Goal: Task Accomplishment & Management: Manage account settings

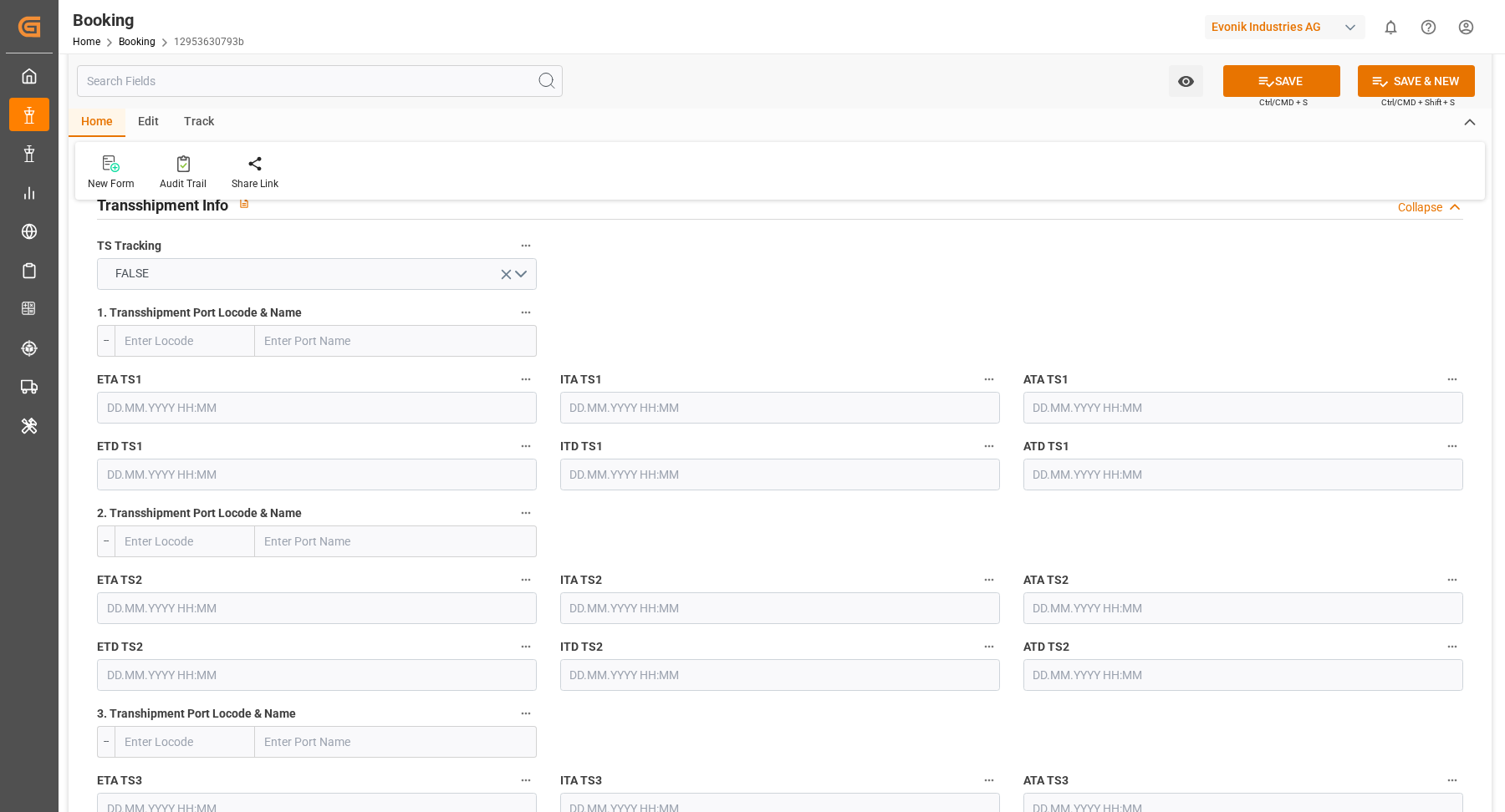
scroll to position [1333, 0]
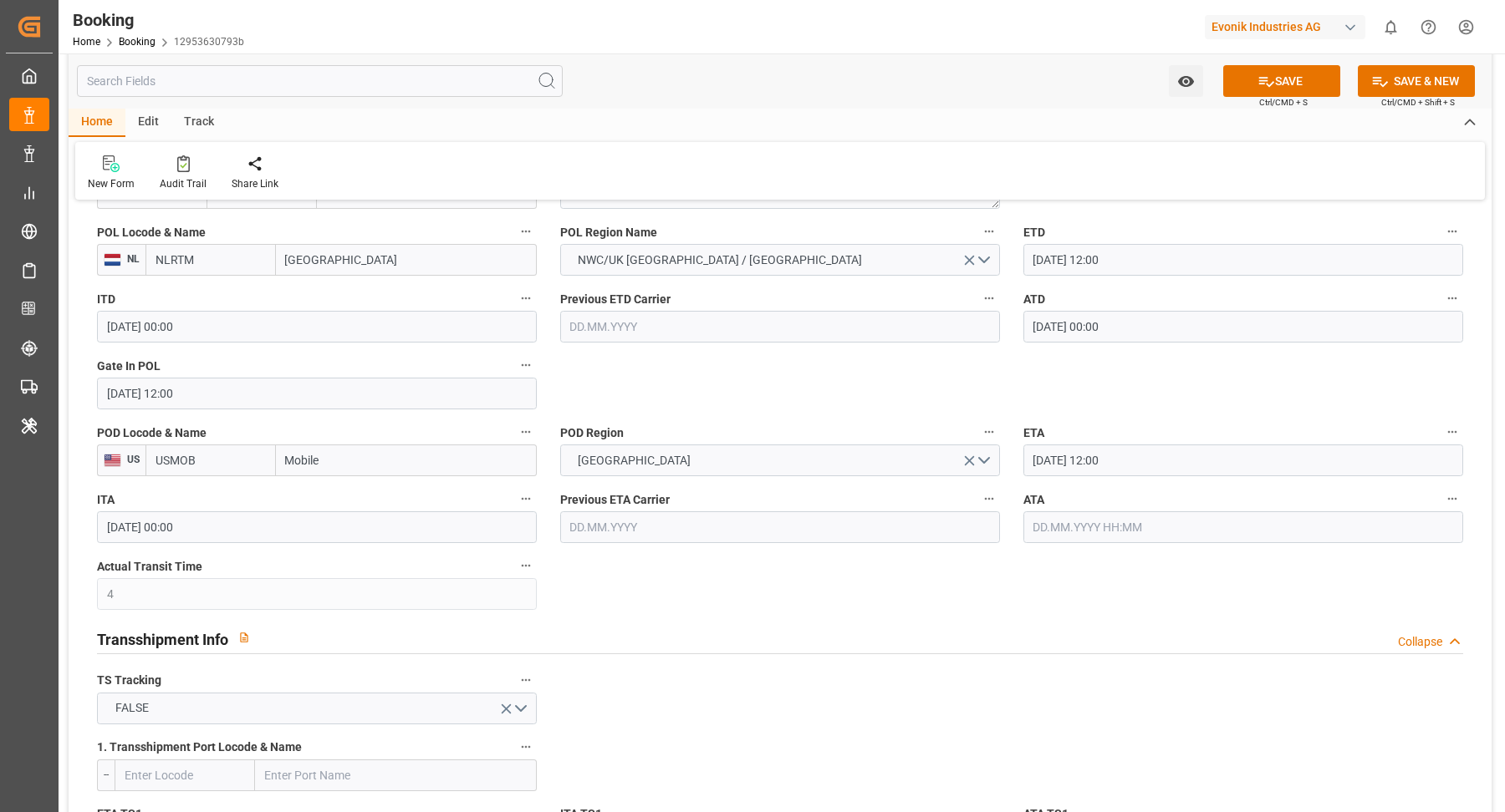
drag, startPoint x: 1261, startPoint y: 91, endPoint x: 734, endPoint y: 12, distance: 532.9
click at [1262, 90] on button "SAVE" at bounding box center [1281, 81] width 117 height 31
click at [179, 169] on icon at bounding box center [183, 164] width 13 height 17
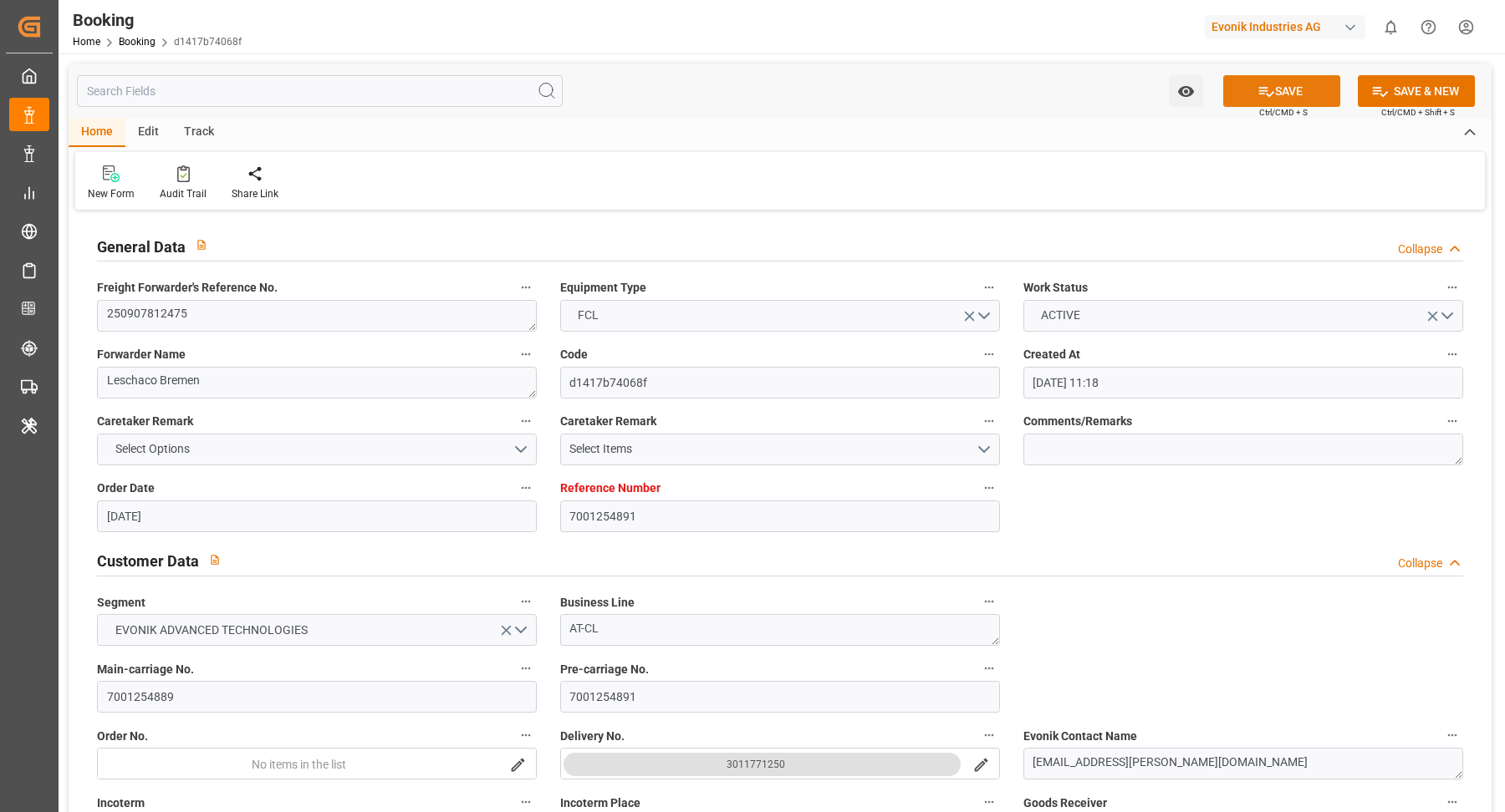
scroll to position [1315, 0]
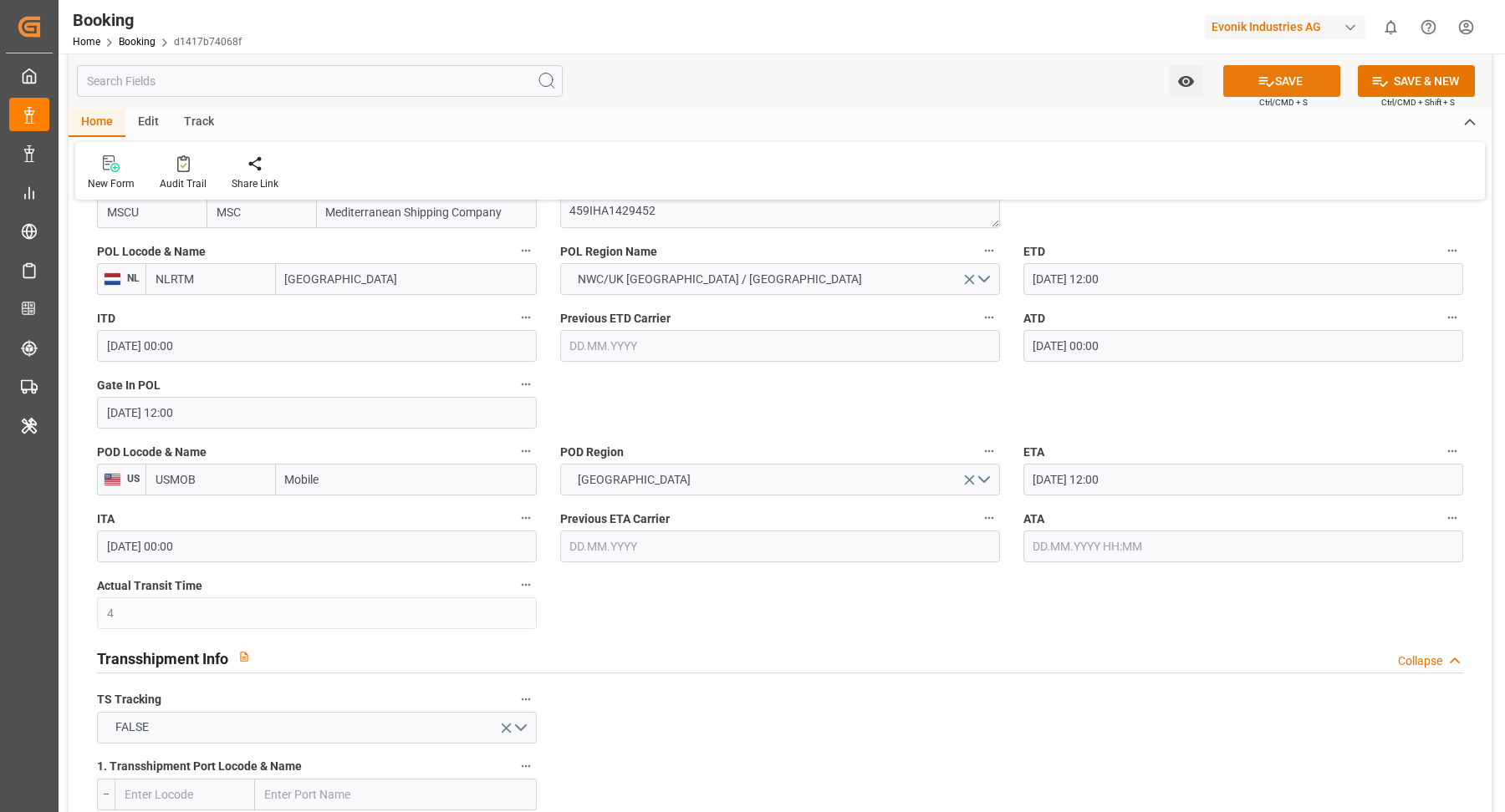
click at [1273, 84] on button "SAVE" at bounding box center [1281, 81] width 117 height 31
click at [168, 167] on div at bounding box center [182, 163] width 47 height 18
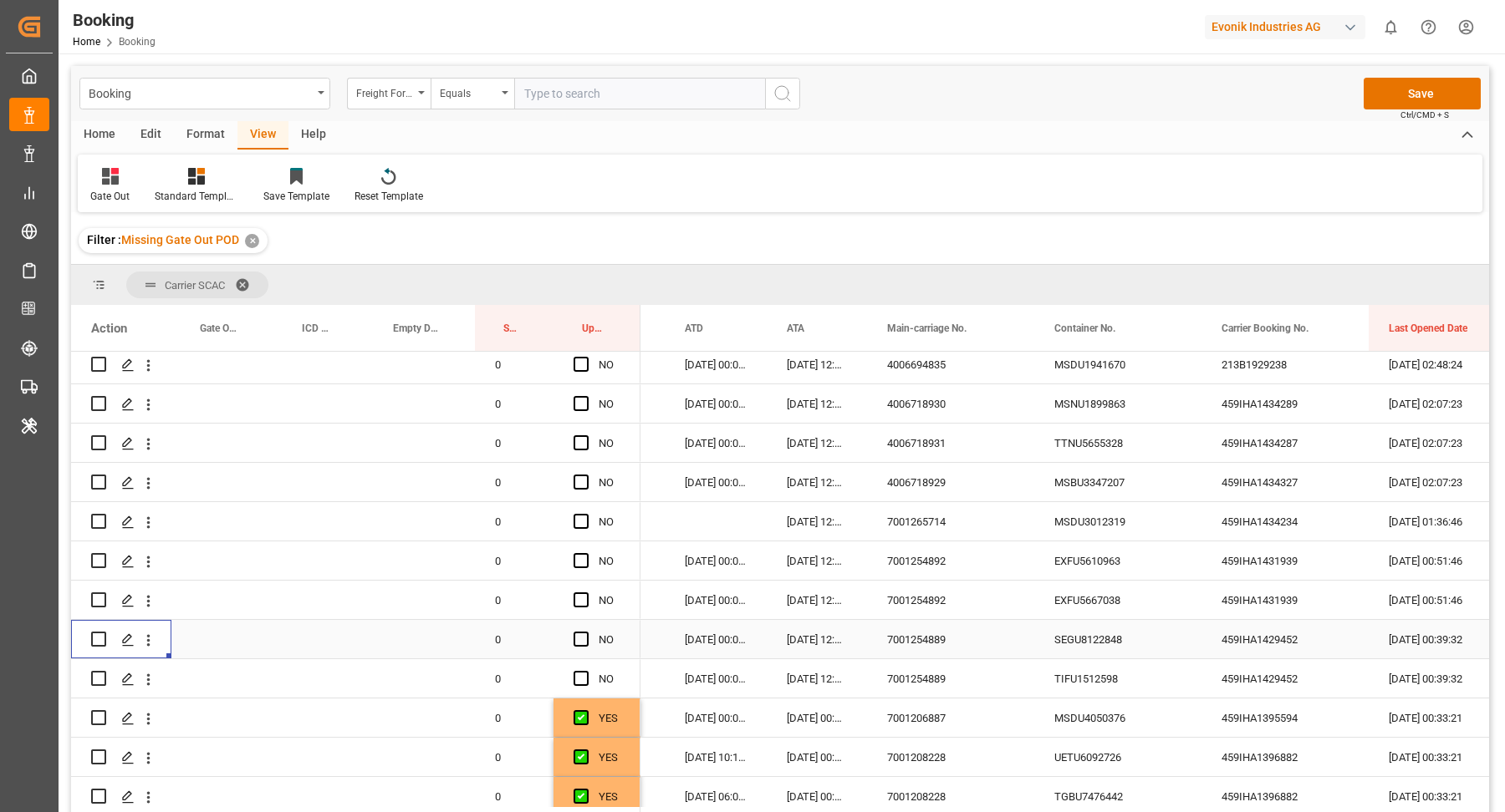
scroll to position [451, 0]
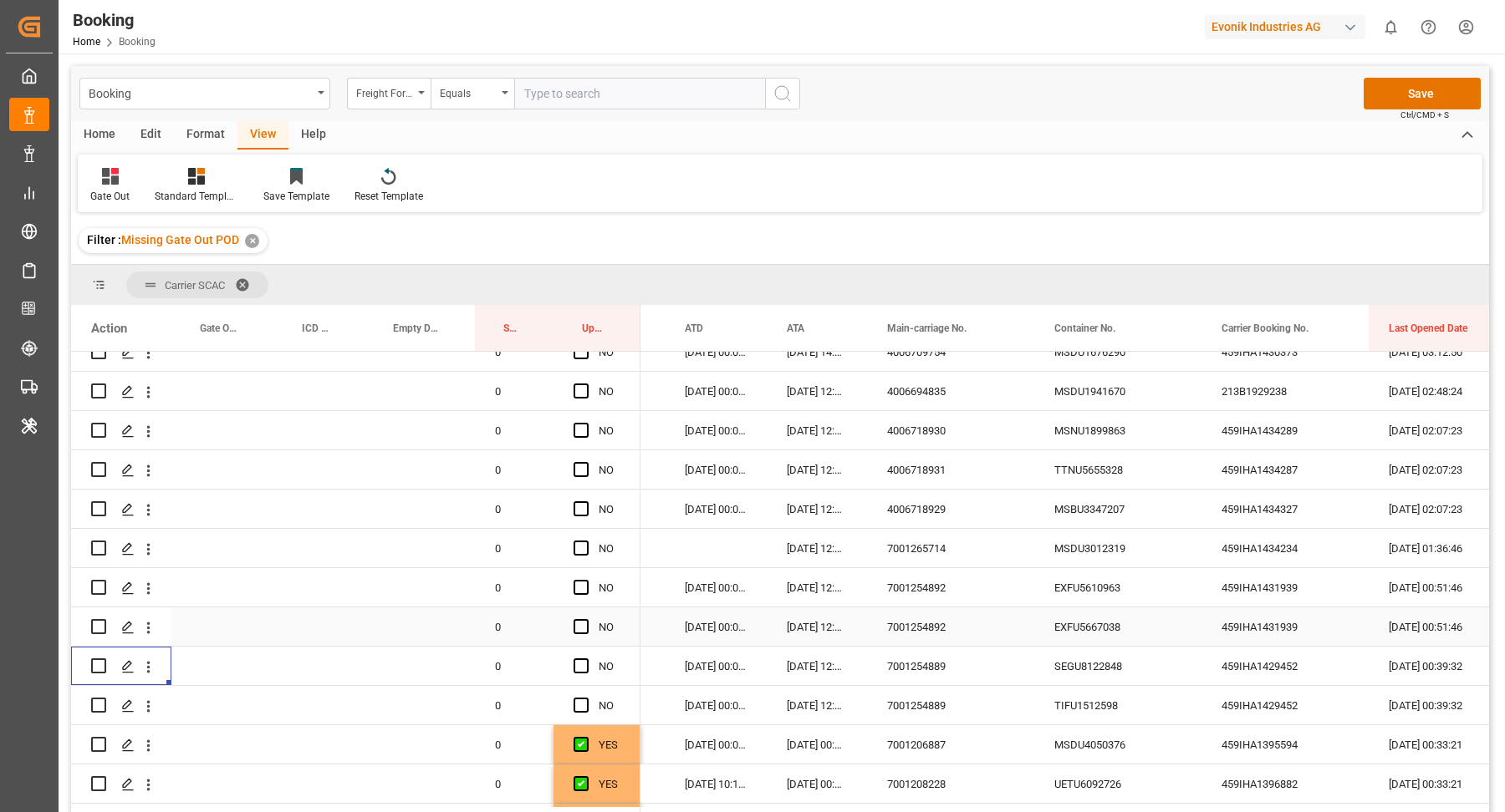
click at [916, 633] on div "7001254892" at bounding box center [950, 627] width 168 height 39
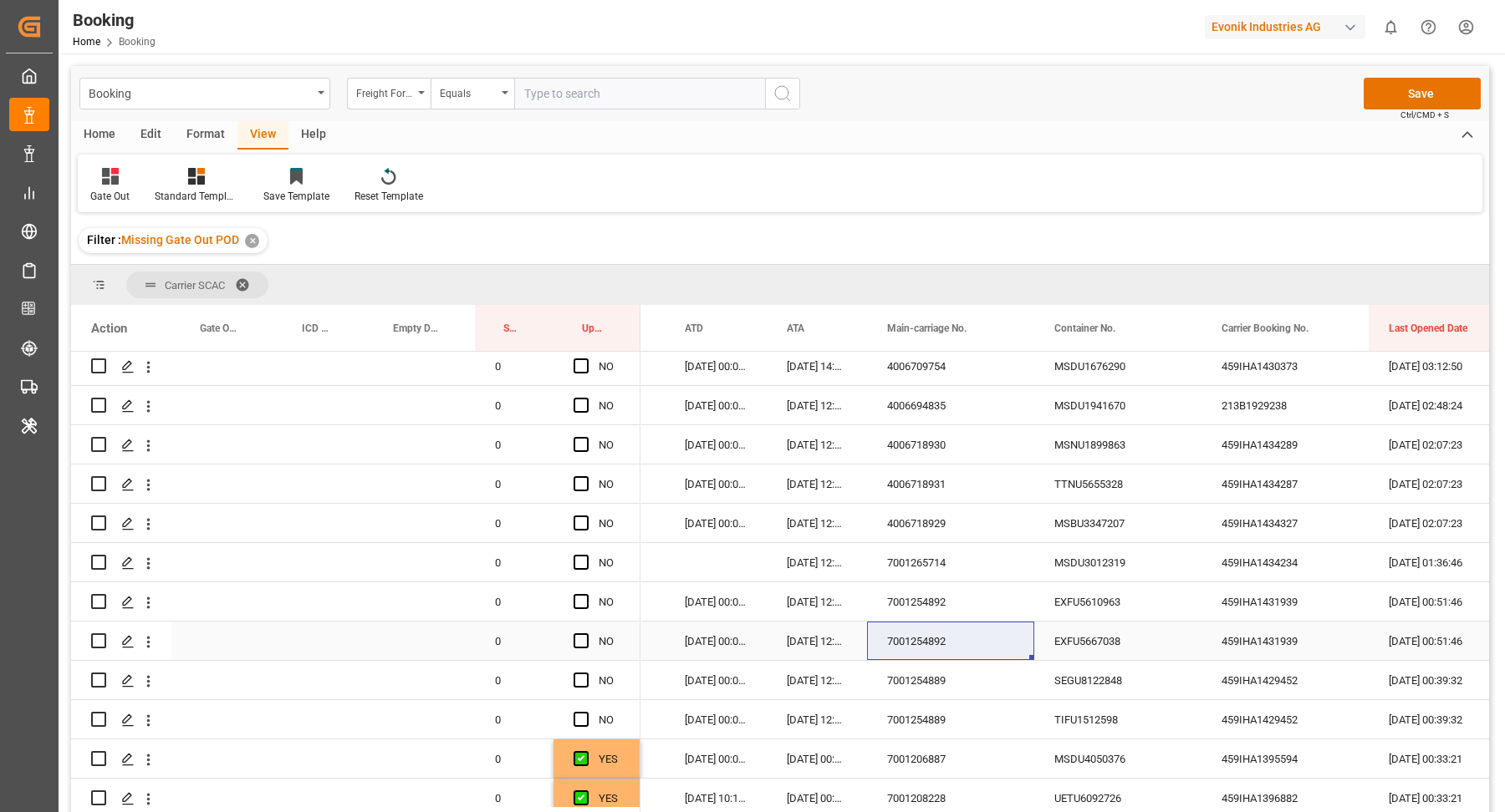
click at [1114, 647] on div "EXFU5667038" at bounding box center [1117, 641] width 168 height 39
click at [1265, 648] on div "459IHA1431939" at bounding box center [1285, 641] width 168 height 39
click at [150, 647] on icon "open menu" at bounding box center [148, 642] width 18 height 18
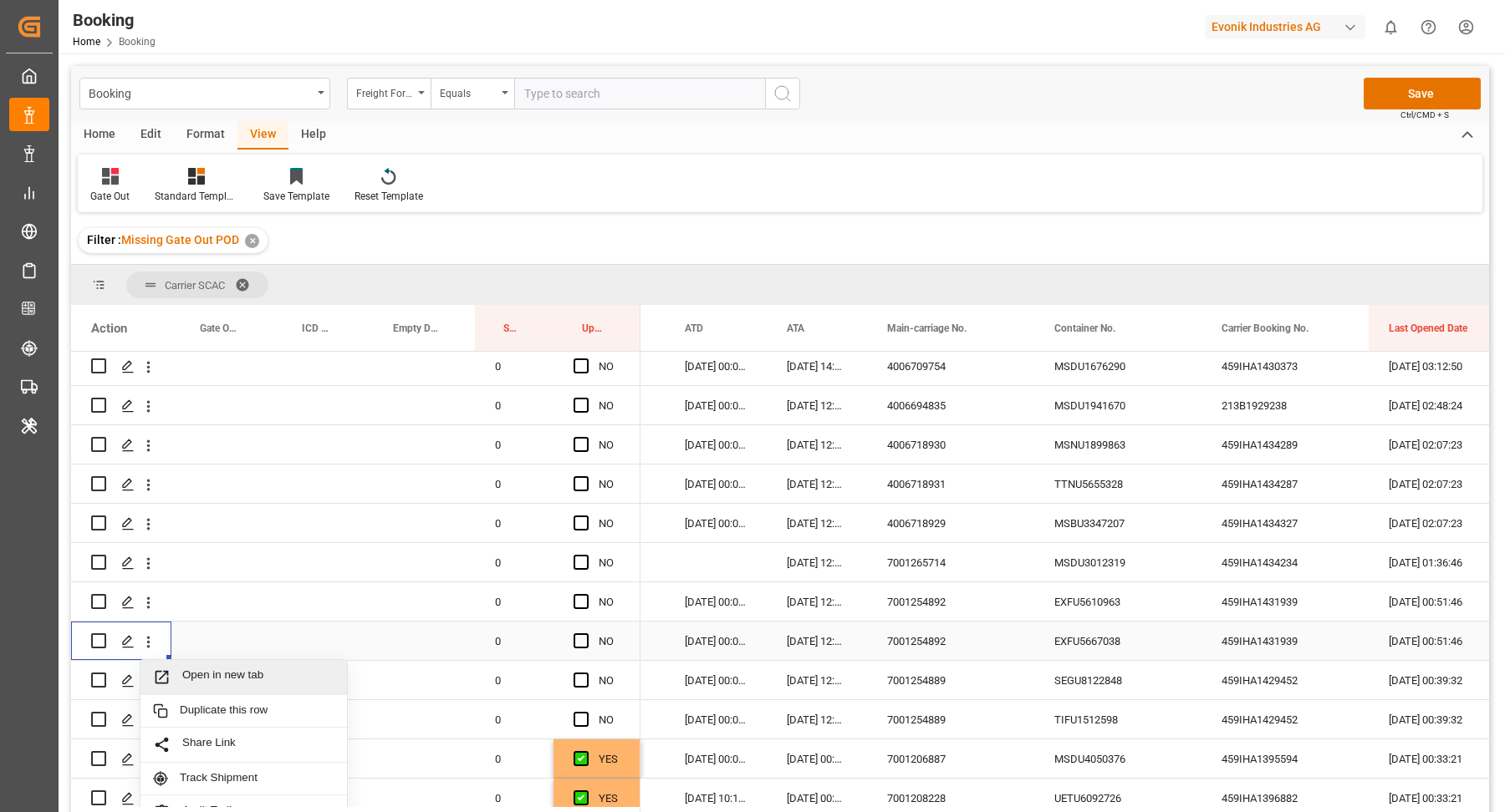
drag, startPoint x: 232, startPoint y: 673, endPoint x: 204, endPoint y: 234, distance: 439.9
click at [240, 674] on span "Open in new tab" at bounding box center [258, 677] width 152 height 18
click at [149, 606] on icon "open menu" at bounding box center [149, 602] width 4 height 12
click at [237, 639] on span "Open in new tab" at bounding box center [258, 638] width 152 height 18
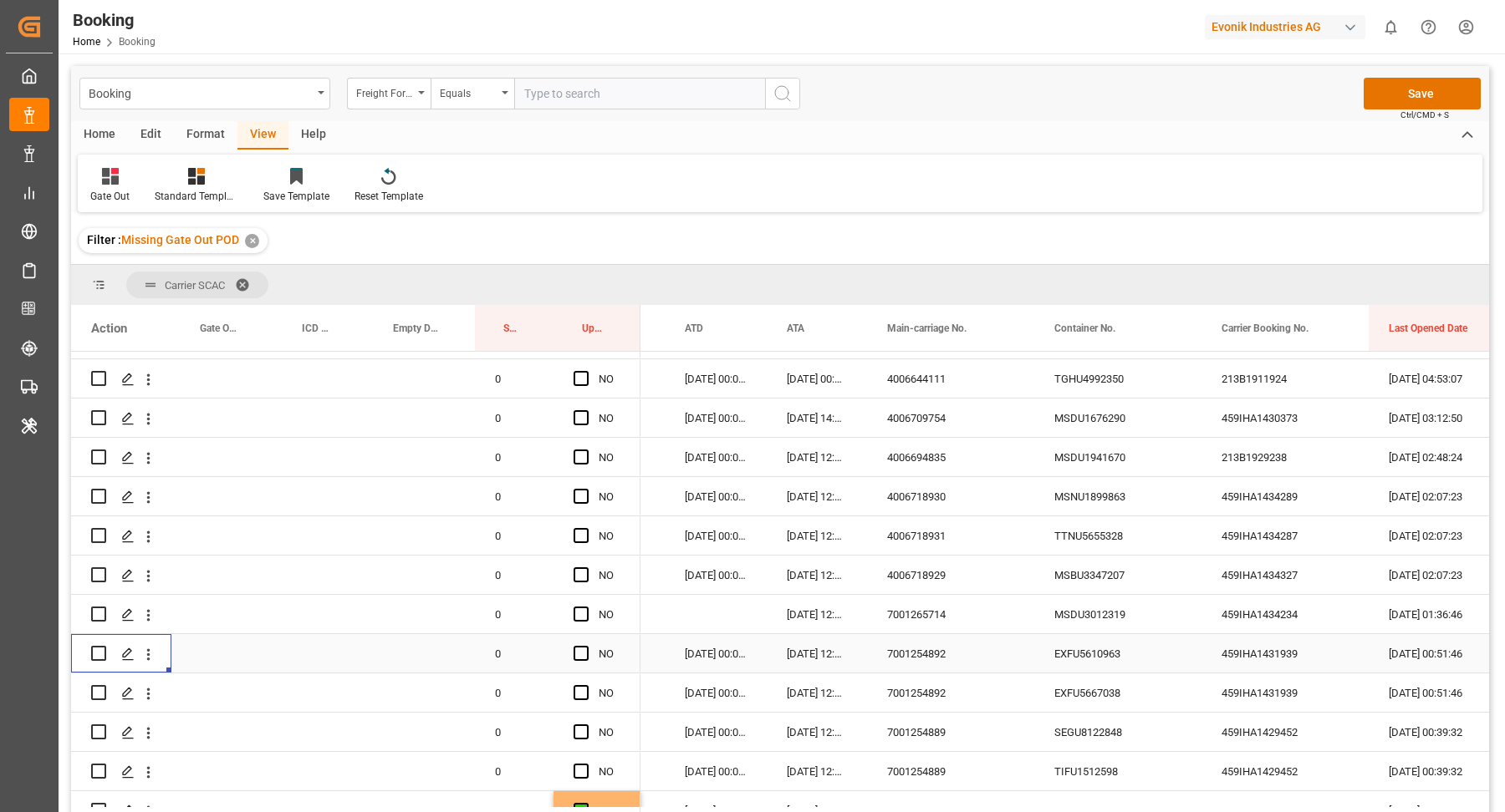
scroll to position [357, 0]
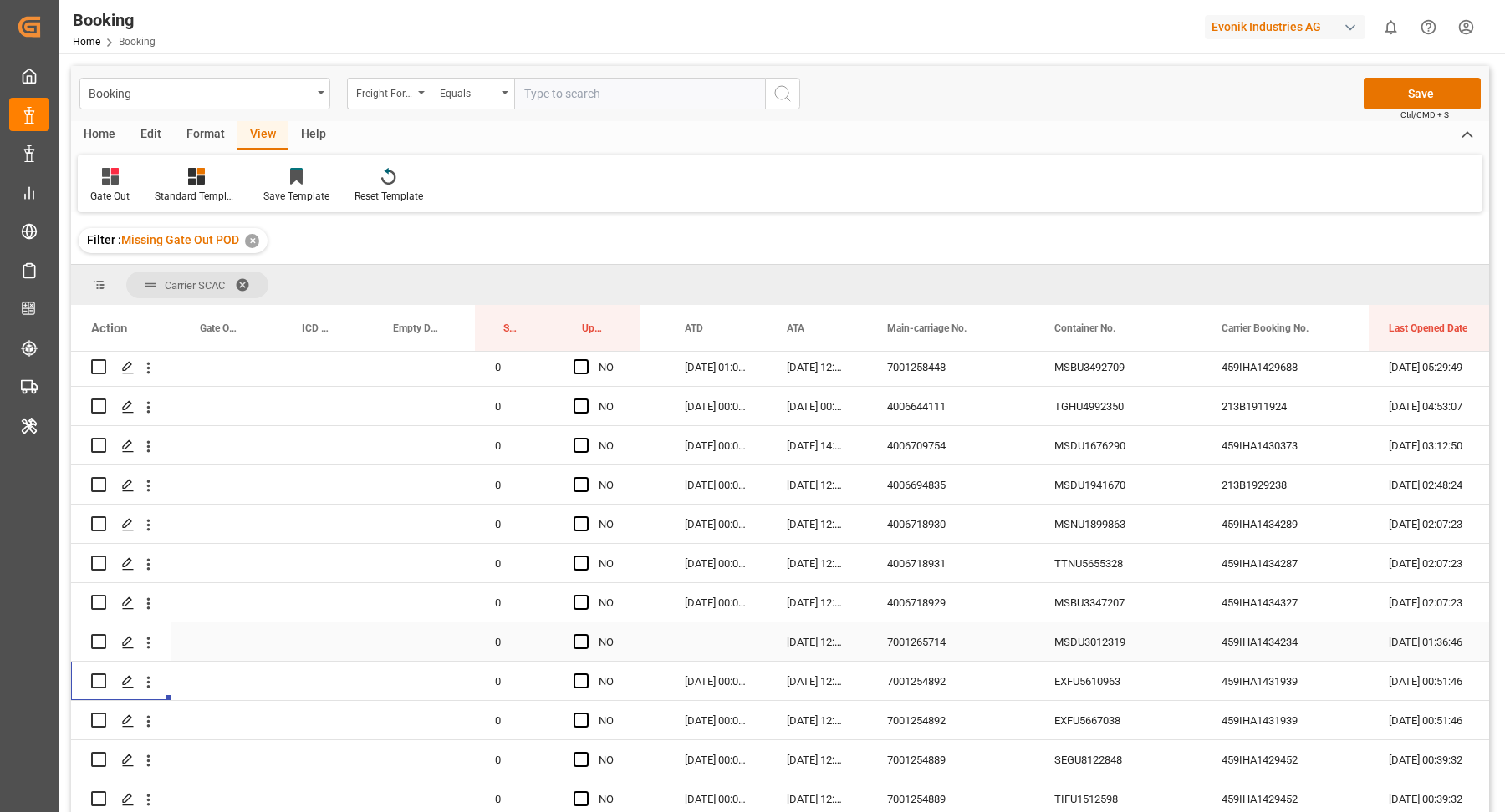
click at [913, 639] on div "7001265714" at bounding box center [950, 642] width 168 height 39
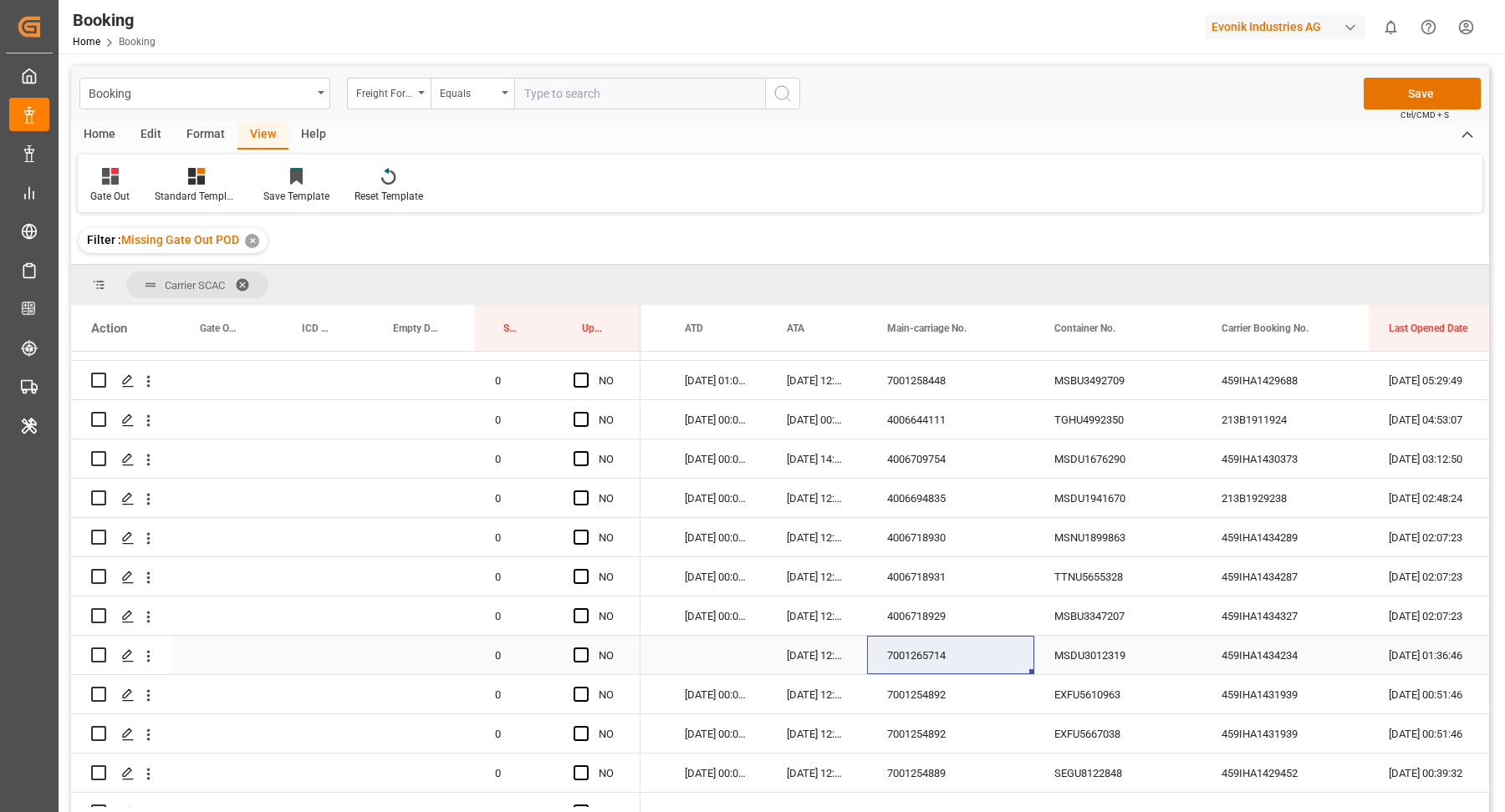
click at [1249, 676] on div "459IHA1431939" at bounding box center [1285, 694] width 168 height 39
click at [1255, 656] on div "459IHA1434234" at bounding box center [1285, 656] width 168 height 39
click at [1171, 659] on div "MSDU3012319" at bounding box center [1117, 656] width 168 height 39
click at [144, 659] on icon "open menu" at bounding box center [148, 656] width 18 height 18
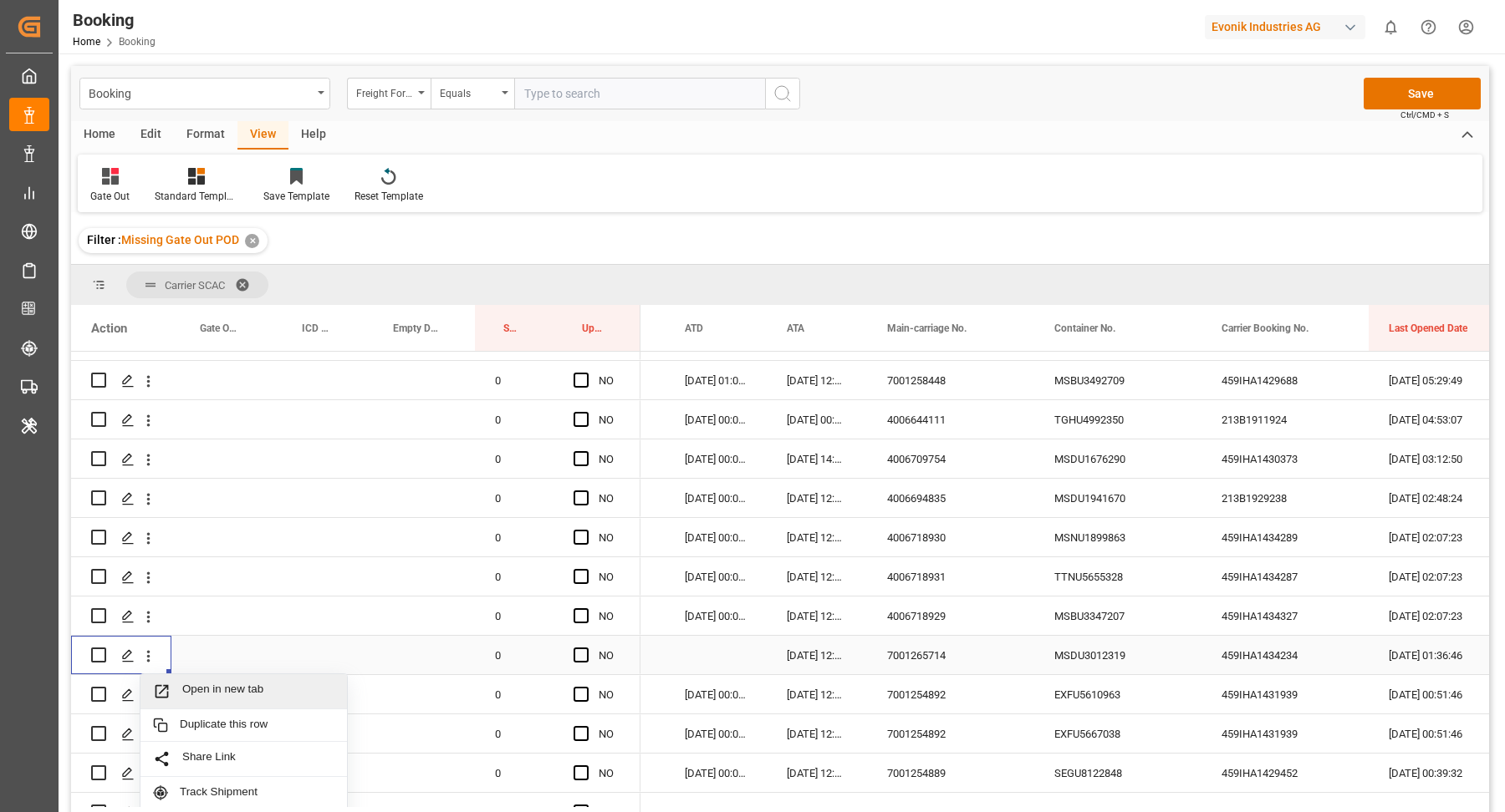
click at [245, 688] on span "Open in new tab" at bounding box center [258, 691] width 152 height 18
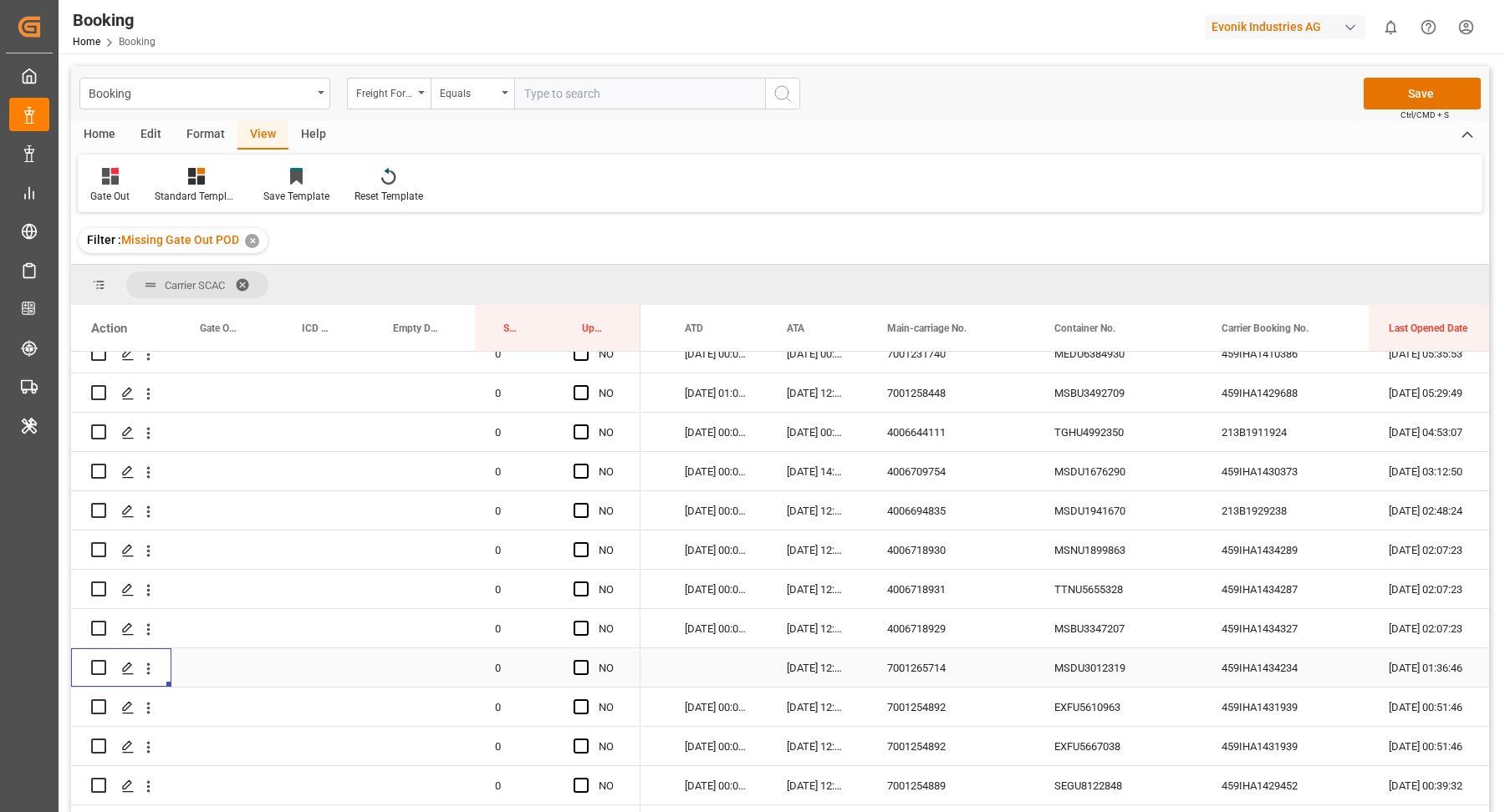
scroll to position [319, 0]
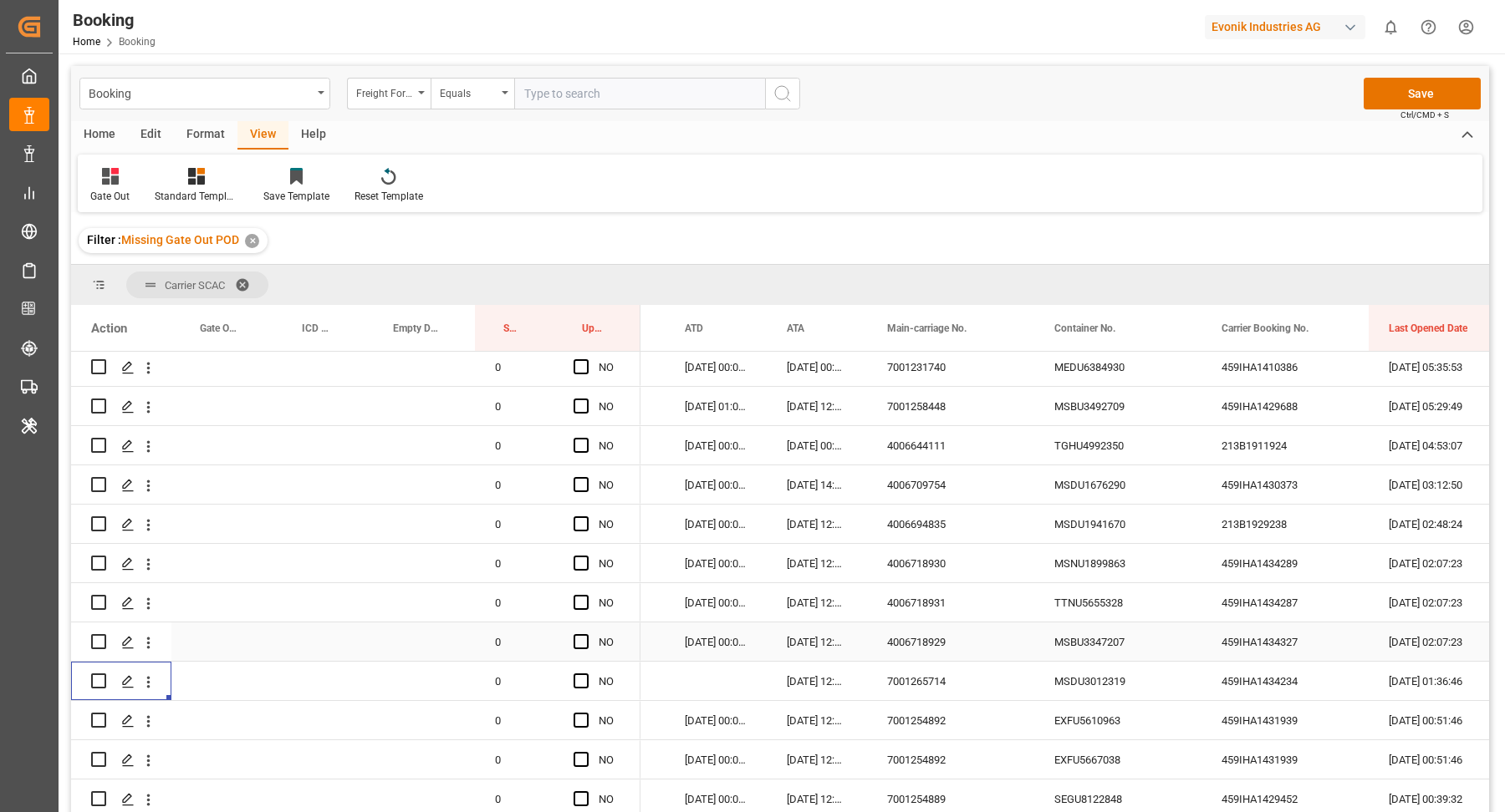
click at [924, 653] on div "4006718929" at bounding box center [950, 642] width 168 height 39
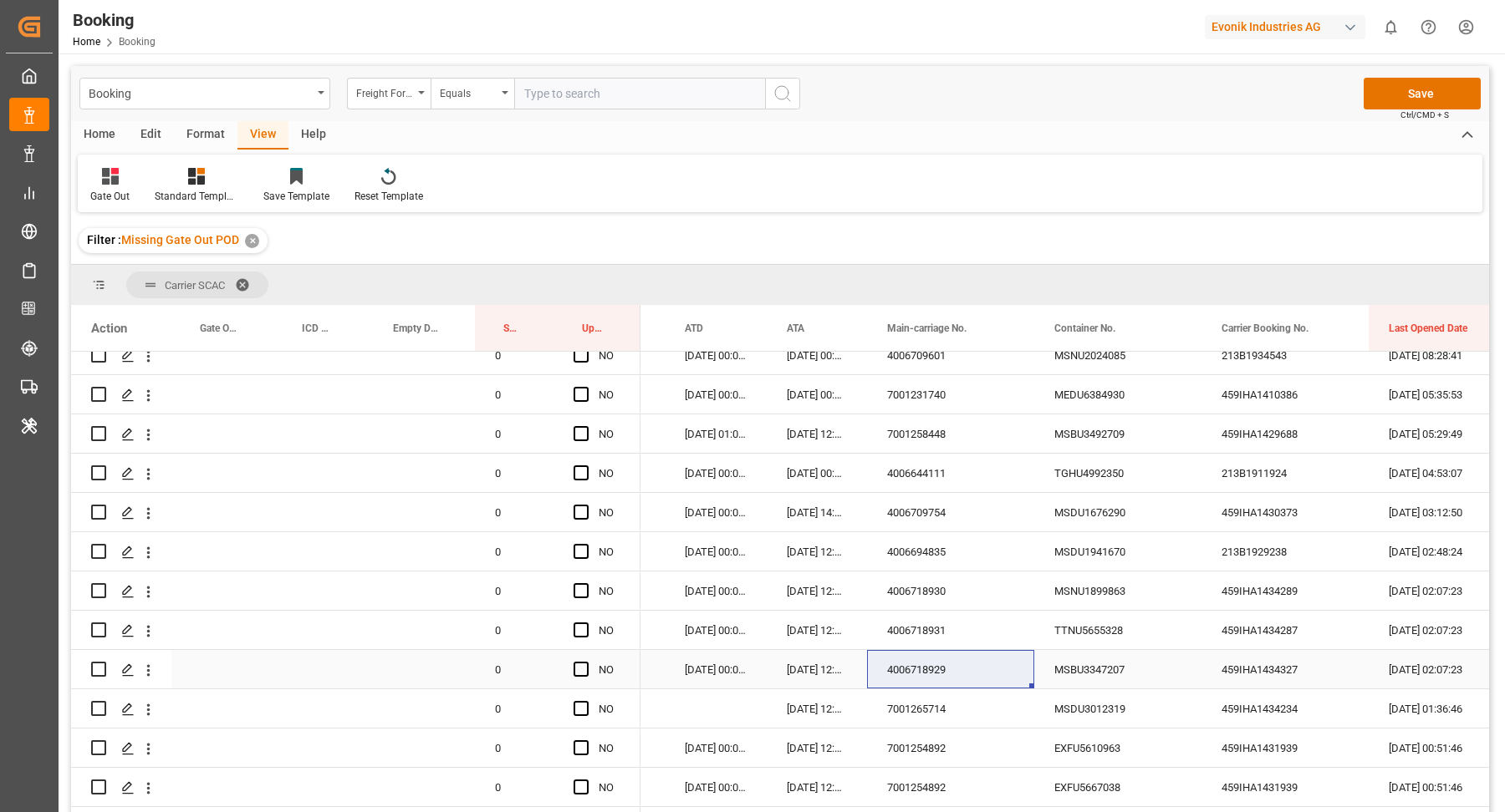
click at [1158, 666] on div "MSBU3347207" at bounding box center [1117, 669] width 168 height 39
click at [147, 674] on icon "open menu" at bounding box center [149, 669] width 4 height 12
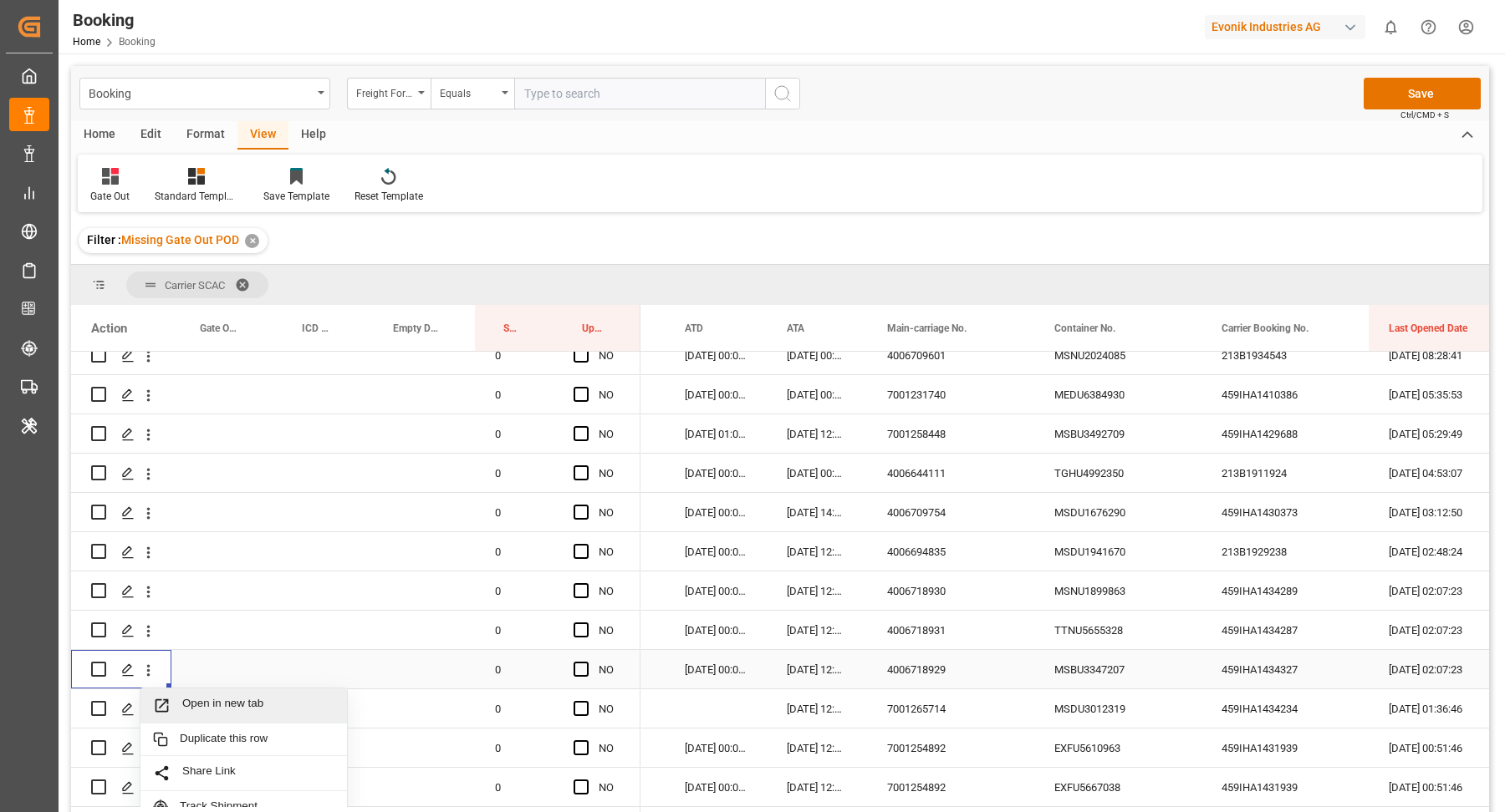
click at [227, 700] on span "Open in new tab" at bounding box center [258, 706] width 152 height 18
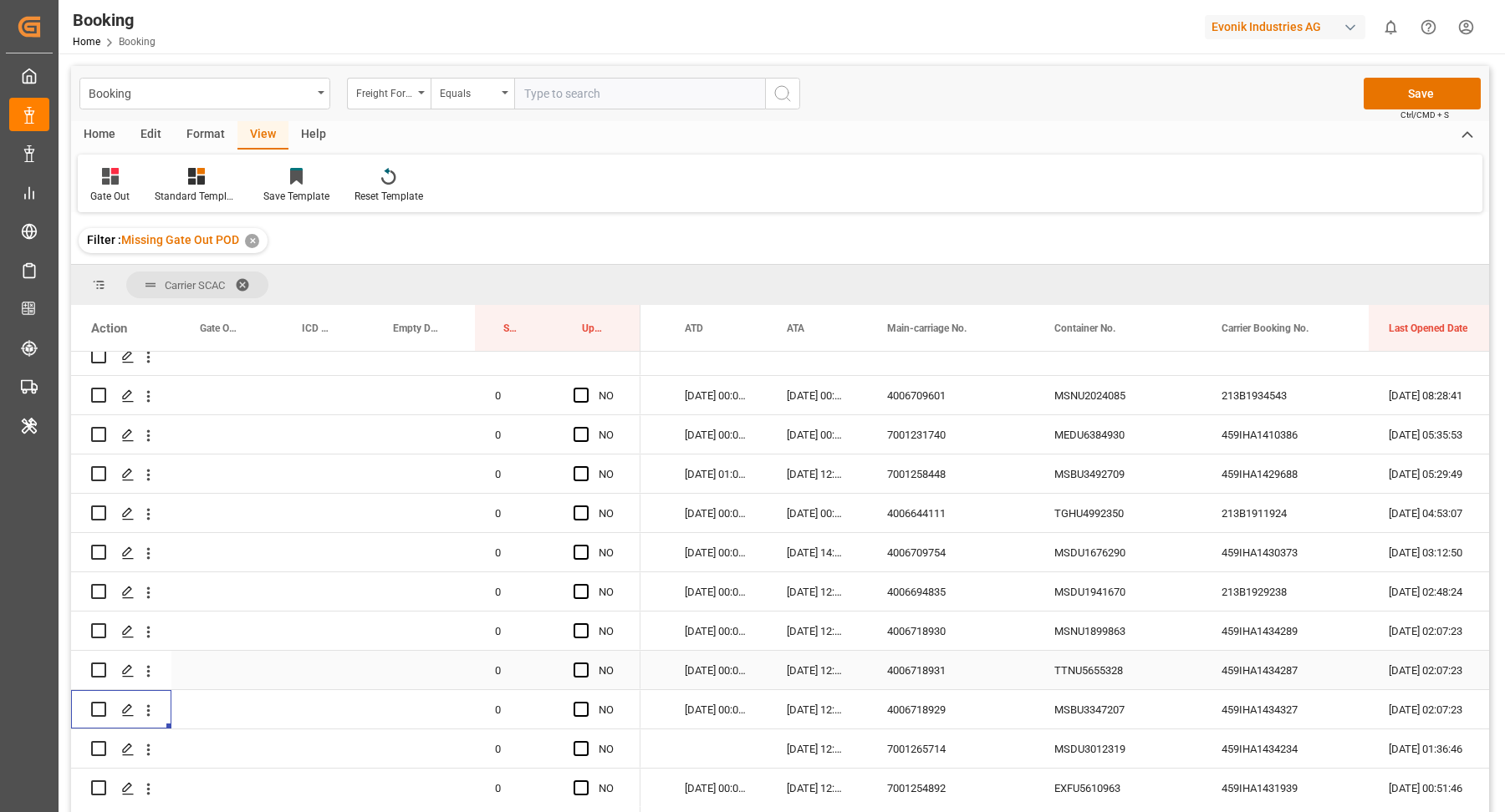
click at [914, 666] on div "4006718931" at bounding box center [950, 670] width 168 height 39
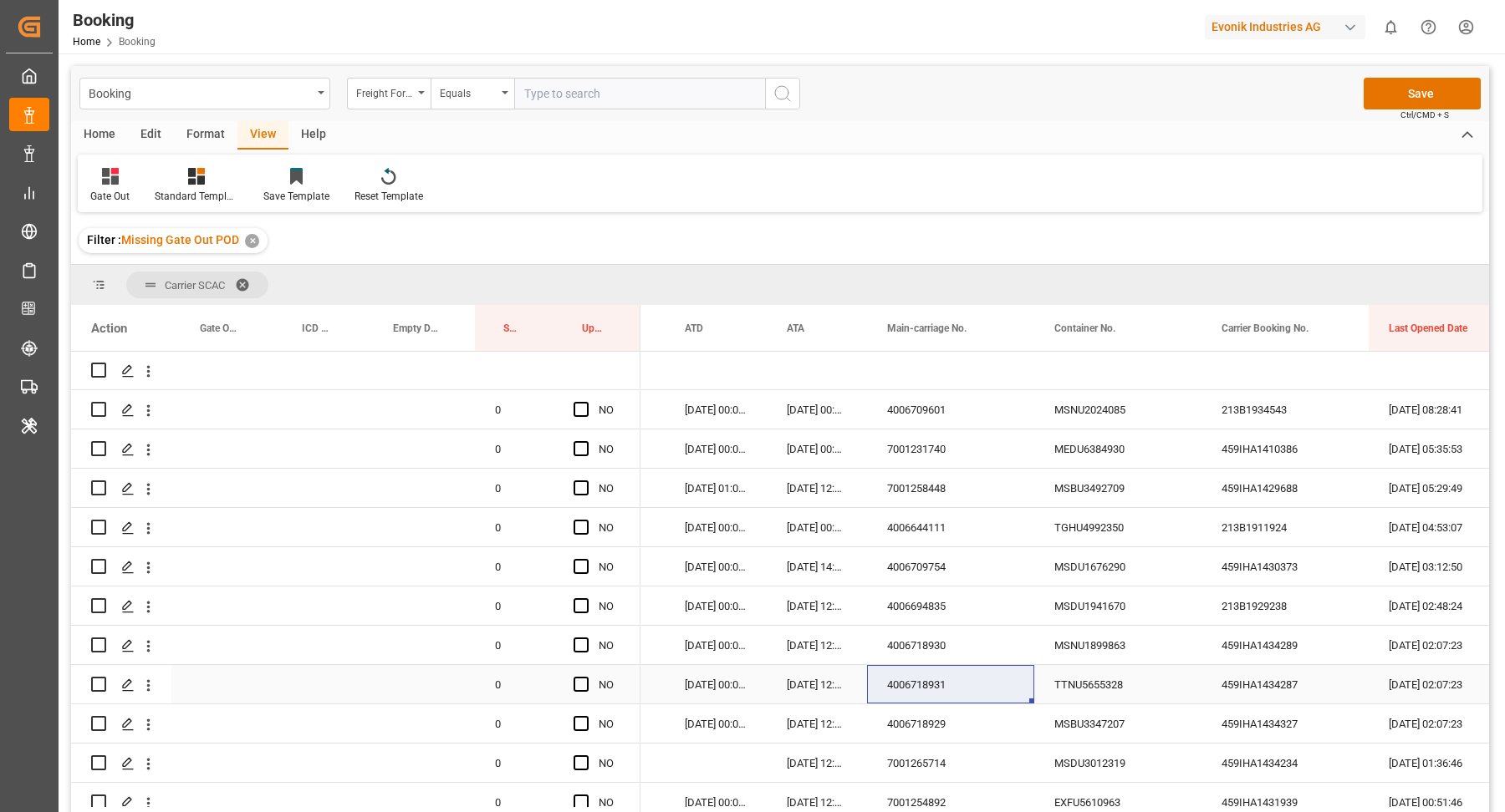
scroll to position [223, 0]
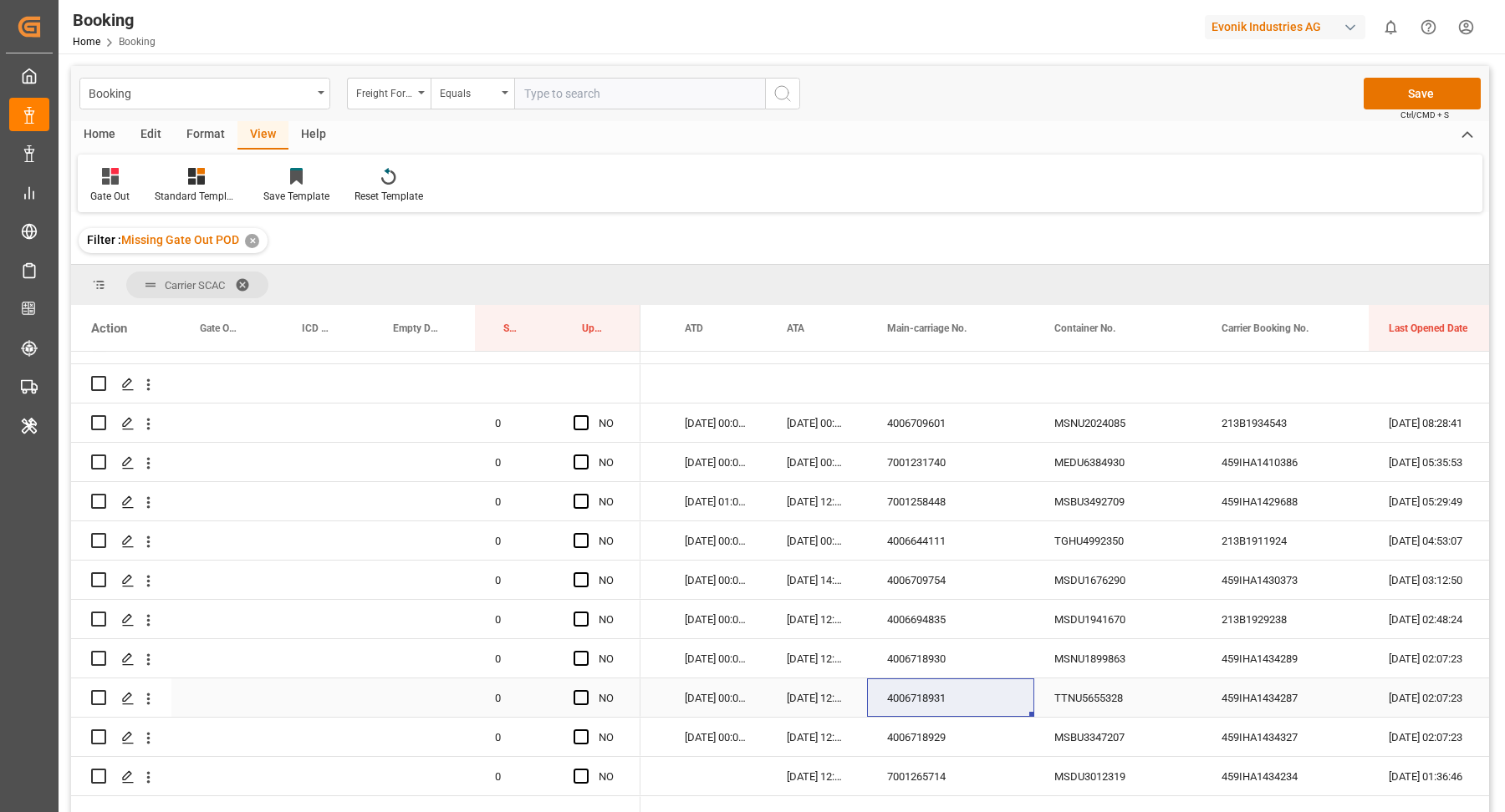
click at [1098, 700] on div "TTNU5655328" at bounding box center [1117, 698] width 168 height 39
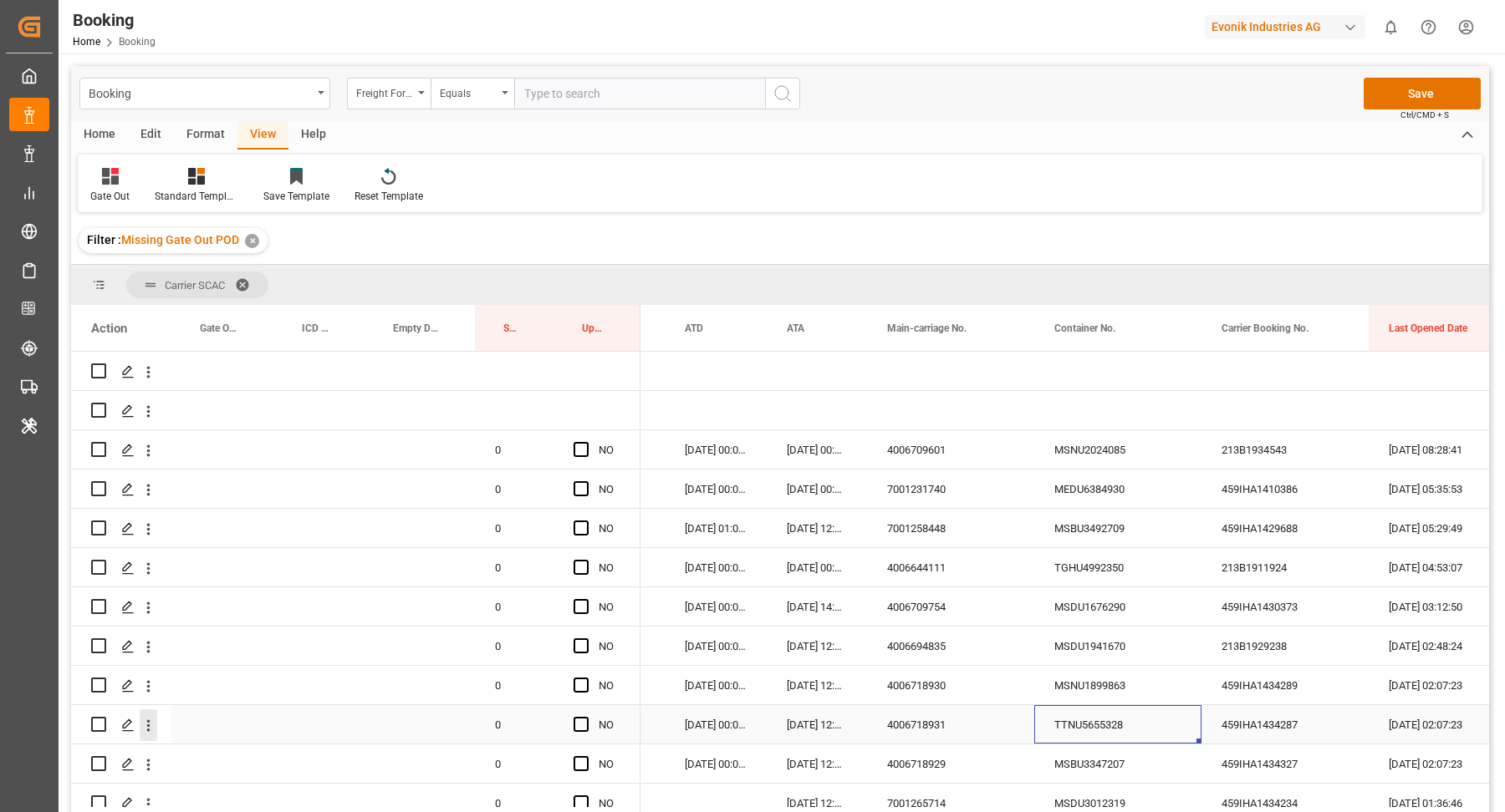
click at [152, 724] on icon "open menu" at bounding box center [148, 725] width 18 height 18
drag, startPoint x: 199, startPoint y: 743, endPoint x: 234, endPoint y: 461, distance: 284.2
click at [261, 750] on div "Open in new tab" at bounding box center [244, 761] width 207 height 35
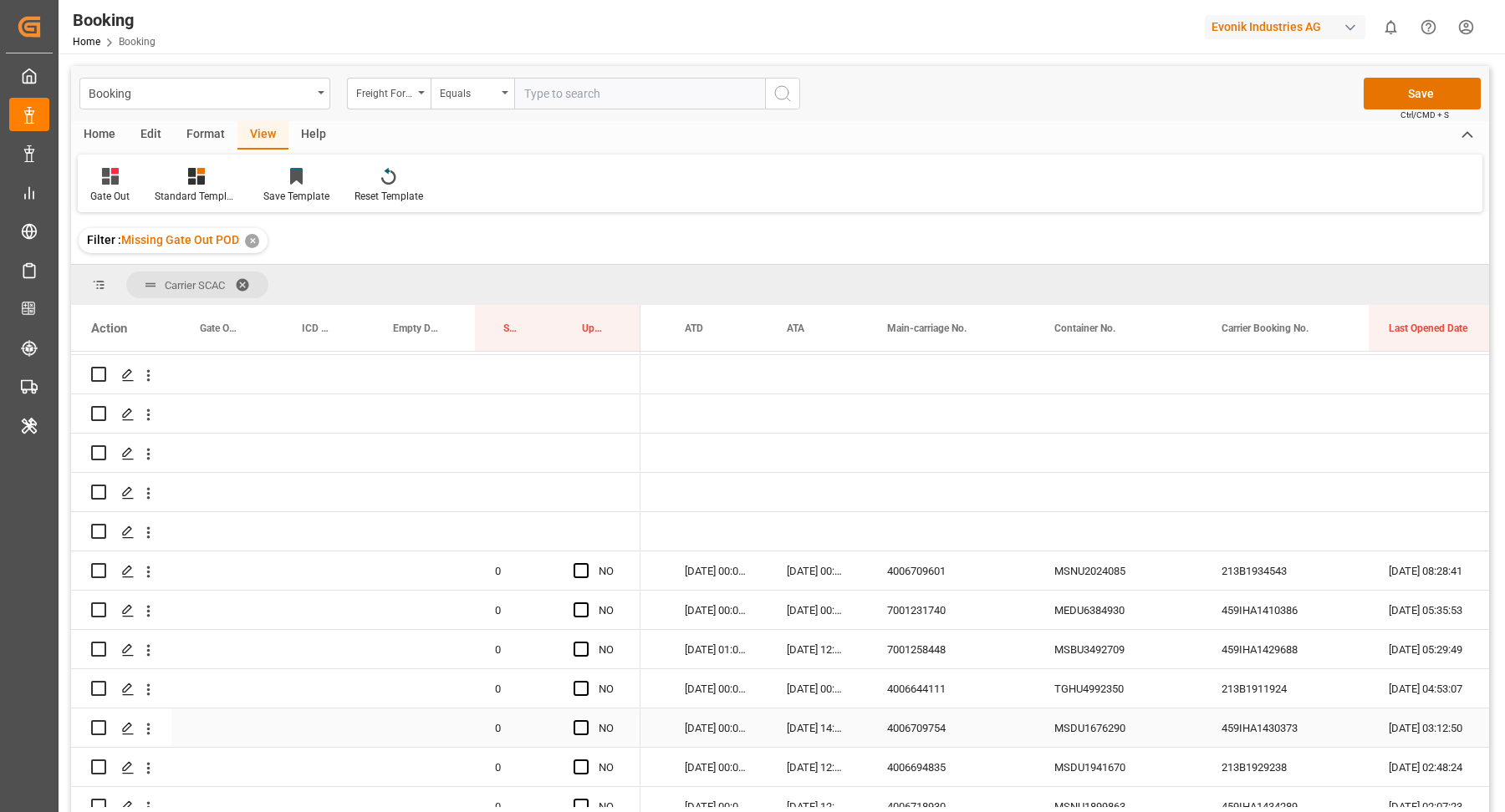
scroll to position [156, 0]
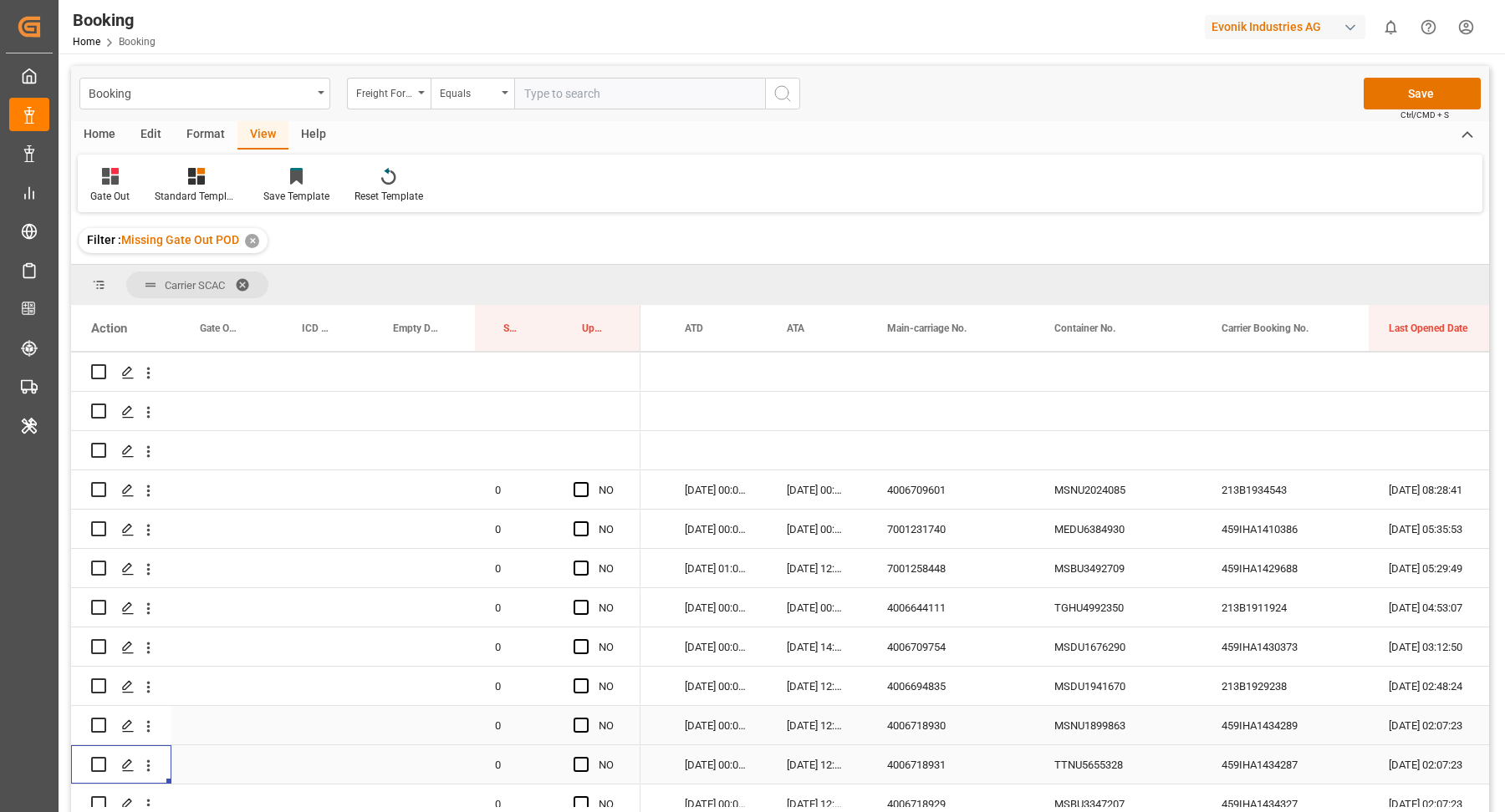
click at [1101, 727] on div "MSNU1899863" at bounding box center [1117, 726] width 168 height 39
click at [904, 738] on div "4006718930" at bounding box center [950, 726] width 168 height 39
click at [1075, 725] on div "MSNU1899863" at bounding box center [1117, 726] width 168 height 39
click at [151, 724] on icon "open menu" at bounding box center [148, 726] width 18 height 18
drag, startPoint x: 200, startPoint y: 743, endPoint x: 232, endPoint y: 754, distance: 33.8
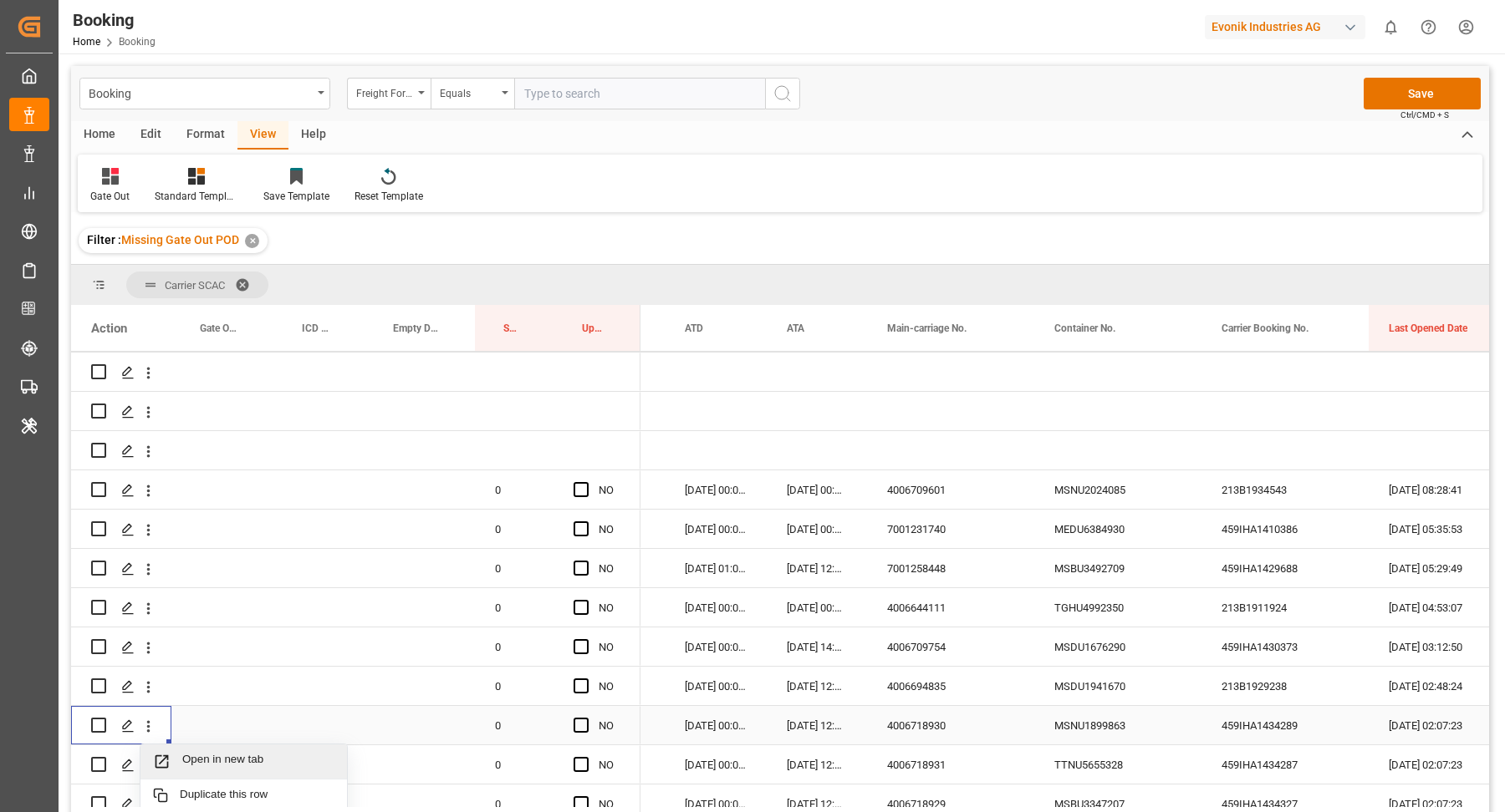
click at [232, 754] on span "Open in new tab" at bounding box center [258, 761] width 152 height 18
click at [1114, 691] on div "MSDU1941670" at bounding box center [1117, 686] width 168 height 39
click at [947, 693] on div "4006694835" at bounding box center [950, 686] width 168 height 39
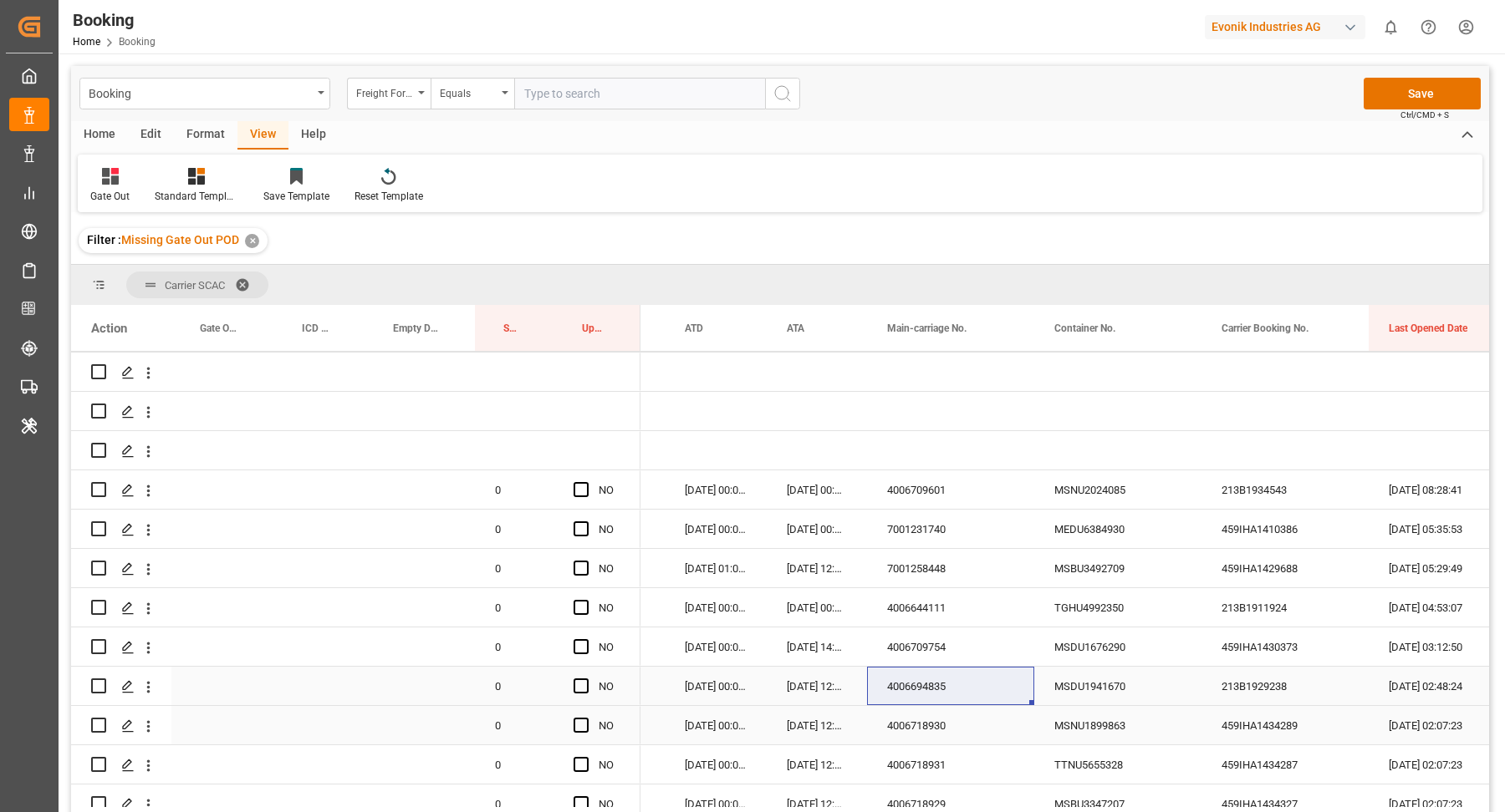
click at [1092, 696] on div "MSDU1941670" at bounding box center [1117, 686] width 168 height 39
click at [152, 693] on icon "open menu" at bounding box center [148, 687] width 18 height 18
click at [229, 706] on div "Open in new tab" at bounding box center [244, 723] width 207 height 35
click at [579, 682] on span "Press SPACE to select this row." at bounding box center [581, 686] width 15 height 15
click at [586, 679] on input "Press SPACE to select this row." at bounding box center [586, 679] width 0 height 0
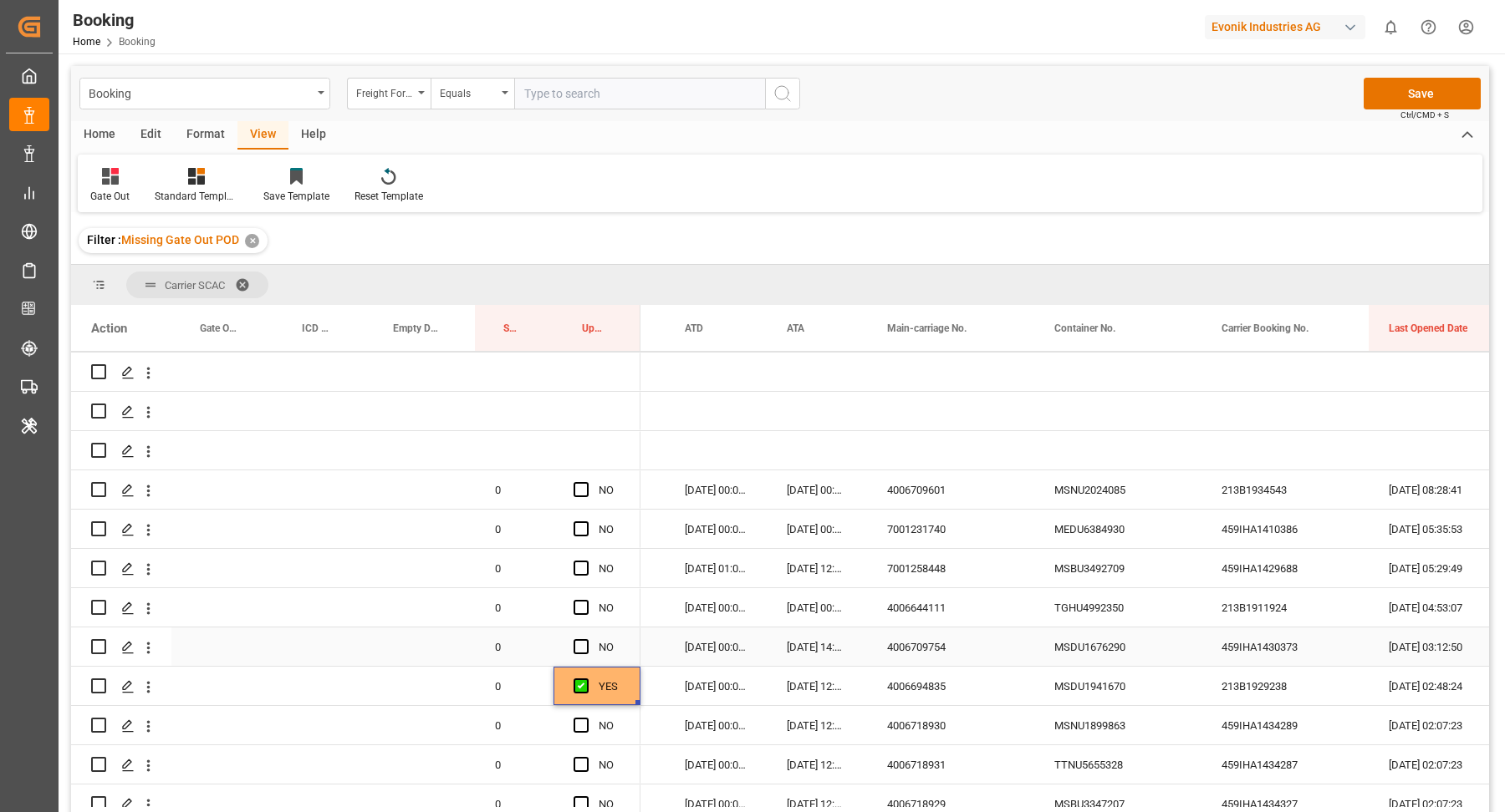
click at [1092, 657] on div "MSDU1676290" at bounding box center [1117, 647] width 168 height 39
click at [580, 649] on span "Press SPACE to select this row." at bounding box center [581, 646] width 15 height 15
click at [586, 639] on input "Press SPACE to select this row." at bounding box center [586, 639] width 0 height 0
click at [1134, 584] on div "MSBU3492709" at bounding box center [1117, 568] width 168 height 39
click at [1115, 599] on div "TGHU4992350" at bounding box center [1117, 607] width 168 height 39
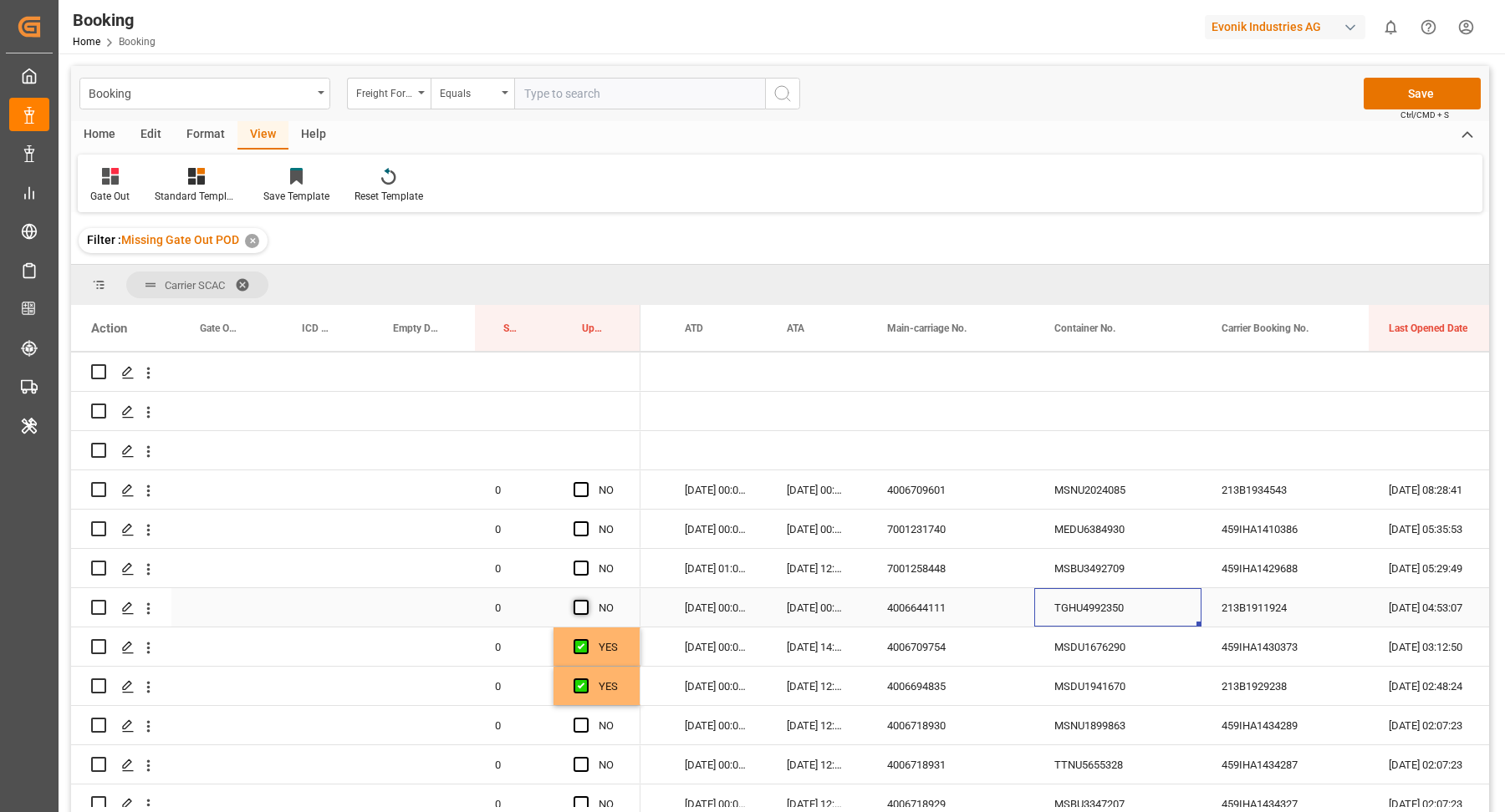
click at [582, 606] on span "Press SPACE to select this row." at bounding box center [581, 607] width 15 height 15
click at [586, 600] on input "Press SPACE to select this row." at bounding box center [586, 600] width 0 height 0
click at [1153, 574] on div "MSBU3492709" at bounding box center [1117, 568] width 168 height 39
click at [148, 570] on icon "open menu" at bounding box center [148, 569] width 18 height 18
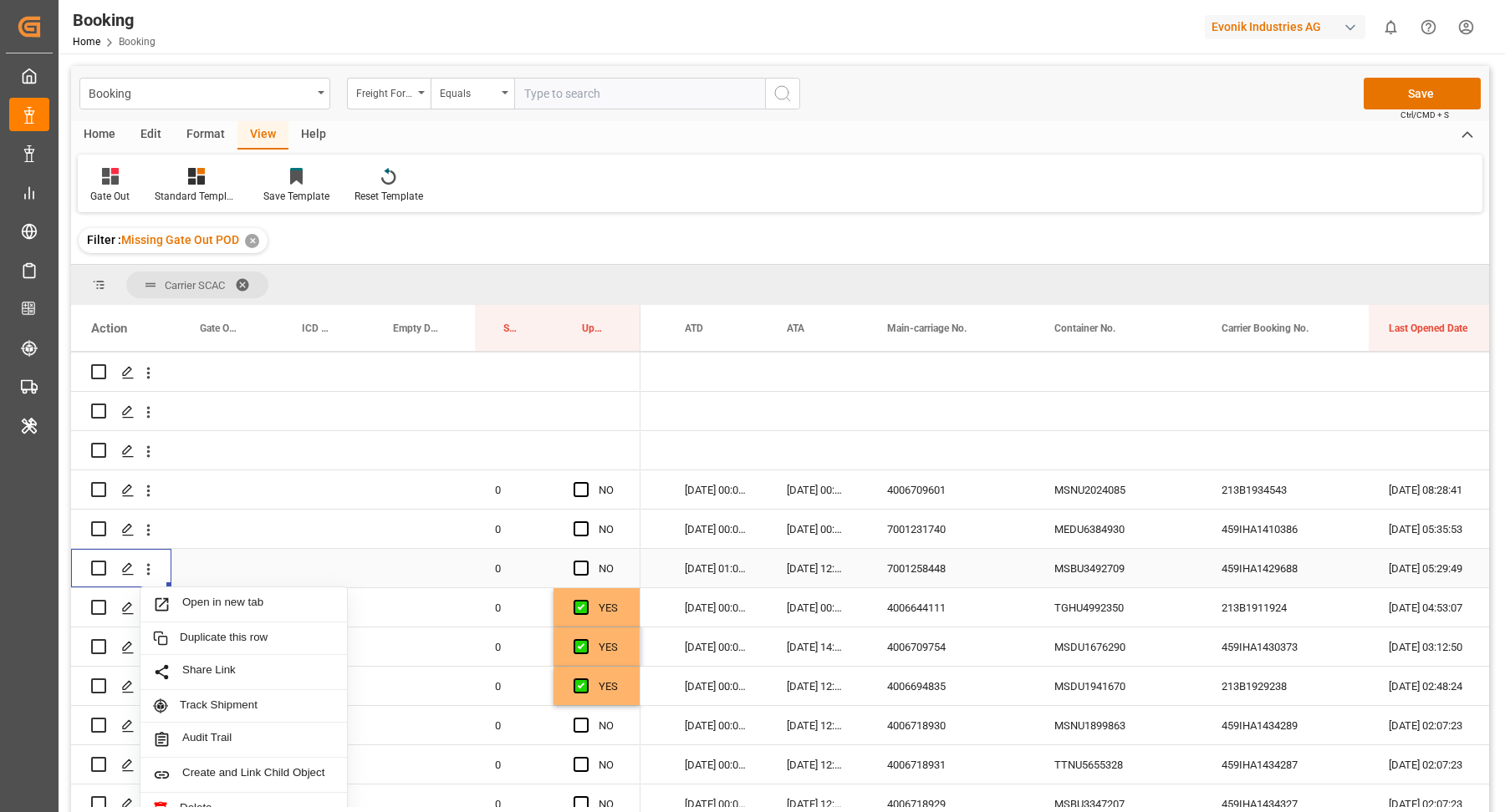
click at [247, 605] on span "Open in new tab" at bounding box center [258, 604] width 152 height 18
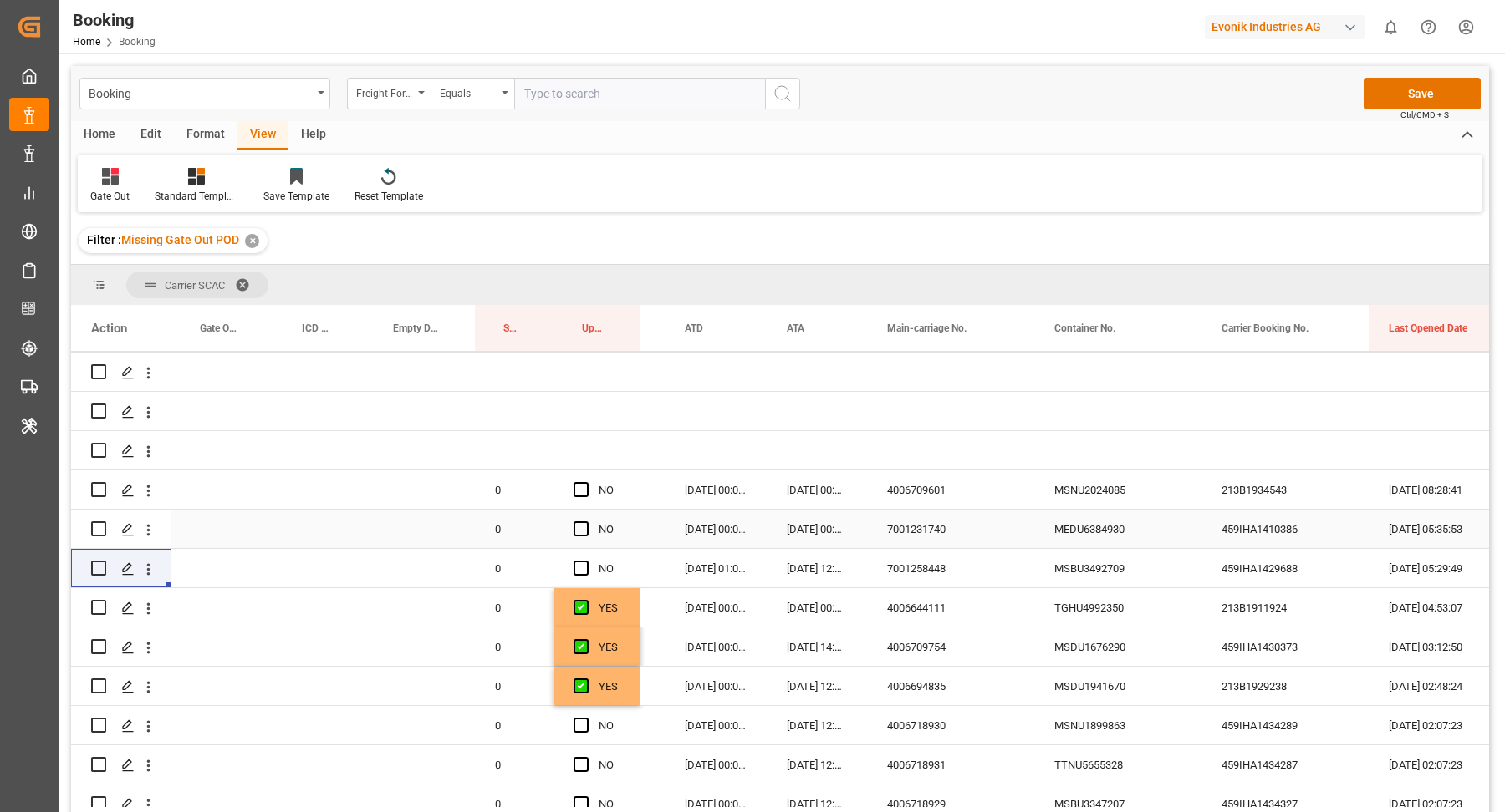
click at [1110, 534] on div "MEDU6384930" at bounding box center [1117, 530] width 168 height 39
click at [1120, 490] on div "MSNU2024085" at bounding box center [1117, 490] width 168 height 39
click at [584, 487] on span "Press SPACE to select this row." at bounding box center [581, 490] width 15 height 15
click at [586, 482] on input "Press SPACE to select this row." at bounding box center [586, 482] width 0 height 0
click at [581, 529] on span "Press SPACE to select this row." at bounding box center [581, 529] width 15 height 15
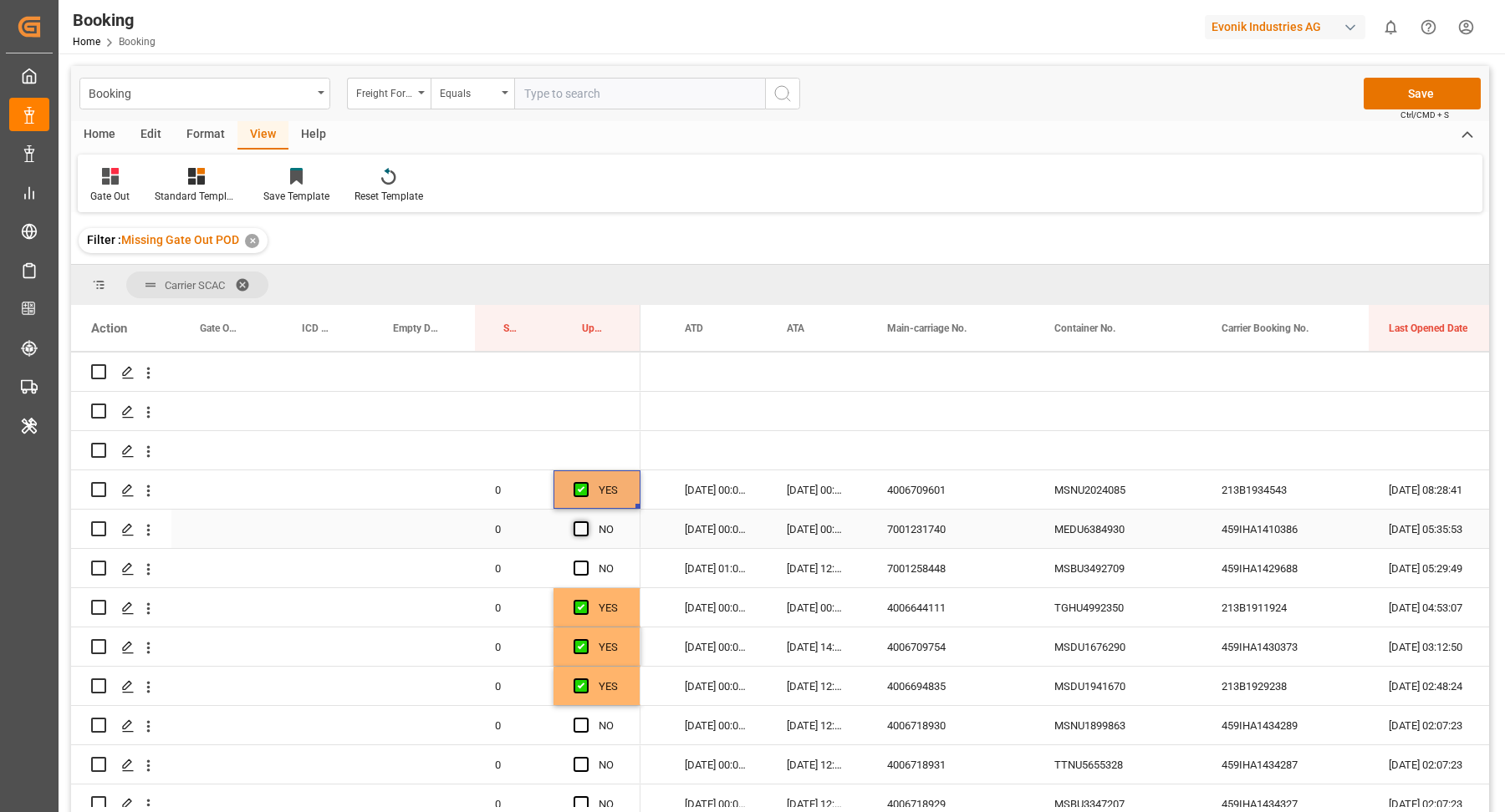
click at [586, 521] on input "Press SPACE to select this row." at bounding box center [586, 521] width 0 height 0
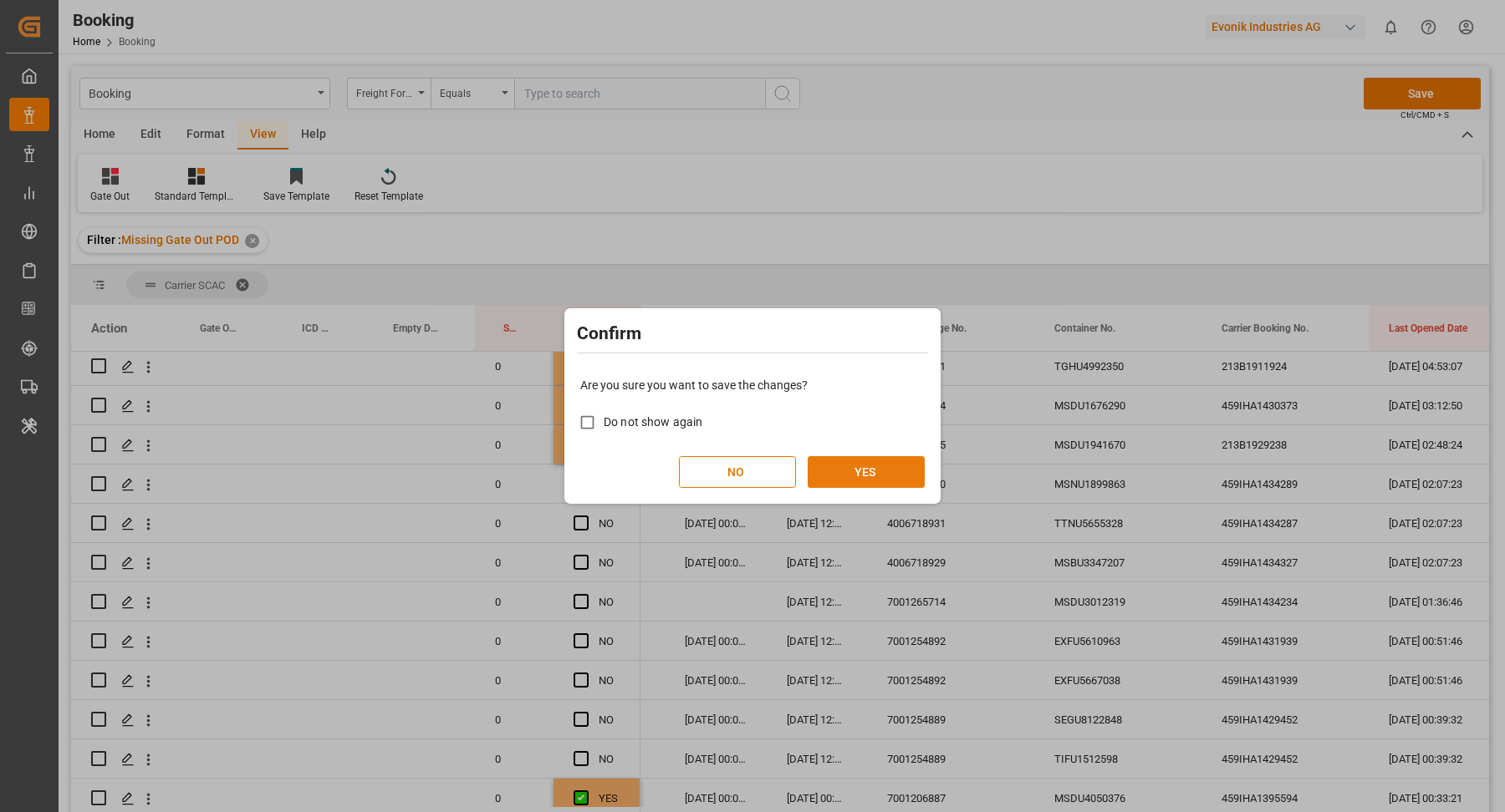
click at [868, 465] on button "YES" at bounding box center [866, 472] width 117 height 31
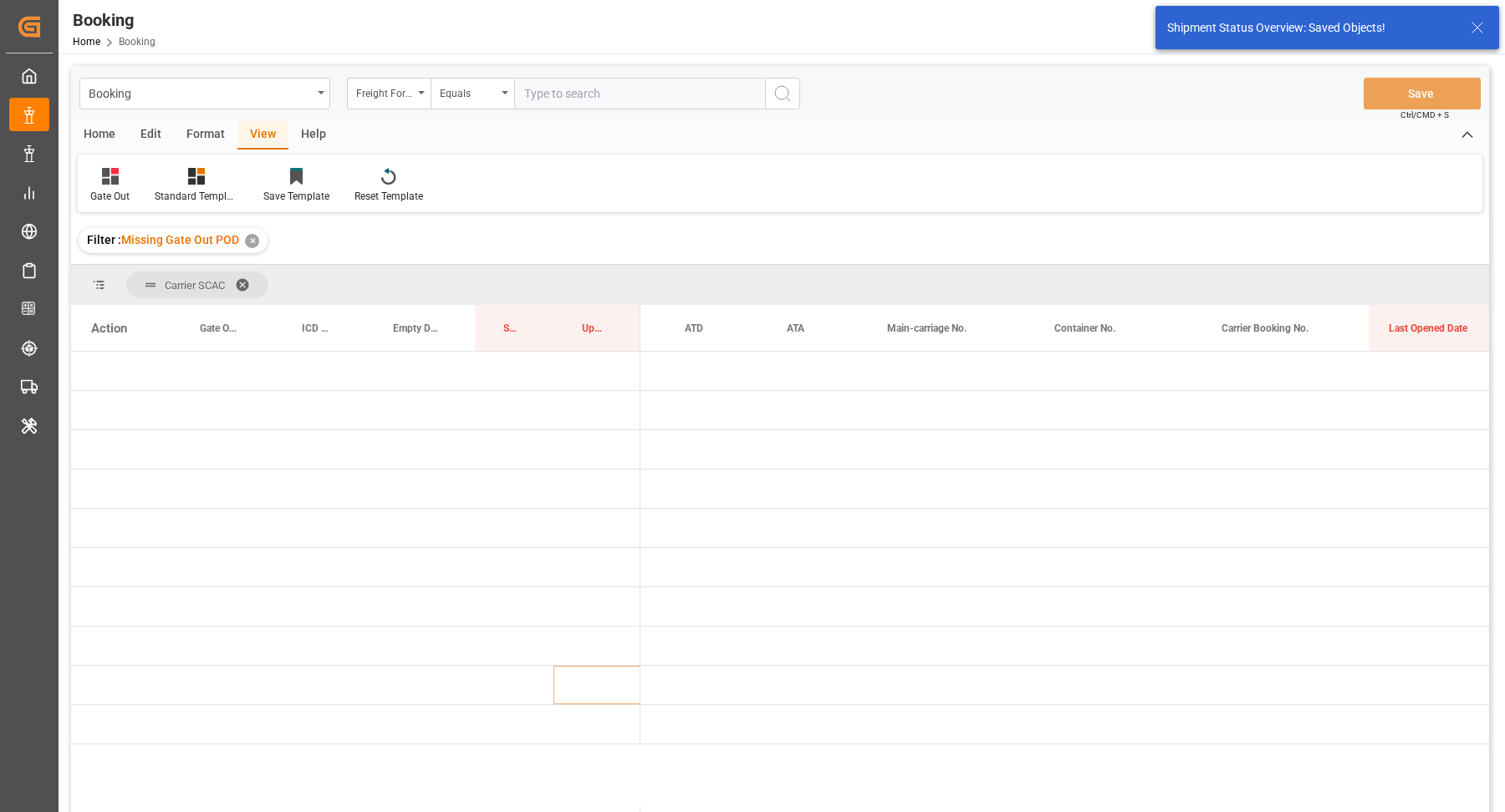
scroll to position [0, 0]
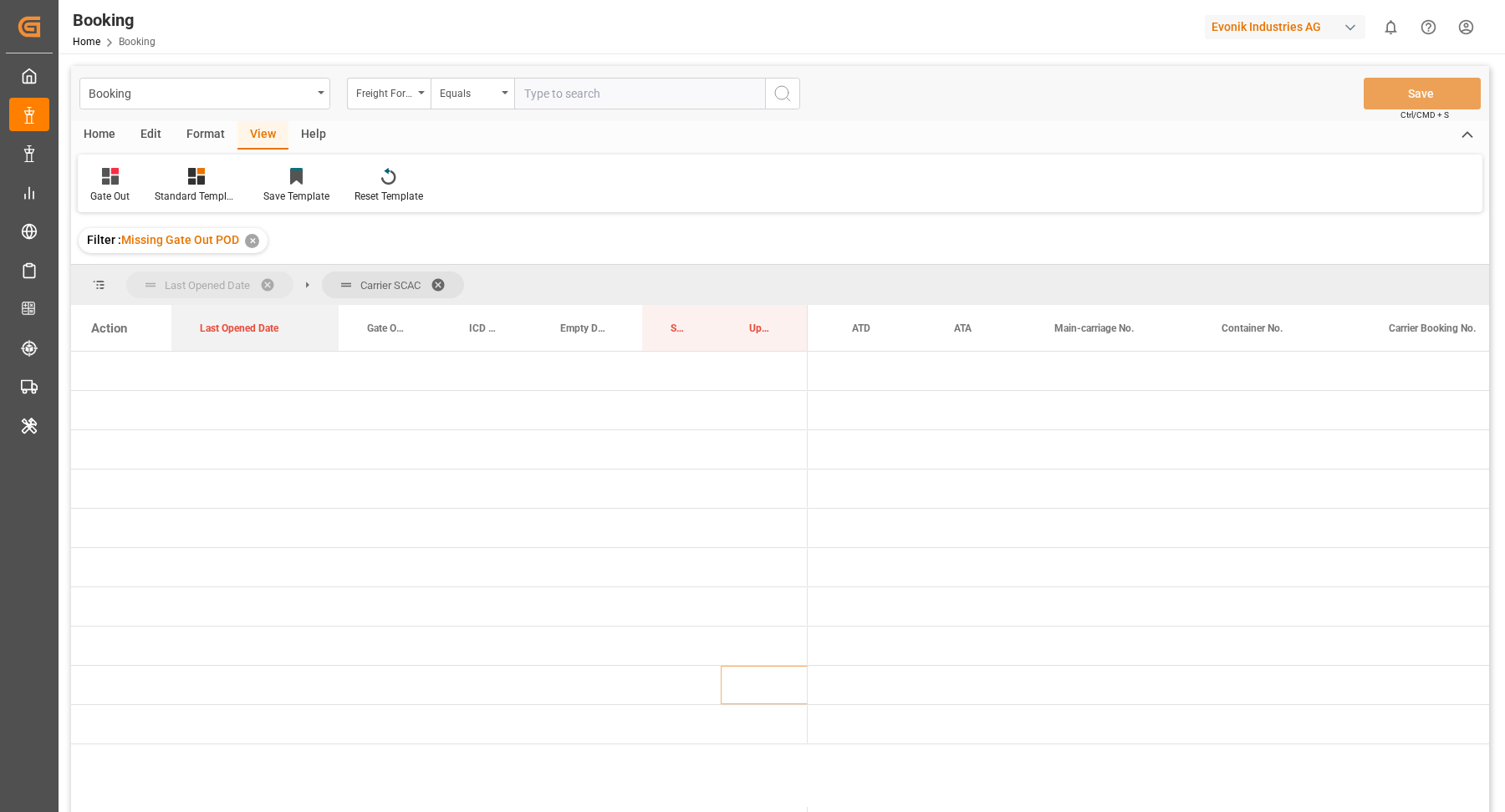
drag, startPoint x: 1387, startPoint y: 330, endPoint x: 194, endPoint y: 265, distance: 1194.8
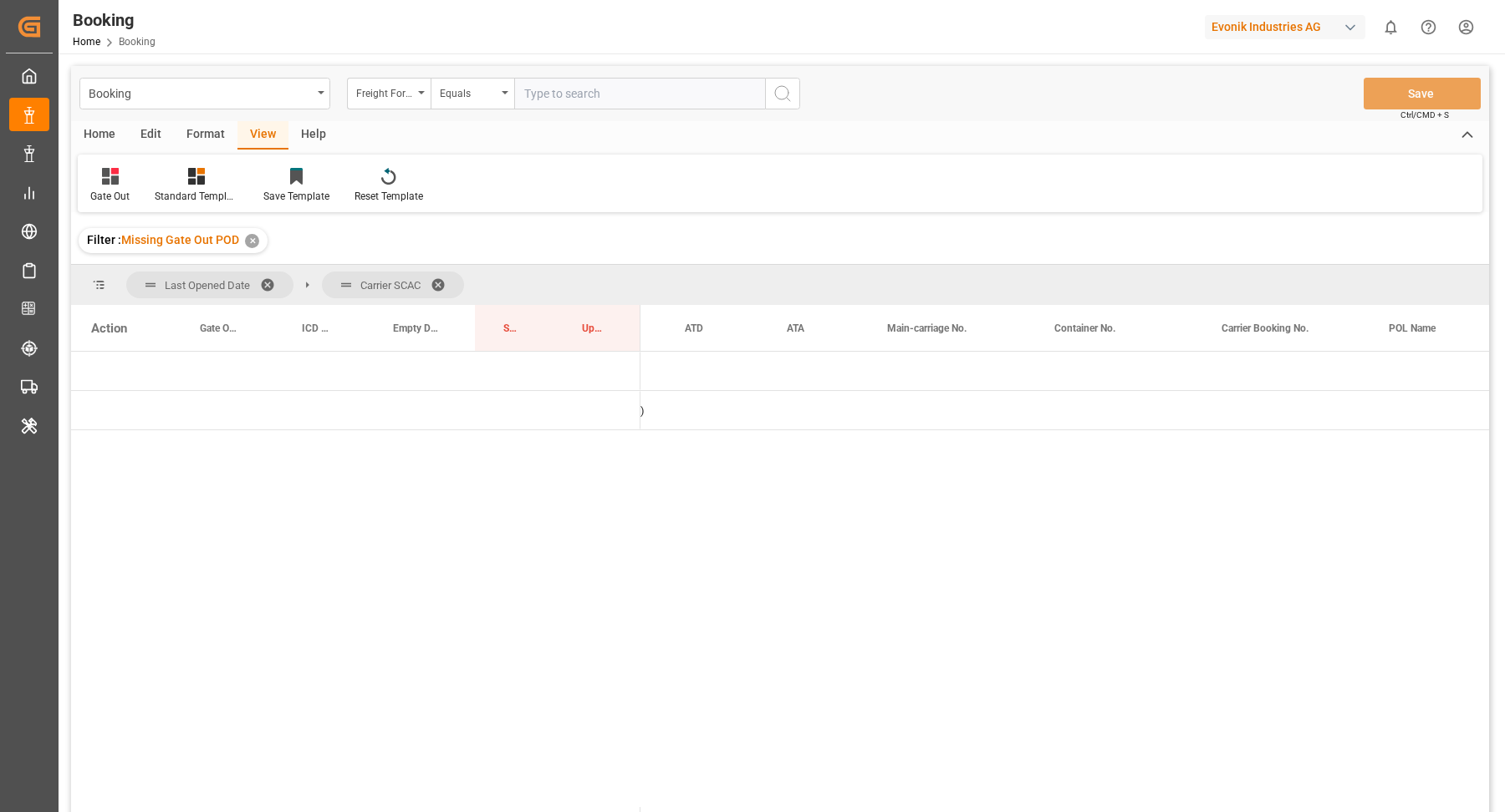
click at [445, 278] on span at bounding box center [444, 285] width 27 height 15
click at [750, 462] on div "28.09.2025 00:00:00 (1) 29.09.2025 00:00:00 (434)" at bounding box center [1064, 587] width 848 height 471
click at [671, 375] on span "Press SPACE to select this row." at bounding box center [668, 371] width 15 height 15
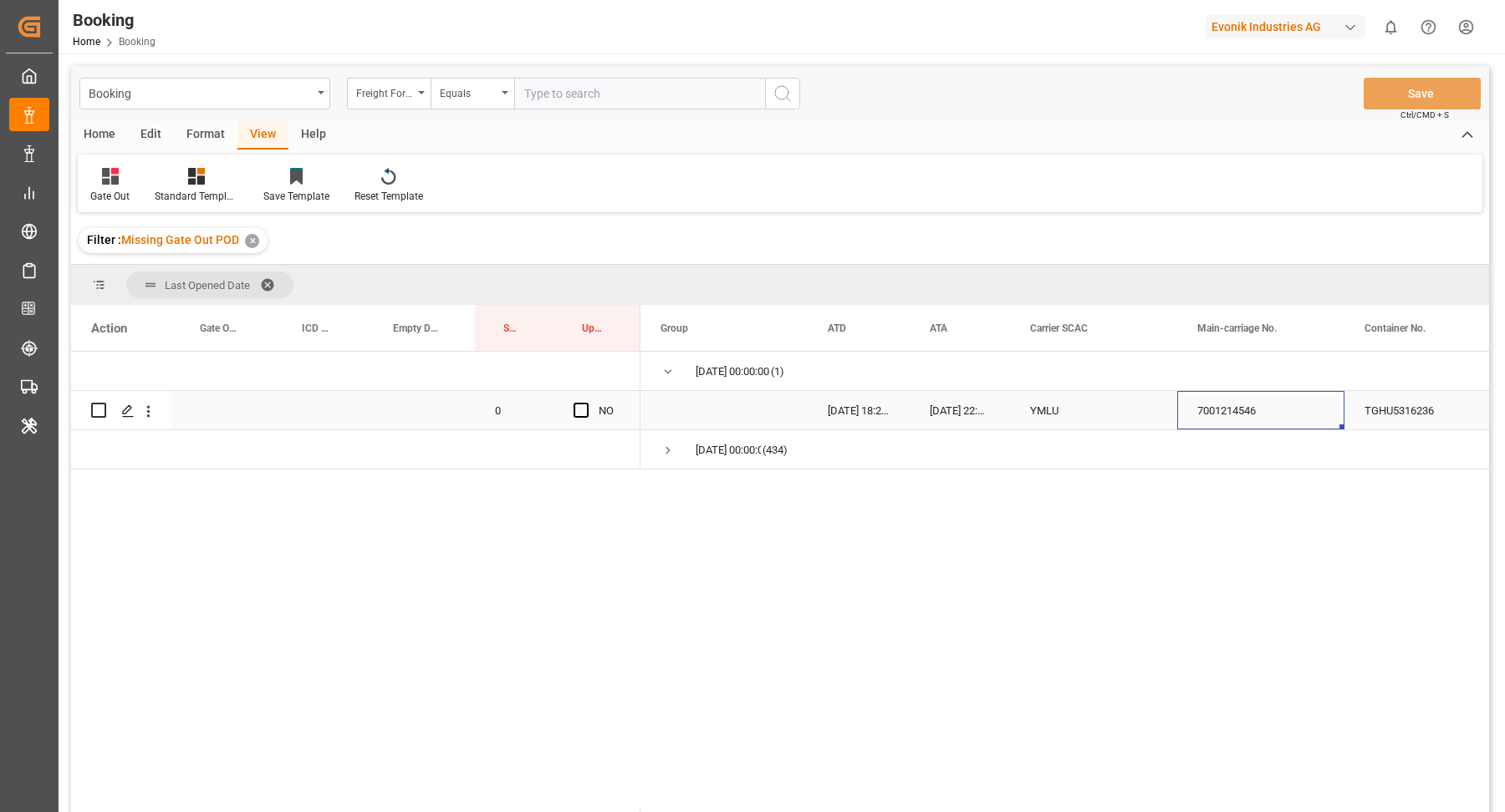
click at [1194, 410] on div "7001214546" at bounding box center [1260, 410] width 168 height 39
click at [1384, 409] on div "TGHU5316236" at bounding box center [1427, 410] width 168 height 39
click at [150, 413] on icon "open menu" at bounding box center [148, 411] width 18 height 18
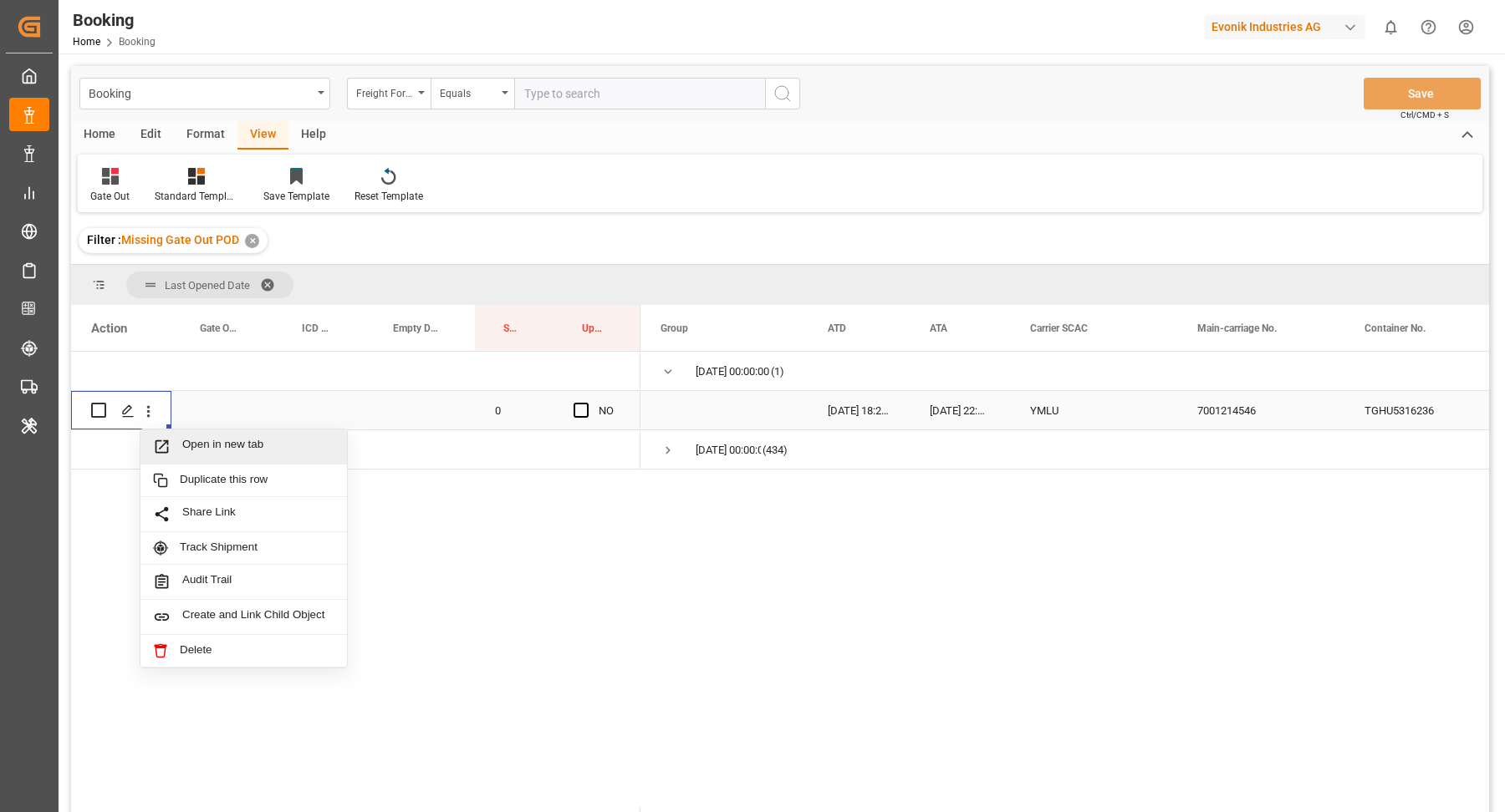
click at [302, 448] on span "Open in new tab" at bounding box center [258, 446] width 152 height 18
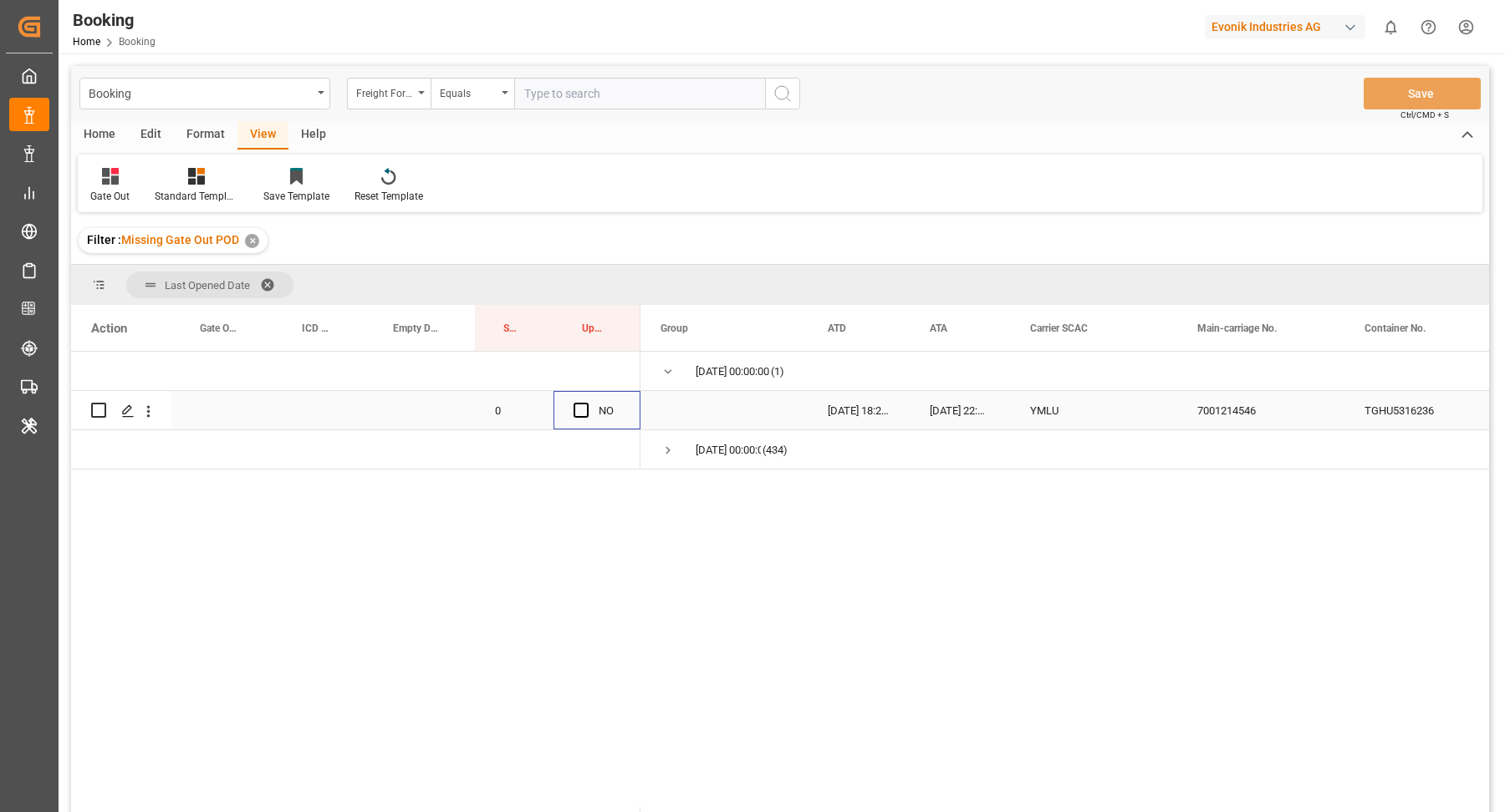
click at [589, 410] on div "Press SPACE to select this row." at bounding box center [585, 411] width 25 height 39
click at [588, 415] on div "Press SPACE to select this row." at bounding box center [585, 411] width 25 height 39
click at [579, 408] on span "Press SPACE to select this row." at bounding box center [581, 410] width 15 height 15
click at [586, 403] on input "Press SPACE to select this row." at bounding box center [586, 403] width 0 height 0
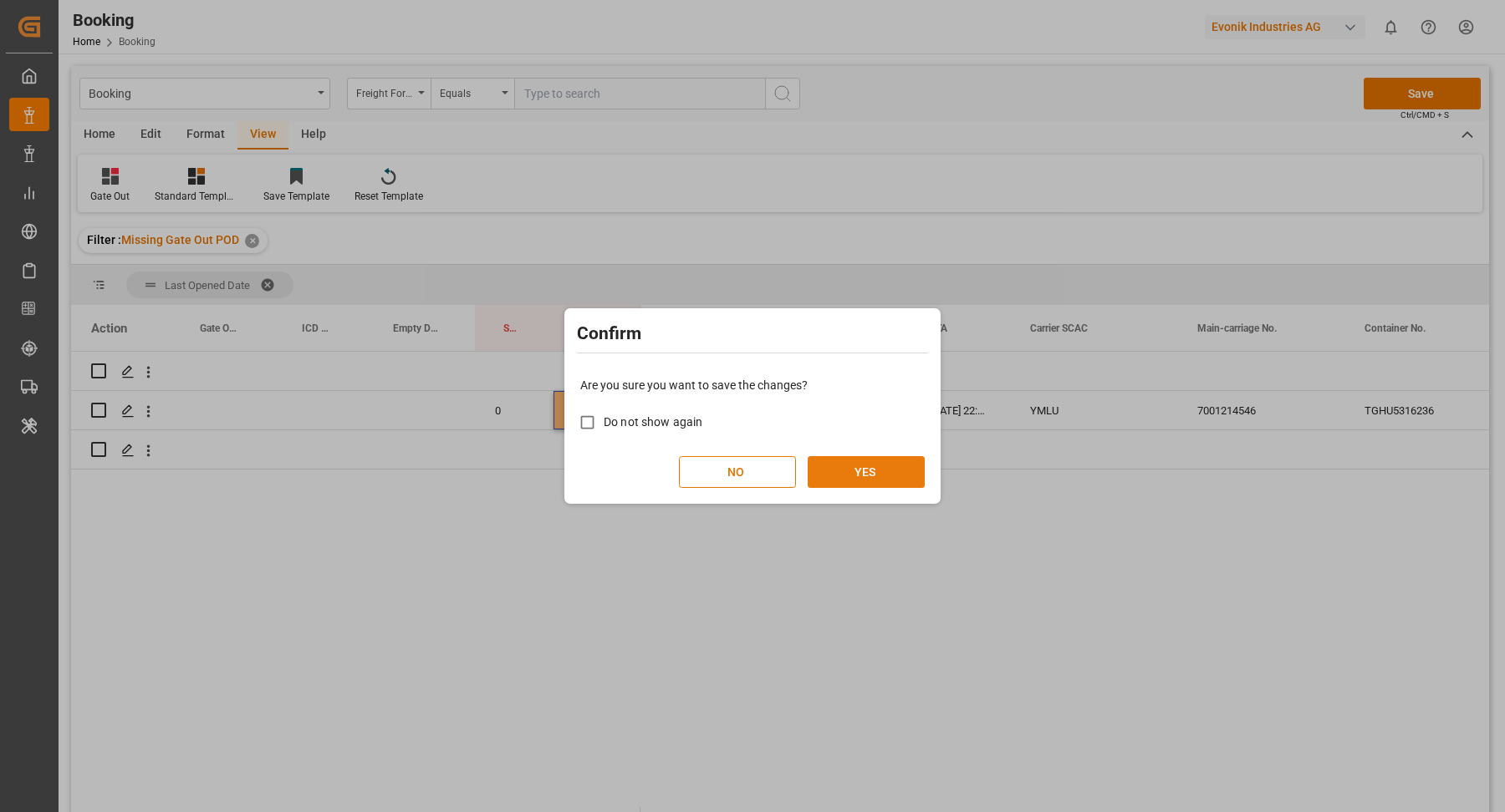
click at [865, 456] on button "YES" at bounding box center [866, 472] width 117 height 31
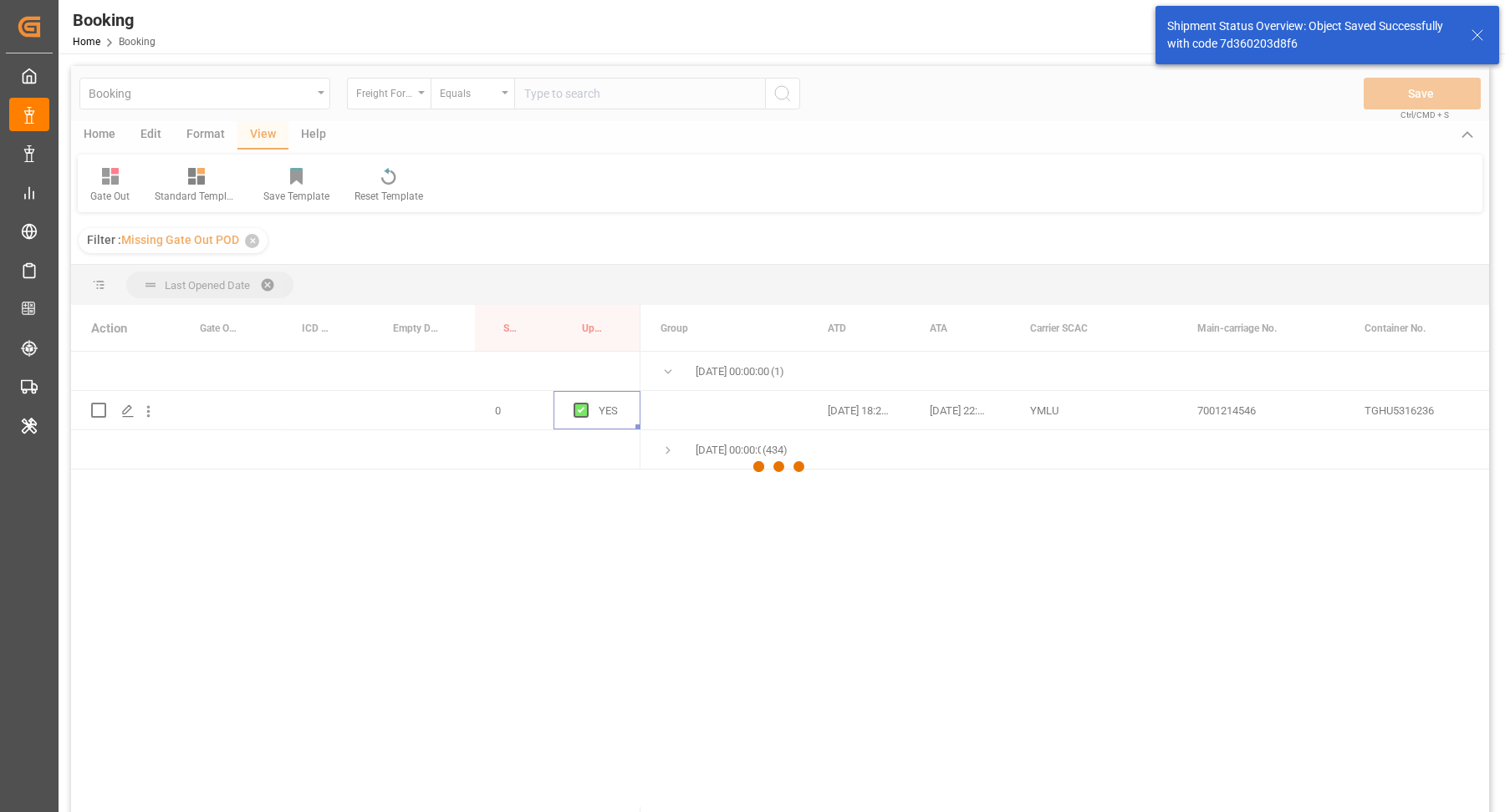
click at [211, 141] on div at bounding box center [780, 467] width 1418 height 802
click at [207, 136] on div at bounding box center [780, 467] width 1418 height 802
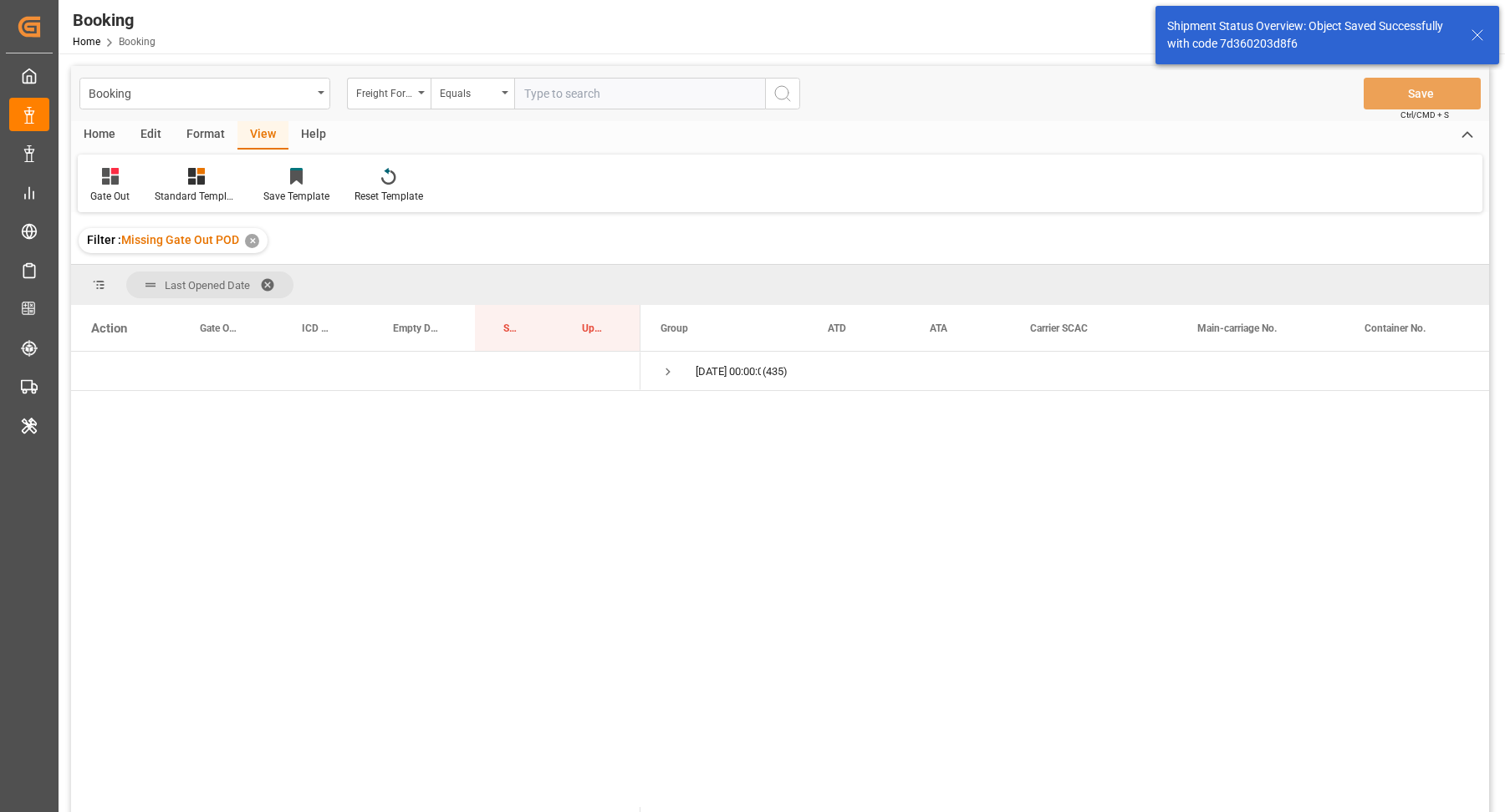
click at [202, 137] on div "Format" at bounding box center [206, 135] width 64 height 29
click at [96, 172] on div at bounding box center [114, 176] width 49 height 18
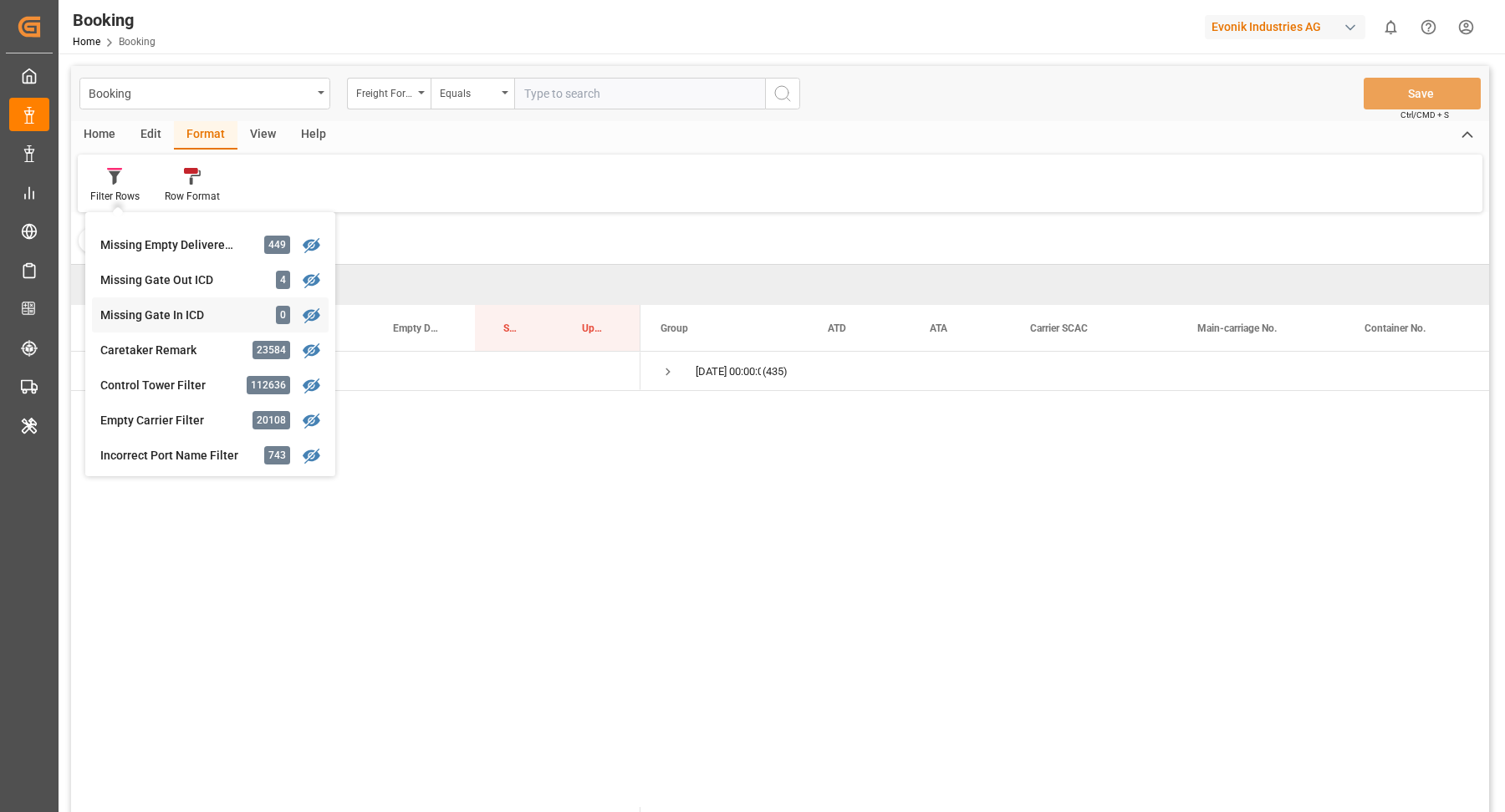
scroll to position [668, 0]
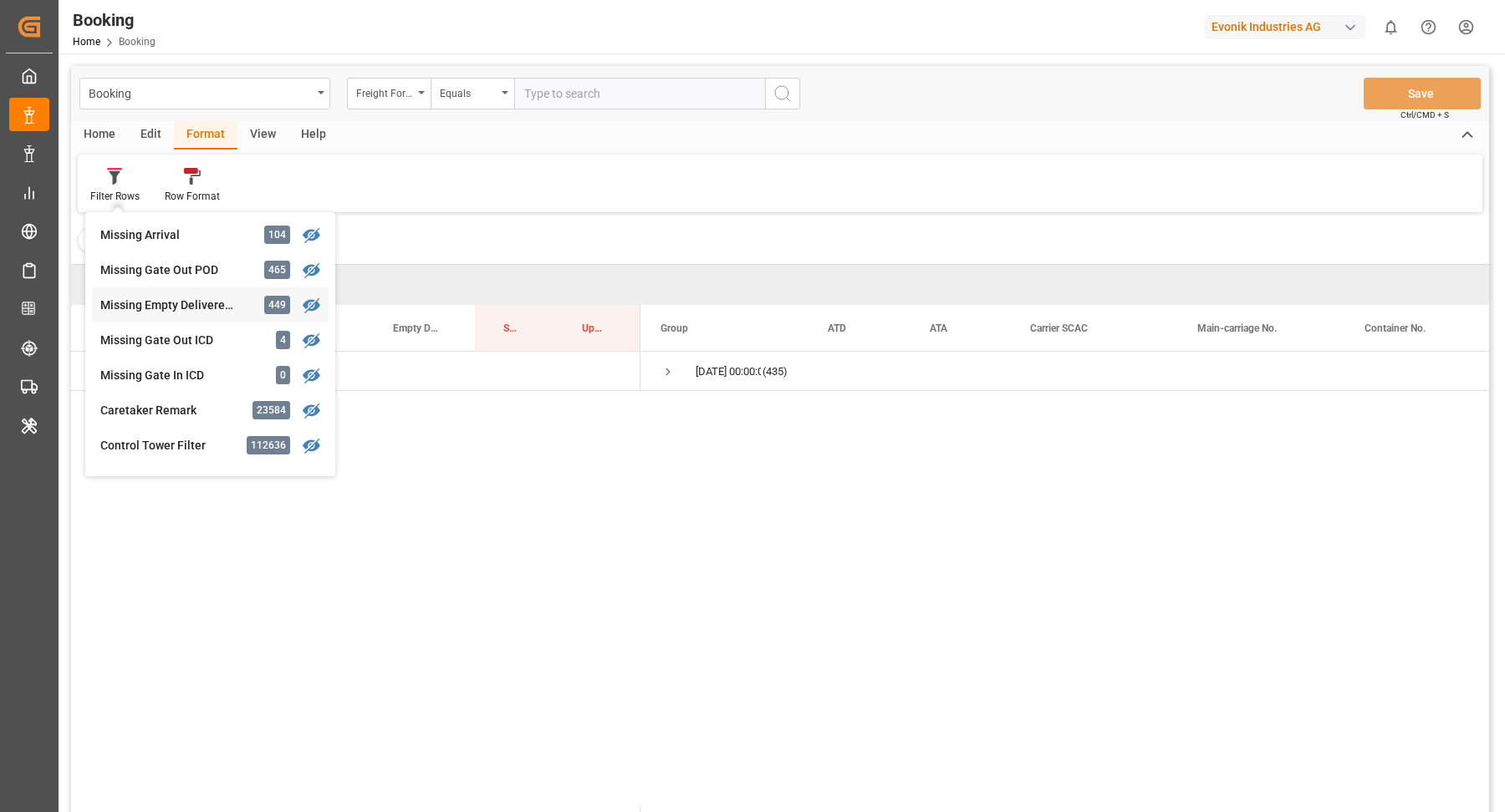
click at [201, 301] on div "Booking Freight Forwarder's Reference No. Equals Save Ctrl/CMD + S Home Edit Fo…" at bounding box center [780, 461] width 1418 height 791
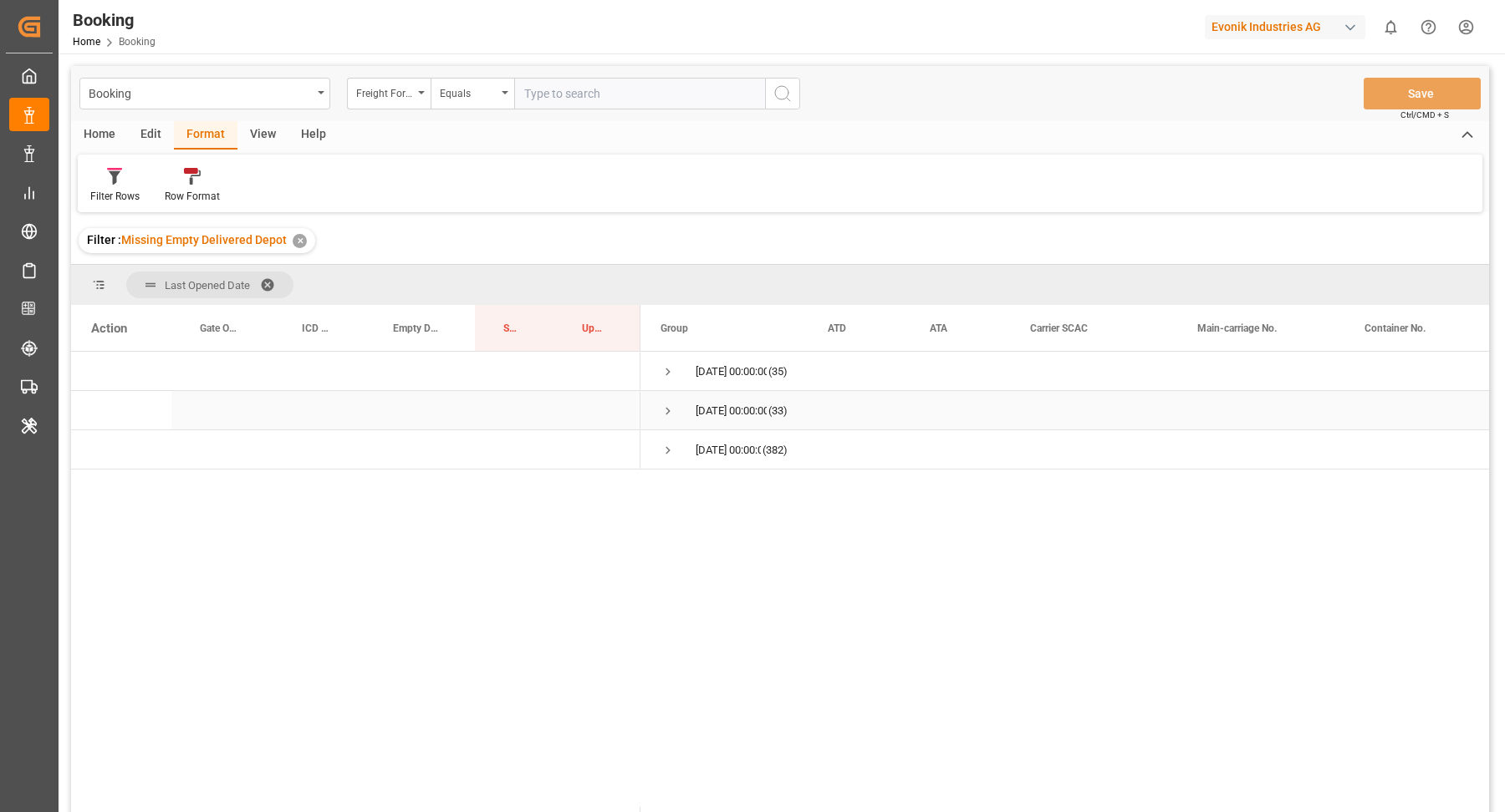
click at [673, 410] on span "Press SPACE to select this row." at bounding box center [668, 411] width 15 height 15
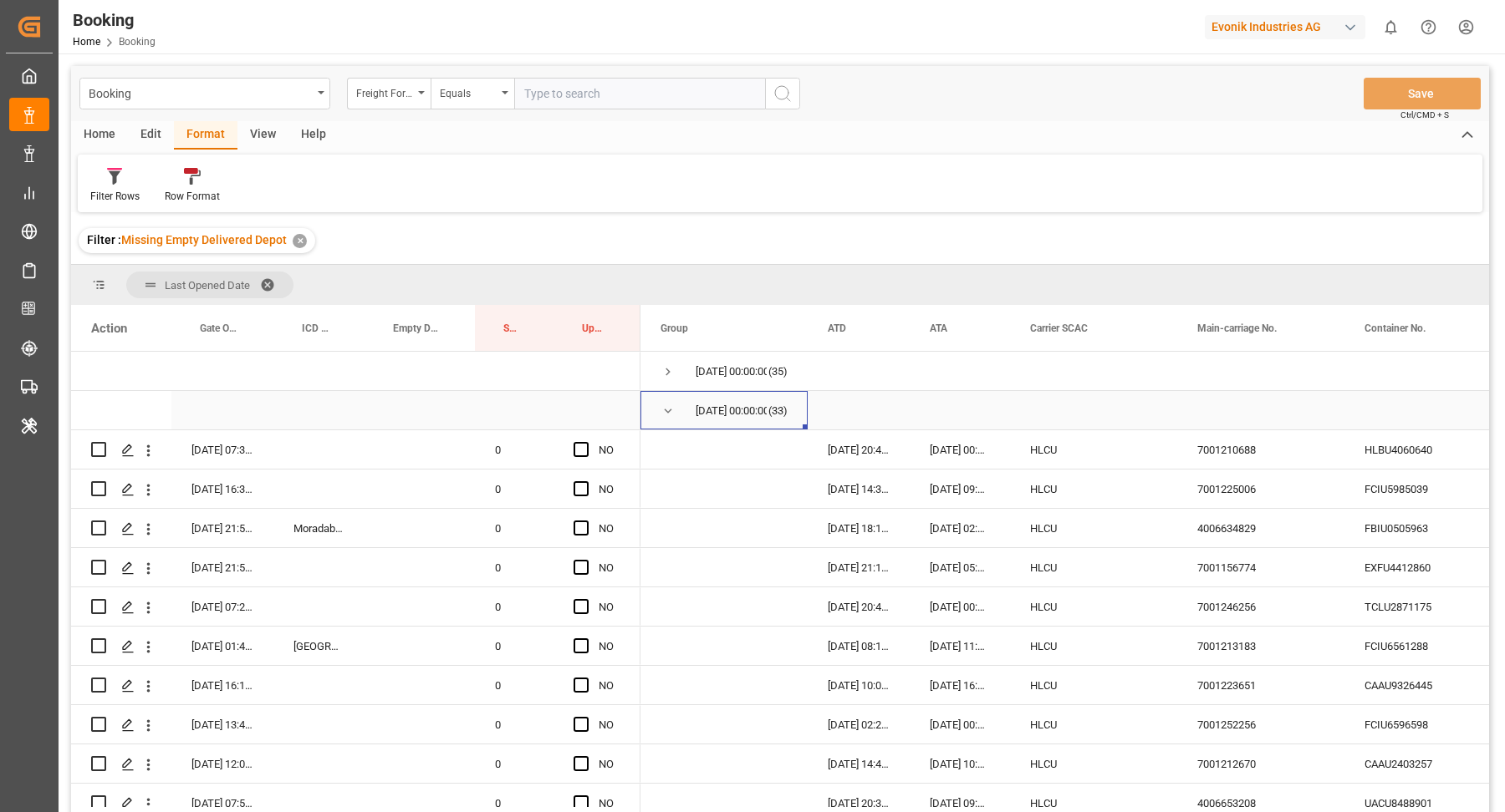
click at [670, 413] on span "Press SPACE to select this row." at bounding box center [668, 411] width 15 height 15
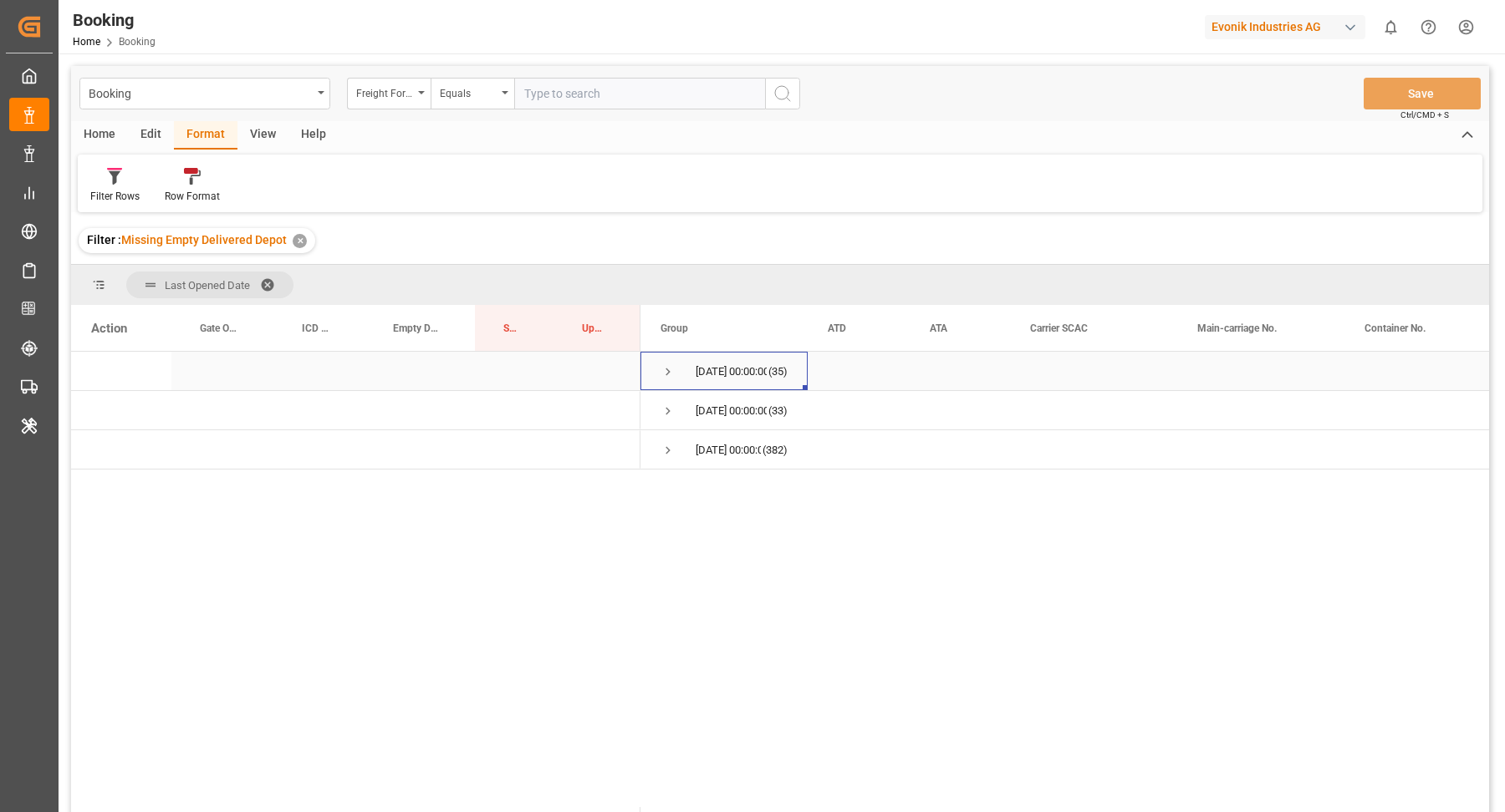
click at [668, 377] on span "Press SPACE to select this row." at bounding box center [668, 371] width 15 height 15
click at [670, 406] on span "Press SPACE to select this row." at bounding box center [668, 411] width 15 height 15
click at [663, 364] on span "Press SPACE to select this row." at bounding box center [668, 371] width 15 height 15
click at [156, 133] on div "Edit" at bounding box center [151, 135] width 46 height 29
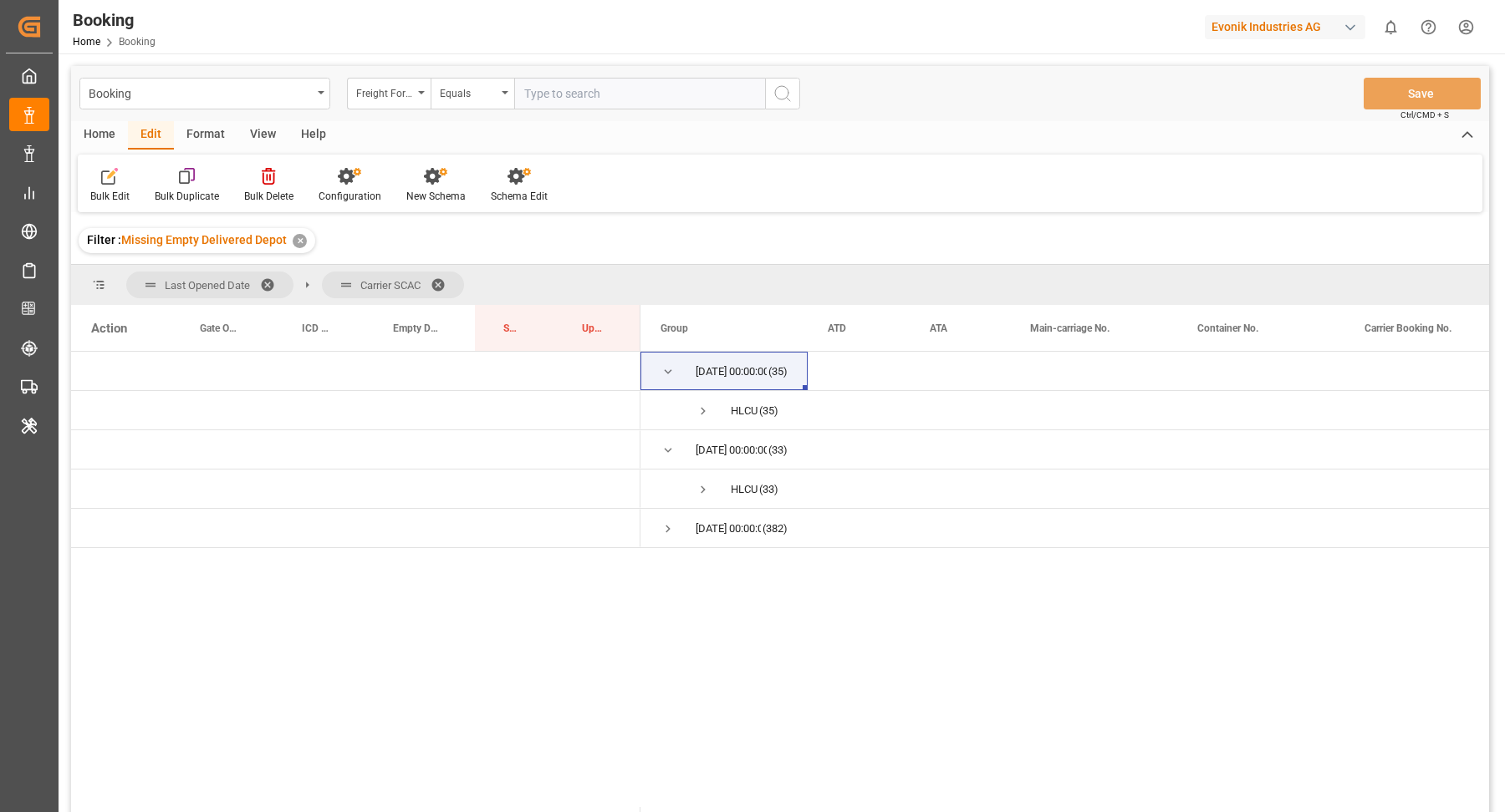
click at [112, 140] on div "Home" at bounding box center [99, 135] width 56 height 29
click at [560, 608] on div at bounding box center [780, 580] width 1418 height 456
click at [431, 279] on span "Carrier SCAC" at bounding box center [392, 284] width 142 height 27
click at [442, 279] on span at bounding box center [444, 285] width 27 height 15
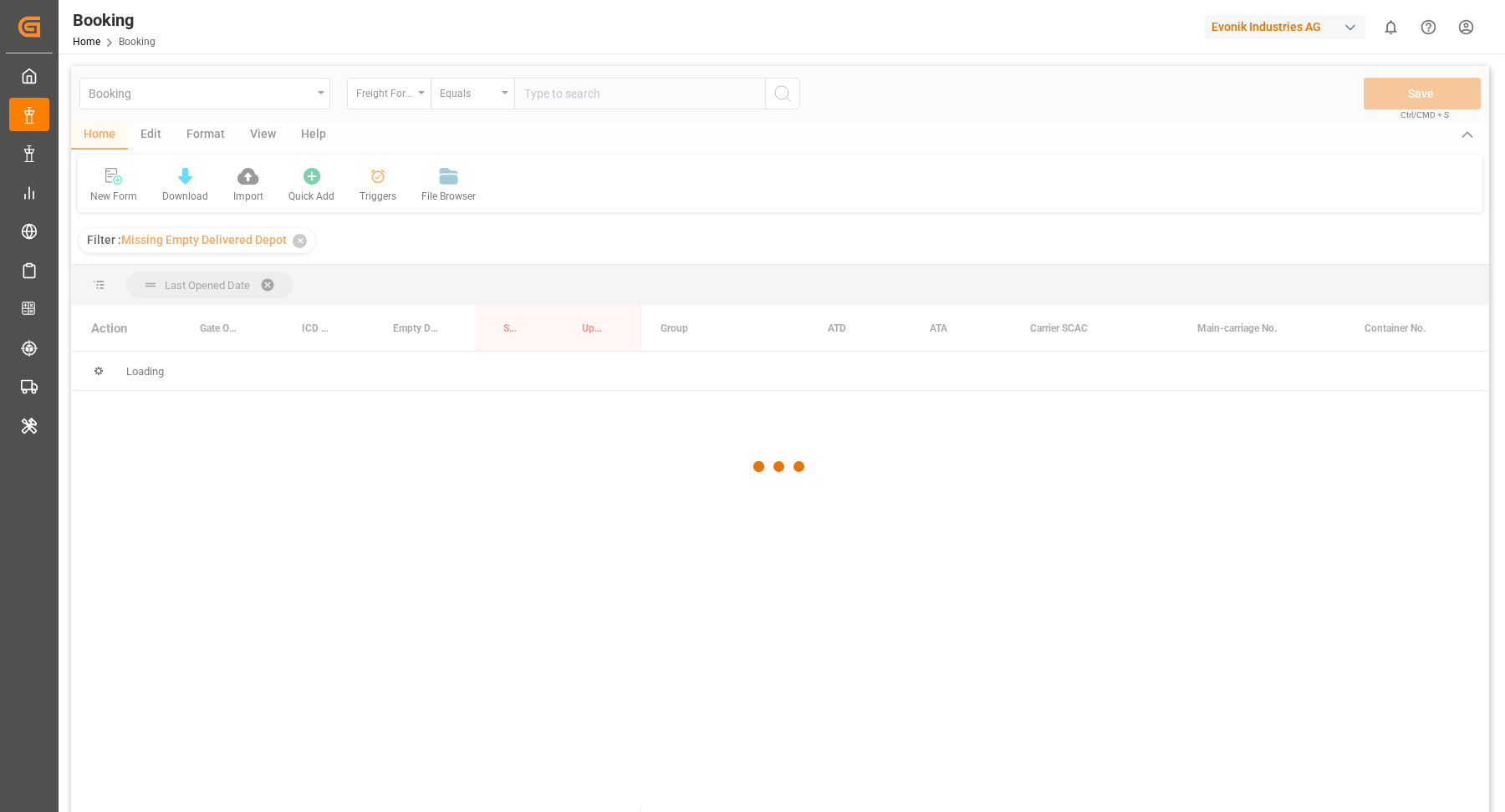
click at [202, 131] on div at bounding box center [780, 467] width 1418 height 802
click at [207, 132] on div at bounding box center [780, 467] width 1418 height 802
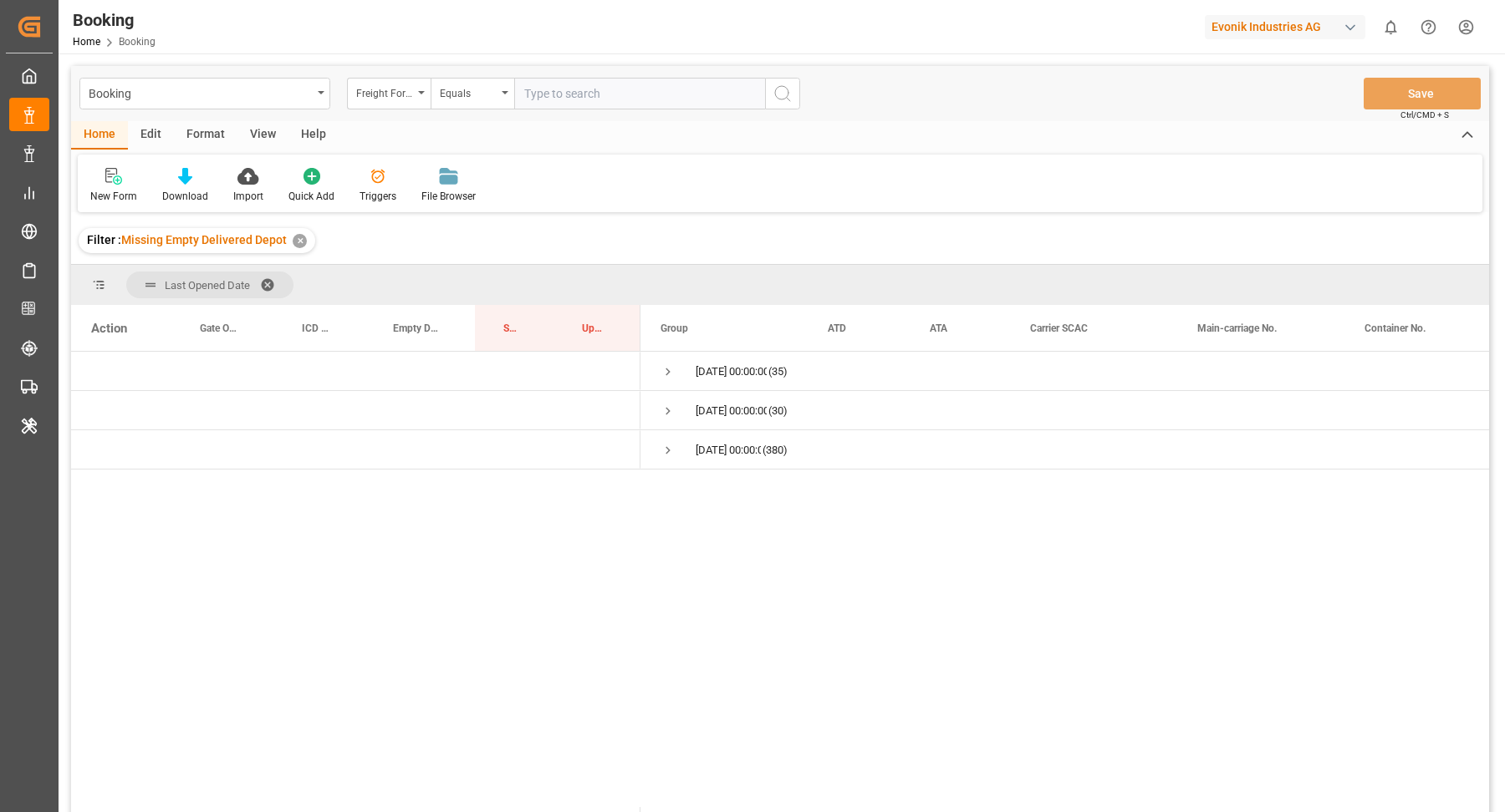
click at [270, 278] on span at bounding box center [273, 285] width 27 height 15
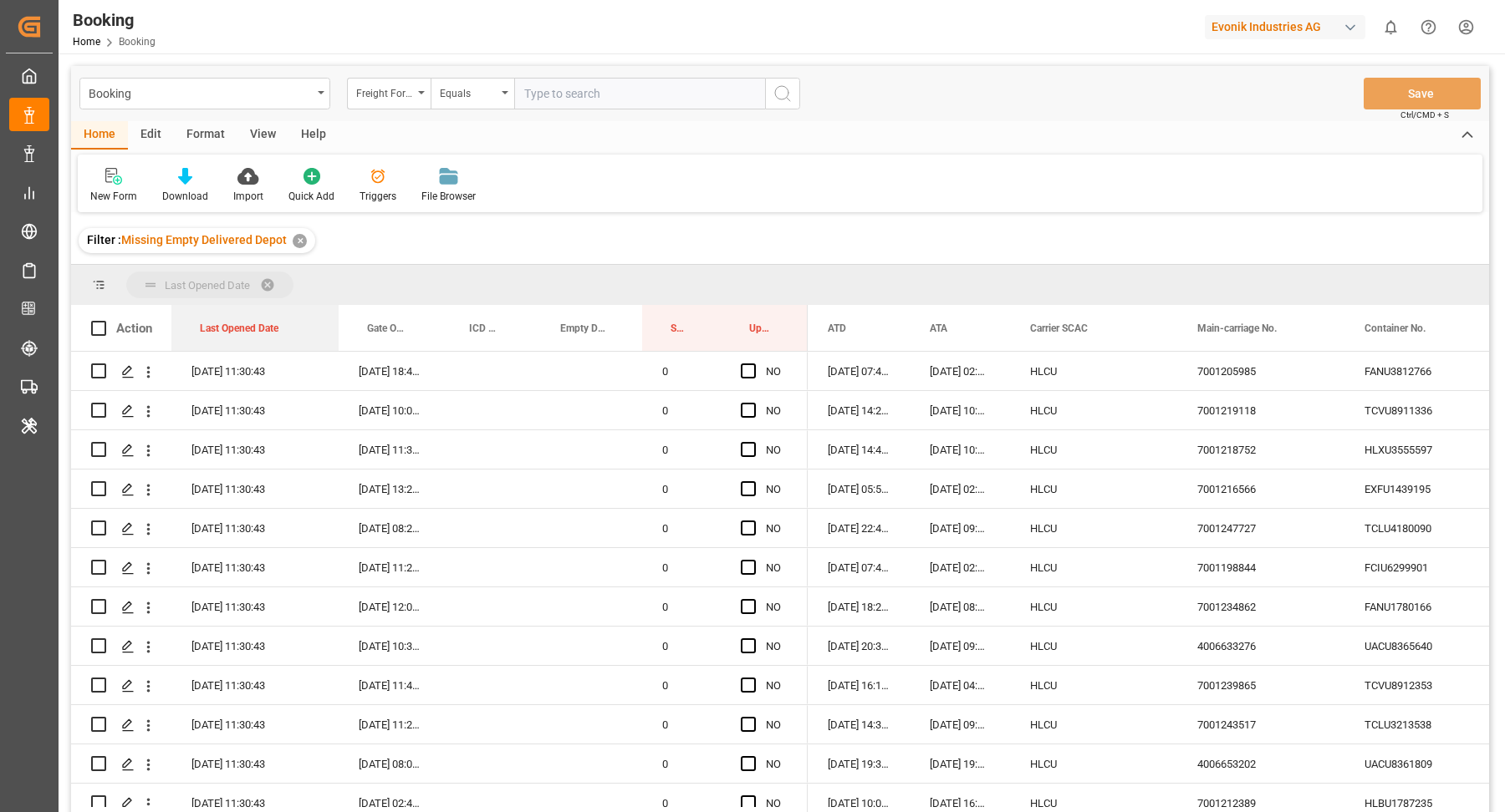
drag, startPoint x: 250, startPoint y: 330, endPoint x: 251, endPoint y: 303, distance: 27.0
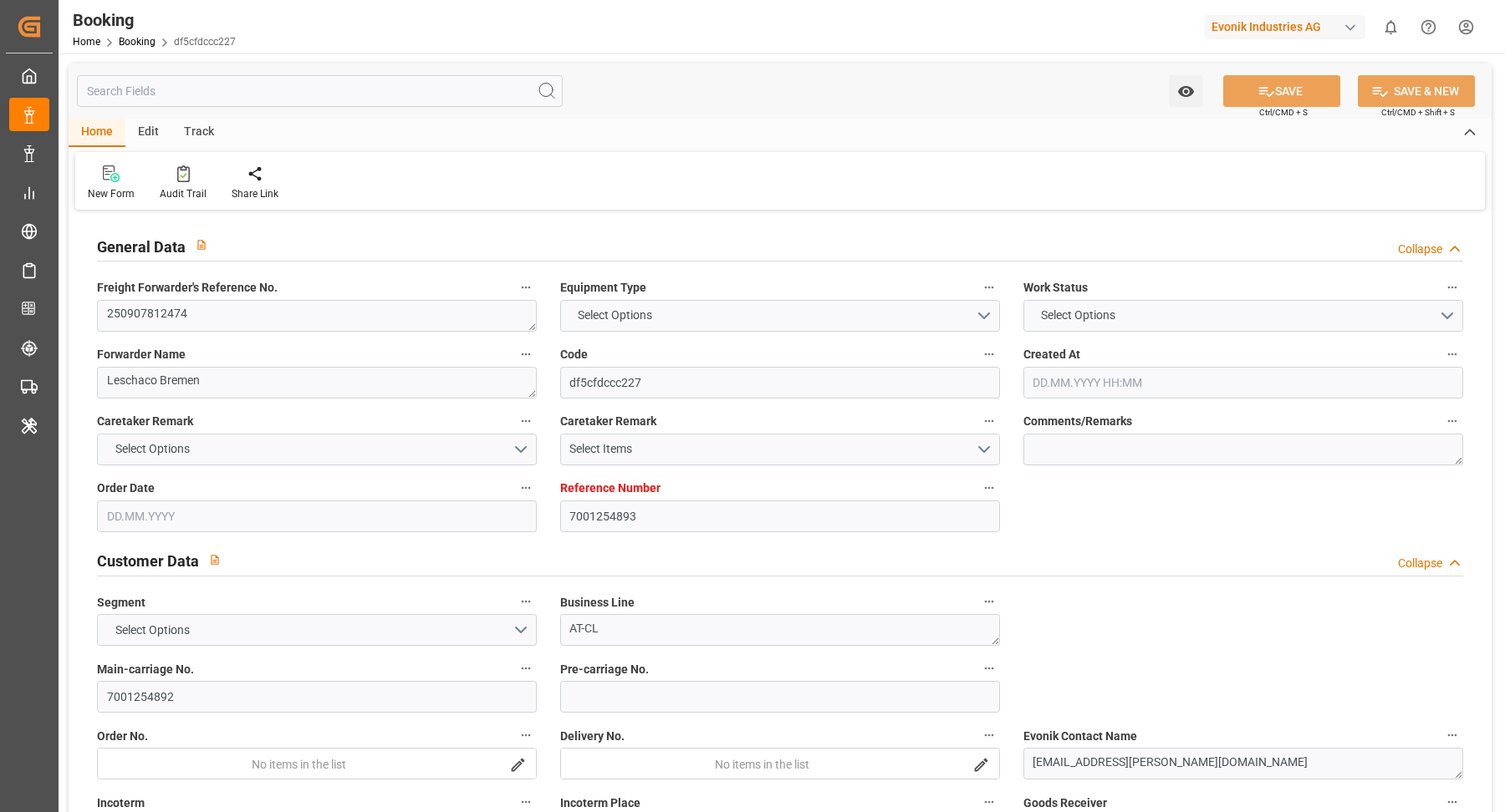
type input "7001254893"
type input "9254848"
type input "9535163"
type input "MSC"
type input "Mediterranean Shipping Company"
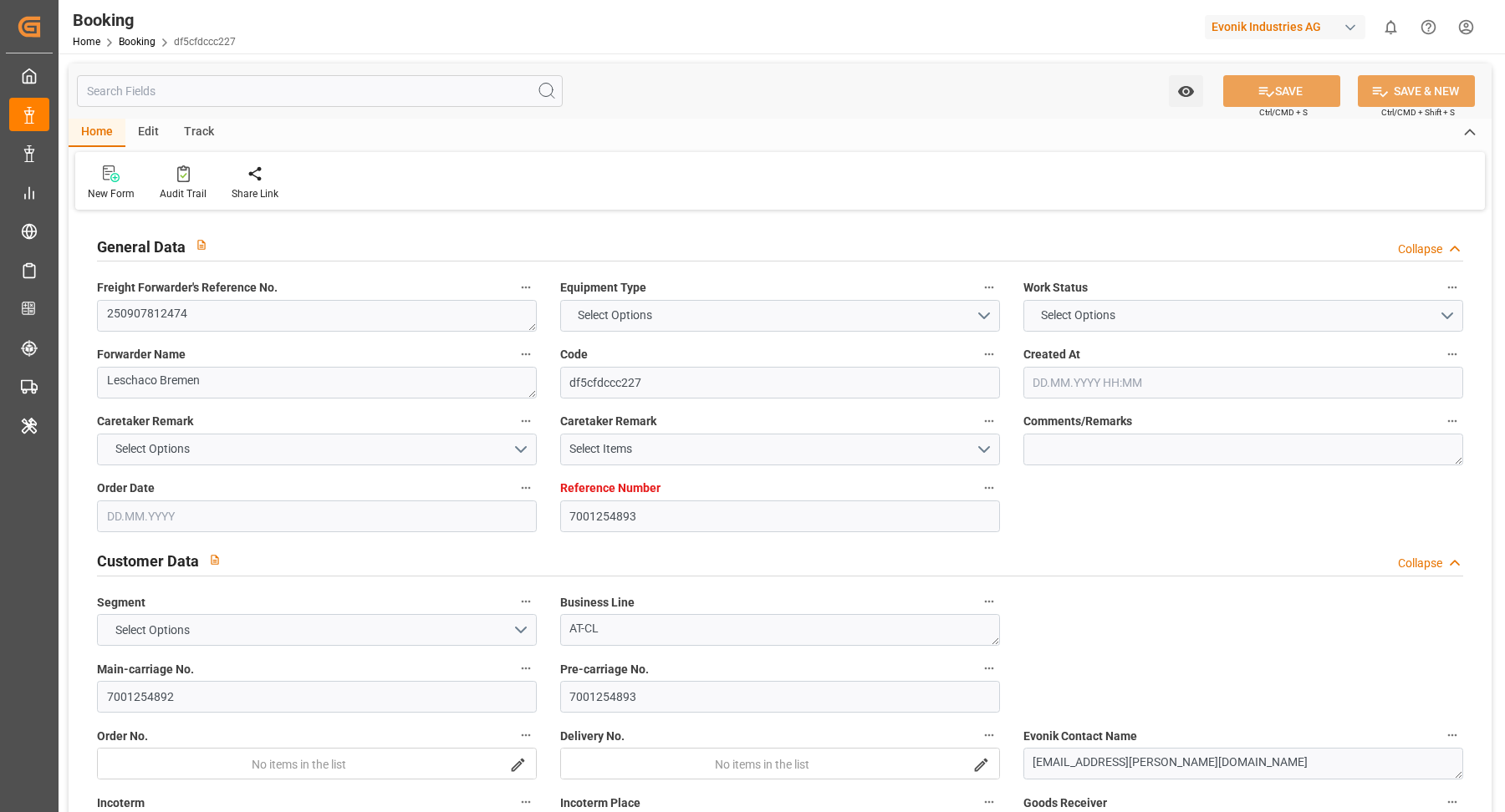
type input "NLRTM"
type input "USMOB"
type input "4"
type input "0"
type input "NLRTM"
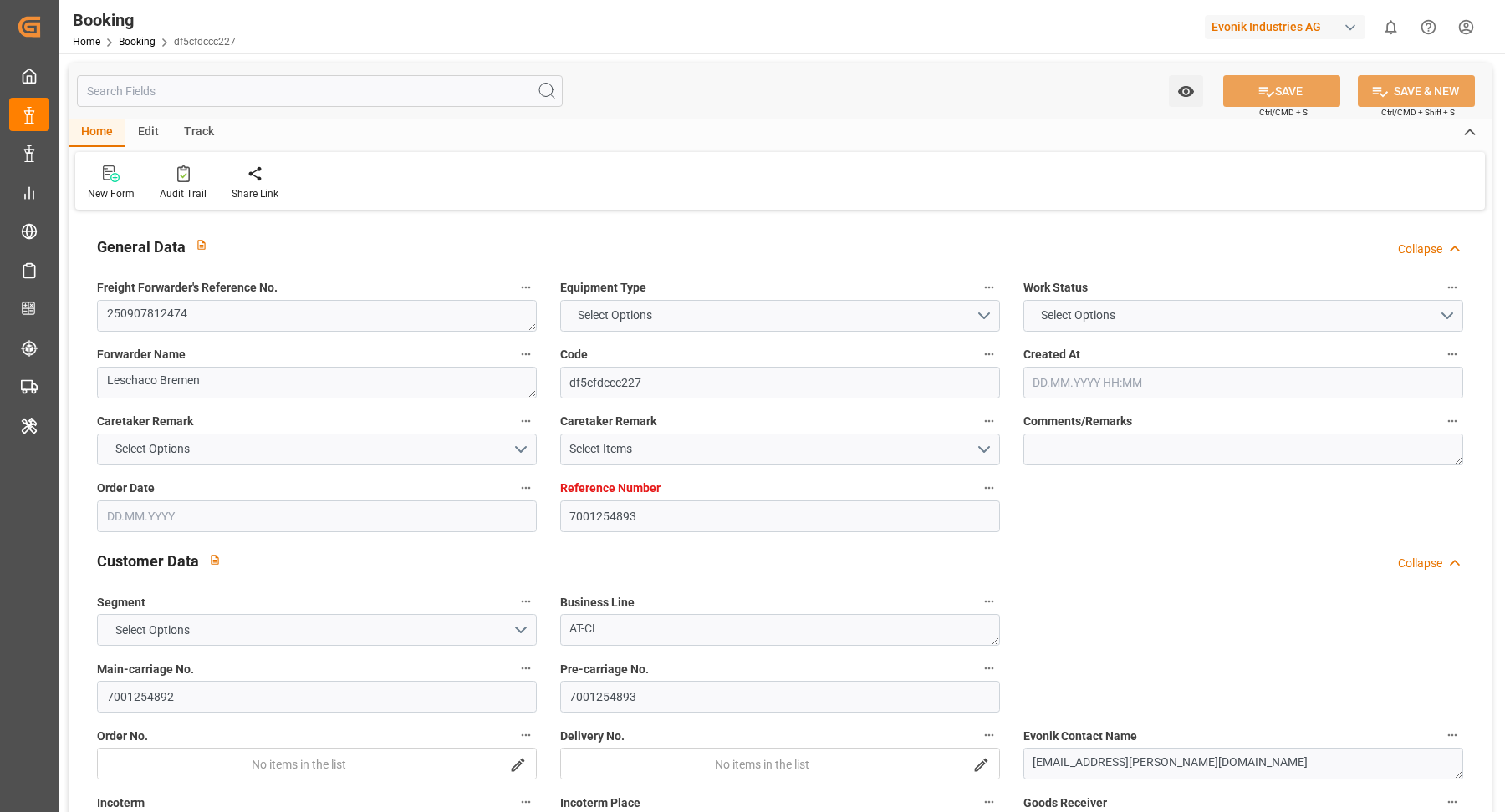
type input "USMOB"
type input "[DATE] 11:20"
type input "[DATE]"
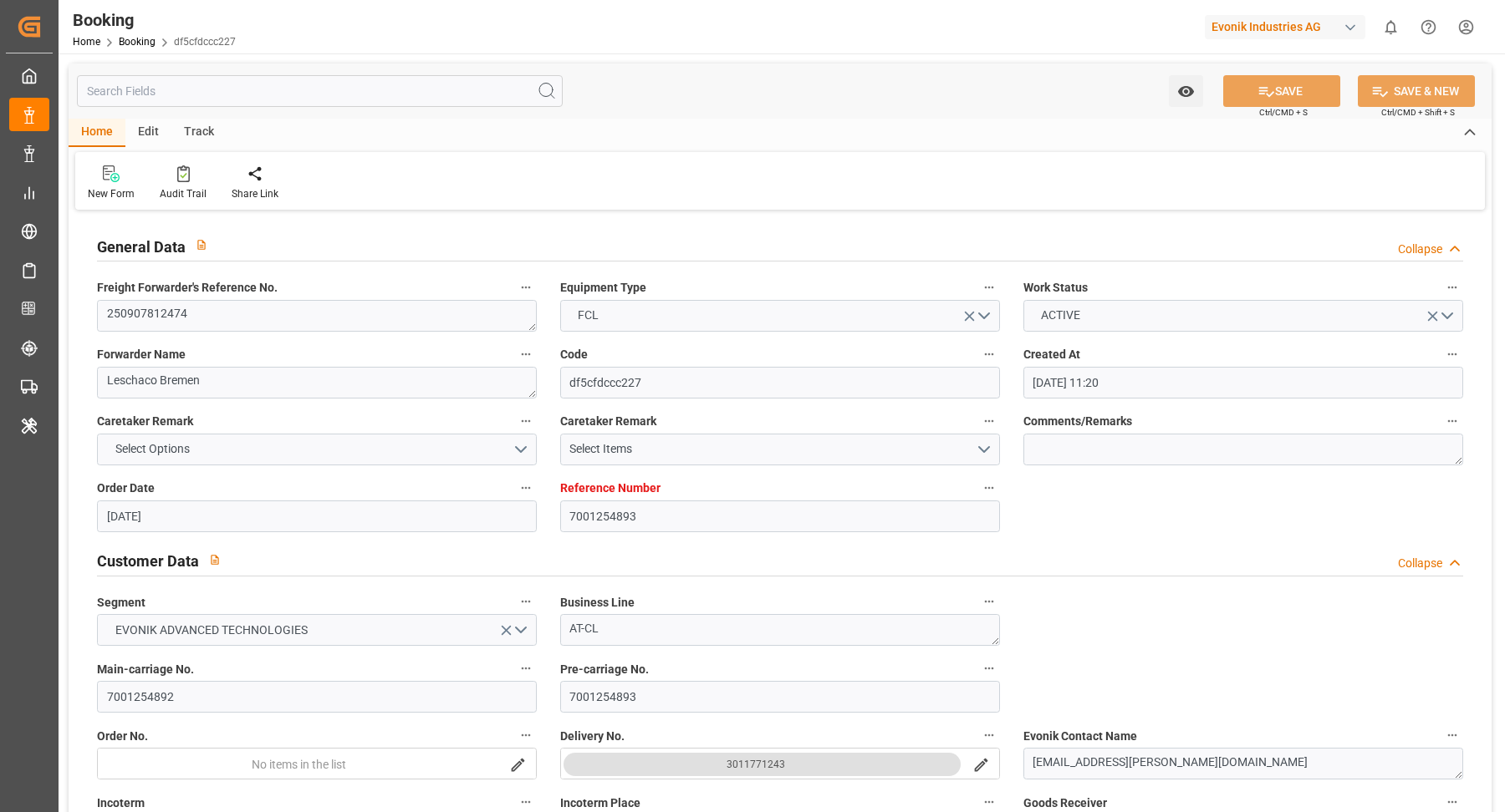
type input "09.09.2025 00:00"
type input "10.09.2025 00:00"
type input "01.09.2025"
type input "[DATE]"
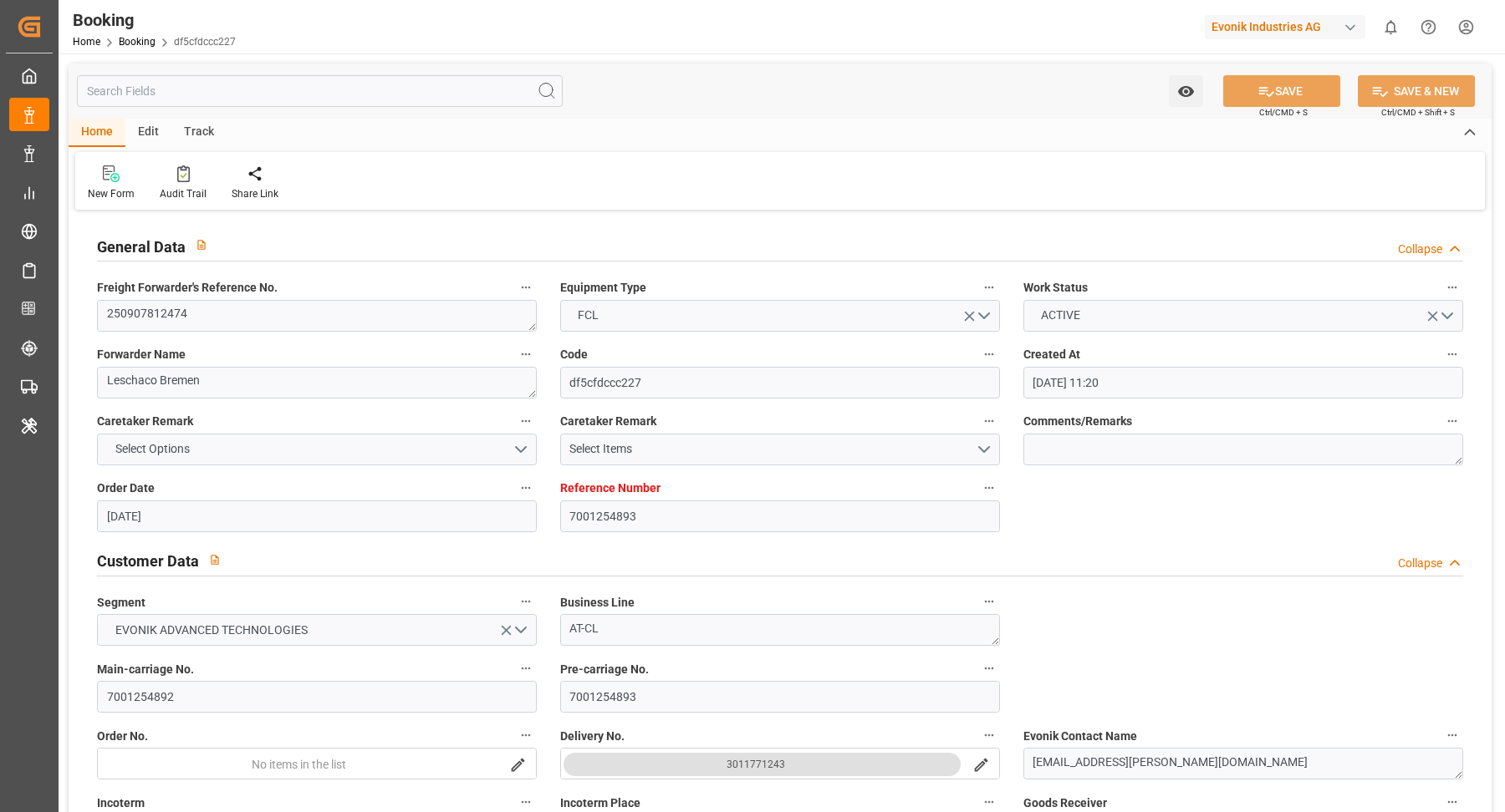
type input "19.09.2025 12:00"
type input "15.09.2025 00:00"
type input "19.09.2025 00:00"
type input "10.09.2025 12:00"
type input "11.10.2025 12:00"
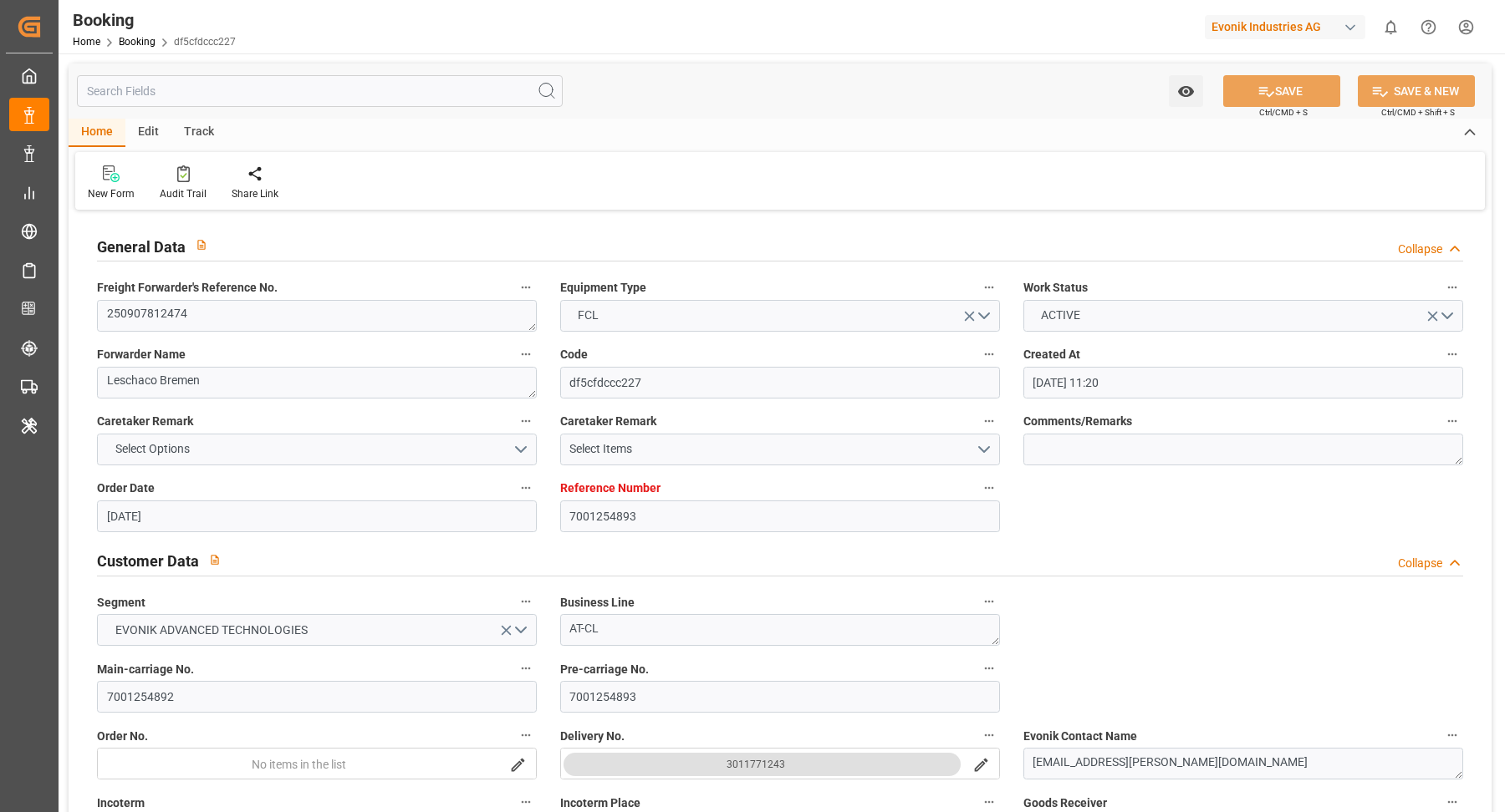
type input "09.10.2025 00:00"
type input "23.09.2025 12:00"
type input "21.08.2025"
type input "29.09.2025 00:51"
type input "[DATE]"
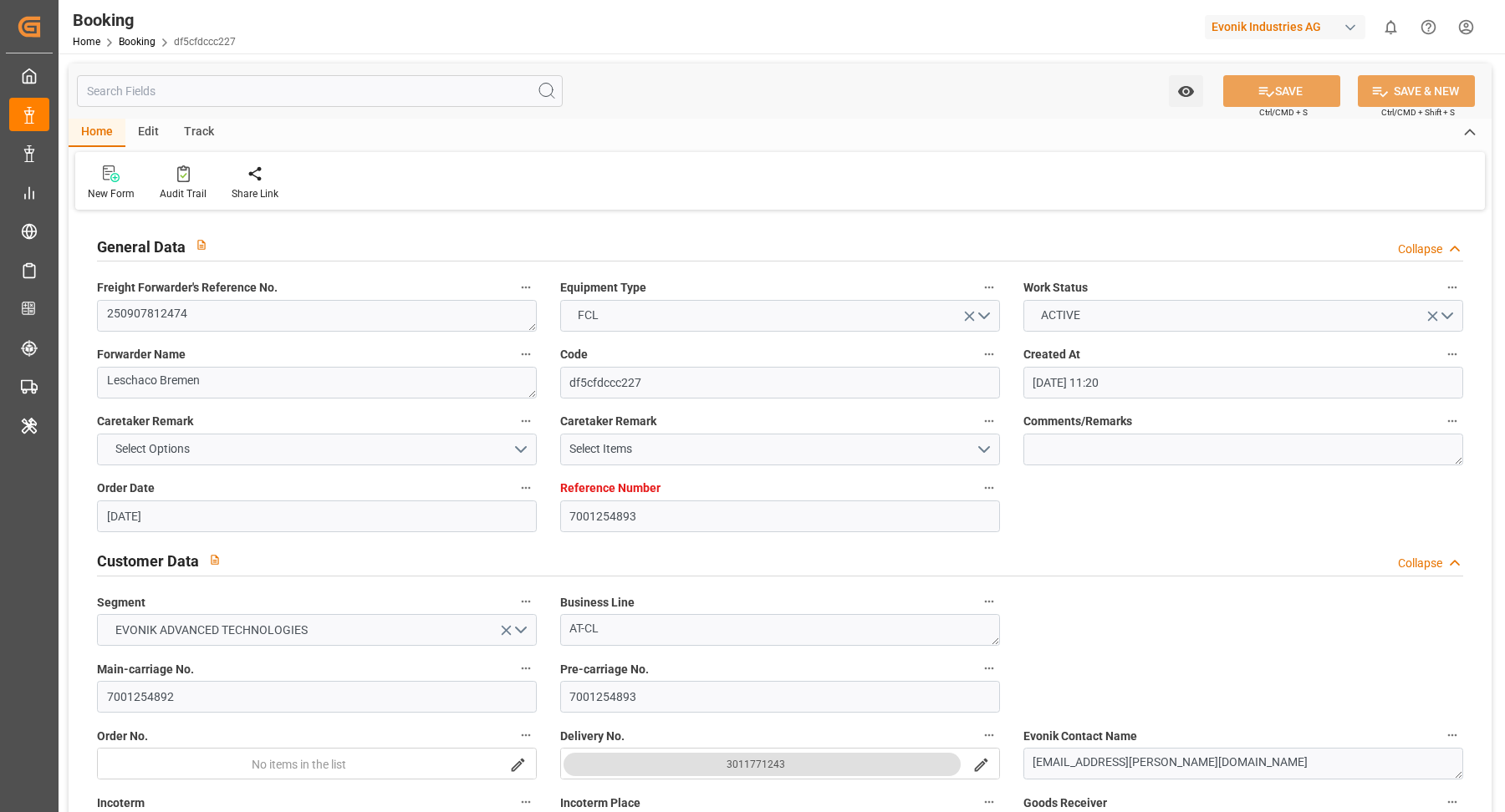
type input "19.09.2025 00:02"
type input "19.09.2025 00:01"
type input "19.09.2025 10:00"
type input "19.09.2025 01:41"
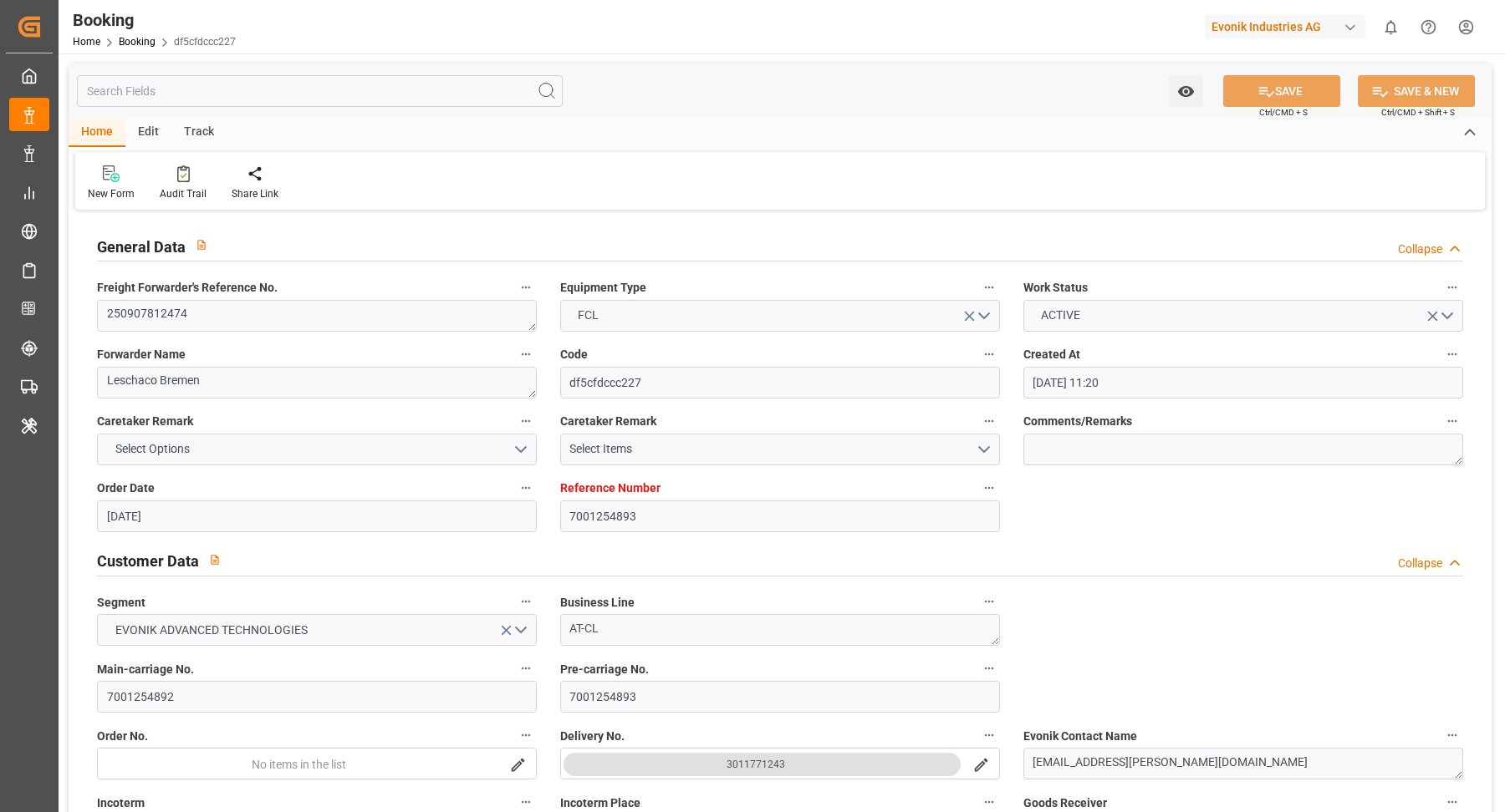
type input "11.10.2025 12:00"
type input "12.10.2025 02:57"
type input "16.10.2025 02:57"
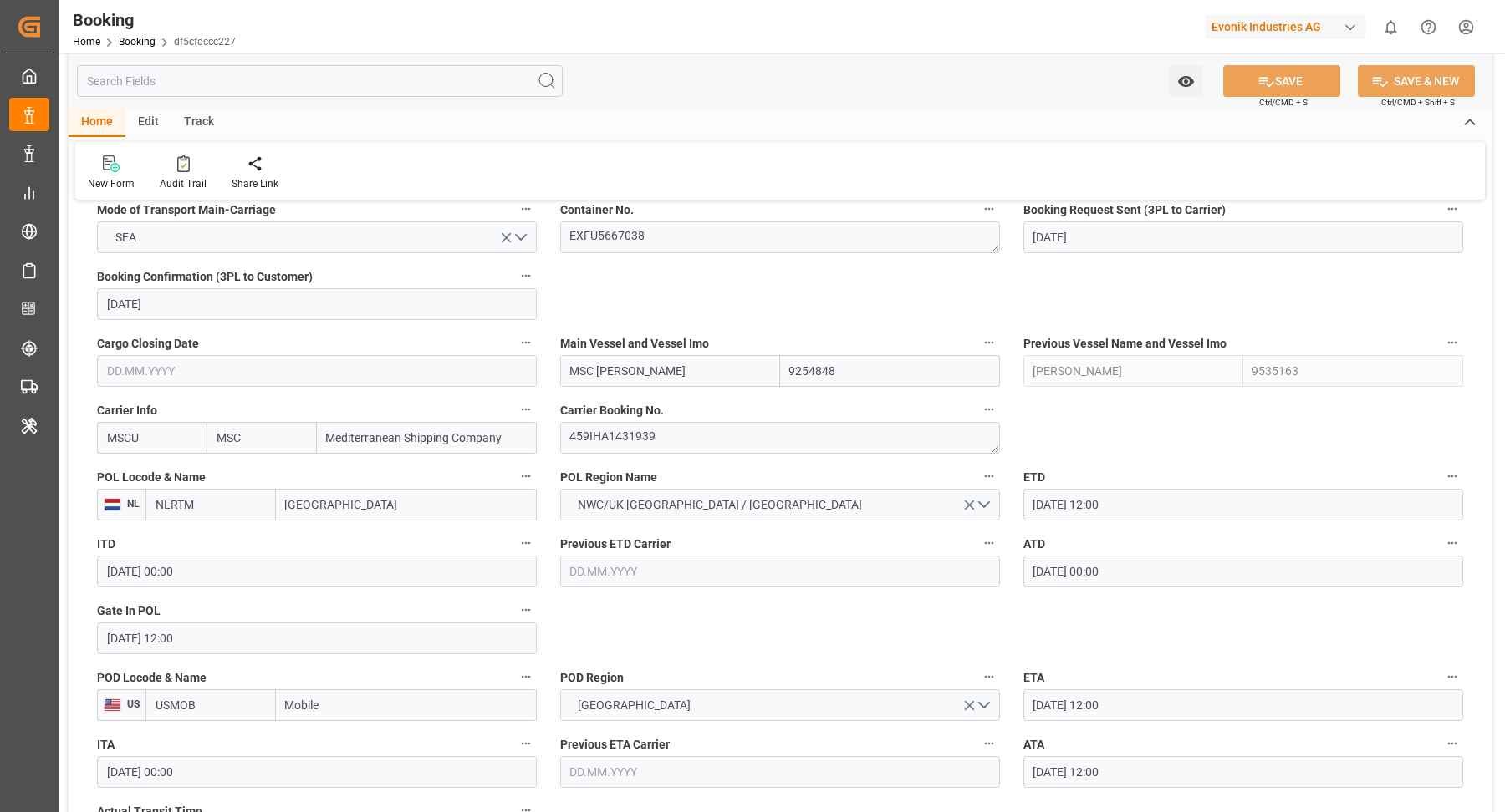
scroll to position [1345, 0]
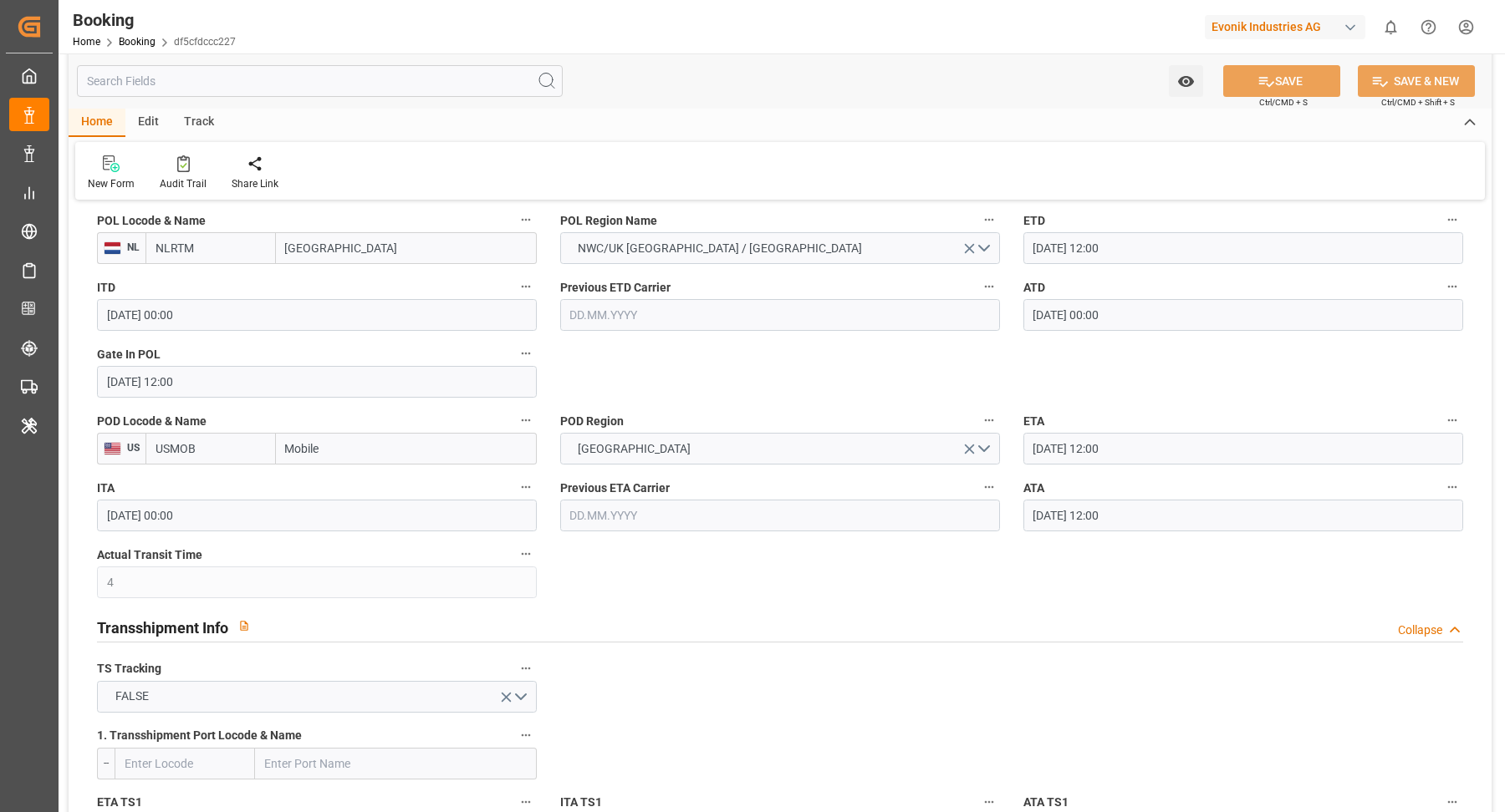
click at [1174, 510] on input "23.09.2025 12:00" at bounding box center [1243, 516] width 440 height 31
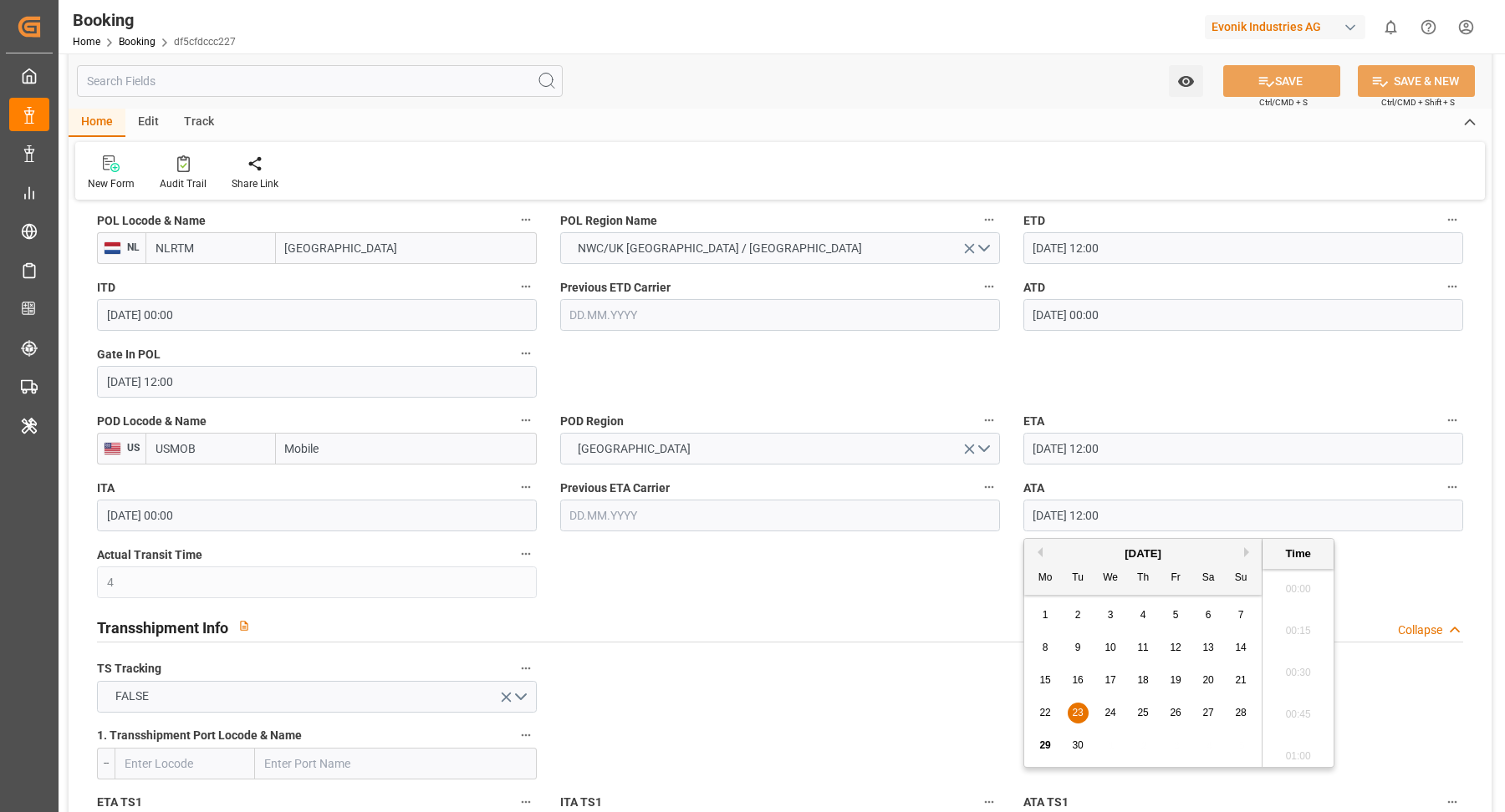
scroll to position [1927, 0]
click at [1449, 486] on icon "button" at bounding box center [1452, 487] width 9 height 3
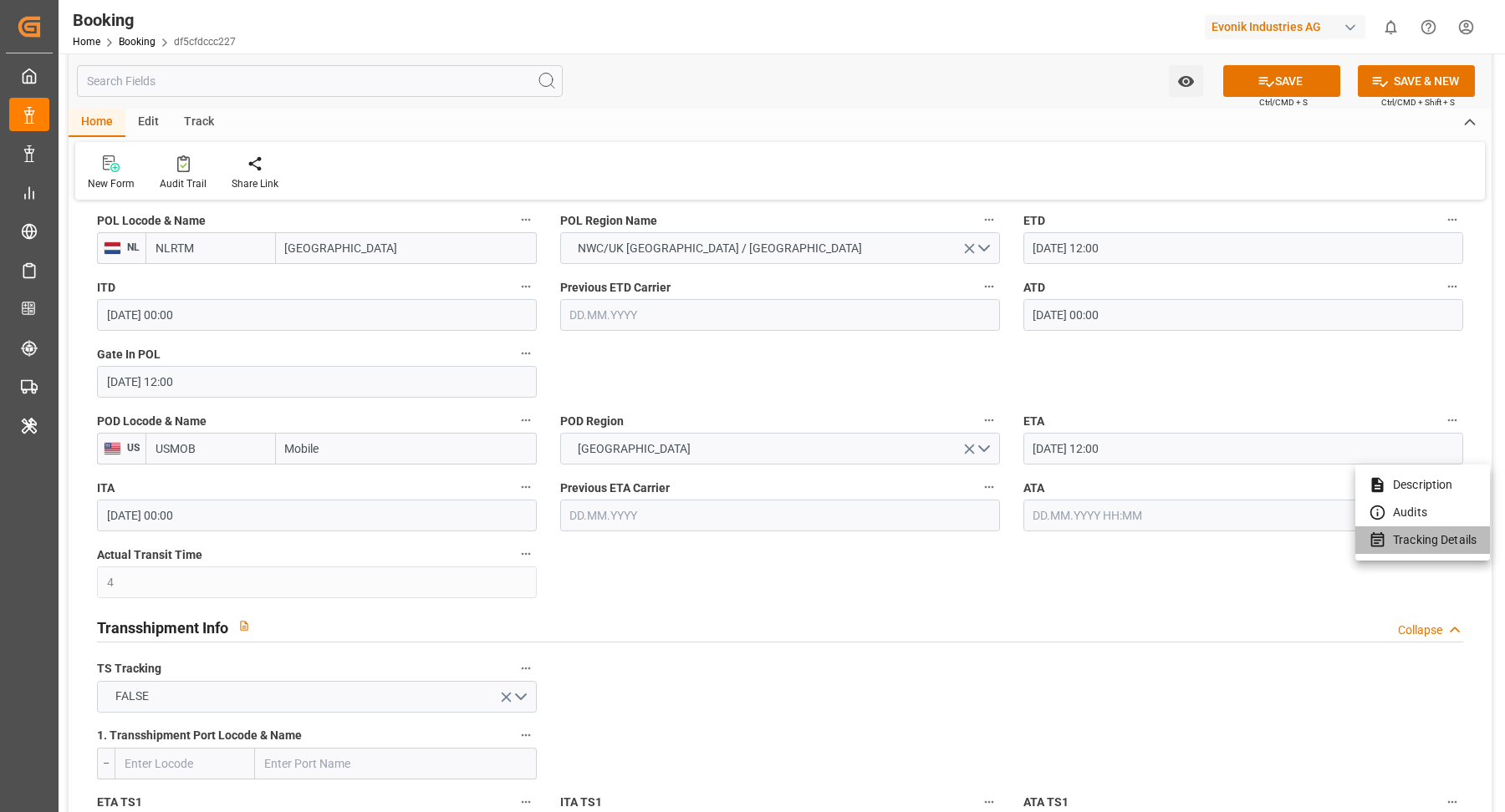
click at [1431, 544] on li "Tracking Details" at bounding box center [1422, 541] width 134 height 28
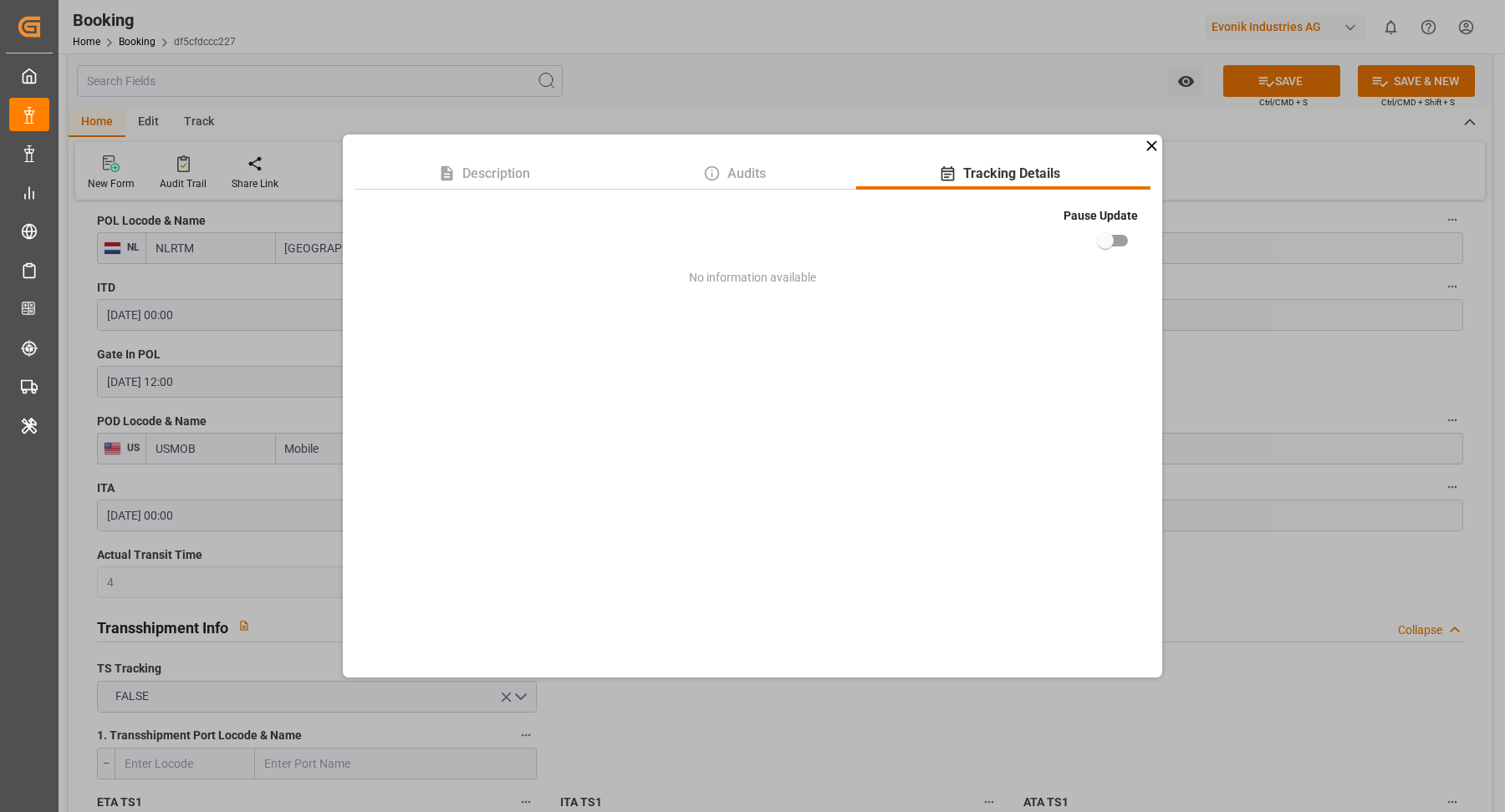
click at [1108, 242] on input "checkbox" at bounding box center [1105, 241] width 95 height 31
checkbox input "true"
click at [1279, 342] on div "Description Audits Tracking Details Pause Update No information available" at bounding box center [752, 406] width 1505 height 812
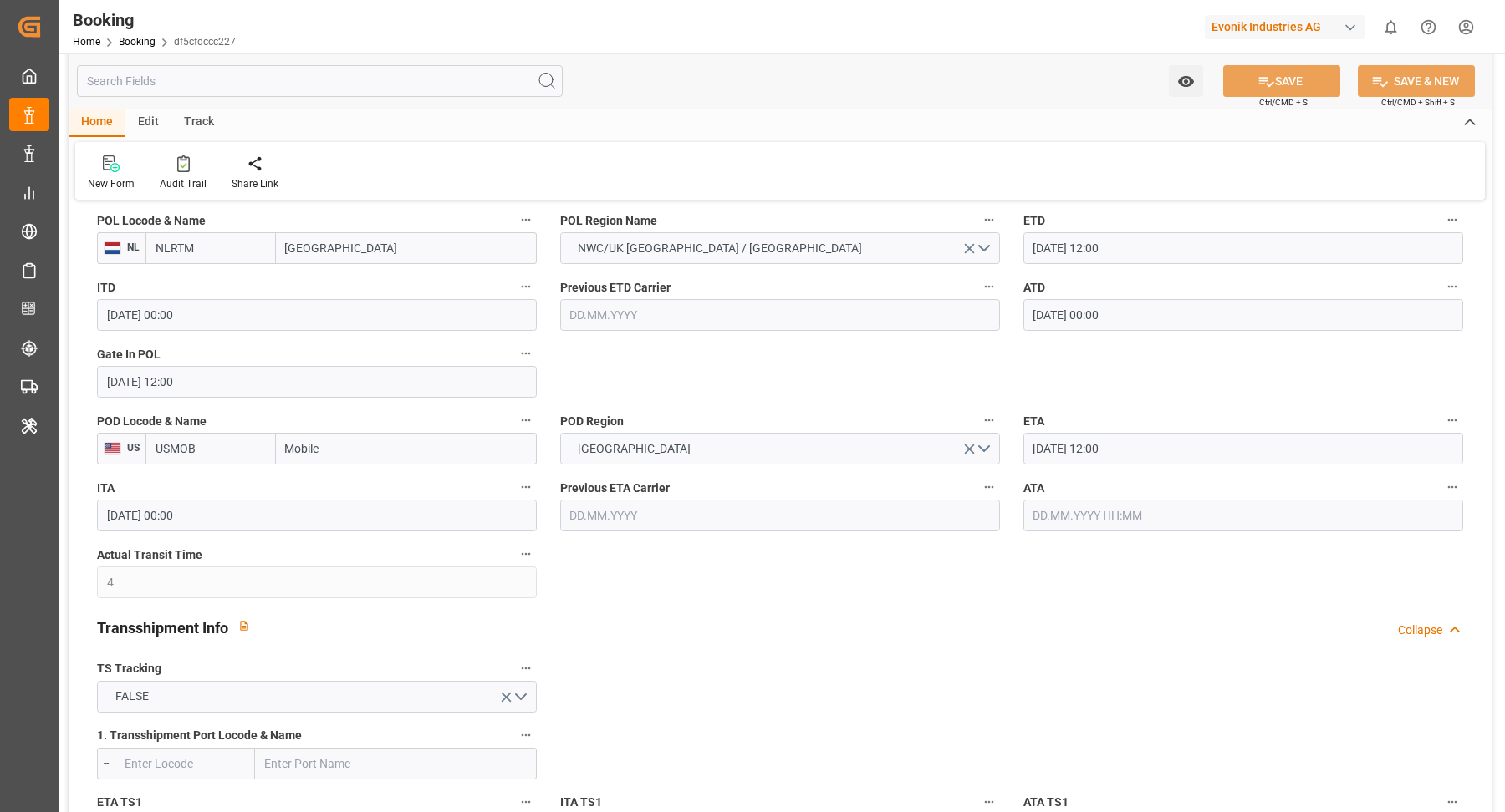
click at [839, 98] on div "Watch Option SAVE Ctrl/CMD + S SAVE & NEW Ctrl/CMD + Shift + S" at bounding box center [780, 81] width 1423 height 56
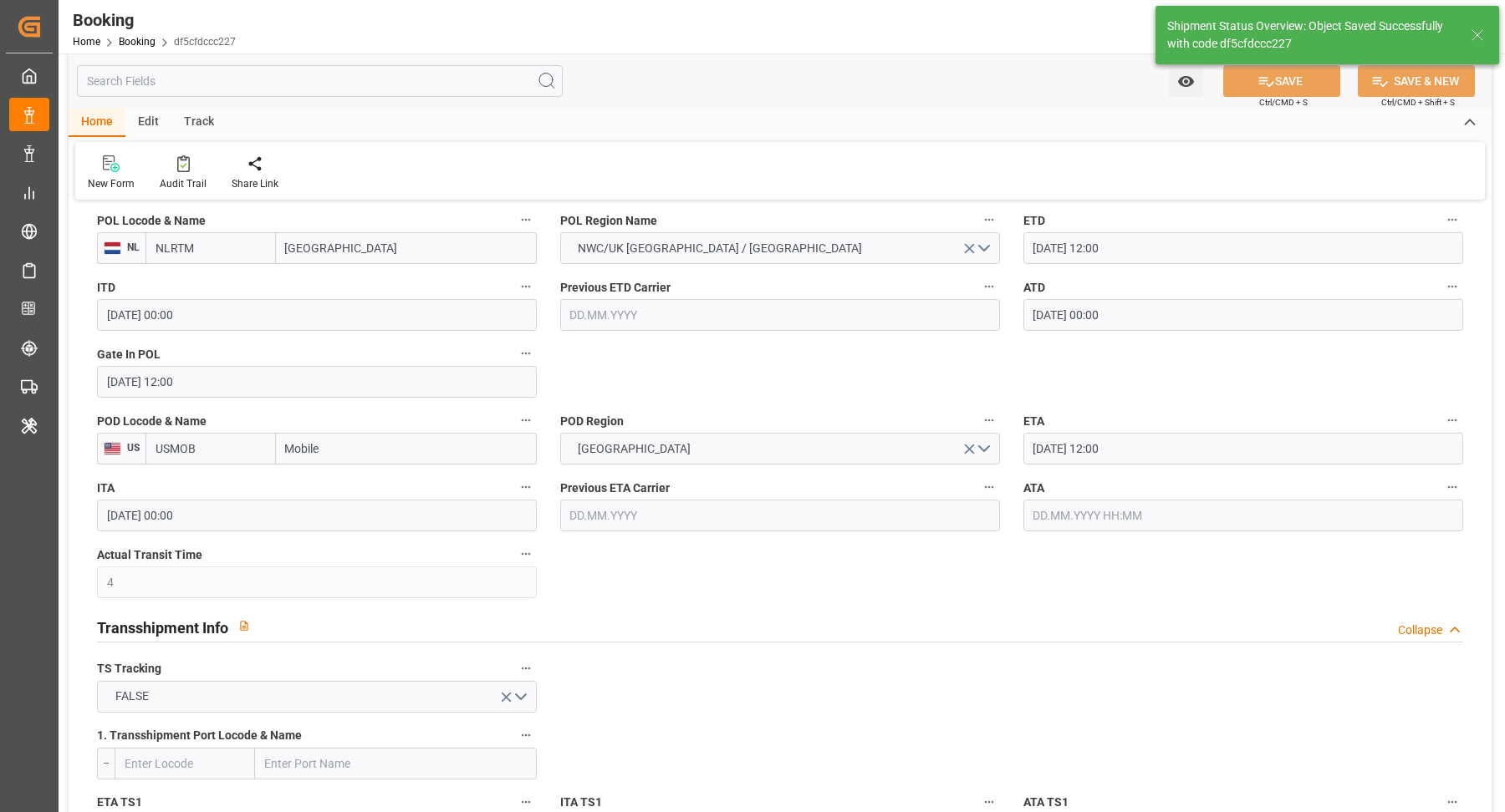
type textarea "[PERSON_NAME]"
type input "29.09.2025 10:56"
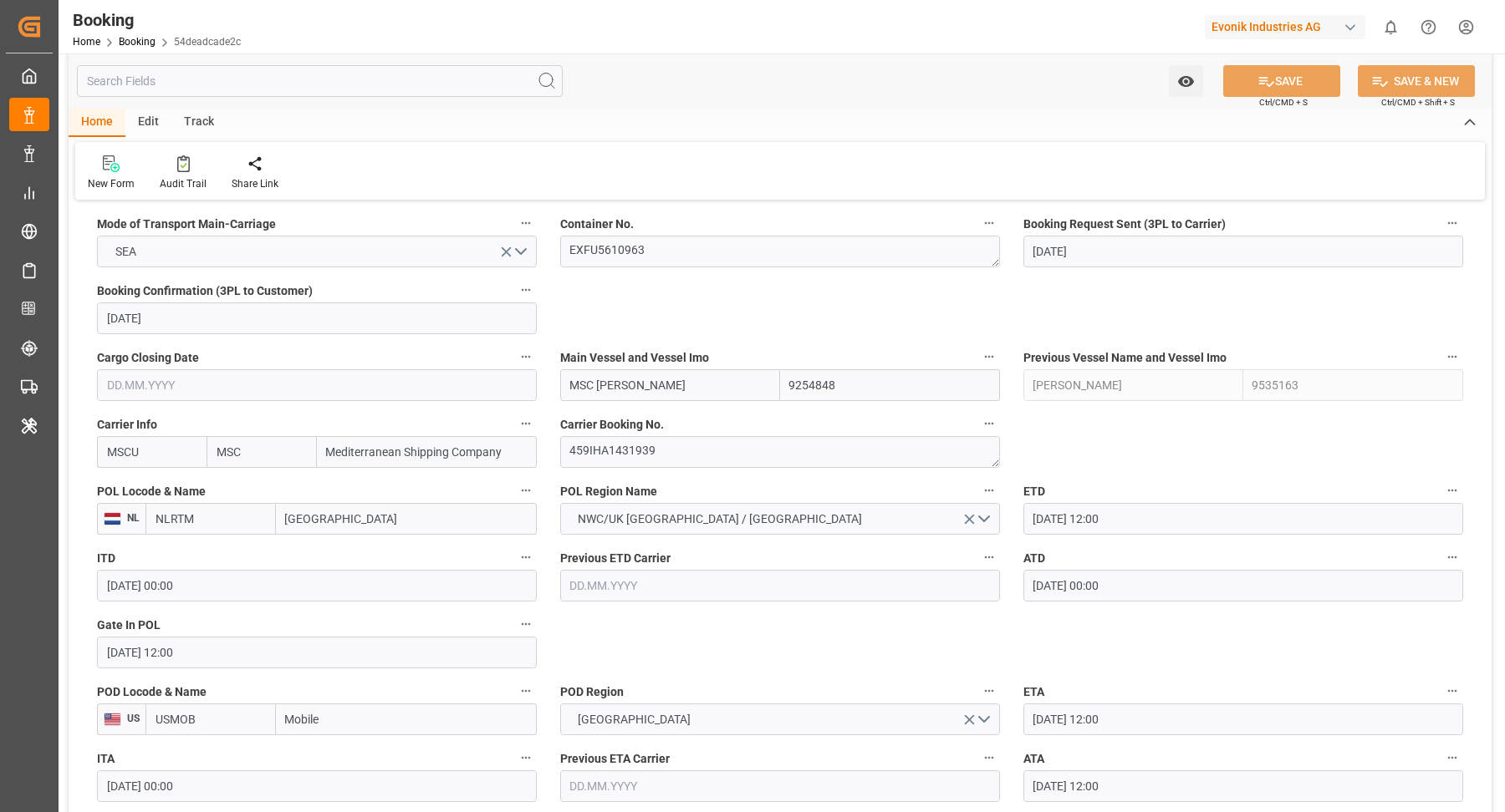
scroll to position [1316, 0]
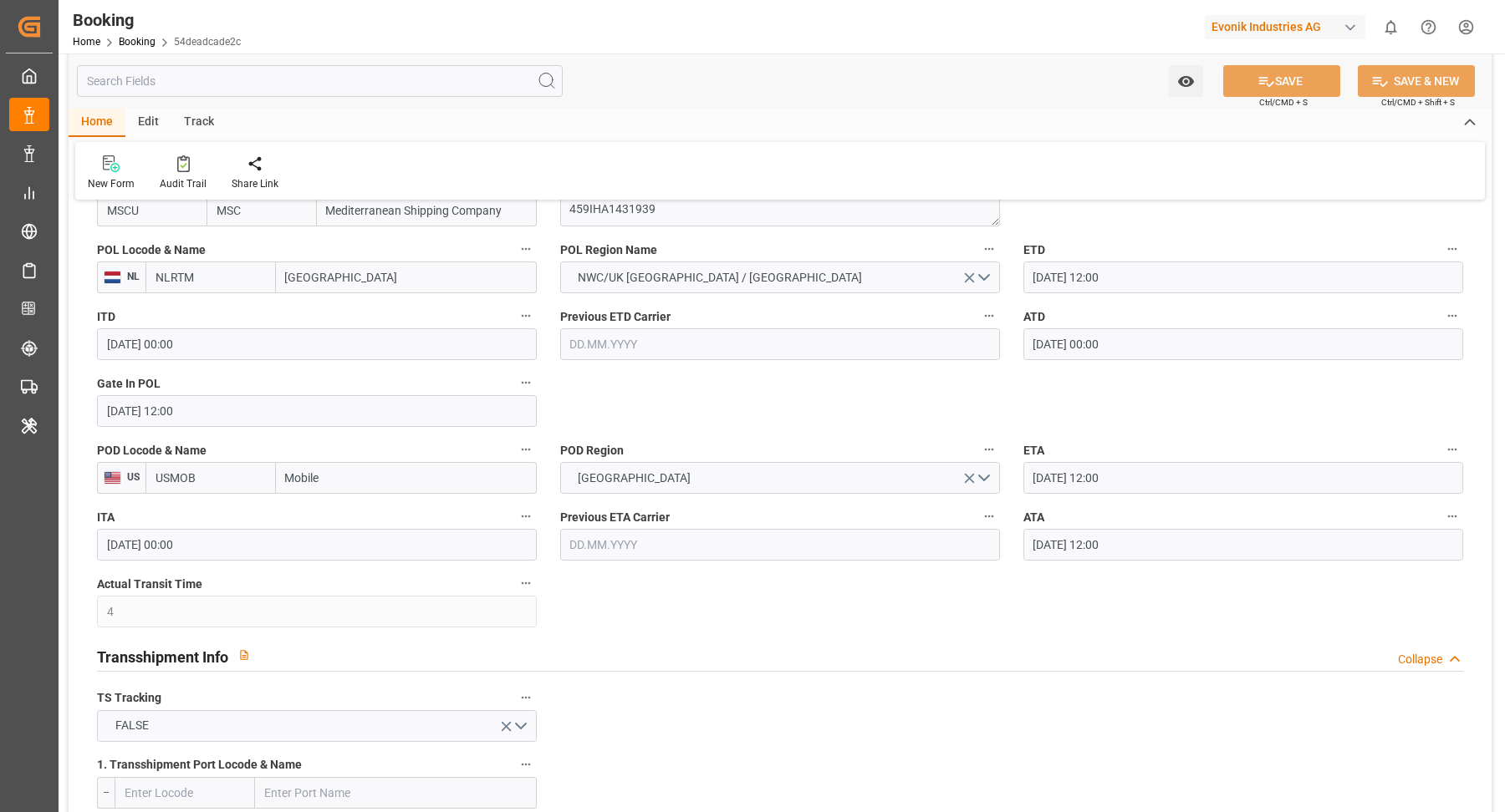
click at [1179, 536] on input "23.09.2025 12:00" at bounding box center [1243, 544] width 440 height 31
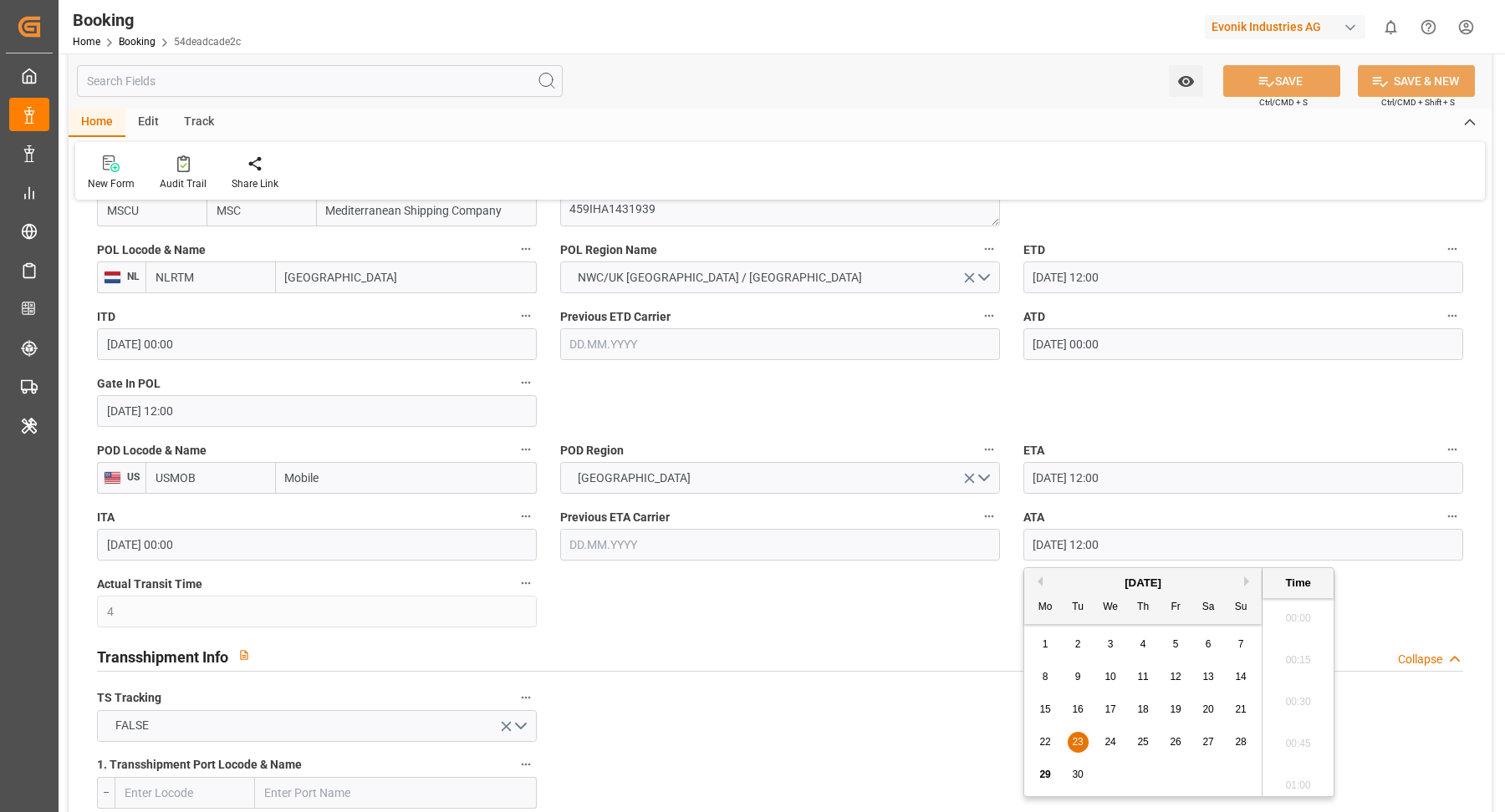
scroll to position [1927, 0]
click at [1443, 515] on button "ATA" at bounding box center [1451, 516] width 21 height 21
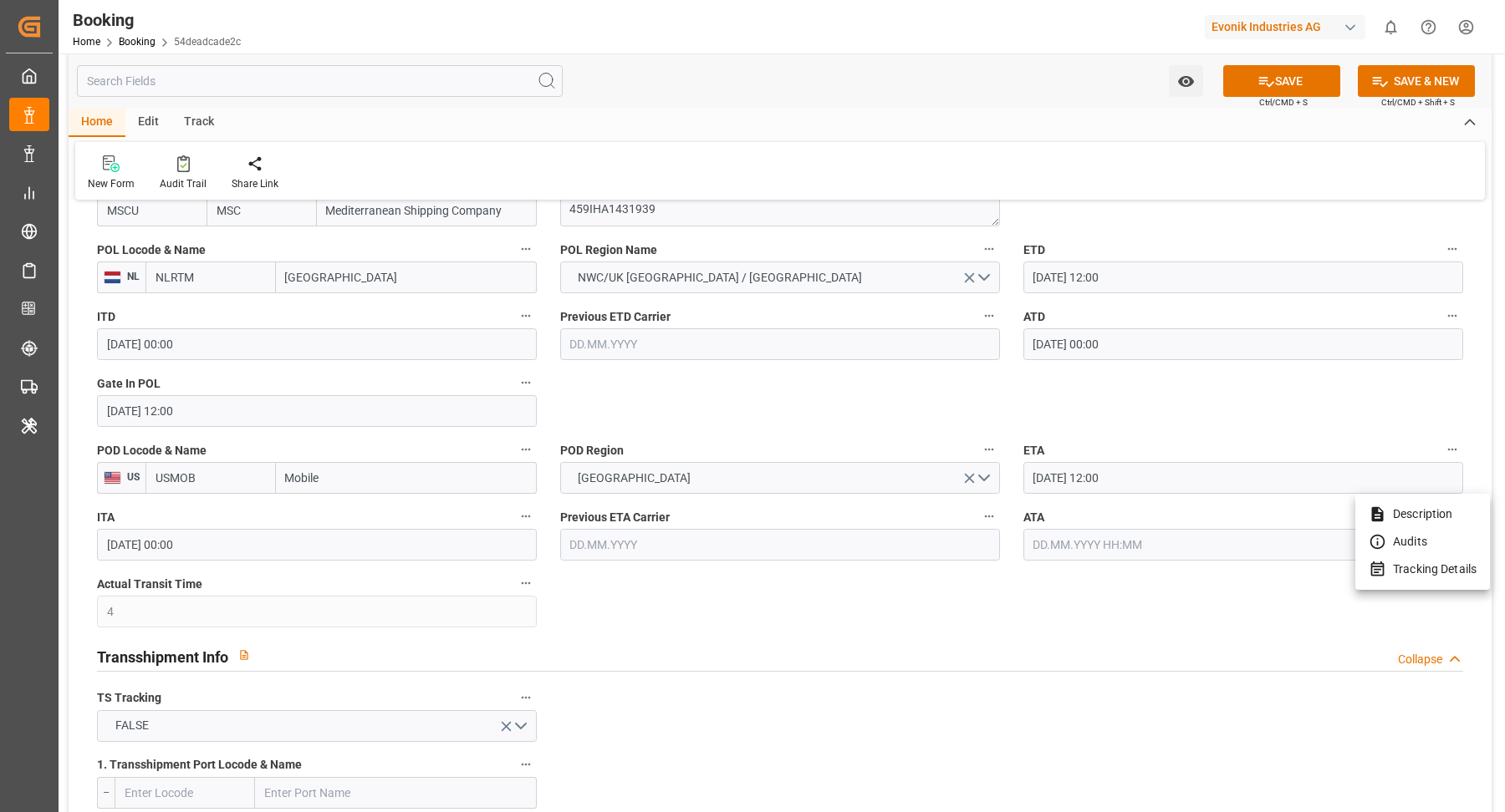
click at [1416, 562] on li "Tracking Details" at bounding box center [1422, 569] width 134 height 28
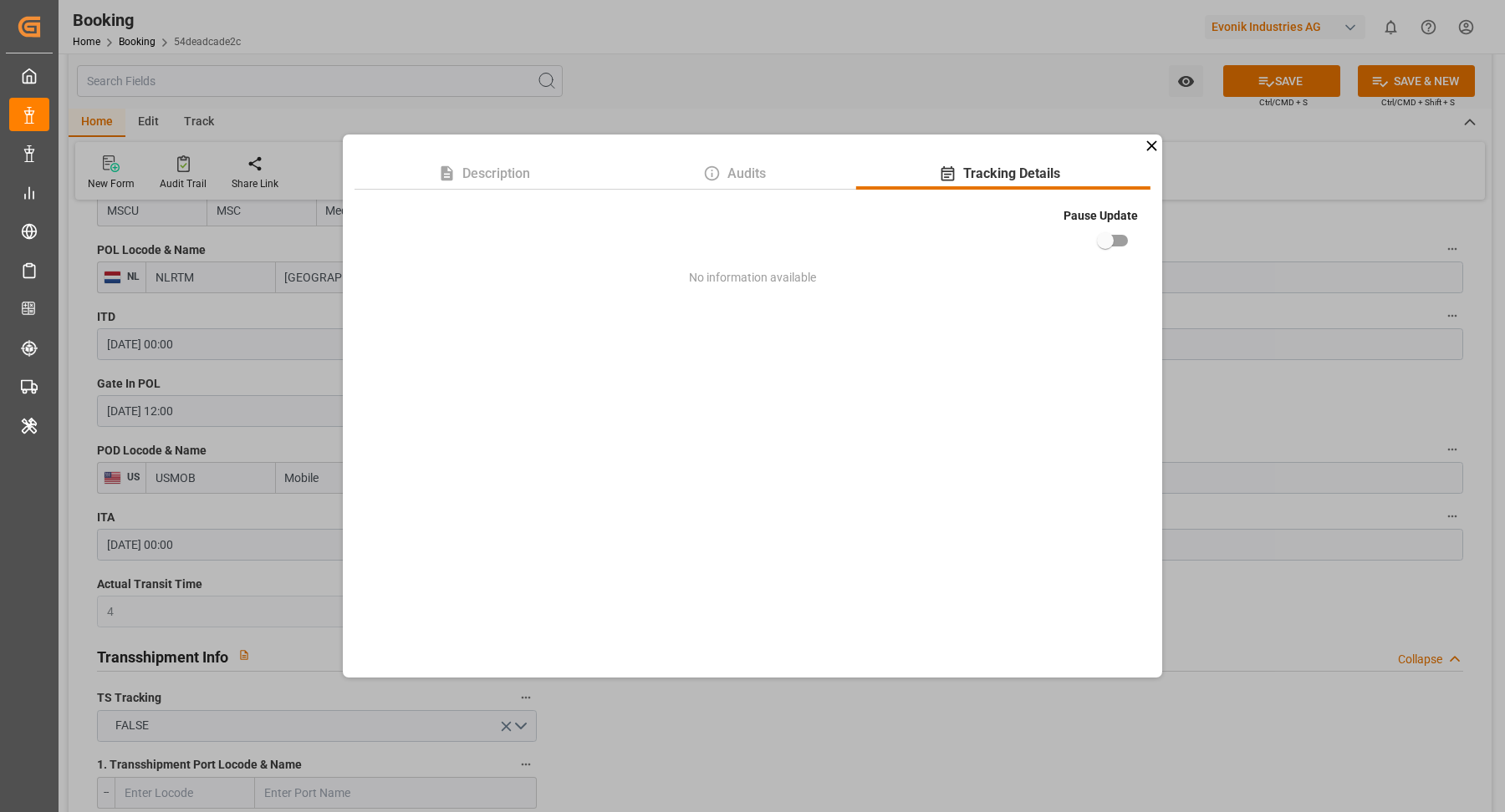
drag, startPoint x: 1118, startPoint y: 244, endPoint x: 1159, endPoint y: 254, distance: 42.2
click at [1118, 244] on input "checkbox" at bounding box center [1105, 241] width 95 height 31
checkbox input "true"
click at [1382, 305] on div "Description Audits Tracking Details Pause Update No information available" at bounding box center [752, 406] width 1505 height 812
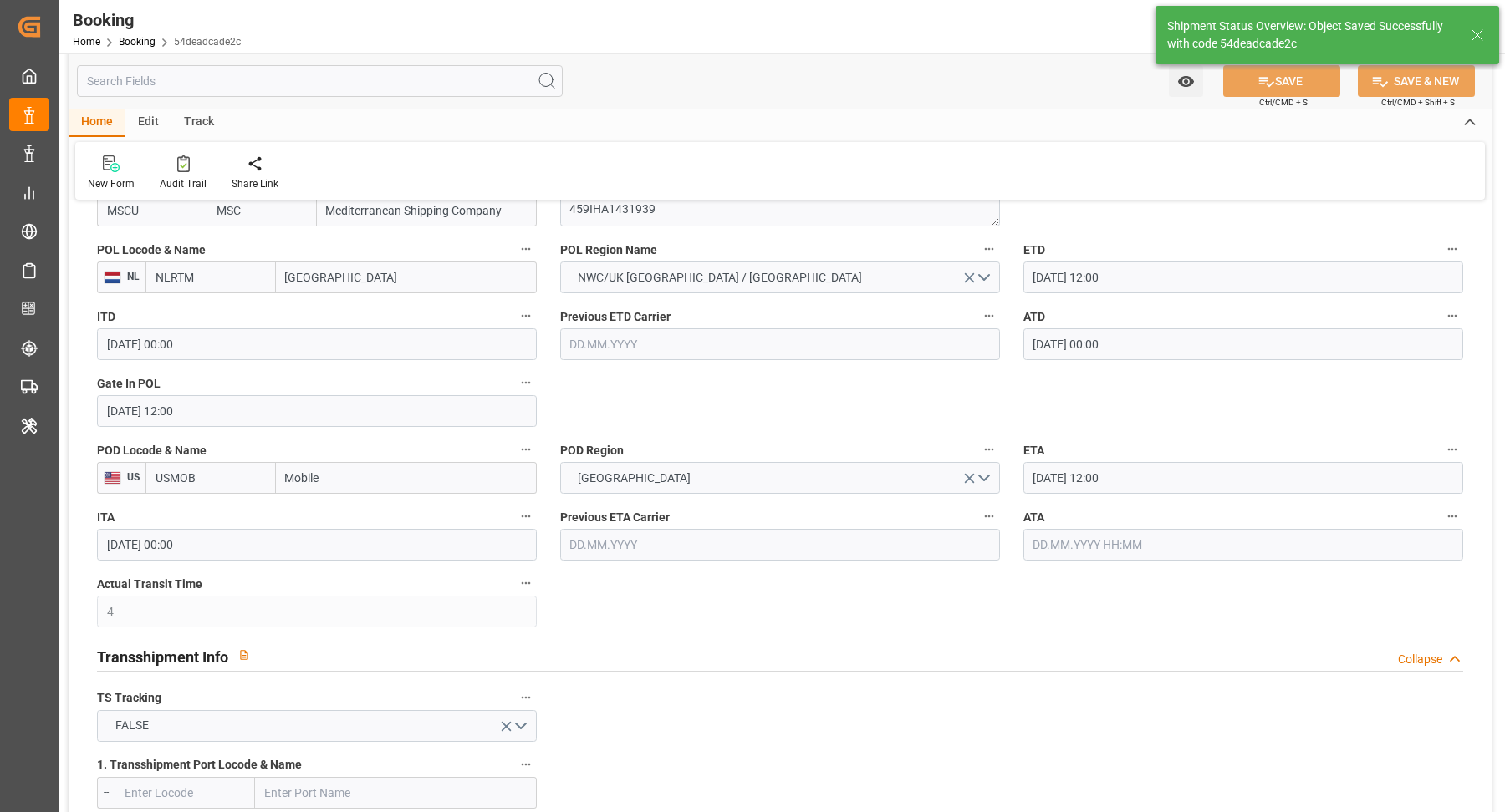
type textarea "Vasantha Kumar"
type input "29.09.2025 10:56"
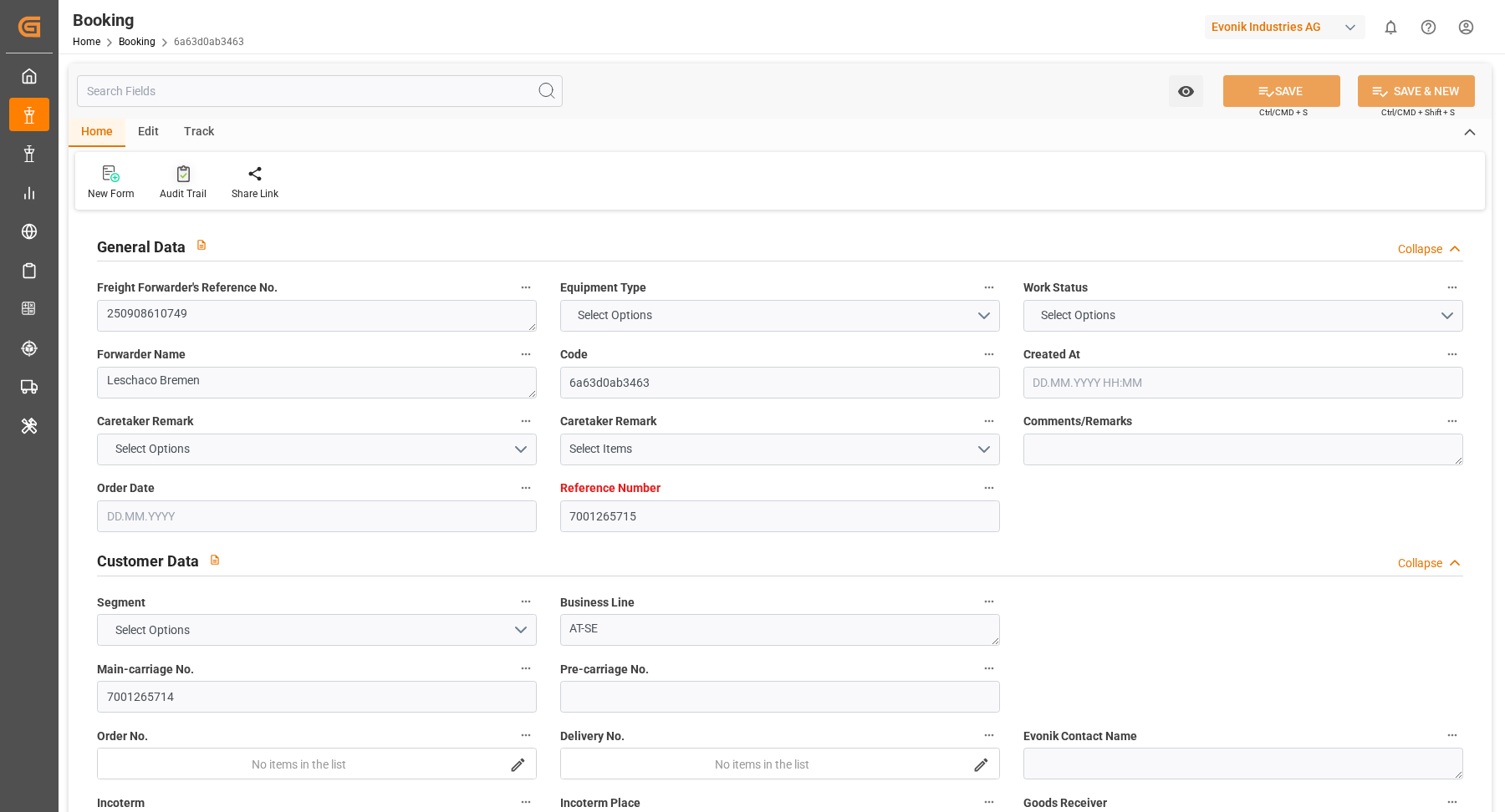
type input "7001265715"
type input "9282259"
type input "MSC"
type input "Mediterranean Shipping Company"
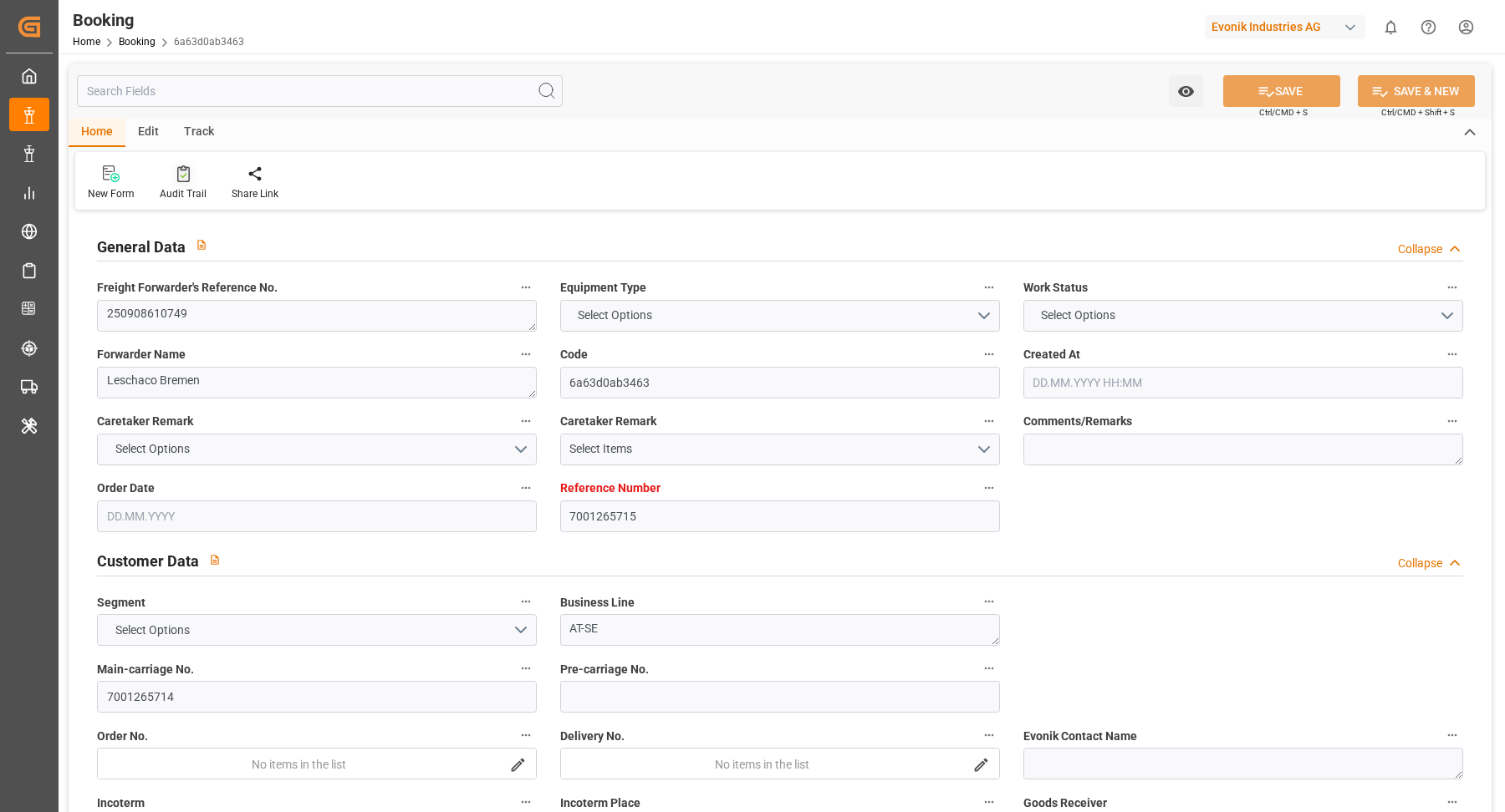
type input "DEBRV"
type input "USMOB"
type input "0"
type input "DEBRV"
type input "USMOB"
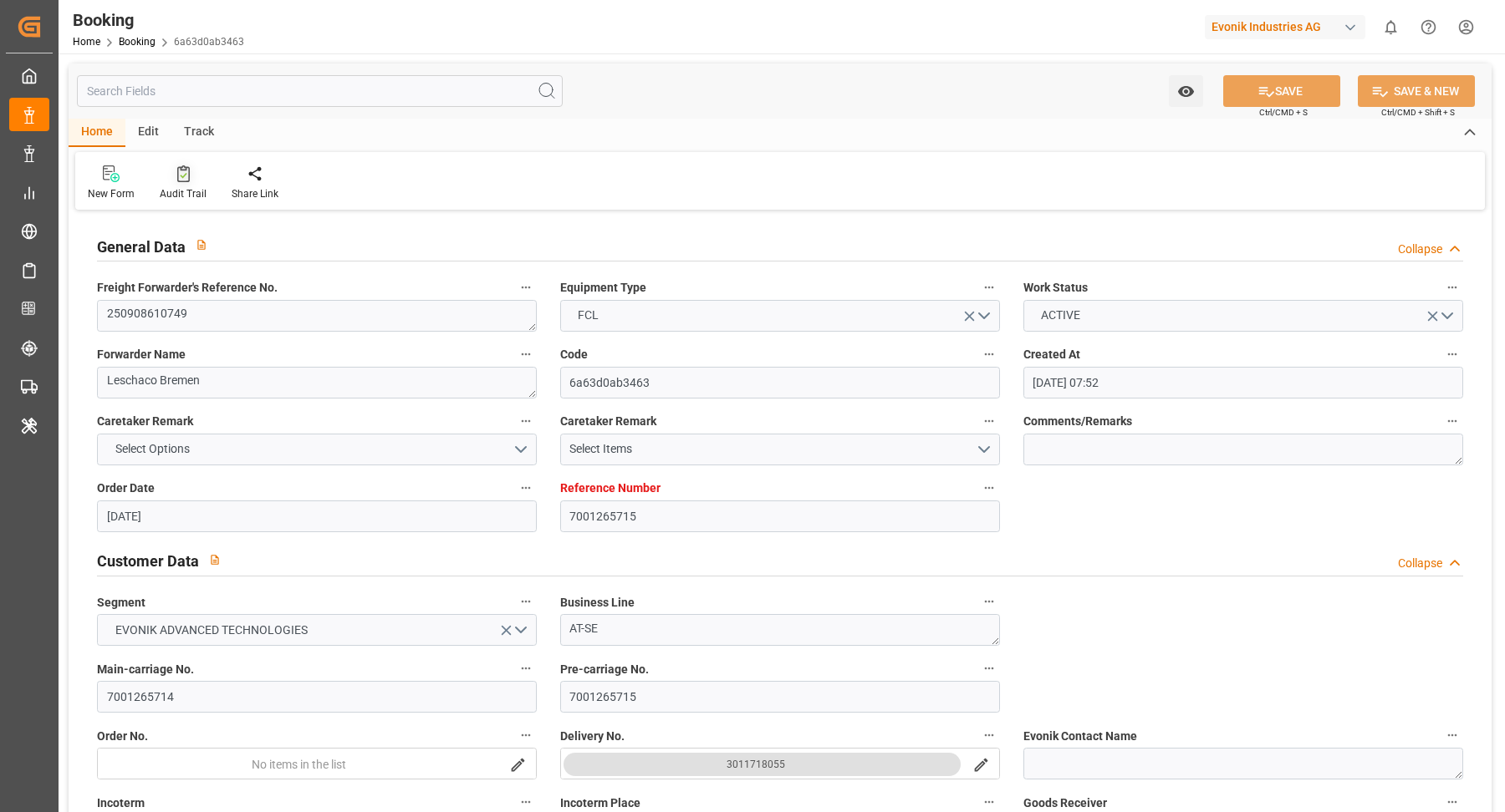
type input "[DATE] 07:52"
type input "[DATE]"
type input "[DATE] 00:00"
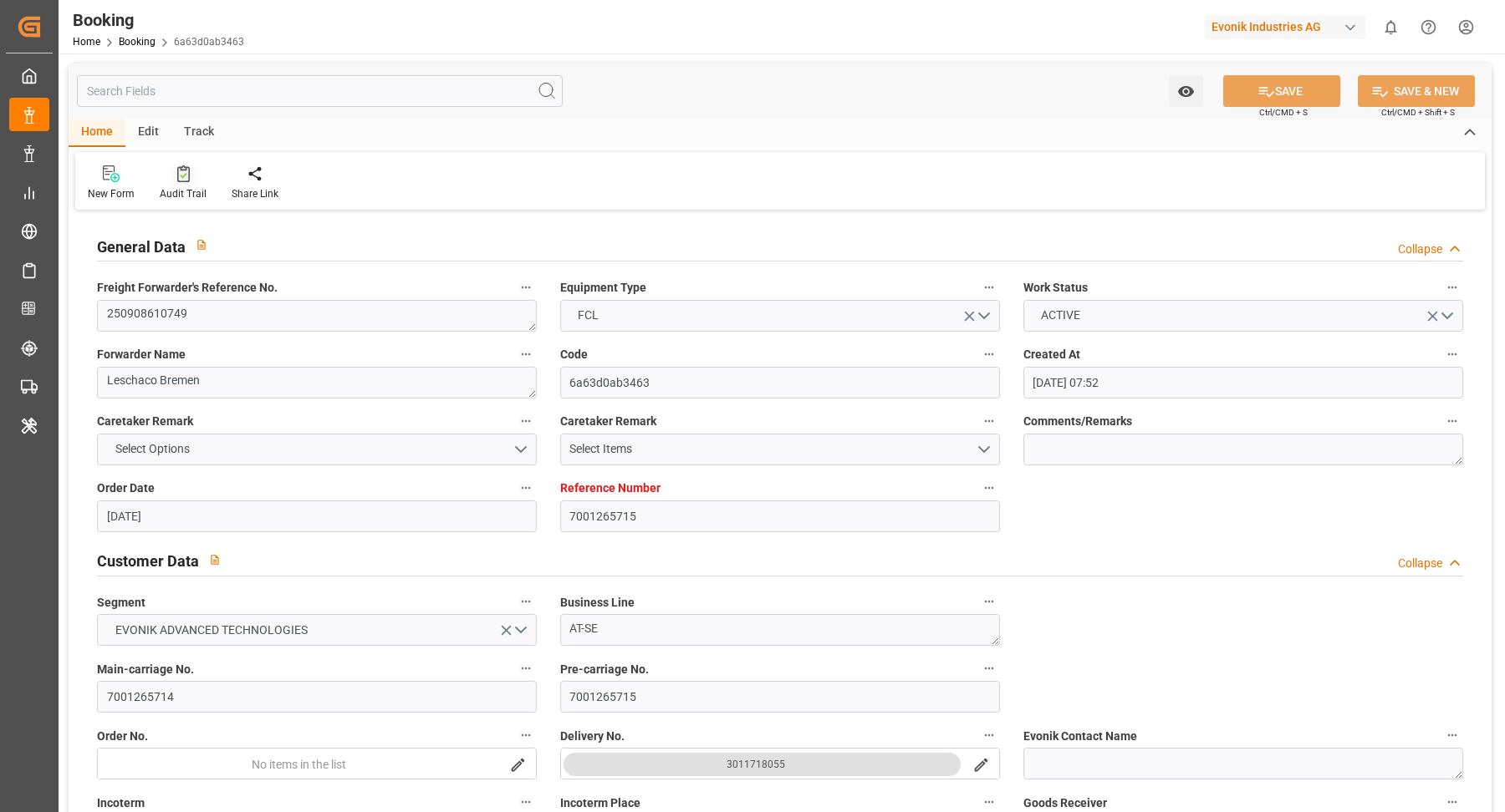
type input "[DATE] 00:00"
type input "[DATE]"
type input "[DATE] 12:00"
type input "[DATE] 00:00"
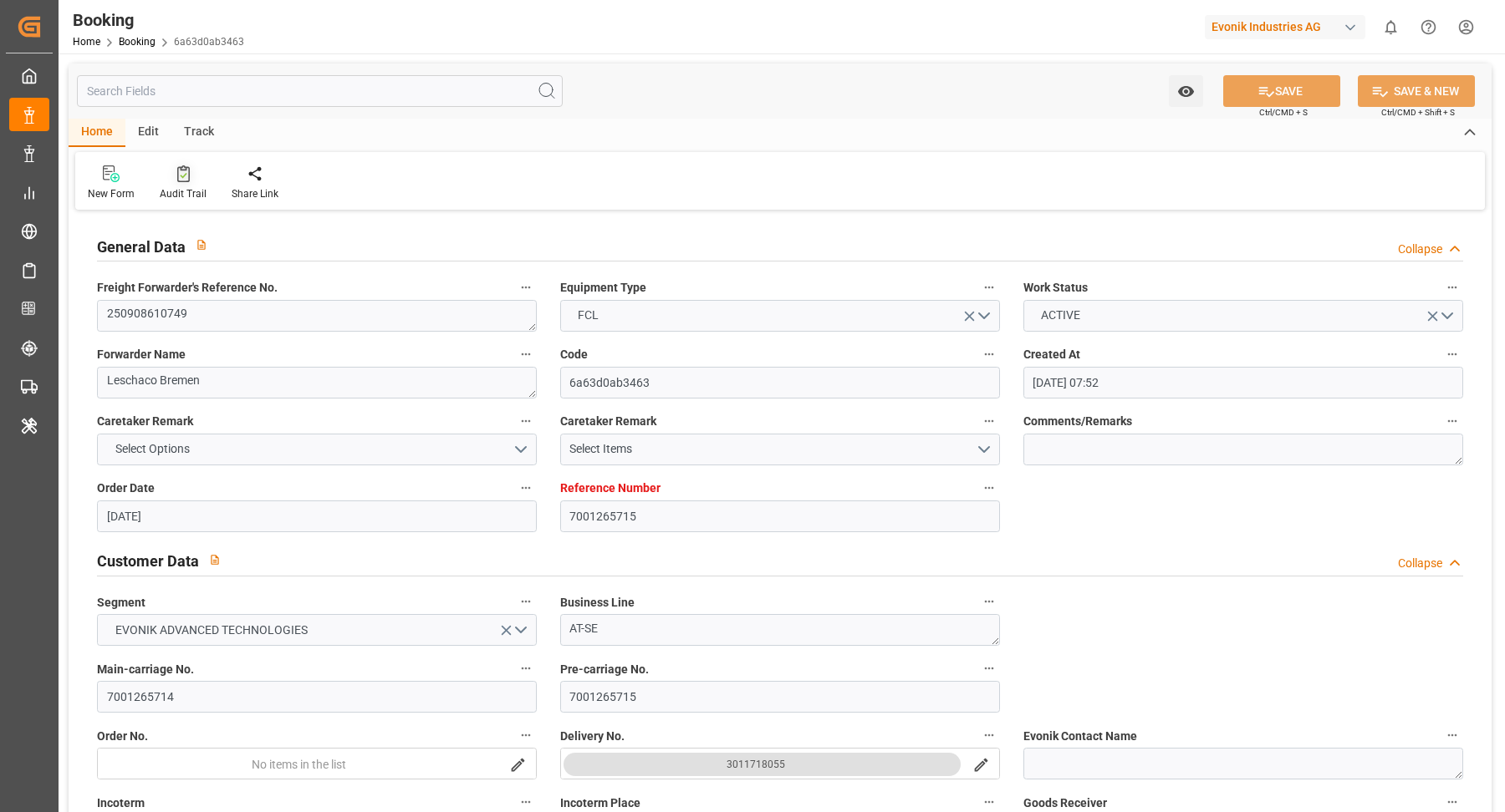
type input "[DATE] 00:00"
type input "[DATE] 12:00"
type input "[DATE] 00:00"
type input "[DATE] 10:26"
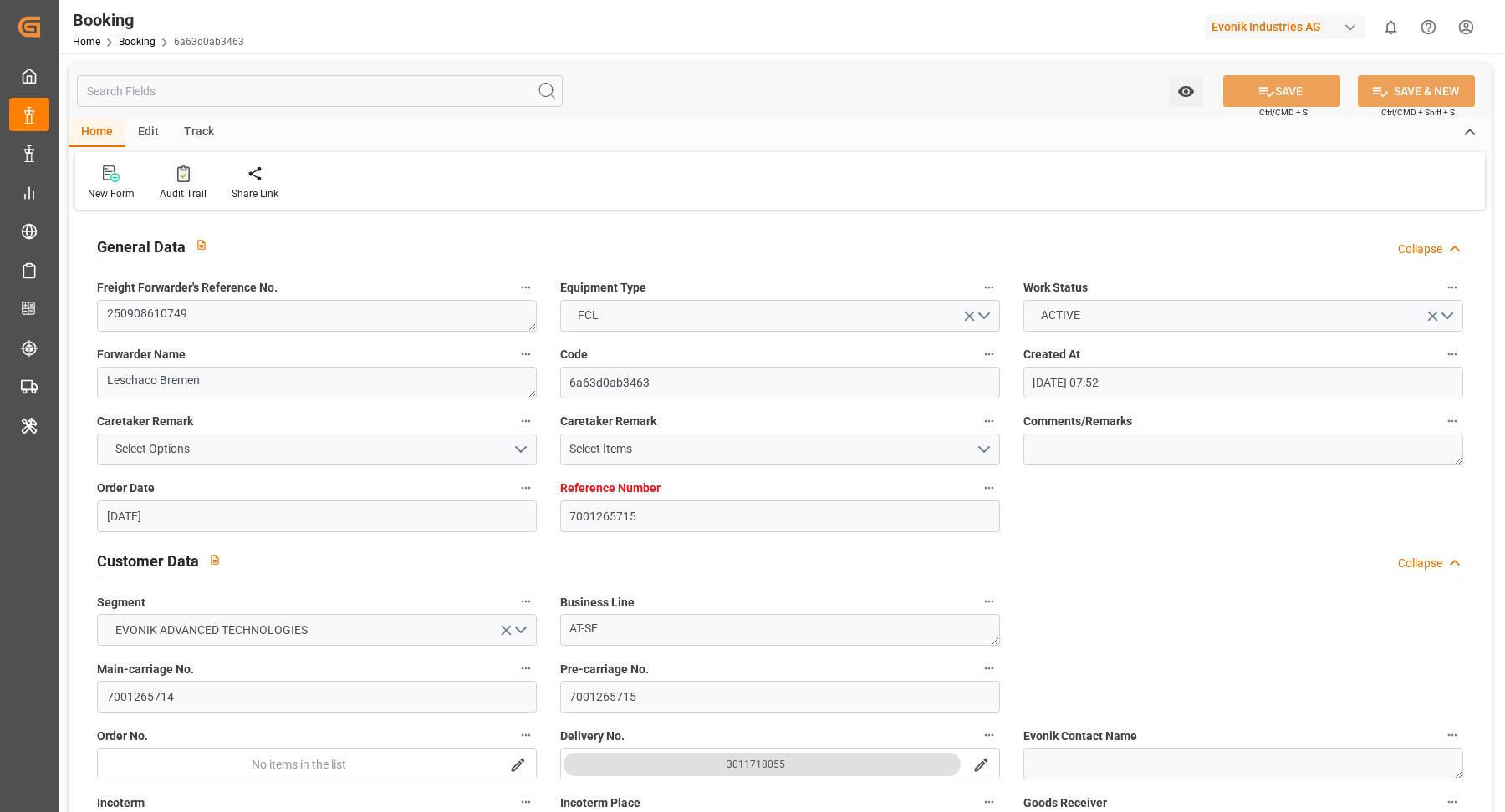
type input "[DATE]"
type input "[DATE] 00:02"
type input "[DATE] 00:01"
type input "[DATE] 06:00"
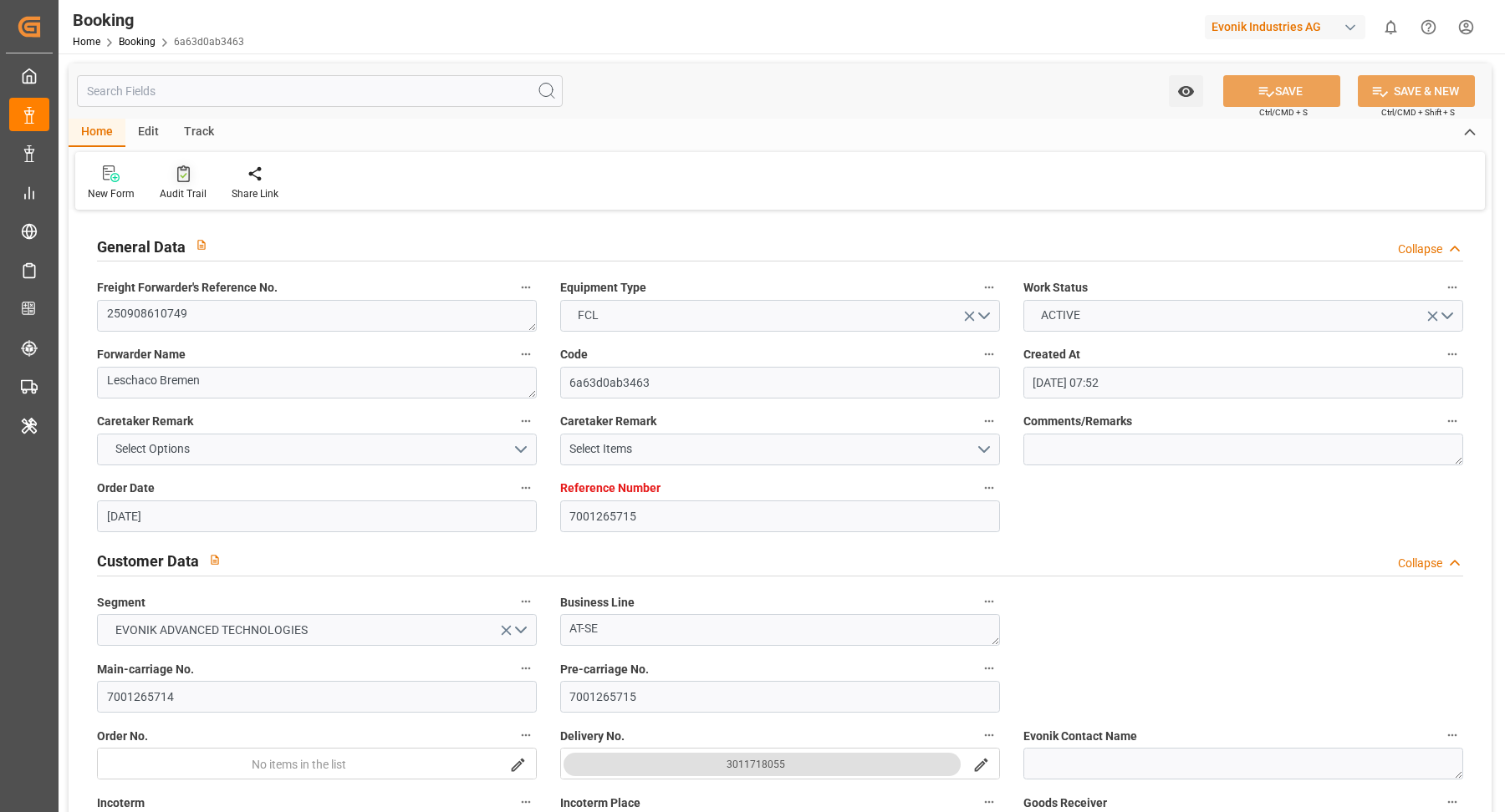
type input "[DATE] 06:58"
type input "[DATE] 12:00"
type input "[DATE] 02:57"
click at [171, 173] on div at bounding box center [182, 173] width 47 height 18
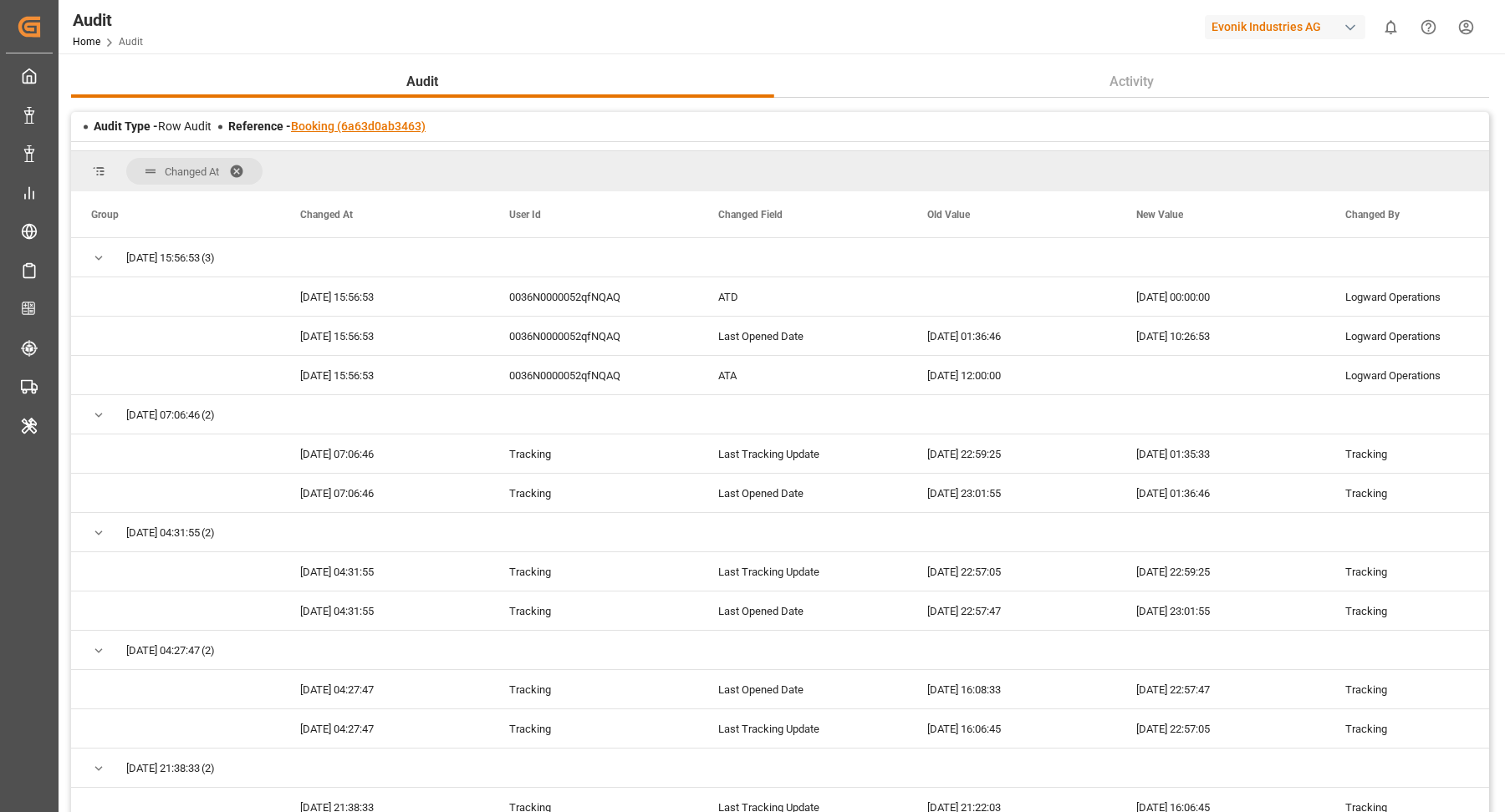
click at [364, 125] on link "Booking (6a63d0ab3463)" at bounding box center [357, 126] width 134 height 13
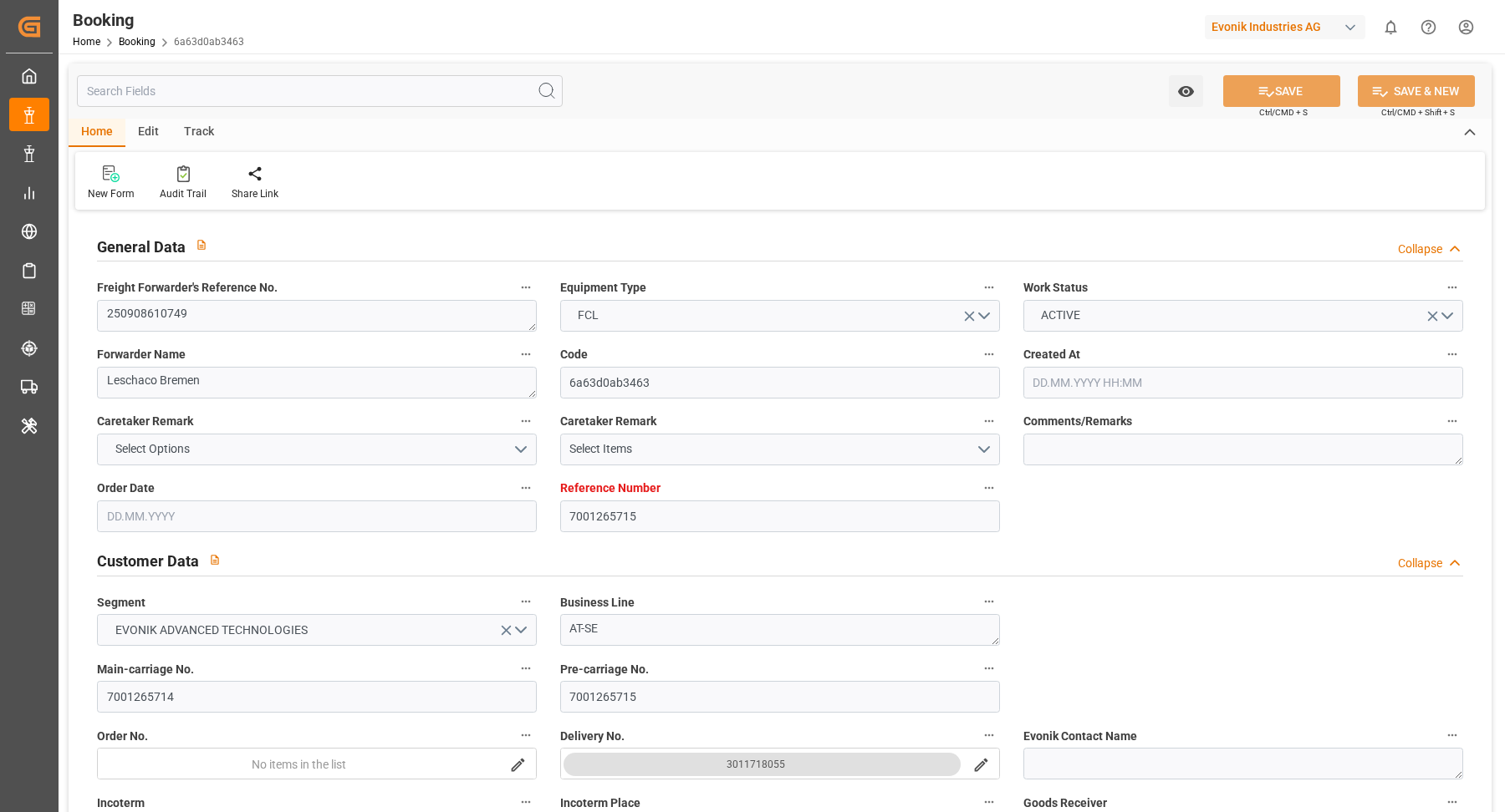
type input "7001265715"
type input "9282259"
type input "MSC"
type input "Mediterranean Shipping Company"
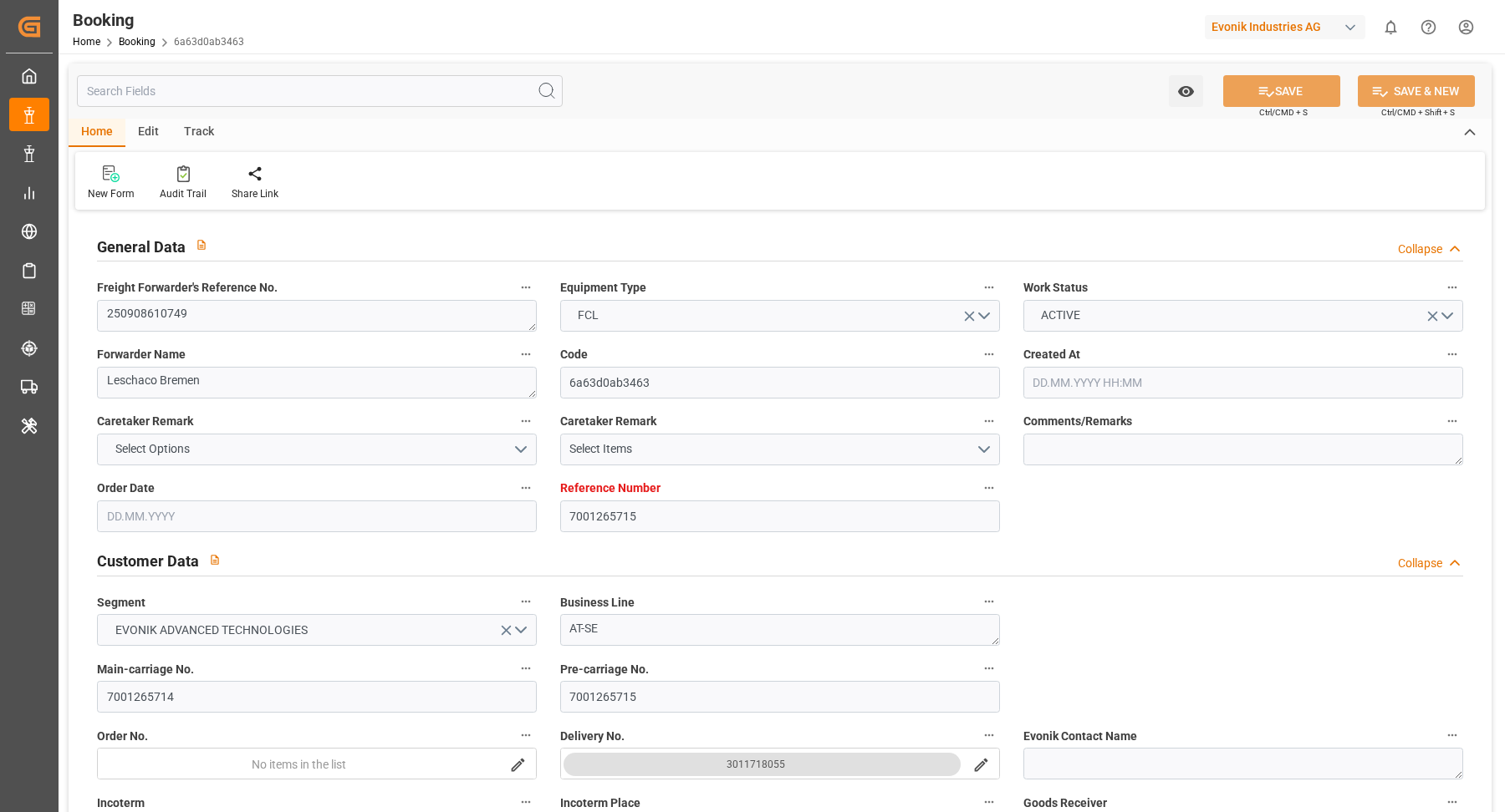
type input "DEBRV"
type input "USMOB"
type input "0"
type input "DEBRV"
type input "USMOB"
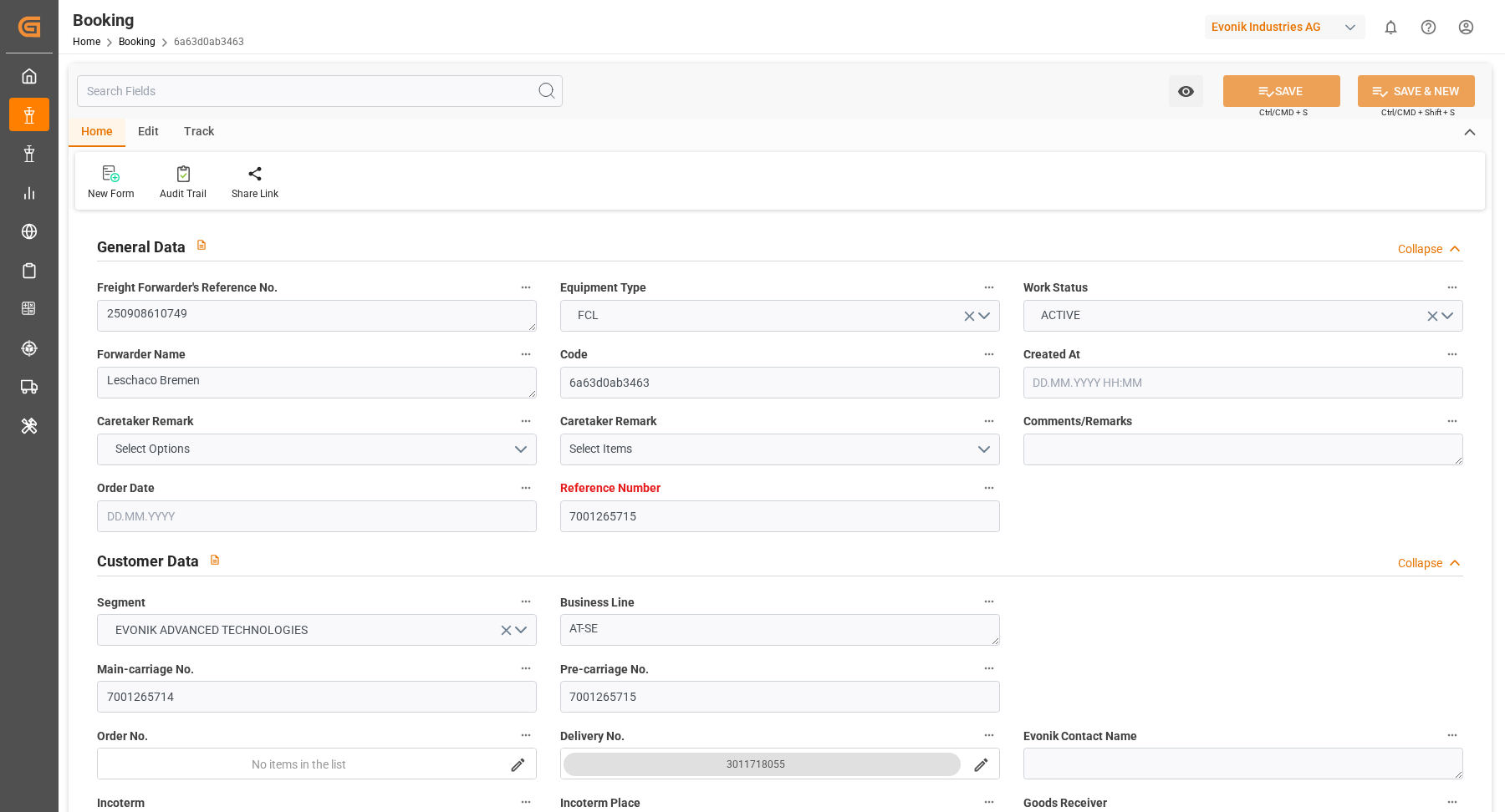
type input "03.09.2025 07:52"
type input "[DATE]"
type input "31.10.2025"
type input "16.09.2025"
type input "16.09.2025 00:00"
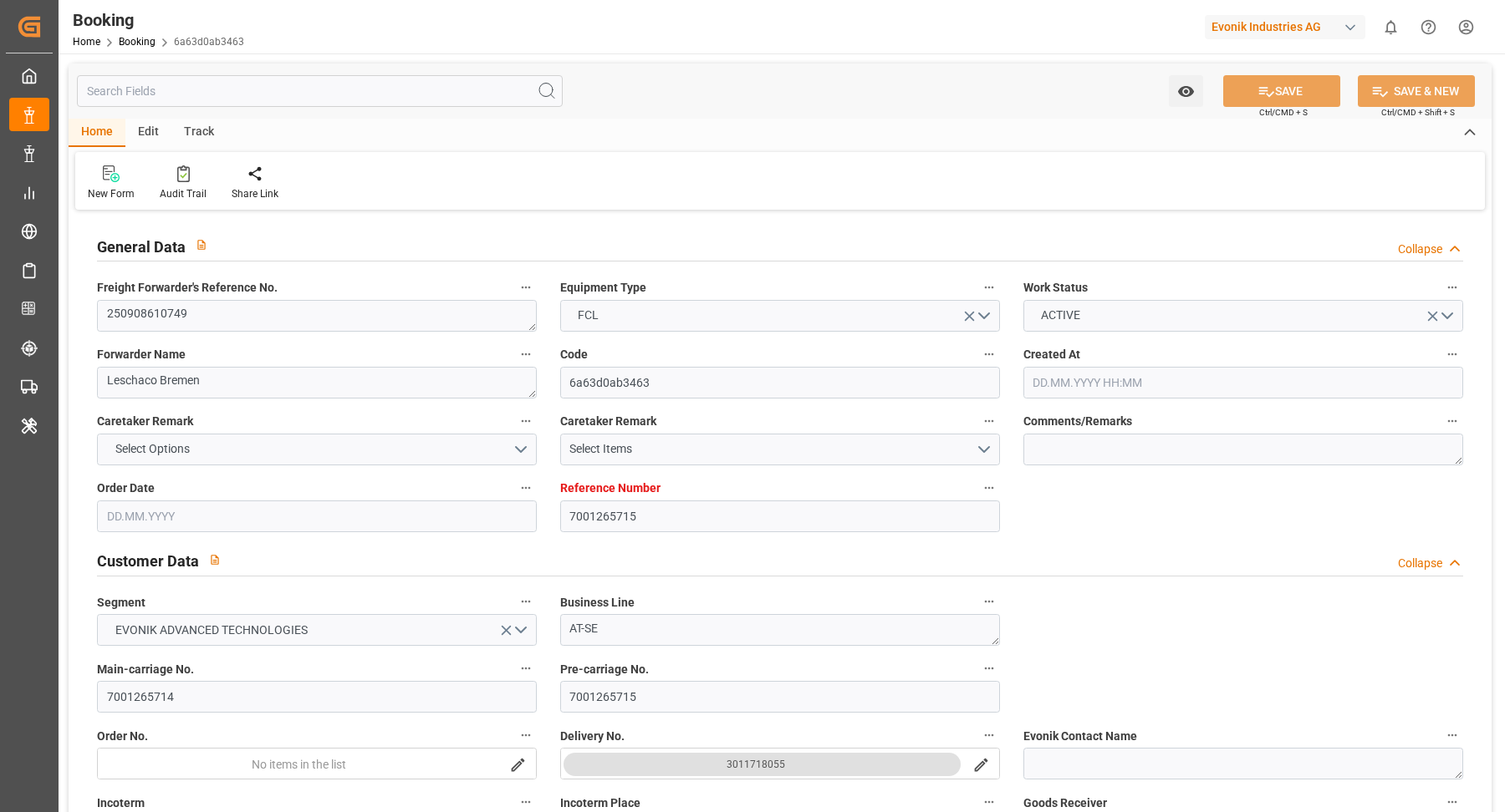
type input "16.09.2025 00:00"
type input "[DATE]"
type input "23.09.2025"
type input "25.09.2025 12:00"
type input "22.09.2025 00:00"
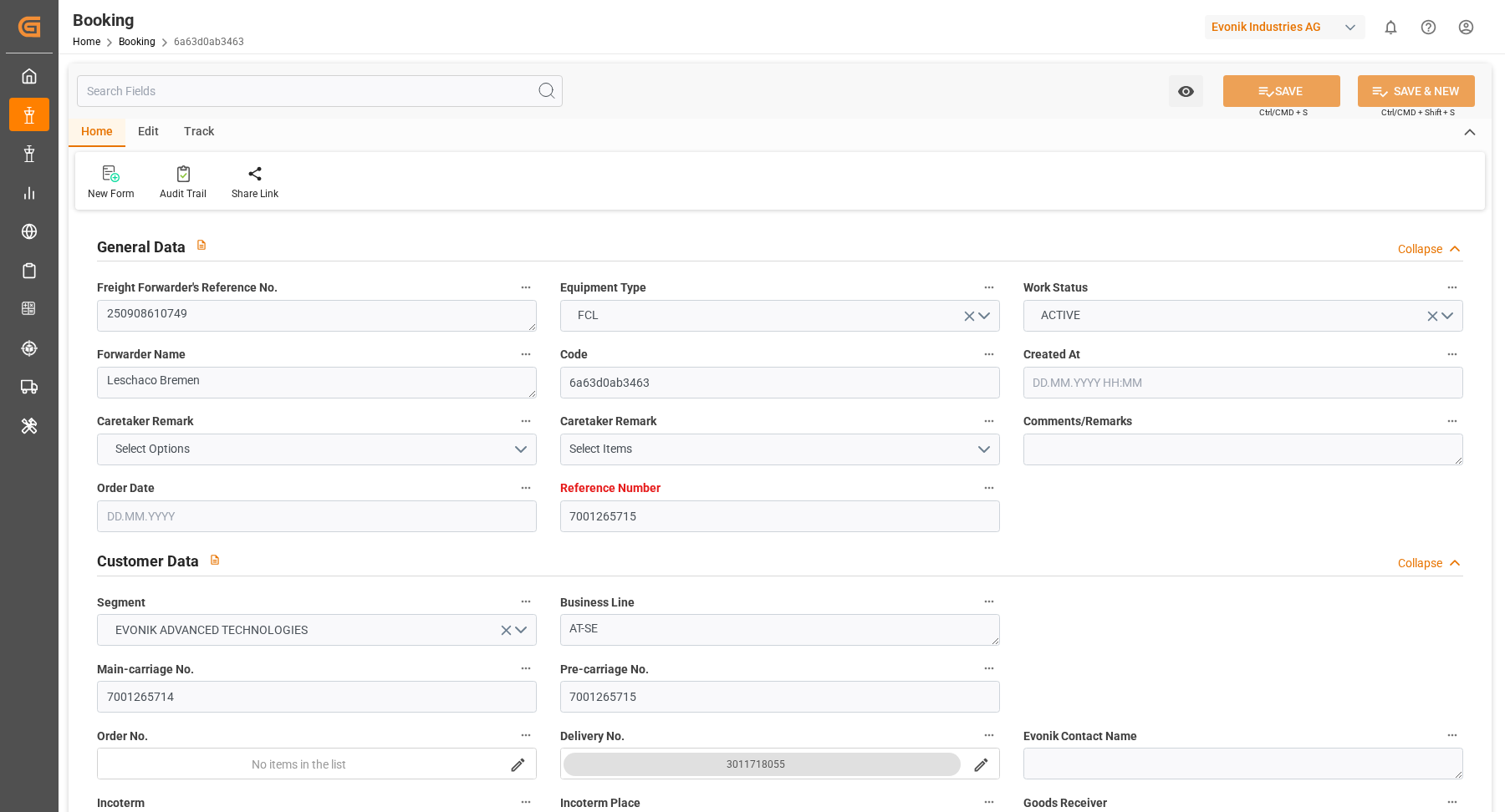
type input "25.09.2025 00:00"
type input "17.09.2025 12:00"
type input "[DATE] 12:00"
type input "31.10.2025 00:00"
type input "29.09.2025 10:26"
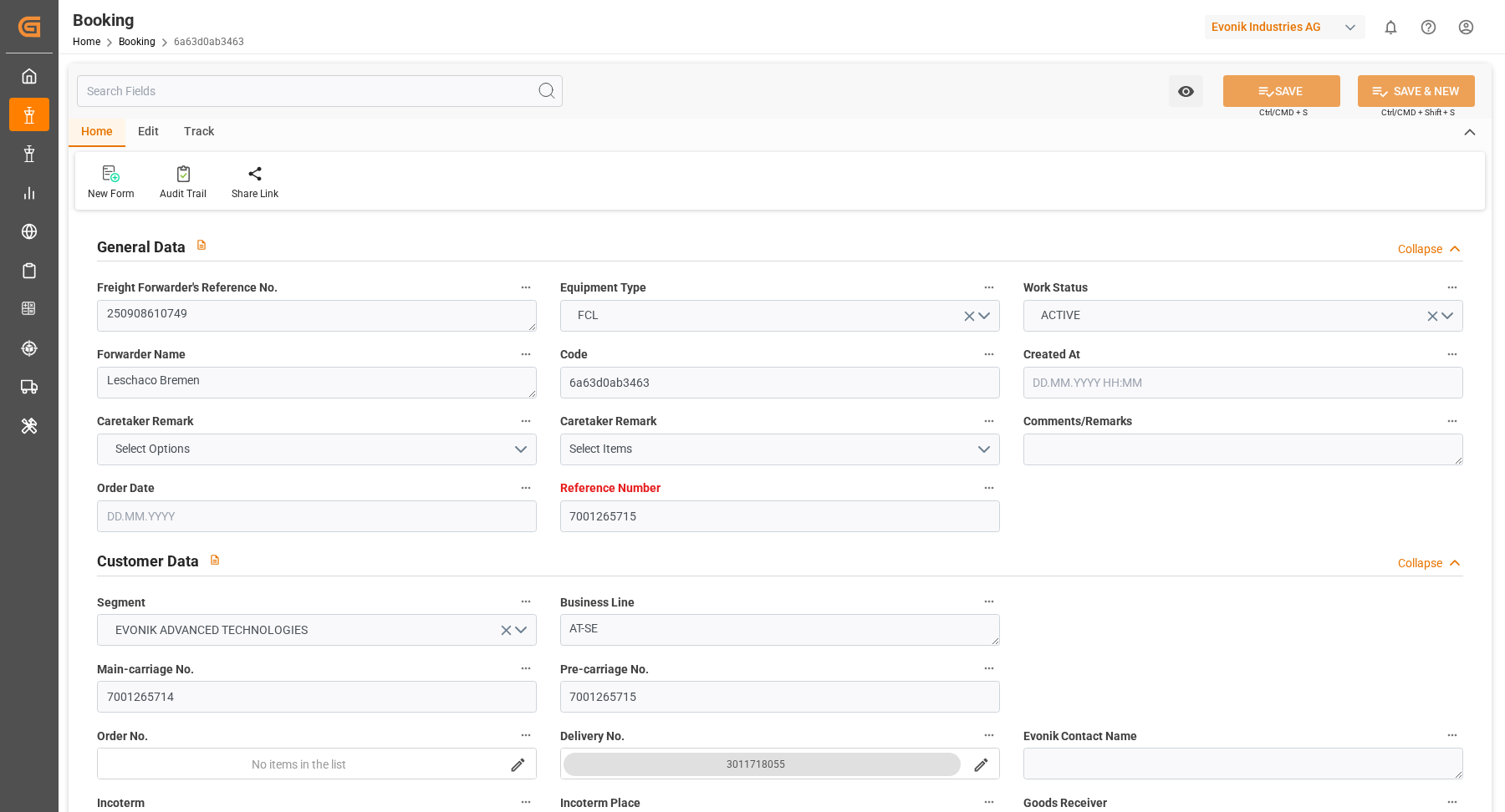
type input "[DATE]"
type input "25.09.2025 00:02"
type input "25.09.2025 00:01"
type input "25.09.2025 06:00"
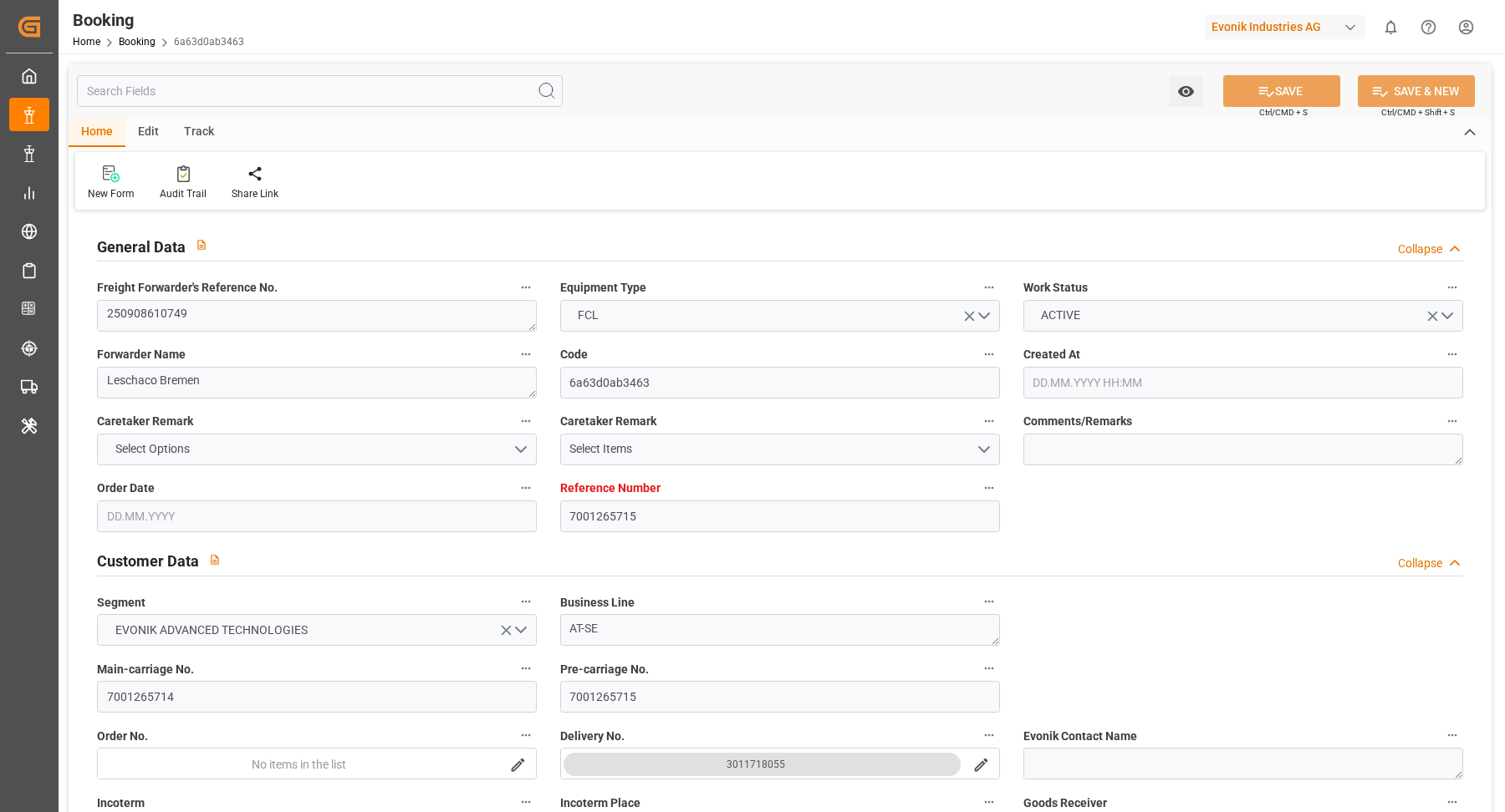
type input "25.09.2025 06:58"
type input "[DATE] 12:00"
type input "[DATE] 02:57"
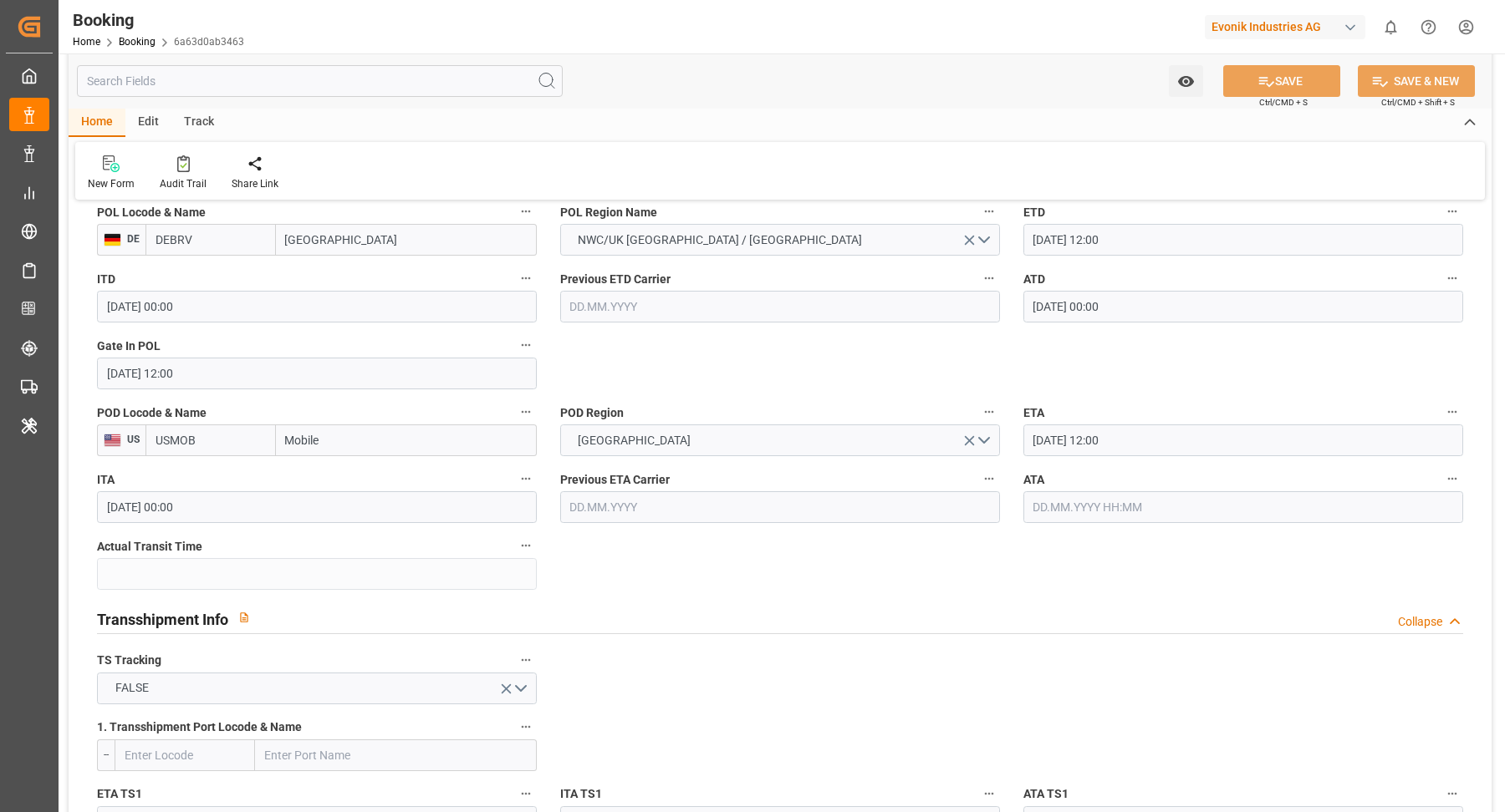
scroll to position [1326, 0]
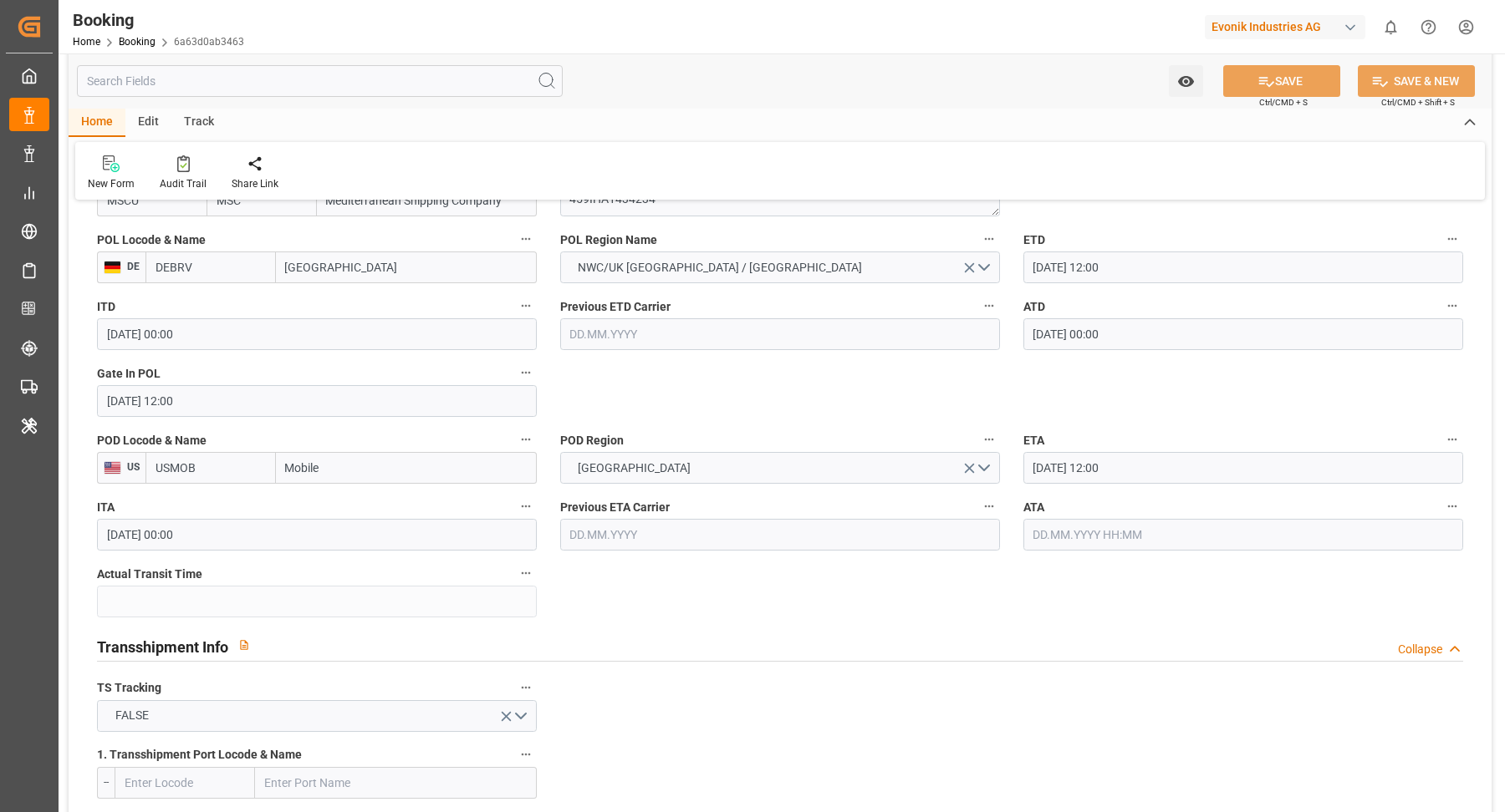
click at [1452, 508] on icon "button" at bounding box center [1451, 506] width 13 height 13
click at [1449, 566] on li "Tracking Details" at bounding box center [1422, 559] width 134 height 28
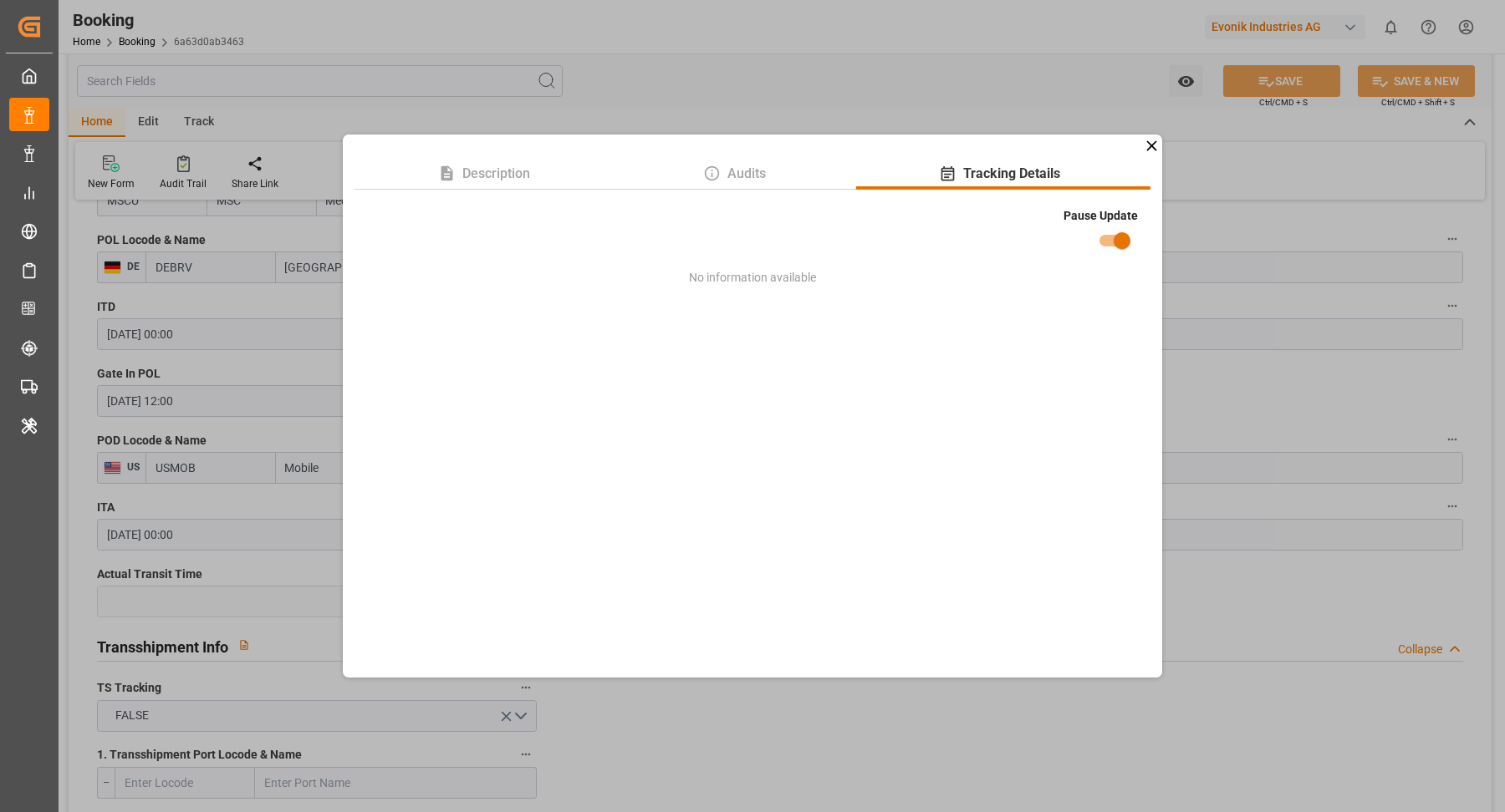
click at [1324, 360] on div "Description Audits Tracking Details Pause Update No information available" at bounding box center [752, 406] width 1505 height 812
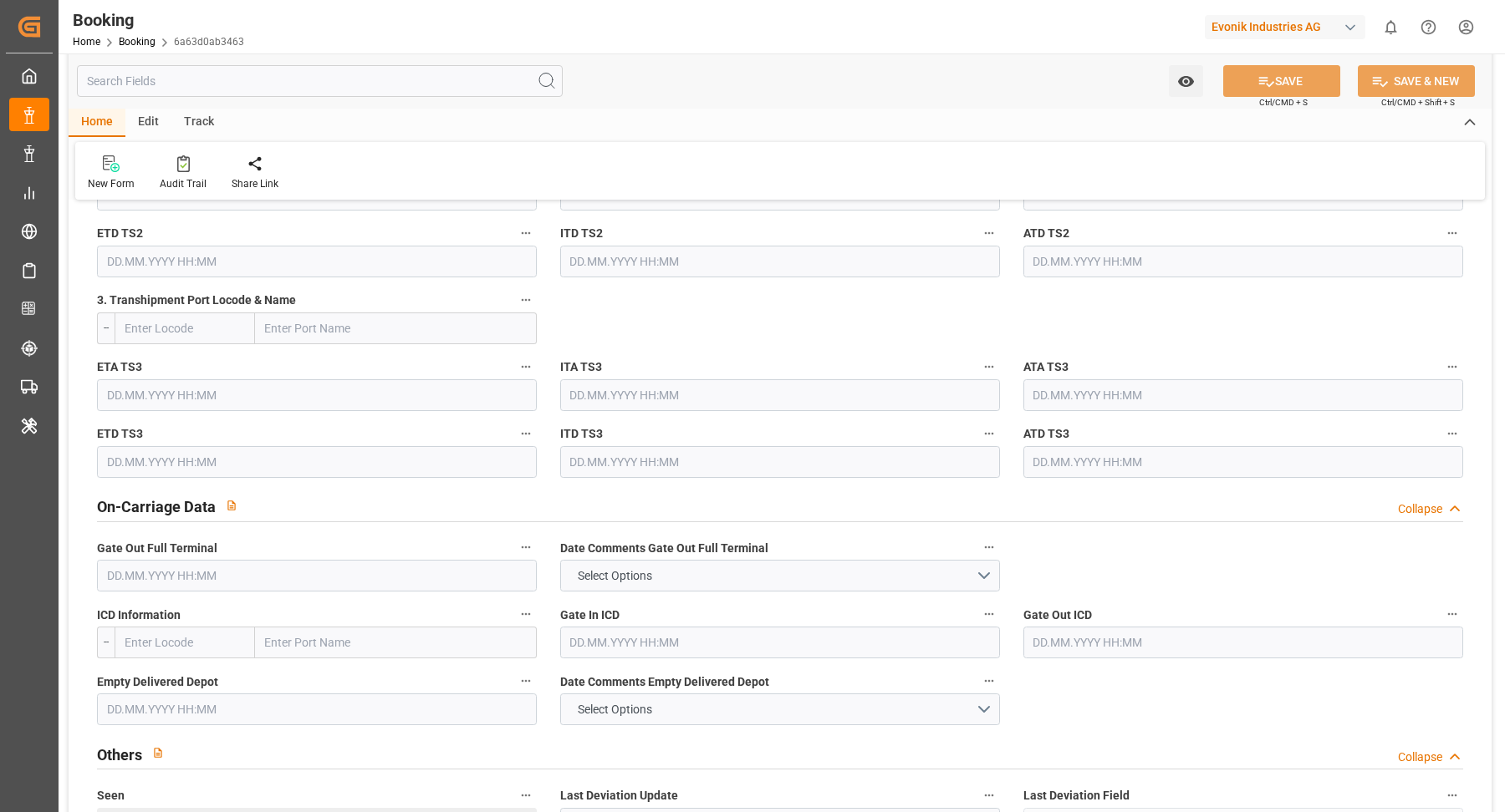
scroll to position [2840, 0]
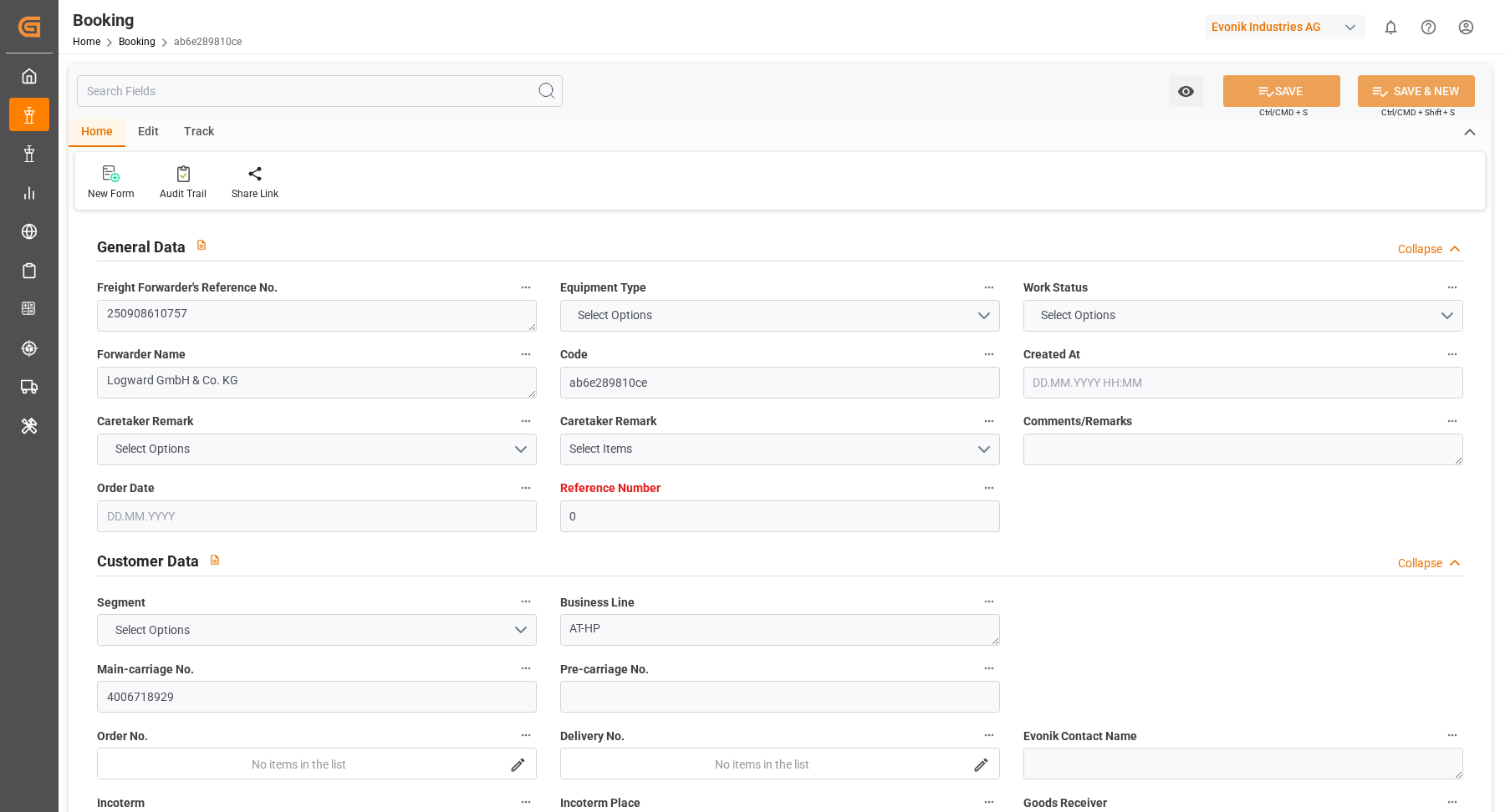
type input "0"
type input "9282259"
type input "MSC"
type input "Mediterranean Shipping Company"
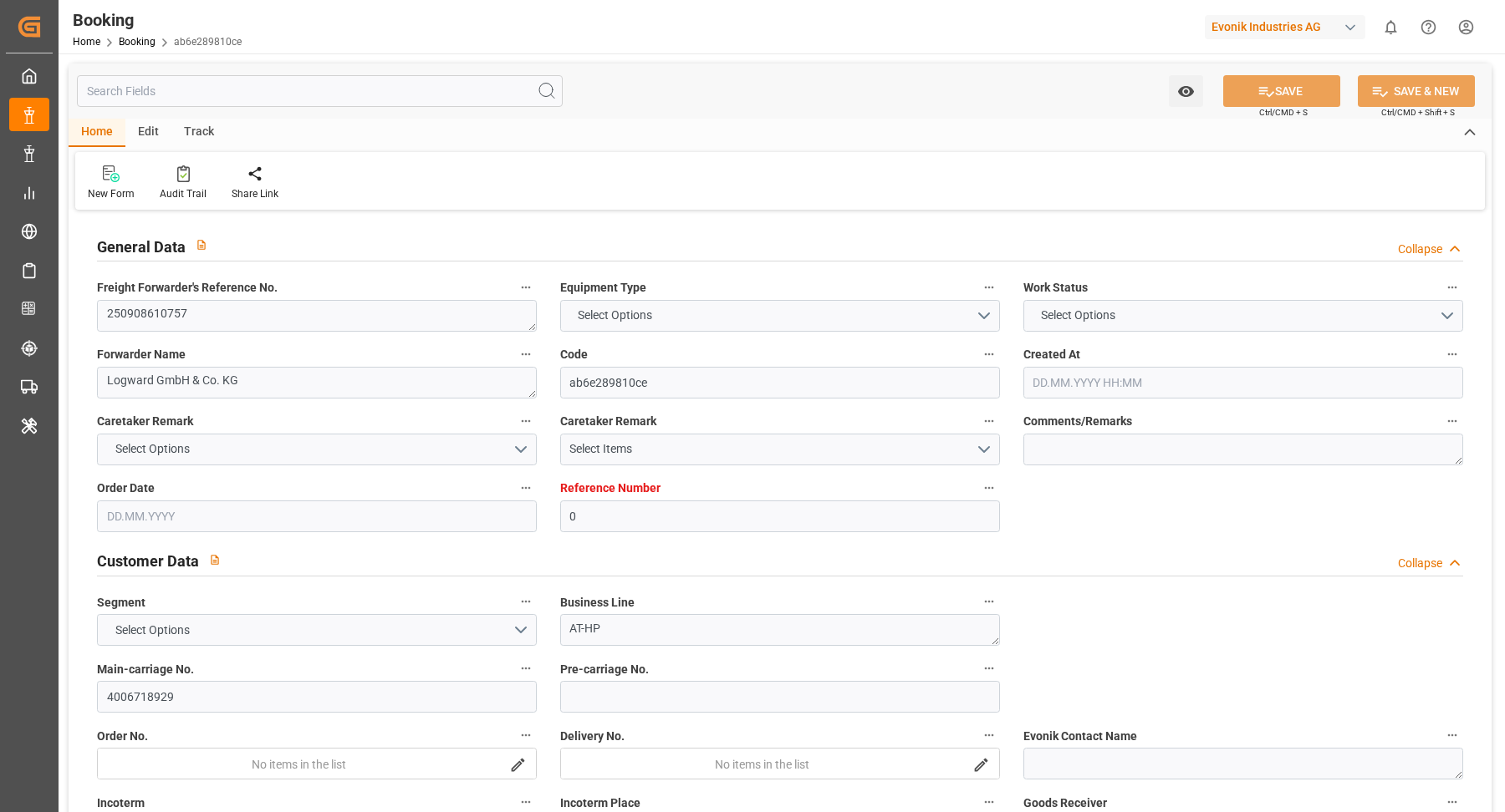
type input "BEANR"
type input "USMOB"
type input "4"
type input "0"
type input "BEANR"
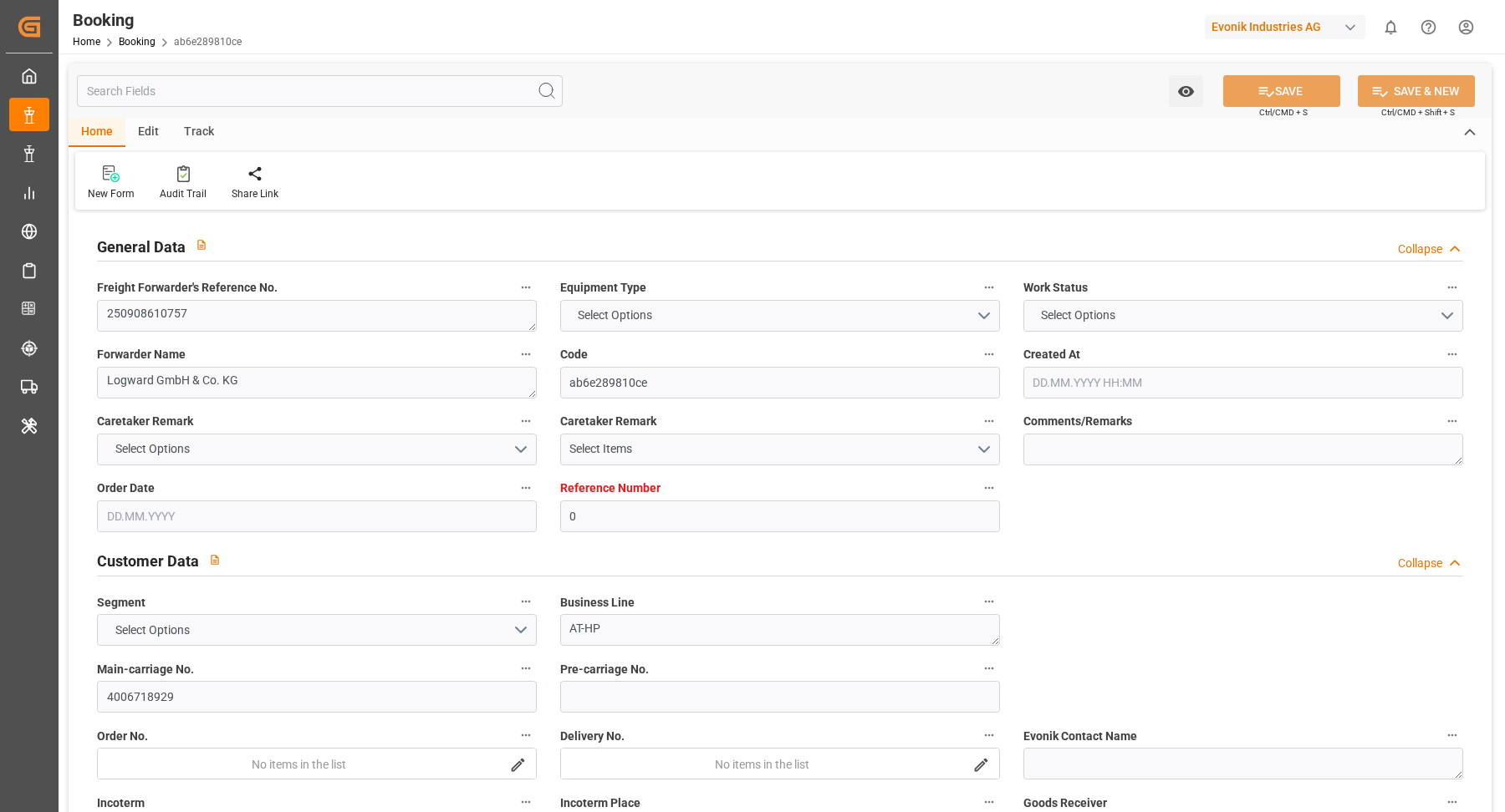
type input "USMOB"
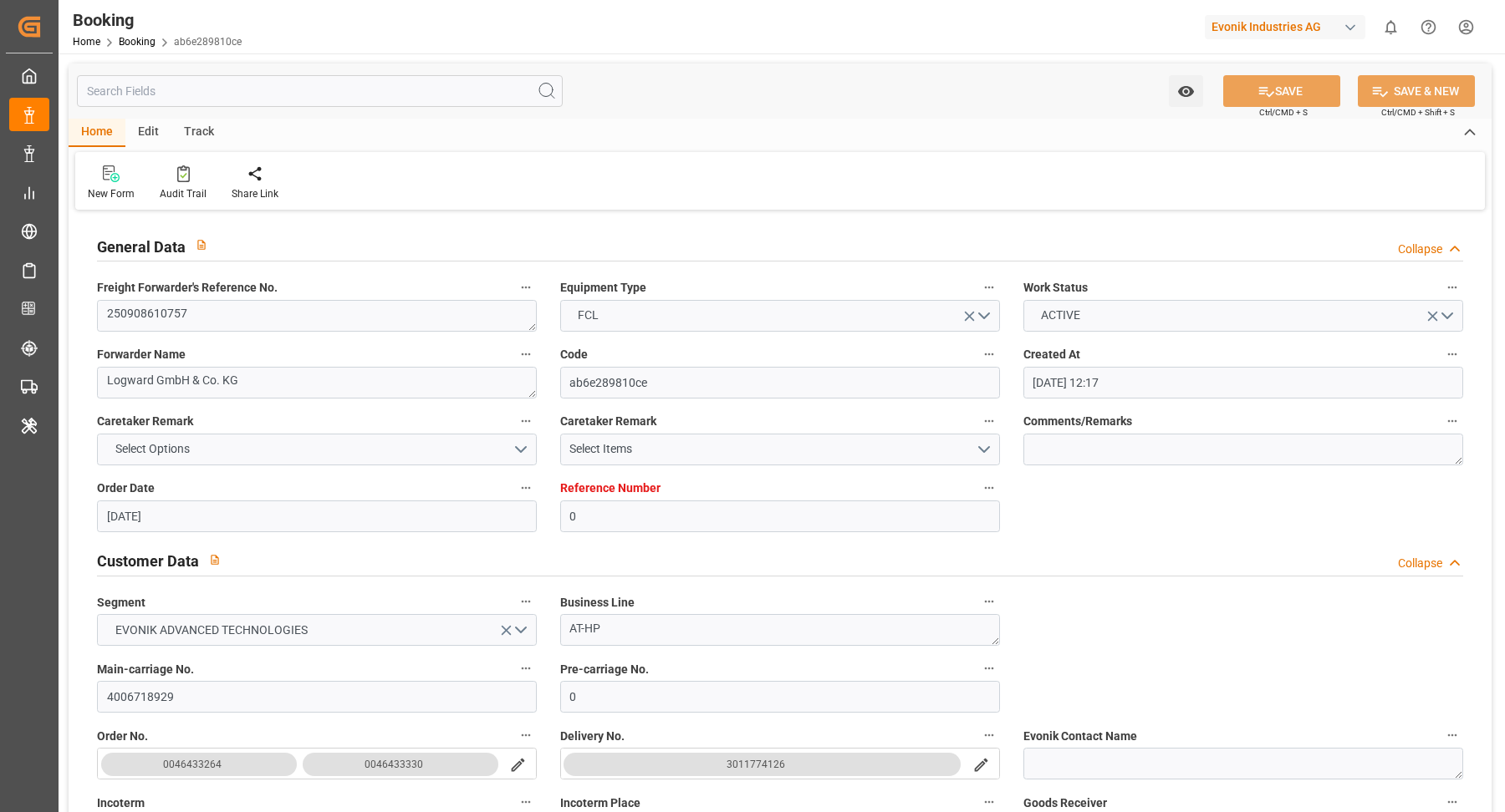
type input "[DATE] 12:17"
type input "[DATE]"
type input "[DATE] 00:02"
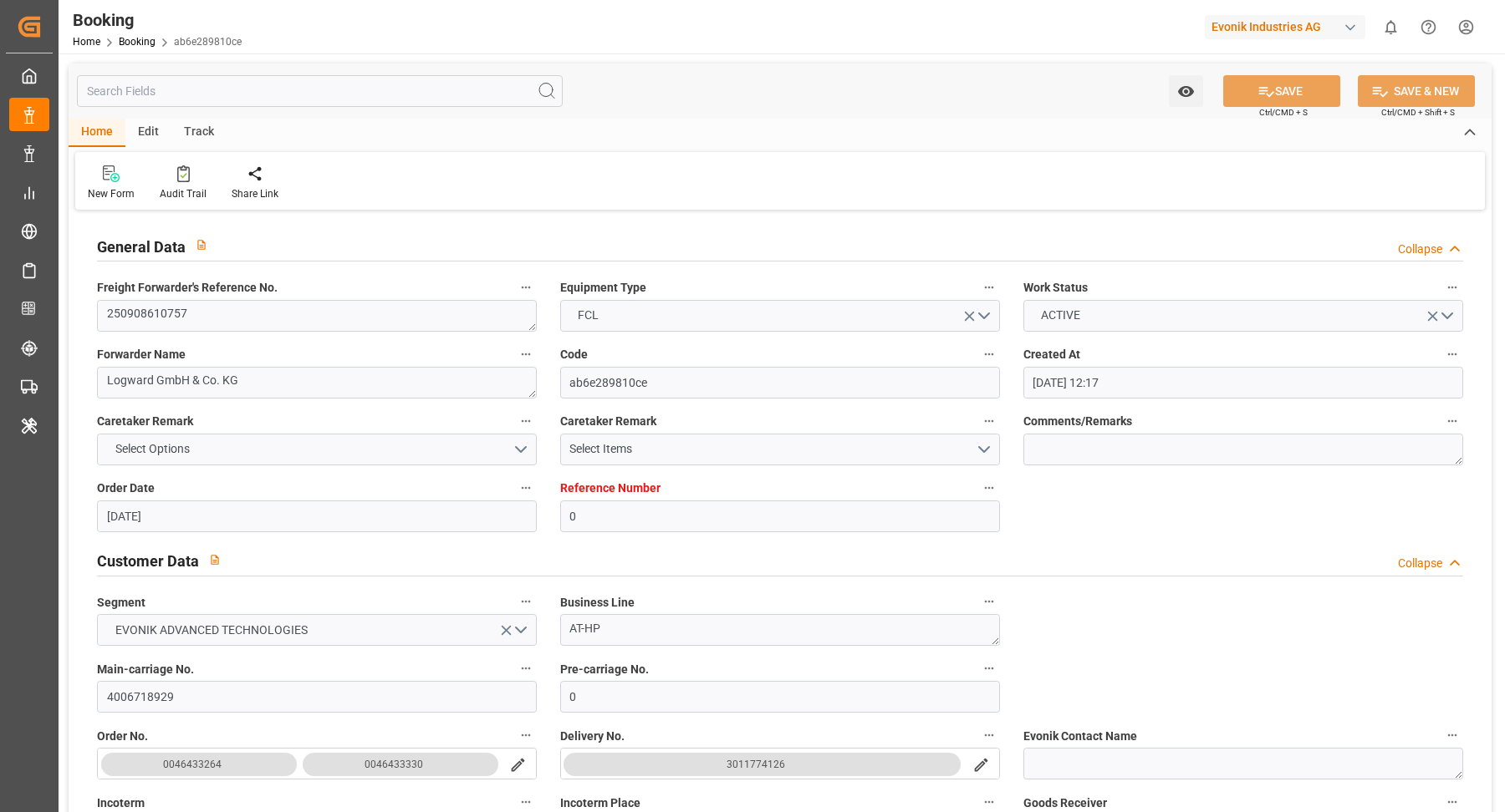
type input "[DATE] 00:00"
type input "[DATE] 00:01"
type input "[DATE] 01:45"
type input "[DATE] 00:00"
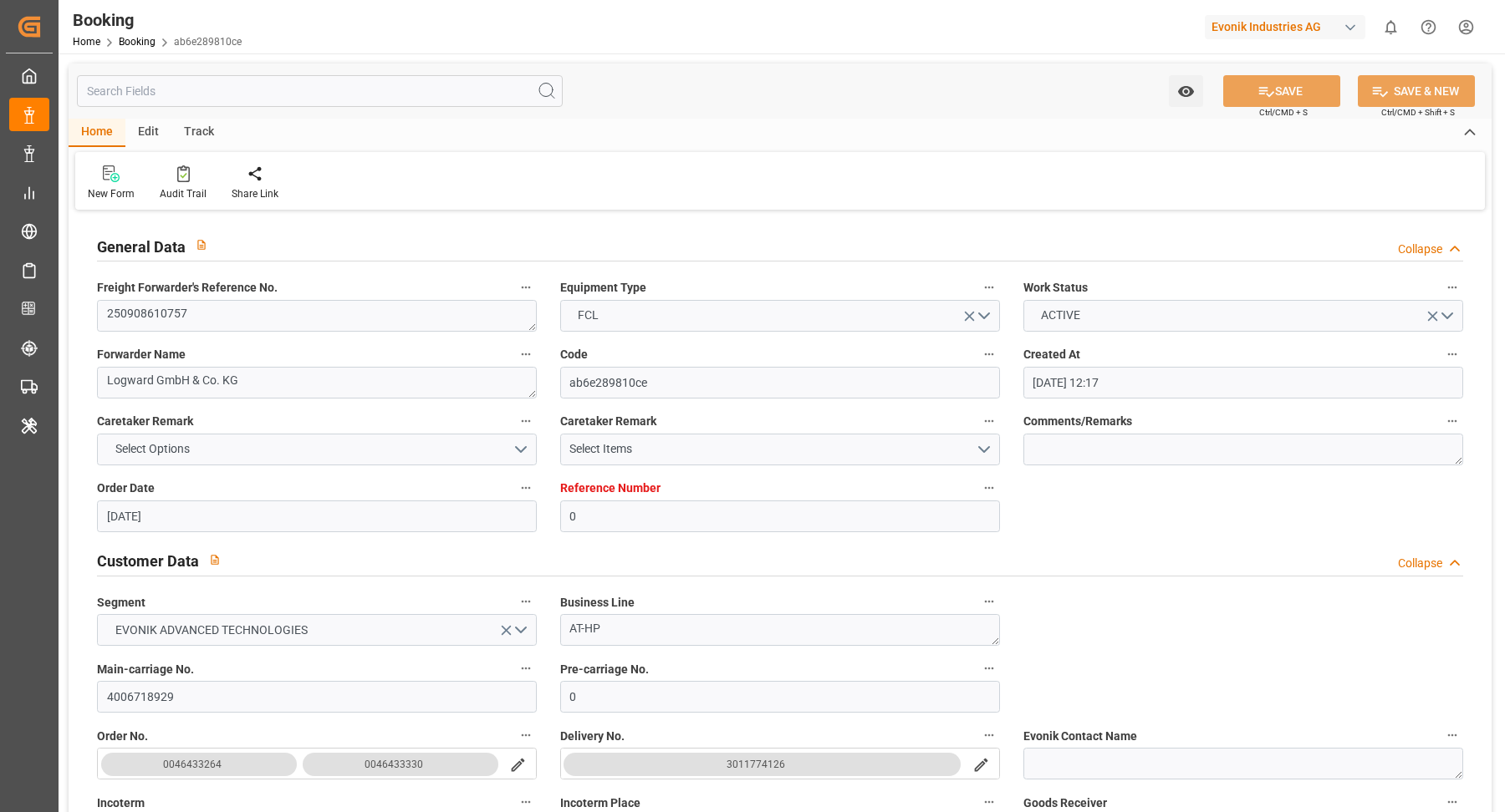
type input "[DATE] 00:48"
type input "[DATE] 12:00"
type input "[DATE] 00:00"
type input "[DATE] 12:00"
type input "[DATE] 02:07"
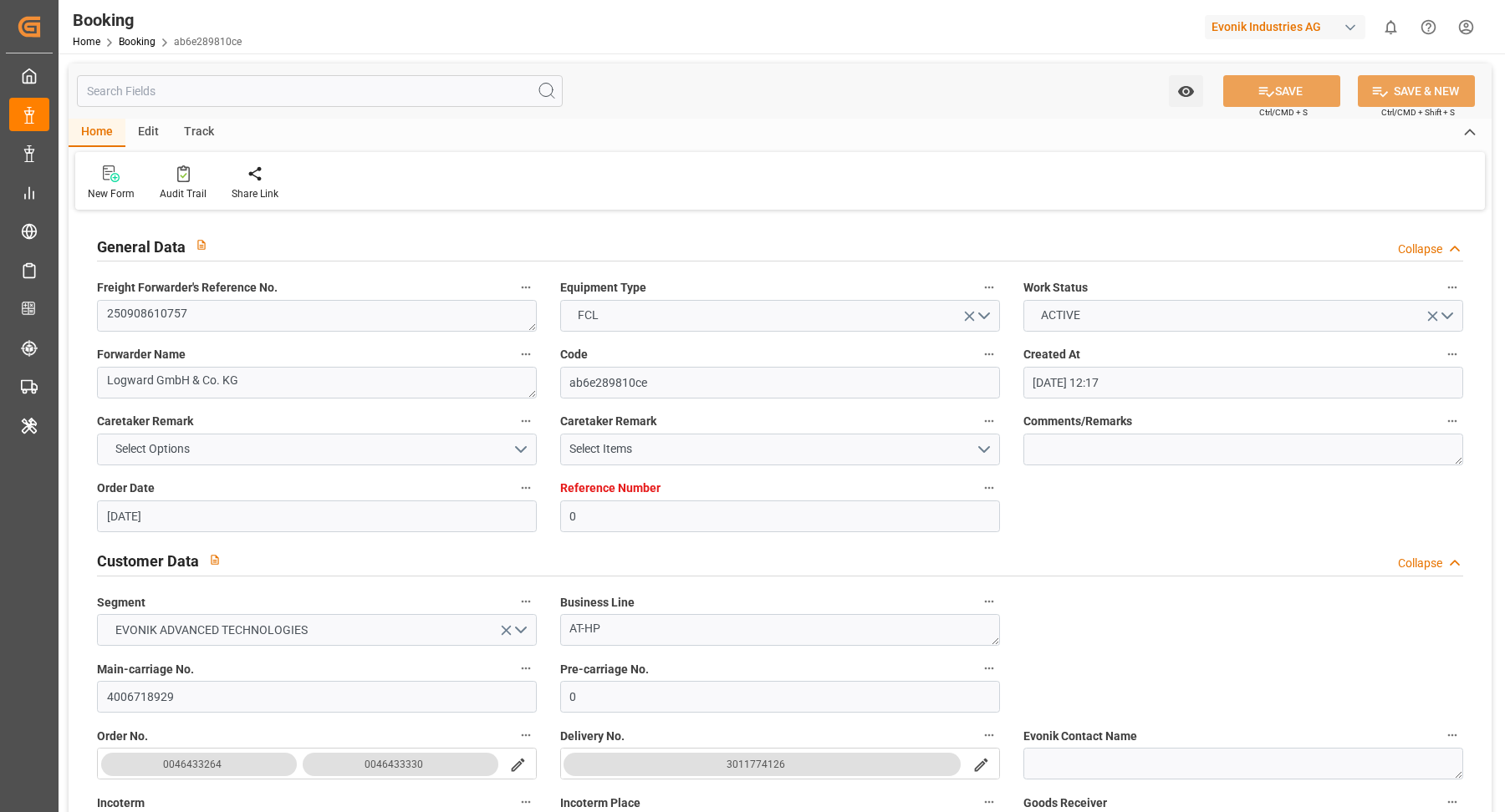
type input "[DATE]"
type input "[DATE] 23:59"
type input "[DATE] 00:02"
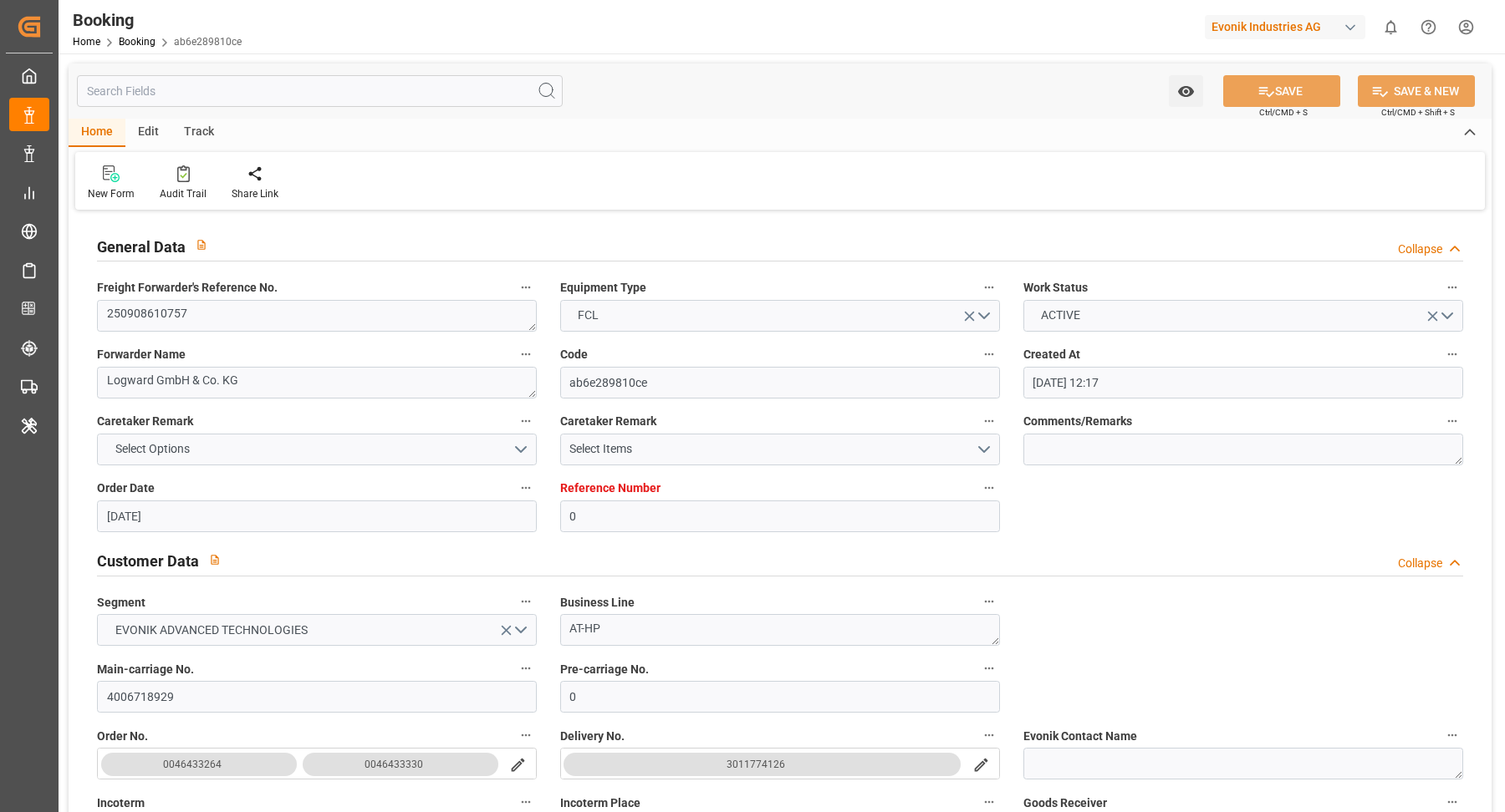
type input "[DATE] 00:01"
type input "[DATE] 01:45"
type input "[DATE] 00:12"
type input "[DATE] 12:00"
type input "[DATE] 02:57"
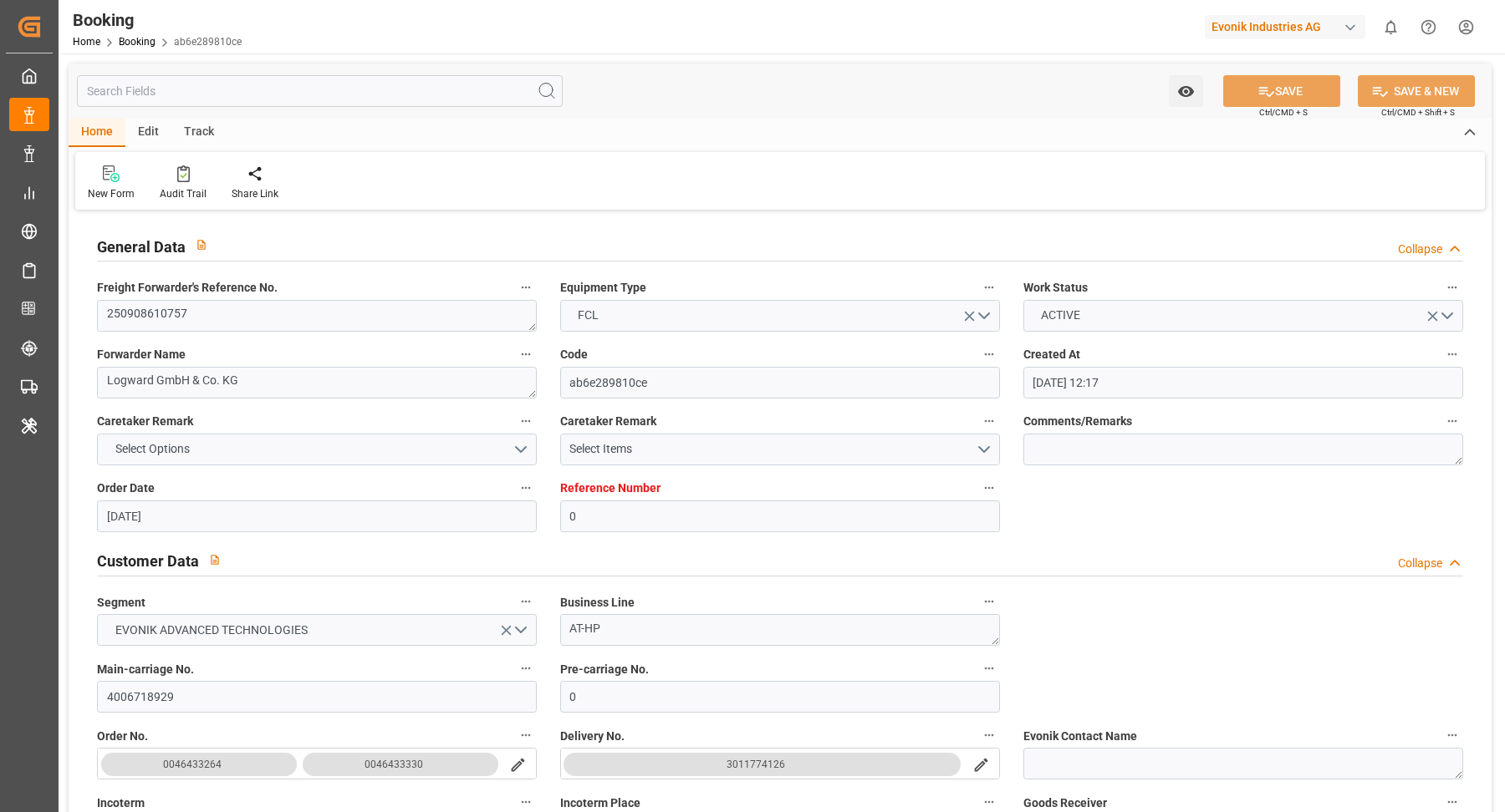
type input "[DATE] 02:57"
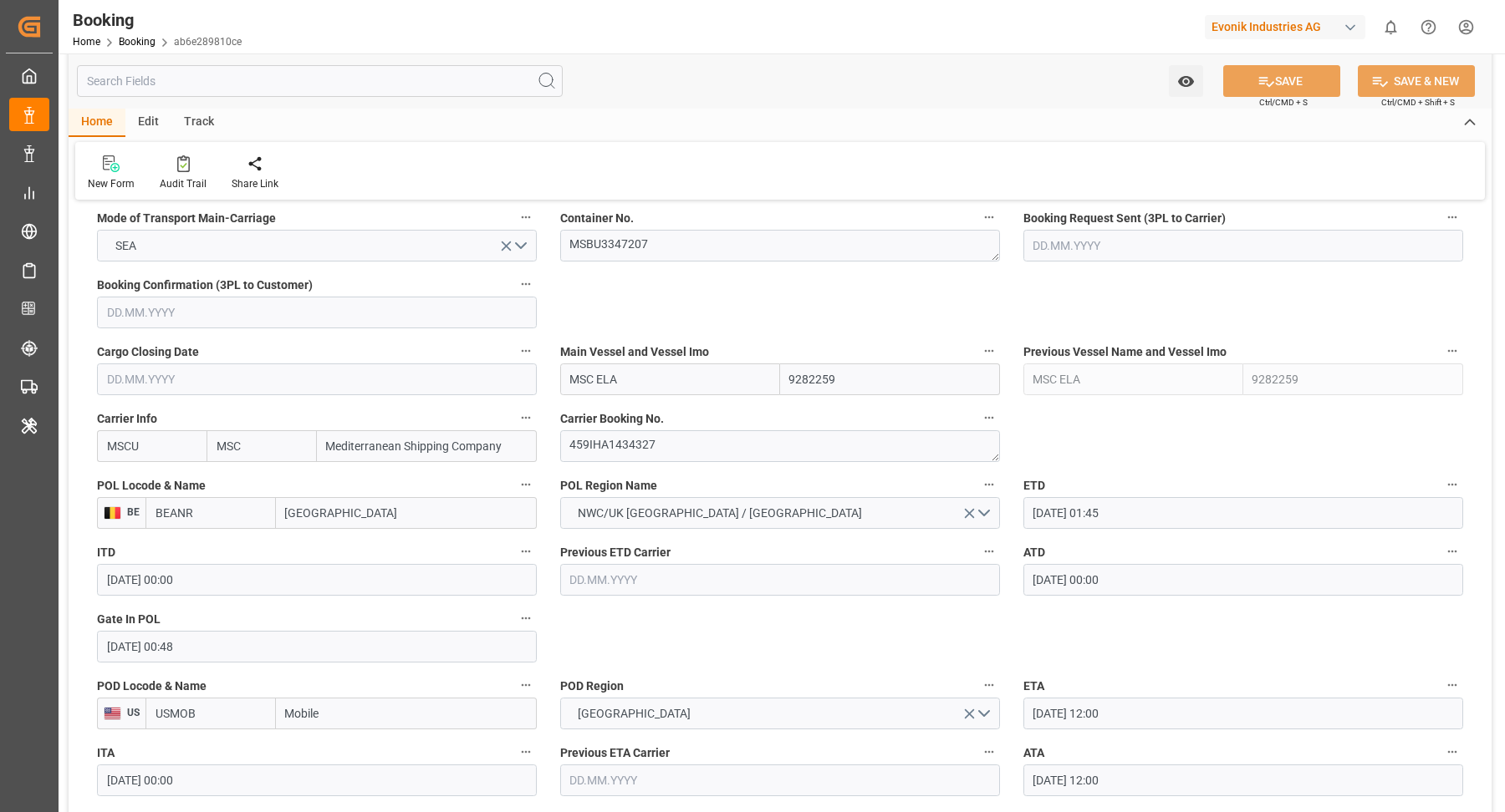
scroll to position [1323, 0]
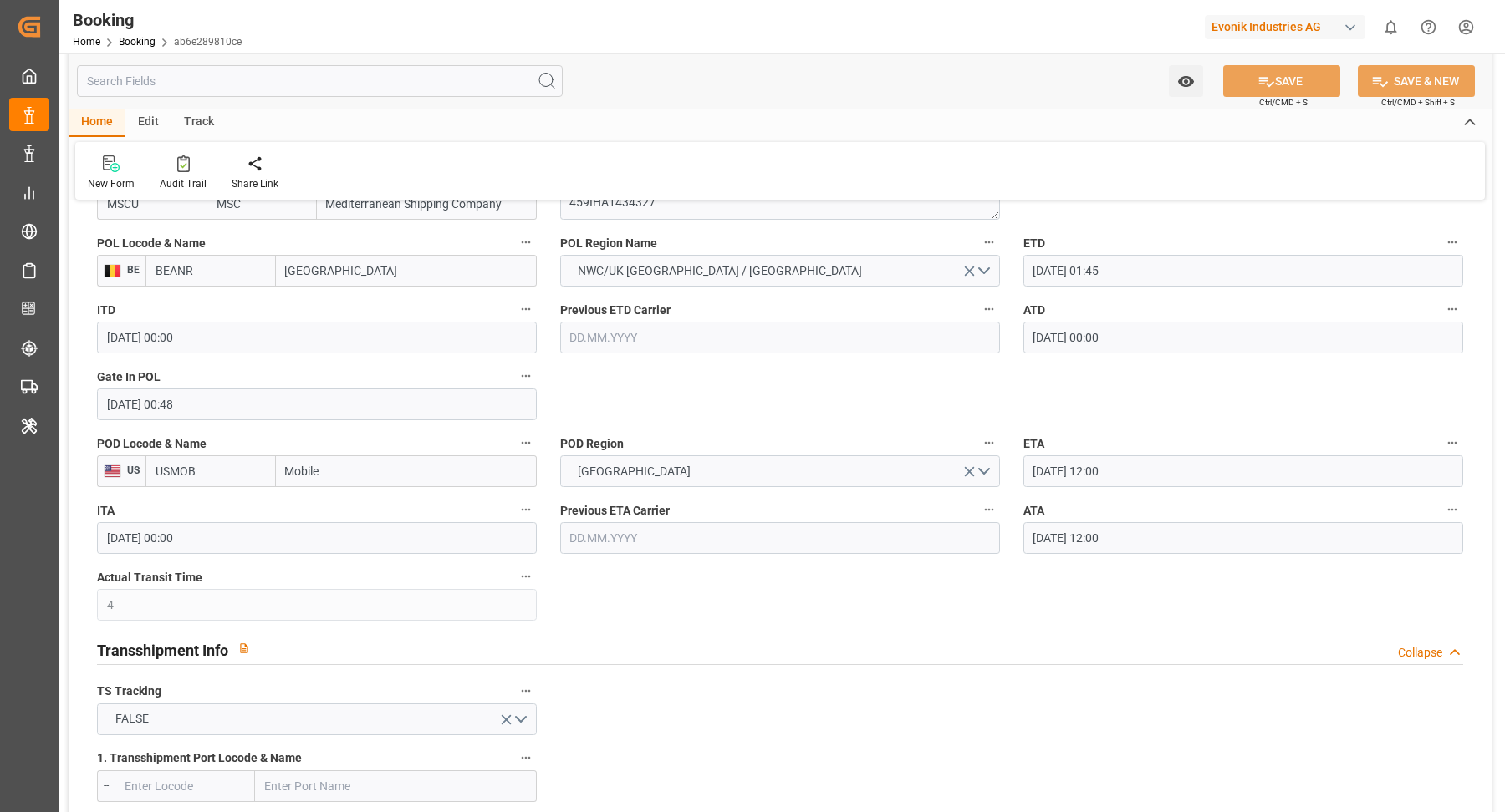
click at [1157, 540] on input "[DATE] 12:00" at bounding box center [1243, 538] width 440 height 31
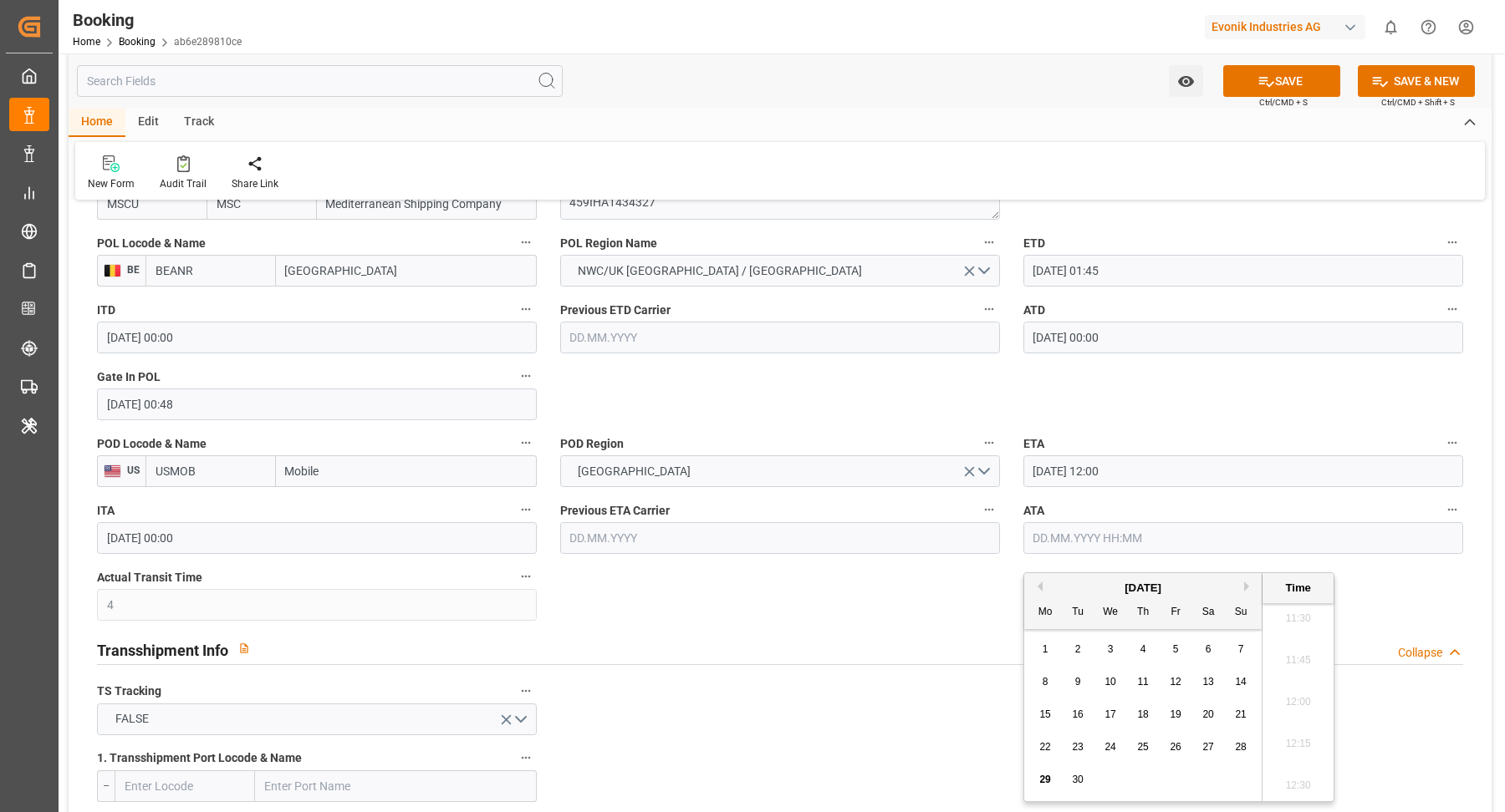
scroll to position [1310, 0]
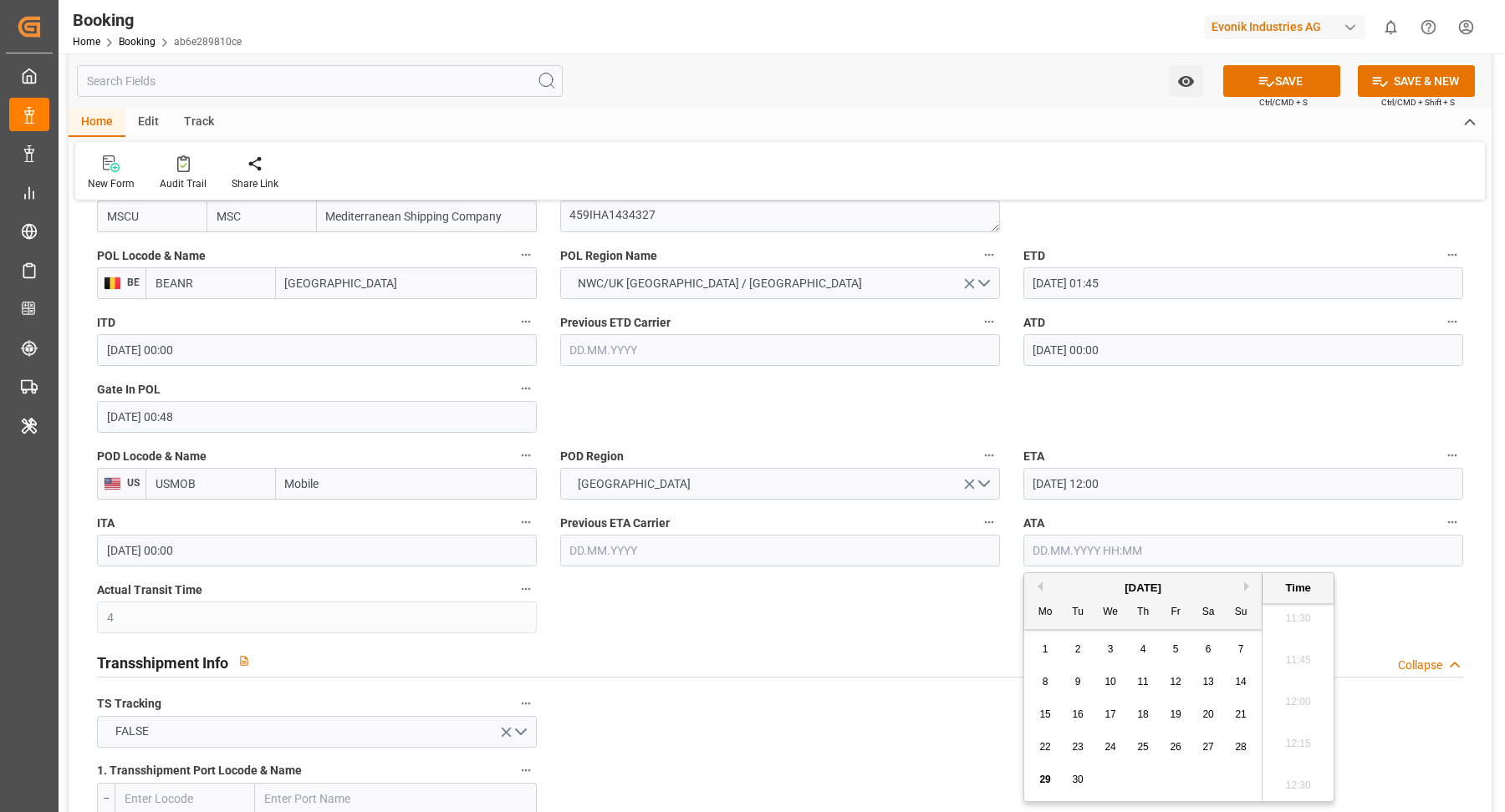
click at [1457, 526] on icon "button" at bounding box center [1451, 522] width 13 height 13
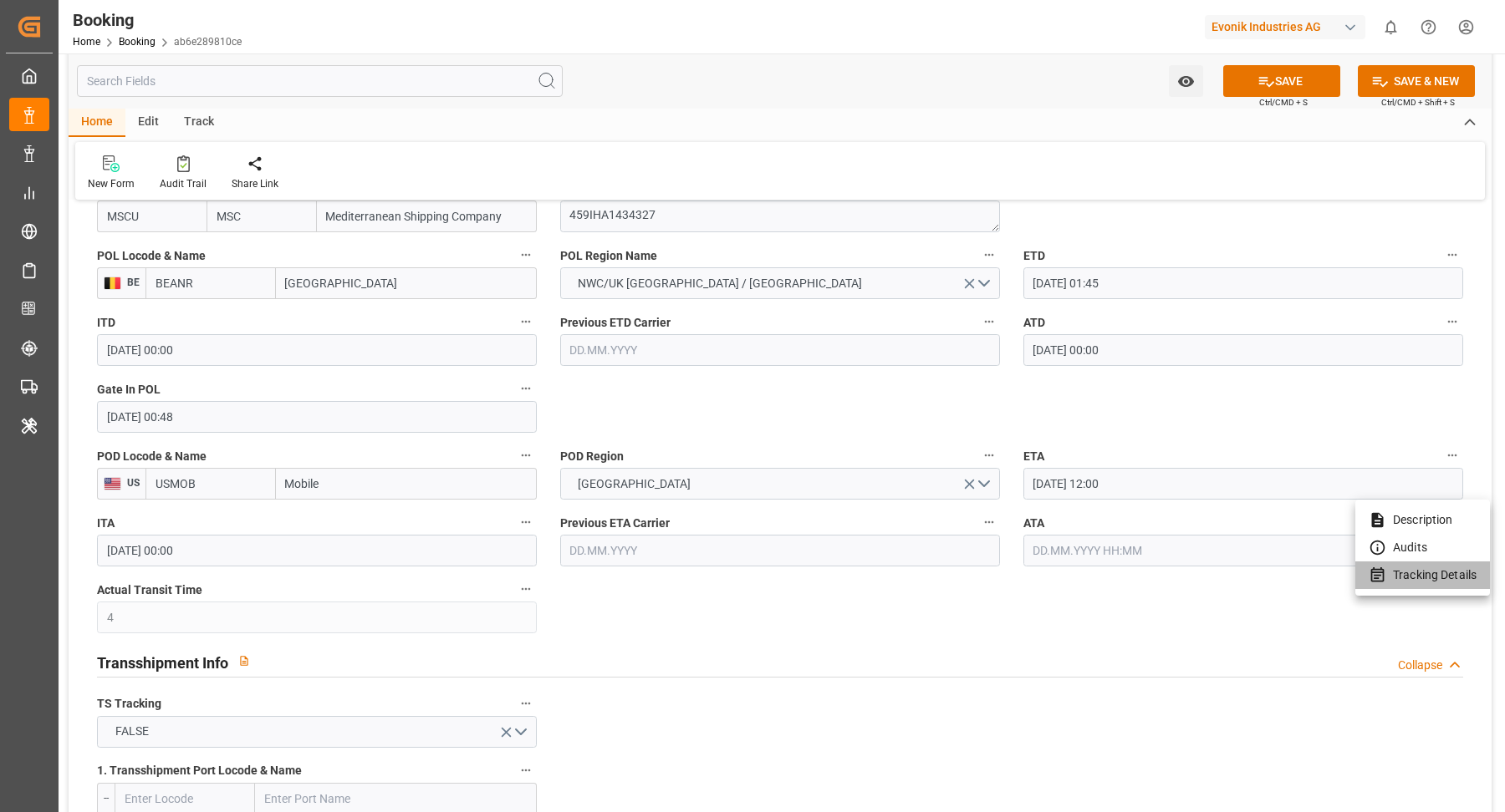
click at [1417, 588] on li "Tracking Details" at bounding box center [1422, 575] width 134 height 28
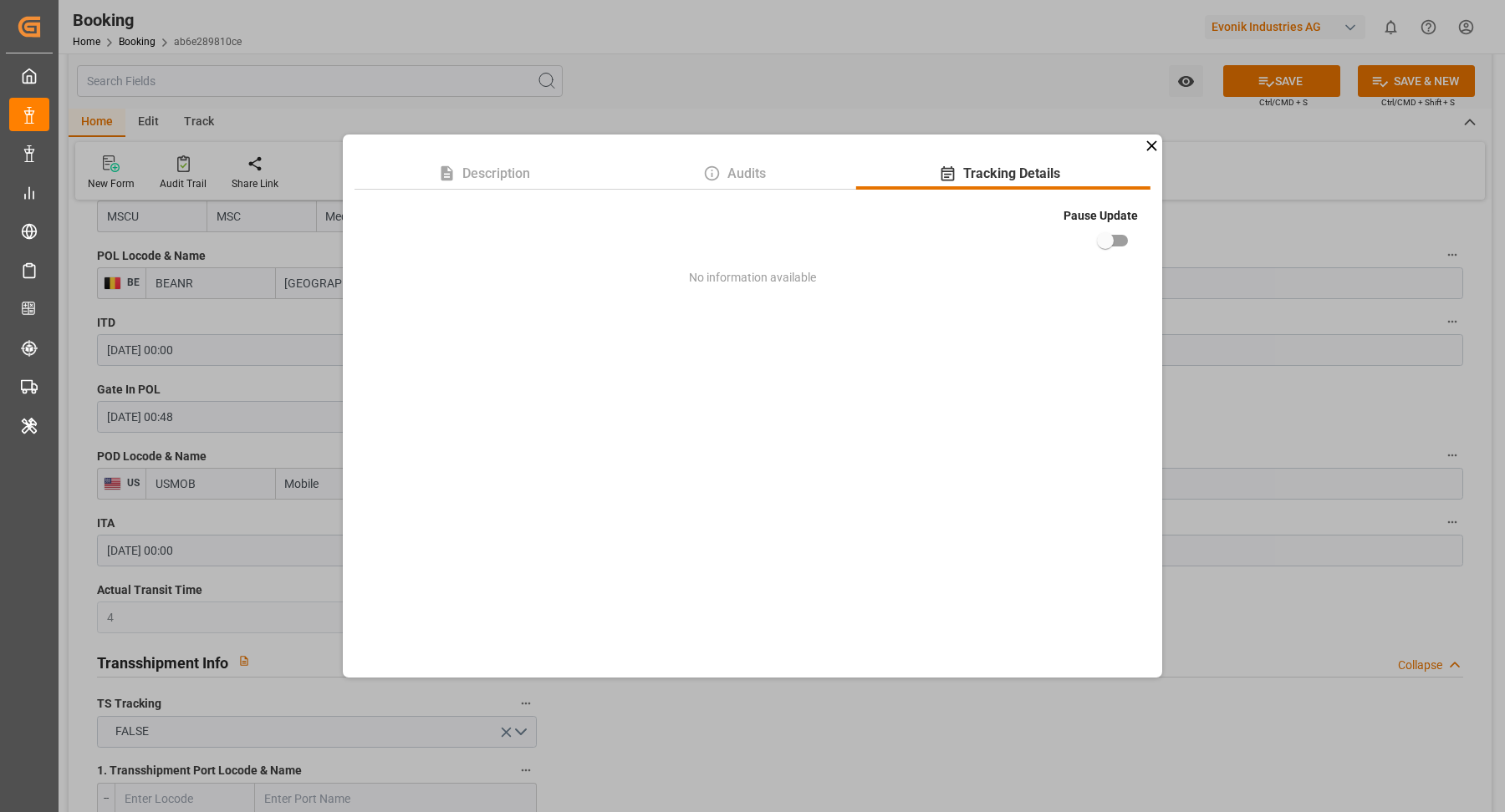
click at [1105, 239] on input "checkbox" at bounding box center [1105, 241] width 95 height 31
checkbox input "true"
click at [1331, 342] on div "Description Audits Tracking Details Pause Update No information available" at bounding box center [752, 406] width 1505 height 812
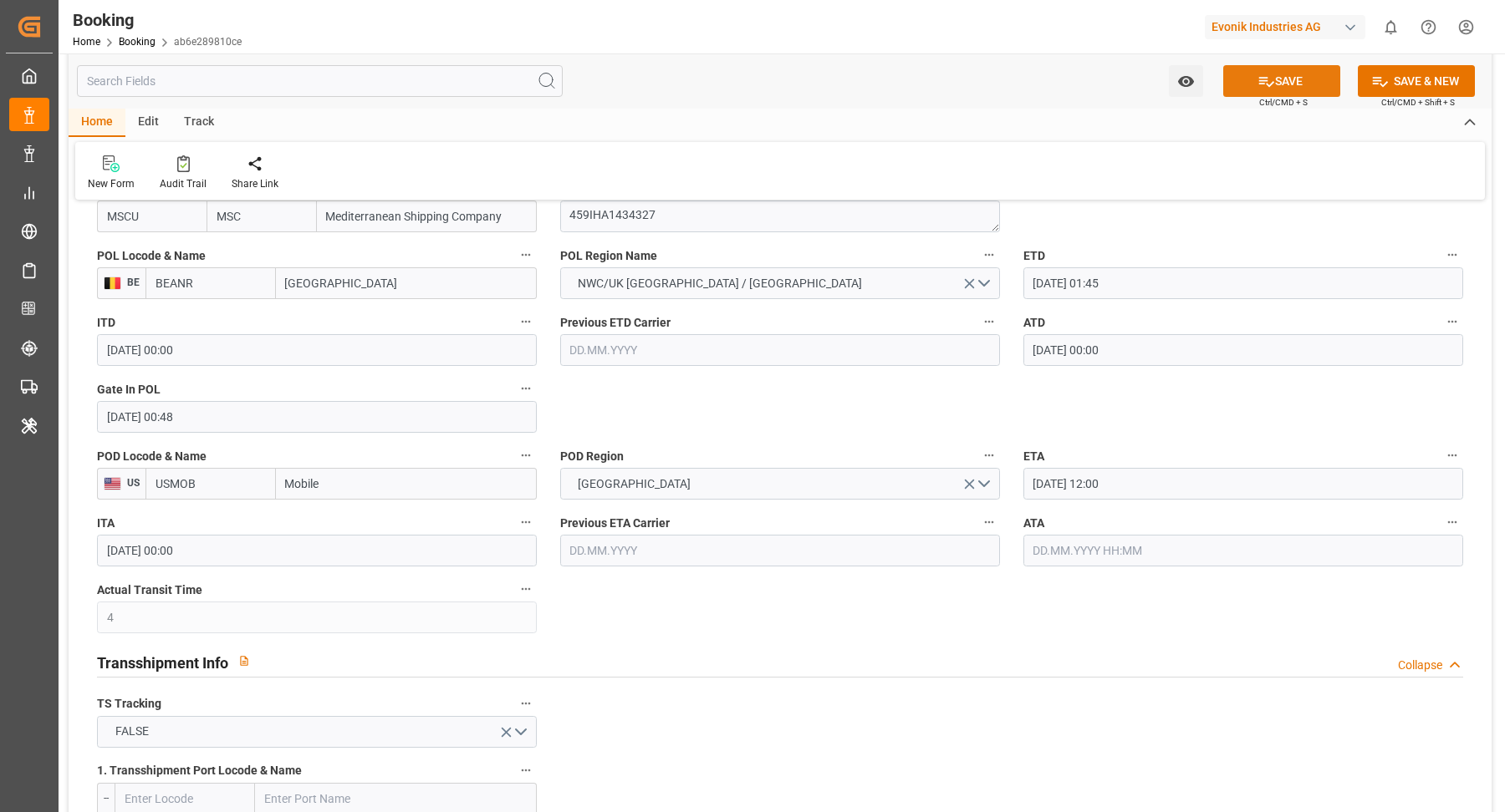
click at [1270, 91] on button "SAVE" at bounding box center [1281, 81] width 117 height 31
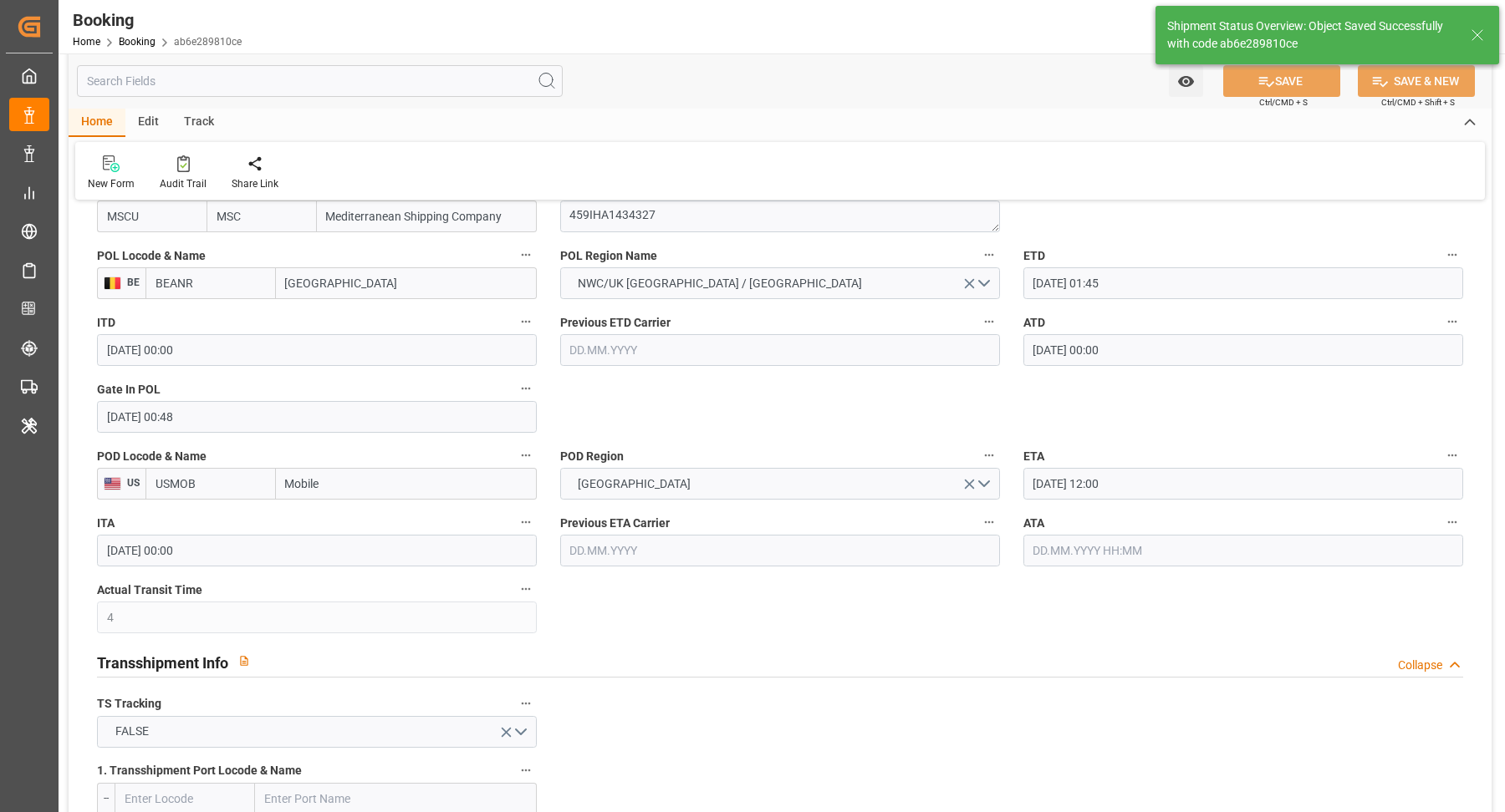
type textarea "[PERSON_NAME]"
type input "29.09.2025 10:58"
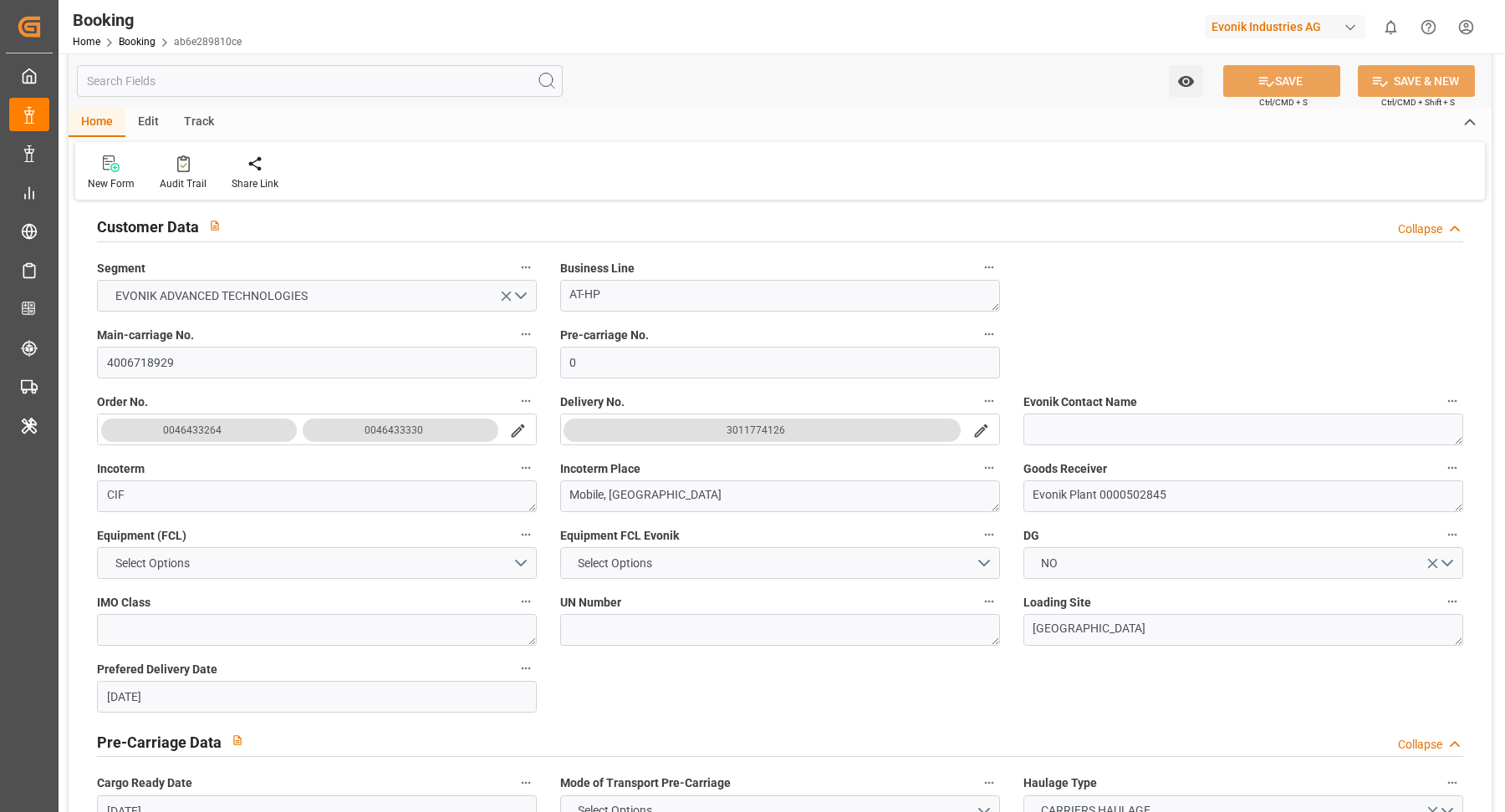
scroll to position [0, 0]
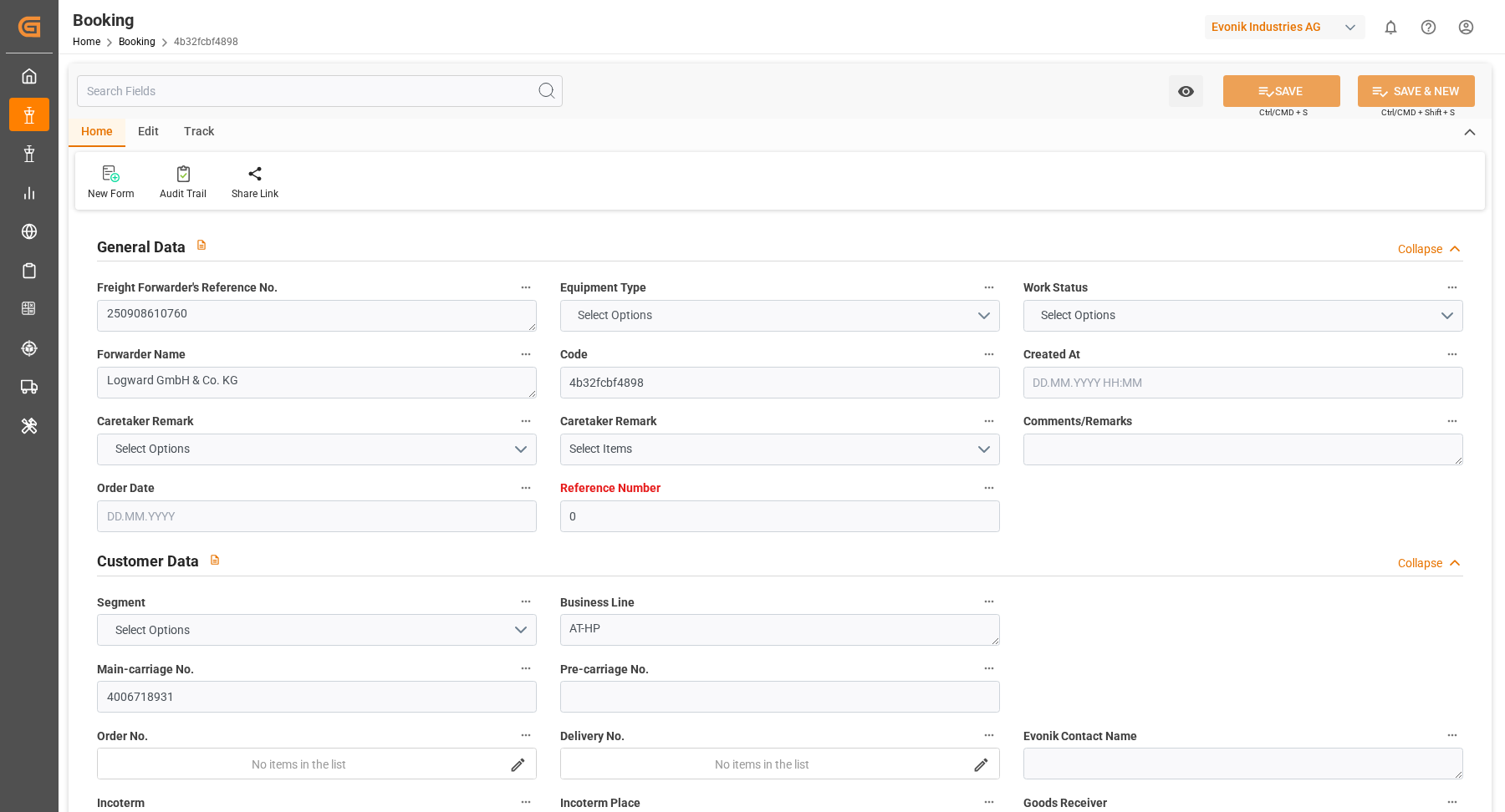
type input "0"
type input "9282259"
type input "MSC"
type input "Mediterranean Shipping Company"
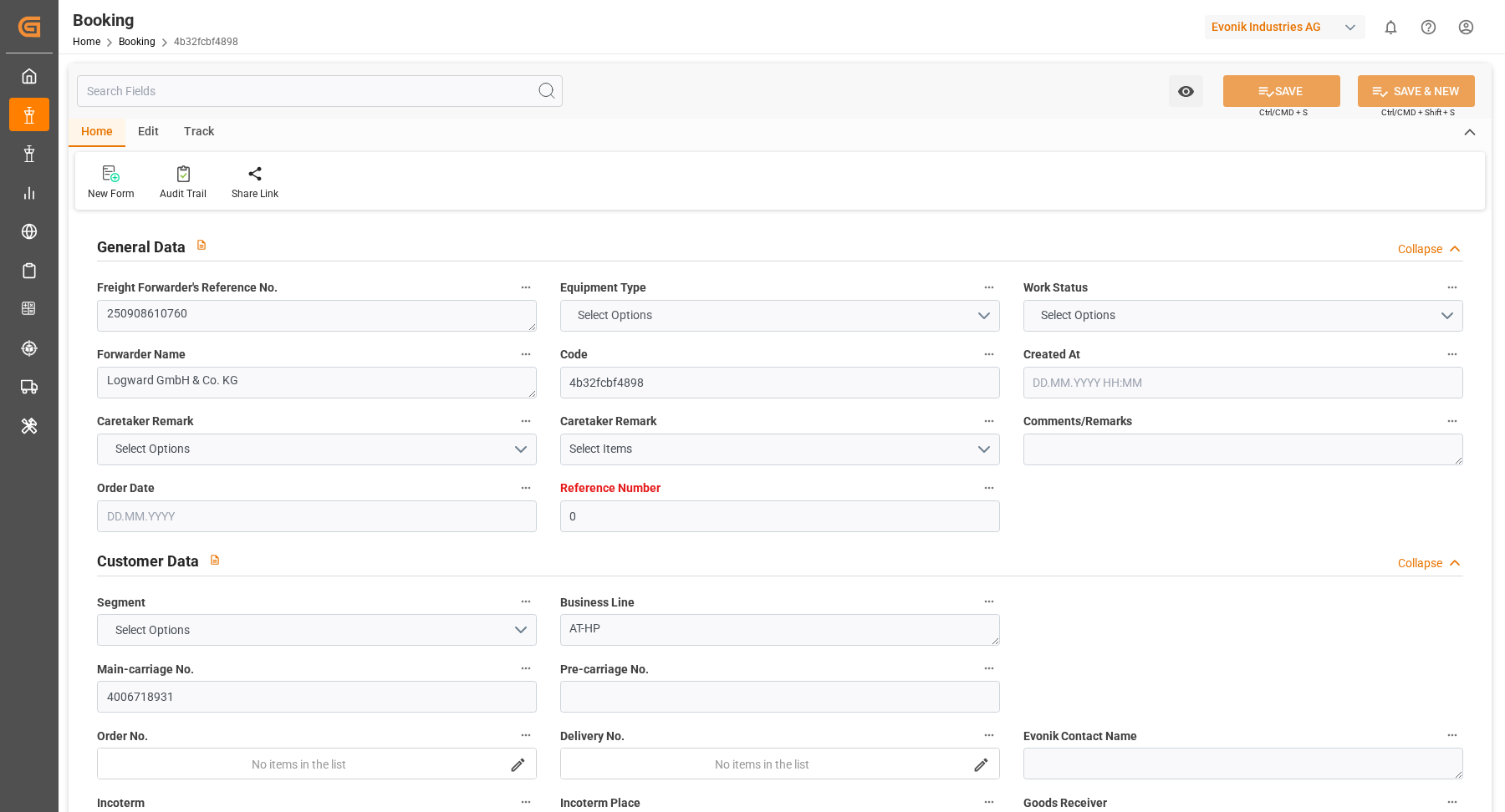
type input "BEANR"
type input "USMOB"
type input "4"
type input "0"
type input "BEANR"
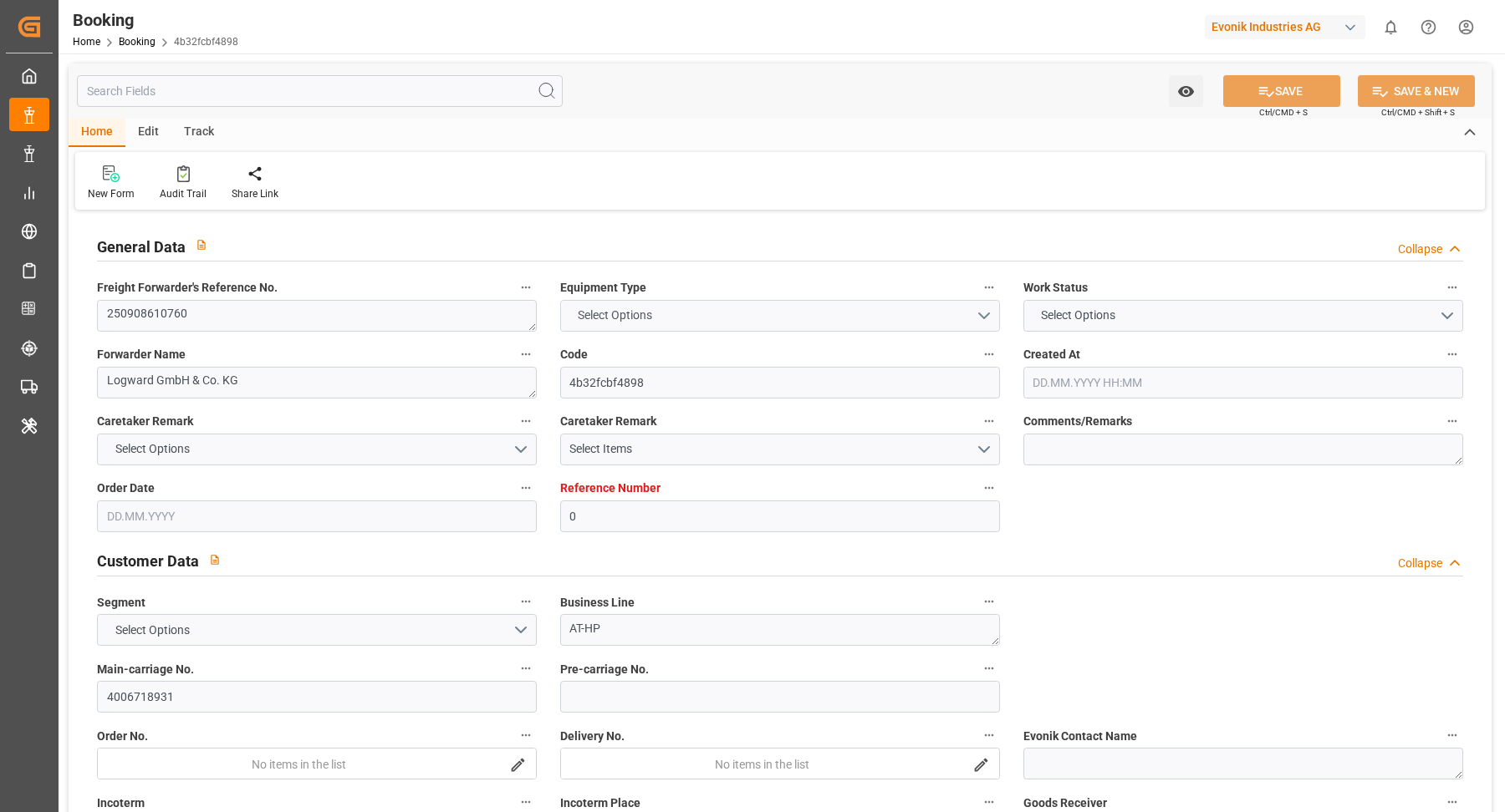
type input "USMOB"
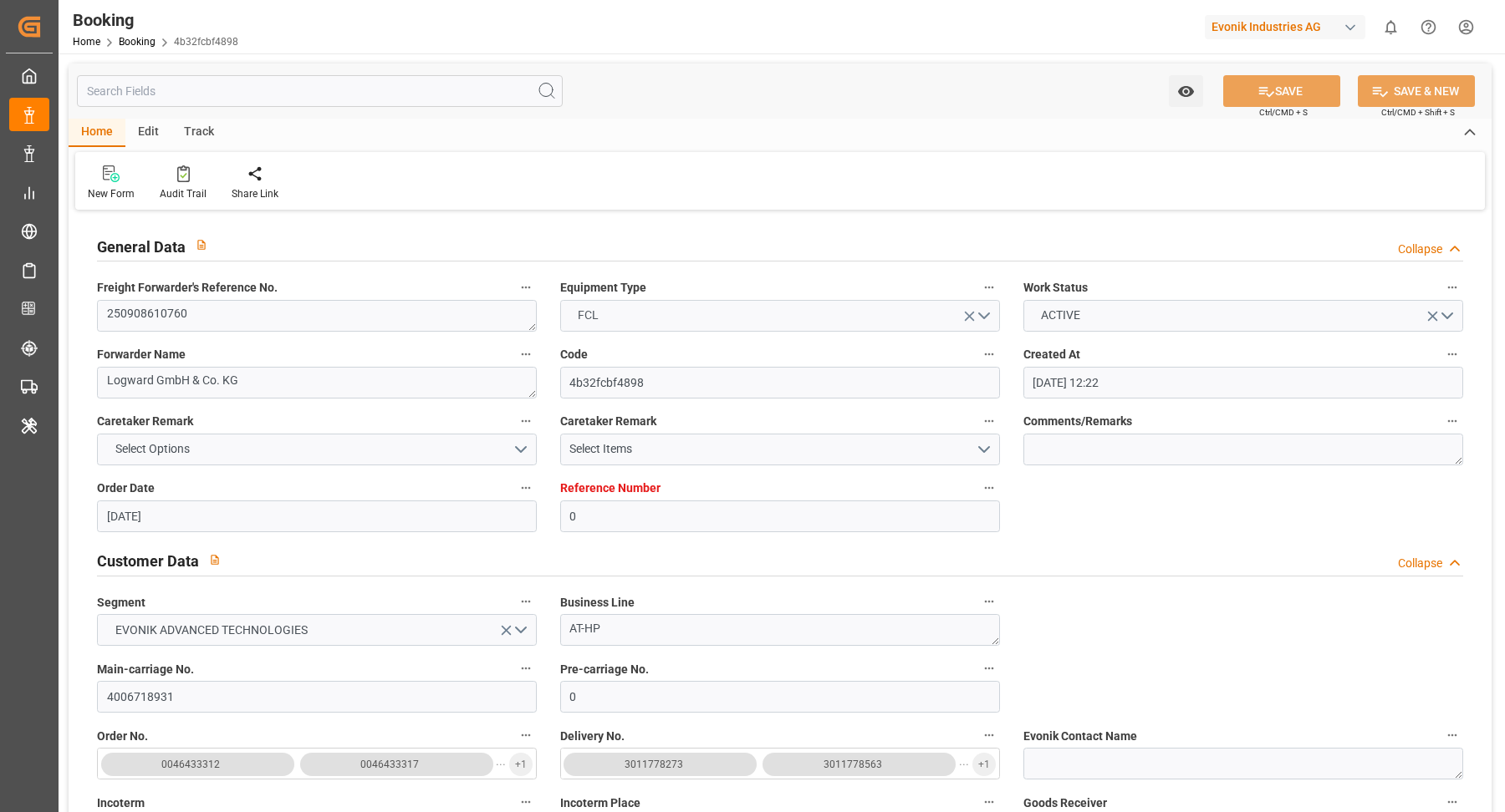
type input "03.09.2025 12:22"
type input "[DATE]"
type input "[DATE] 00:02"
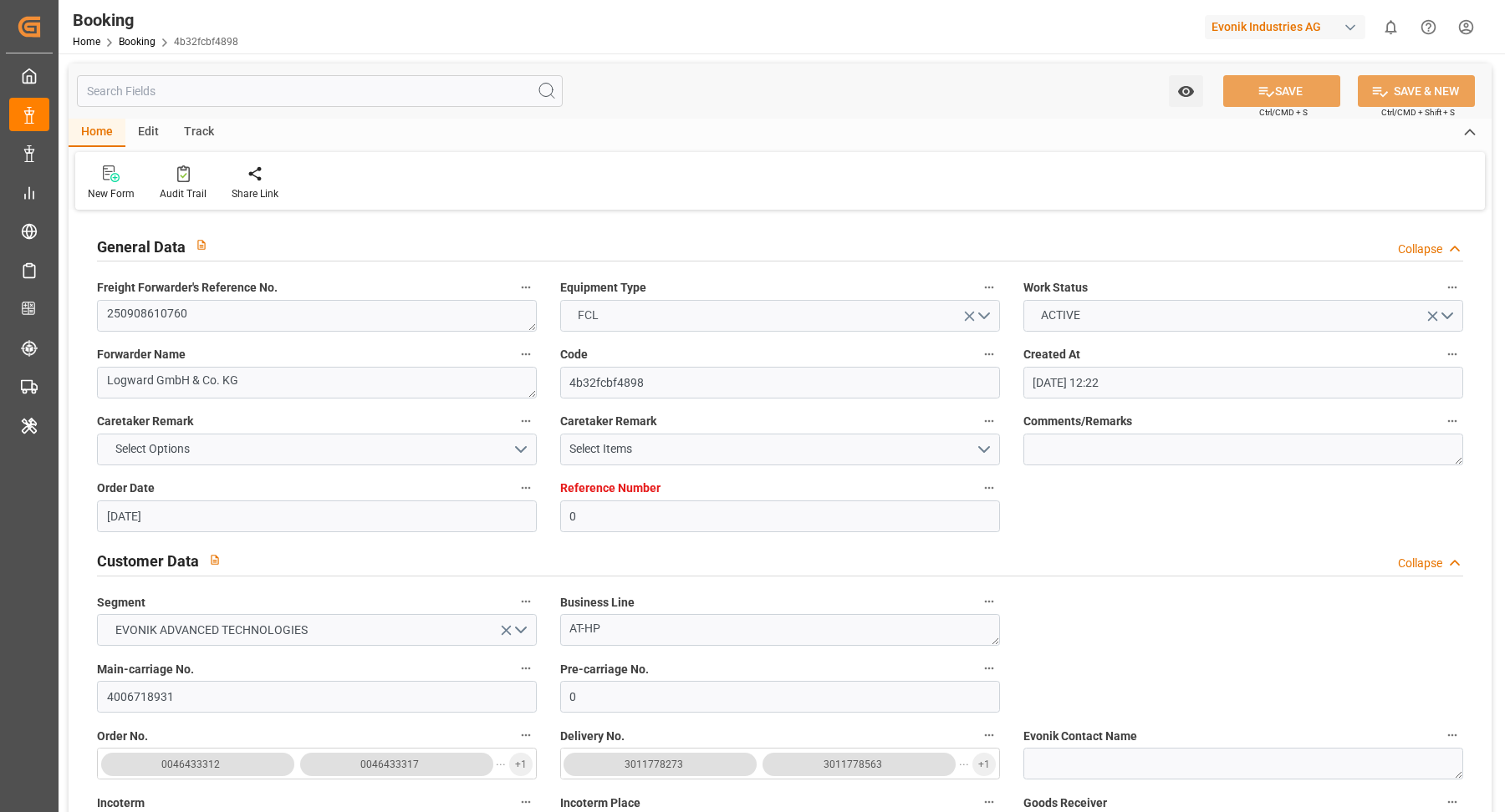
type input "[DATE] 00:00"
type input "[DATE] 00:01"
type input "[DATE] 12:00"
type input "[DATE] 00:00"
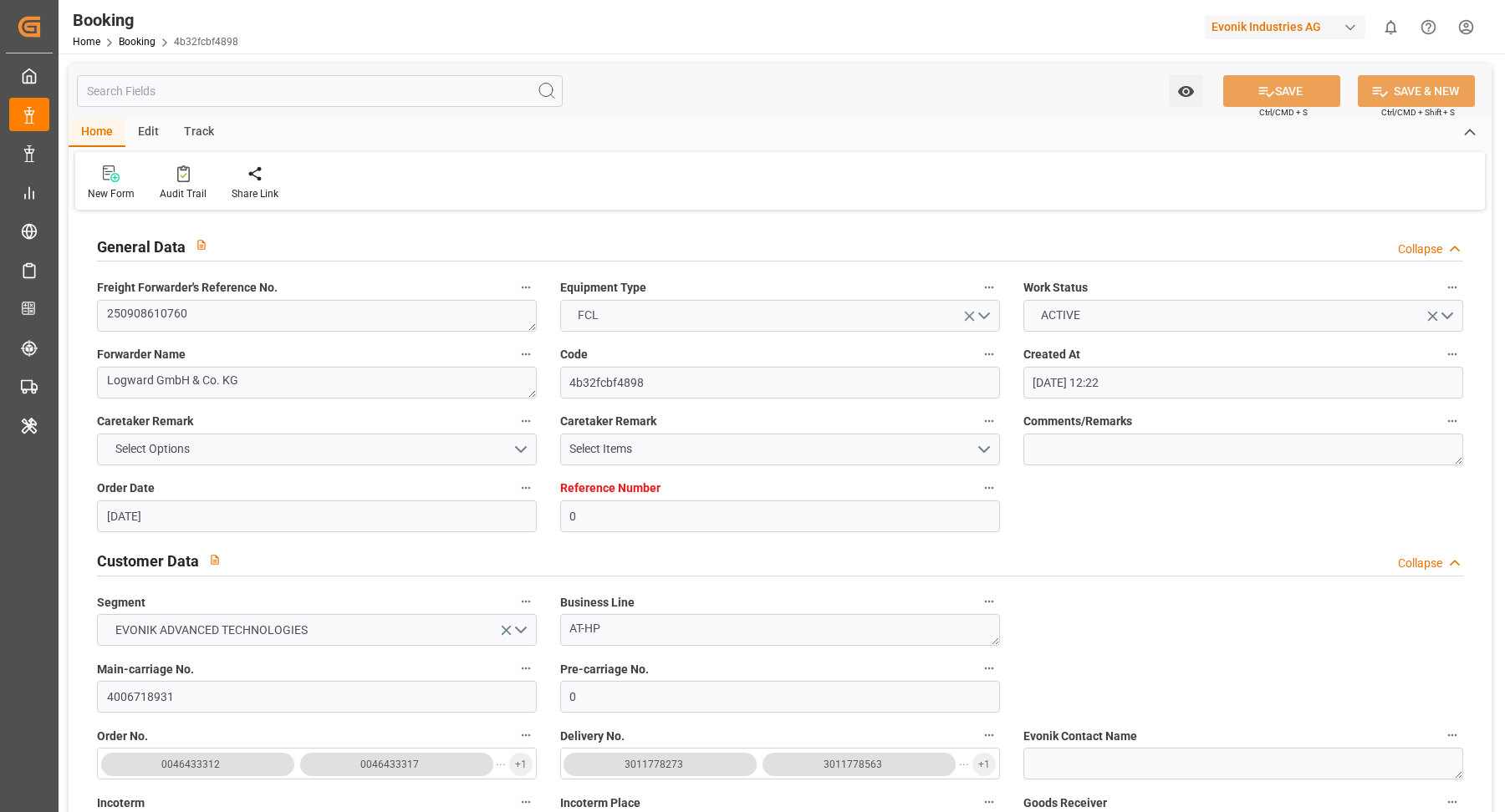
type input "[DATE] 00:48"
type input "[DATE] 12:00"
type input "[DATE] 00:00"
type input "[DATE] 12:00"
type input "[DATE] 02:07"
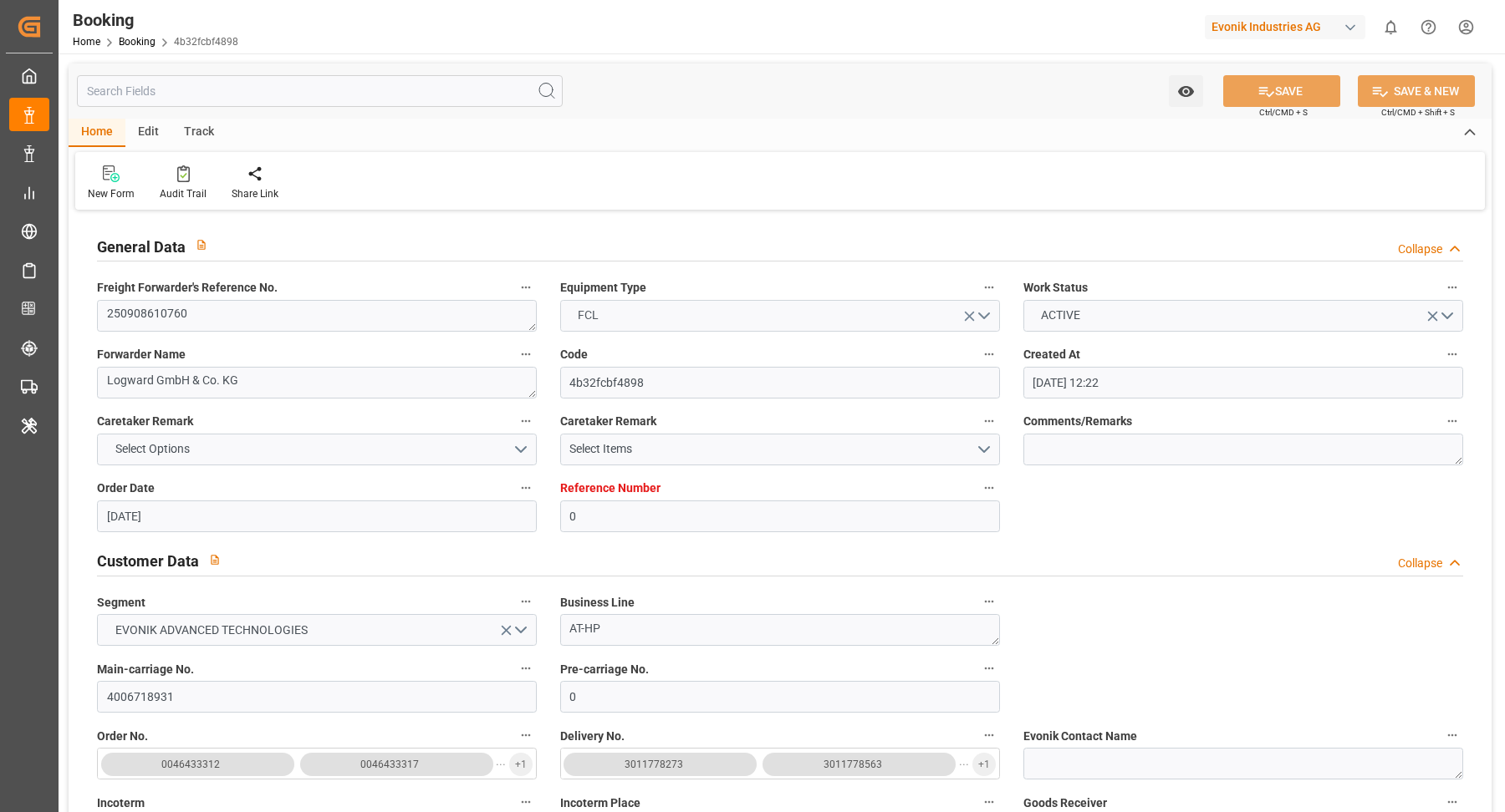
type input "[DATE]"
type input "[DATE] 00:01"
type input "[DATE] 12:00"
type input "[DATE] 00:12"
type input "[DATE] 12:00"
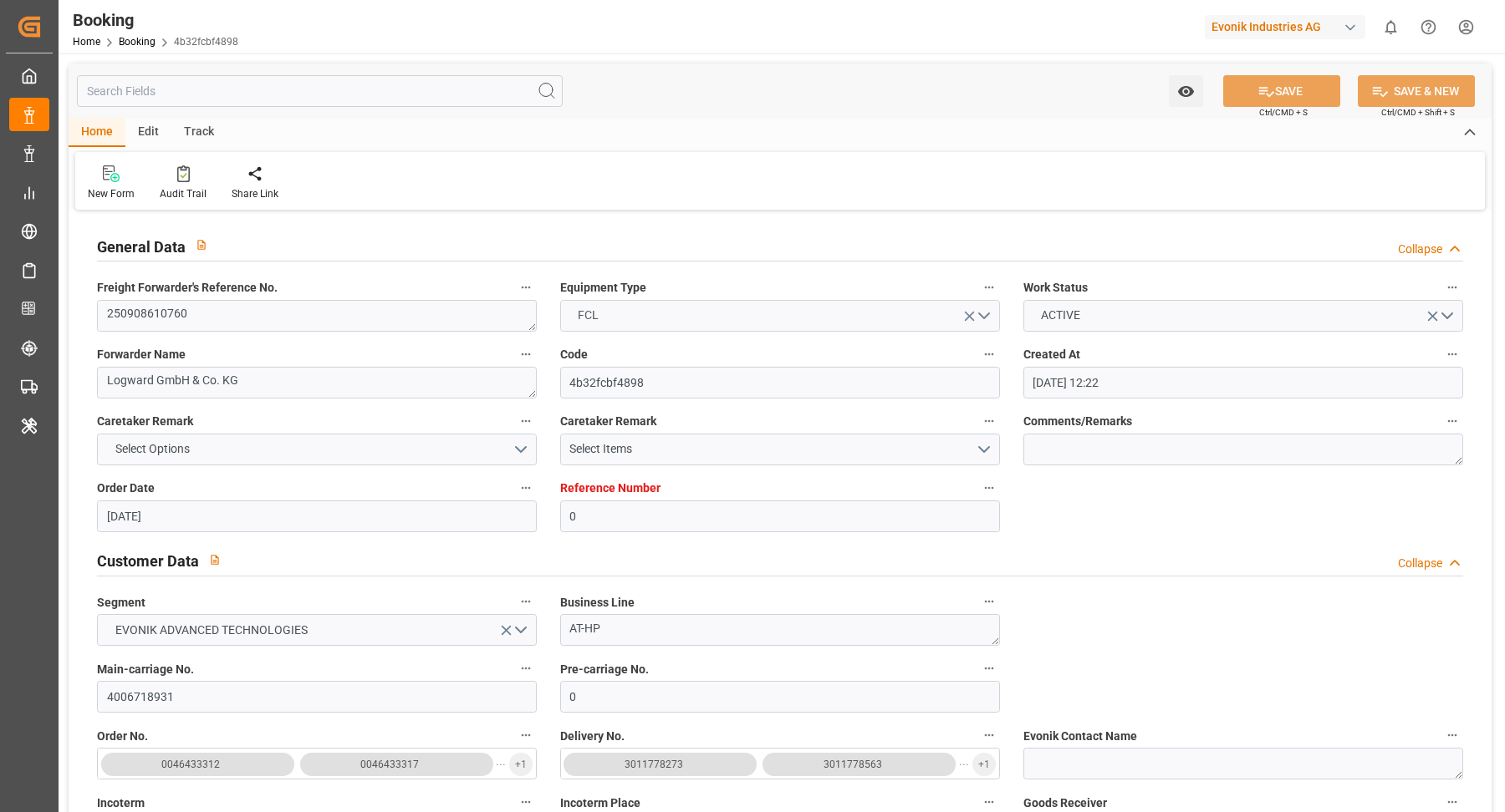
type input "[DATE] 02:57"
type input "21.10.2025 02:57"
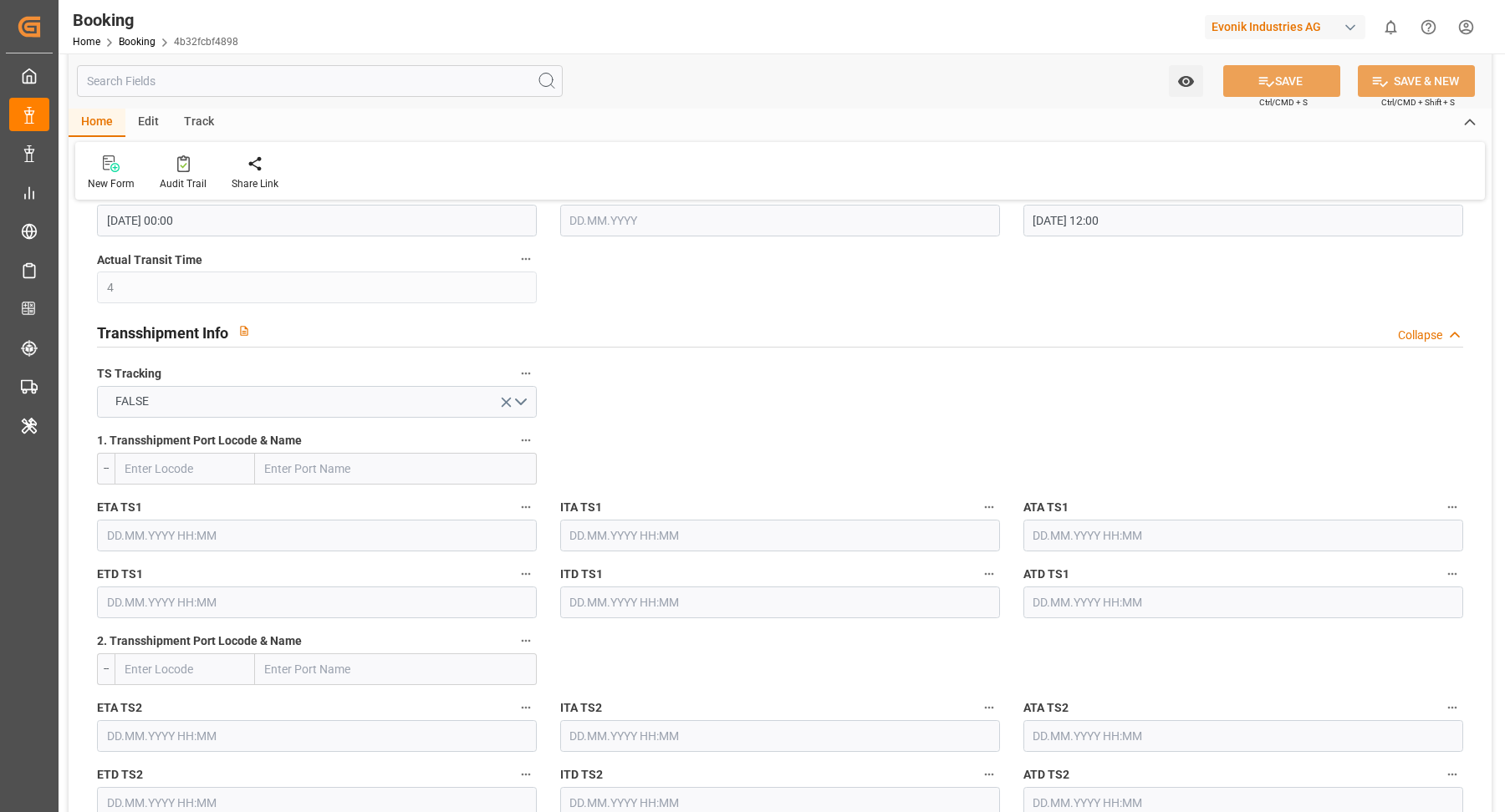
scroll to position [1292, 0]
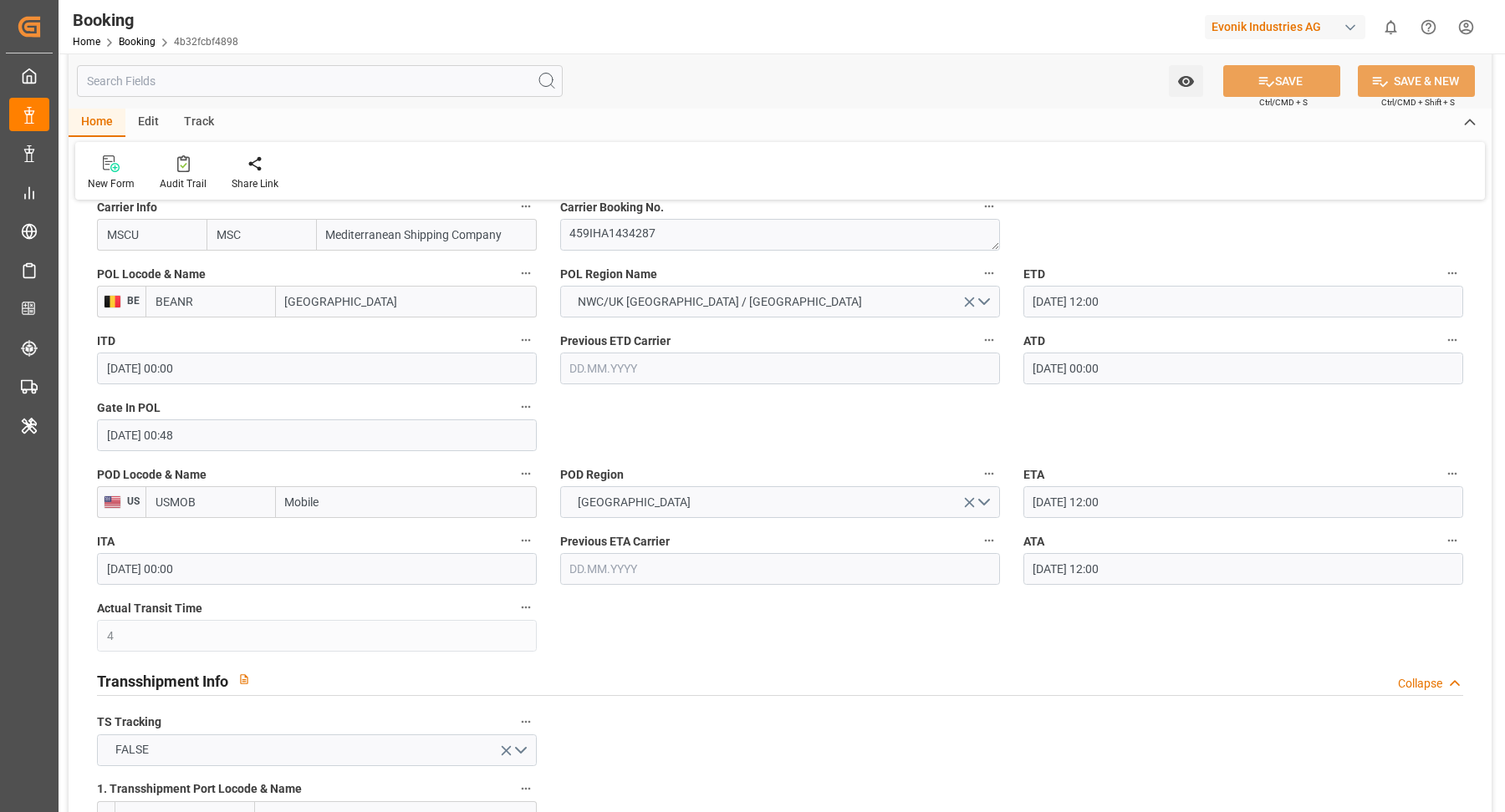
click at [1171, 579] on input "[DATE] 12:00" at bounding box center [1243, 568] width 440 height 31
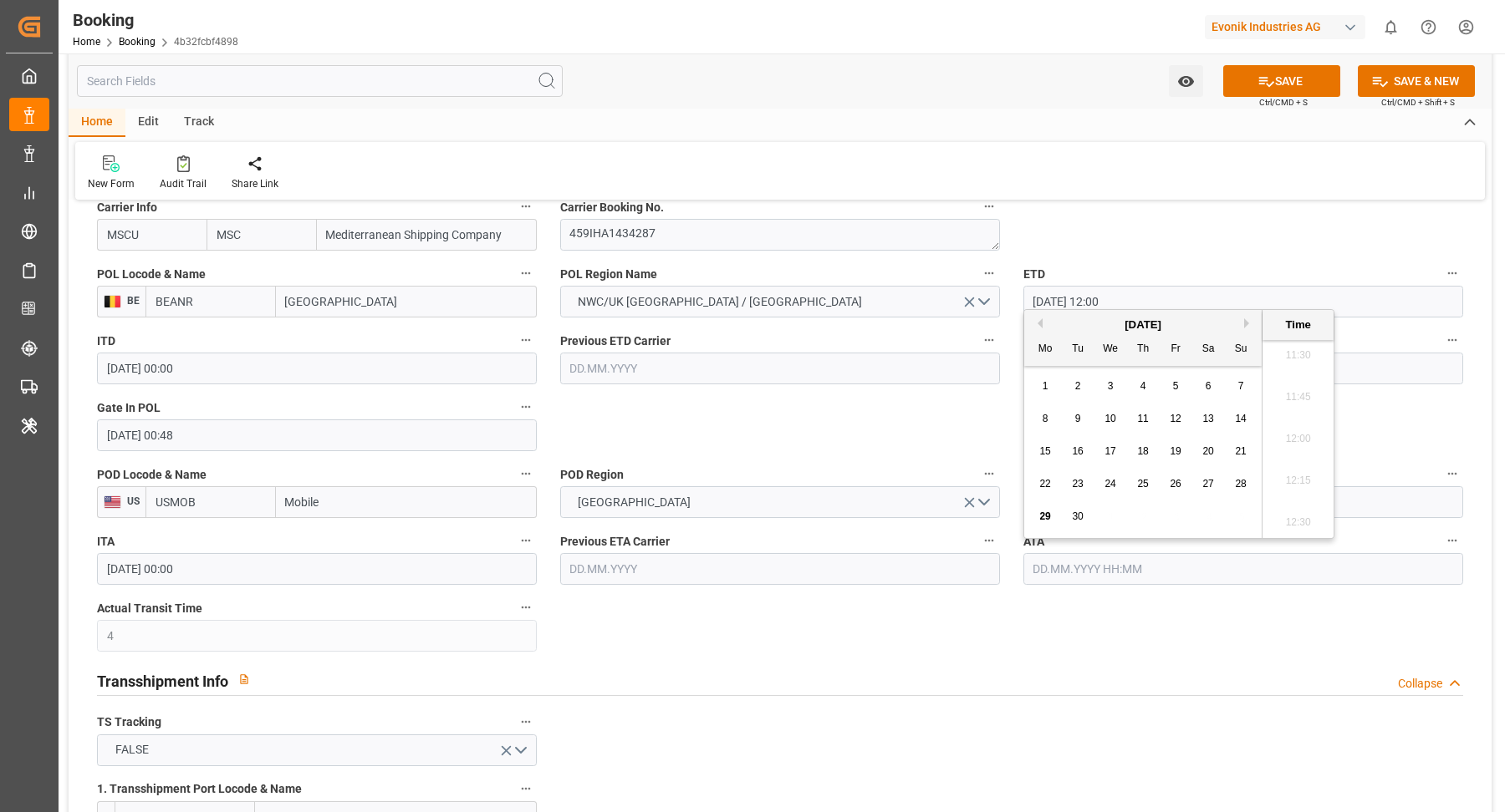
scroll to position [1217, 0]
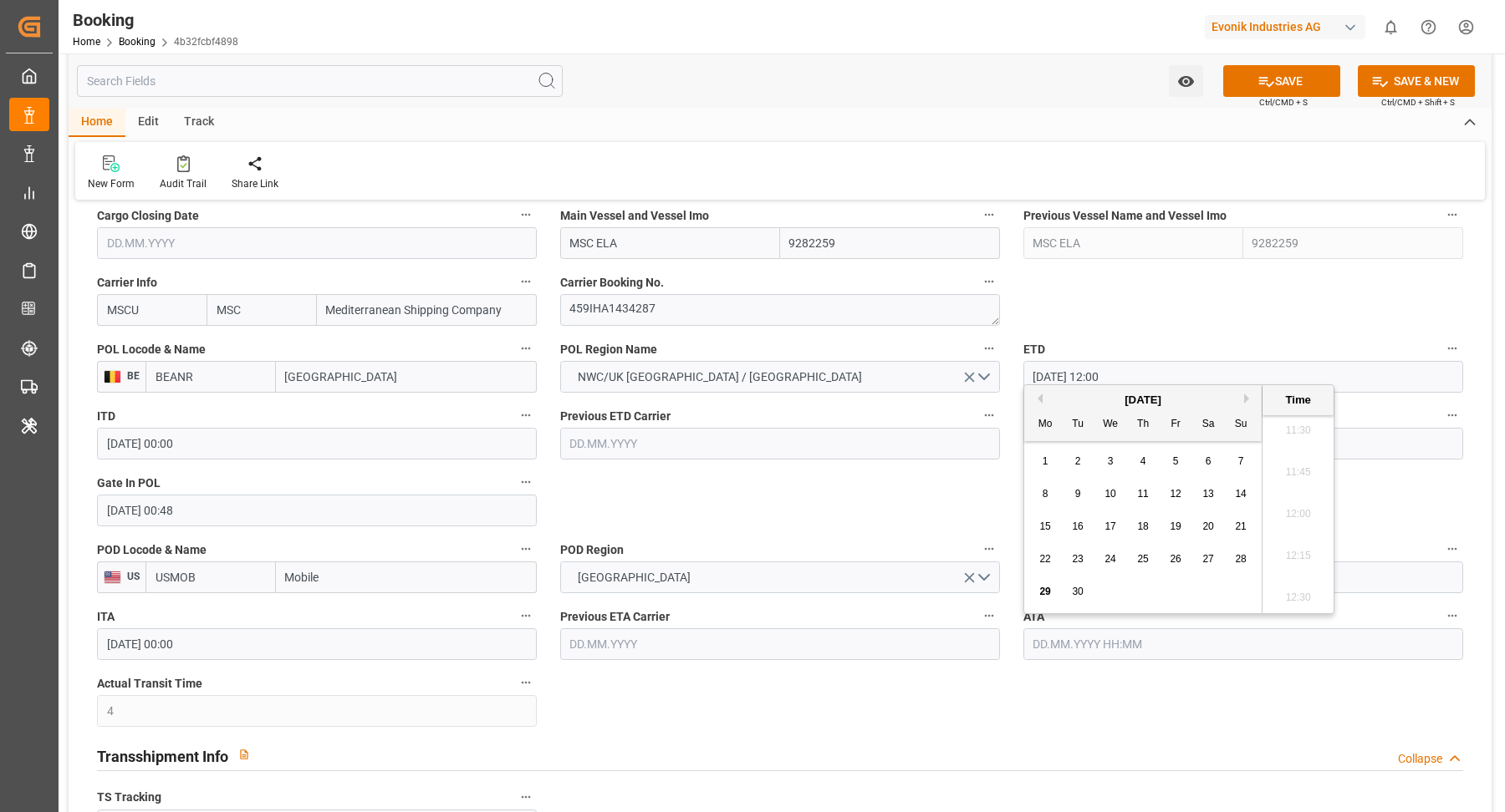
click at [1456, 614] on icon "button" at bounding box center [1451, 616] width 13 height 13
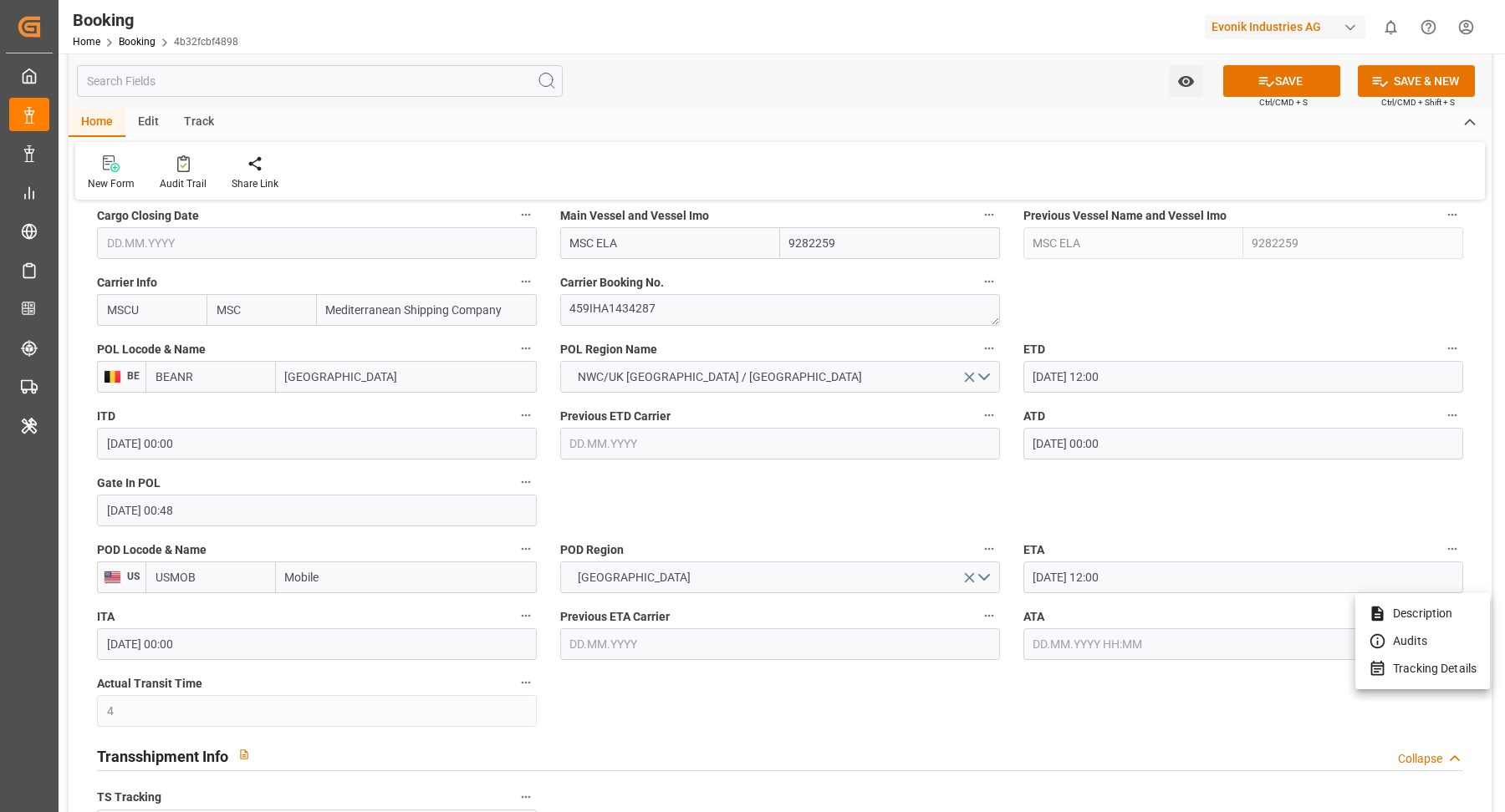
click at [1454, 677] on li "Tracking Details" at bounding box center [1422, 669] width 134 height 28
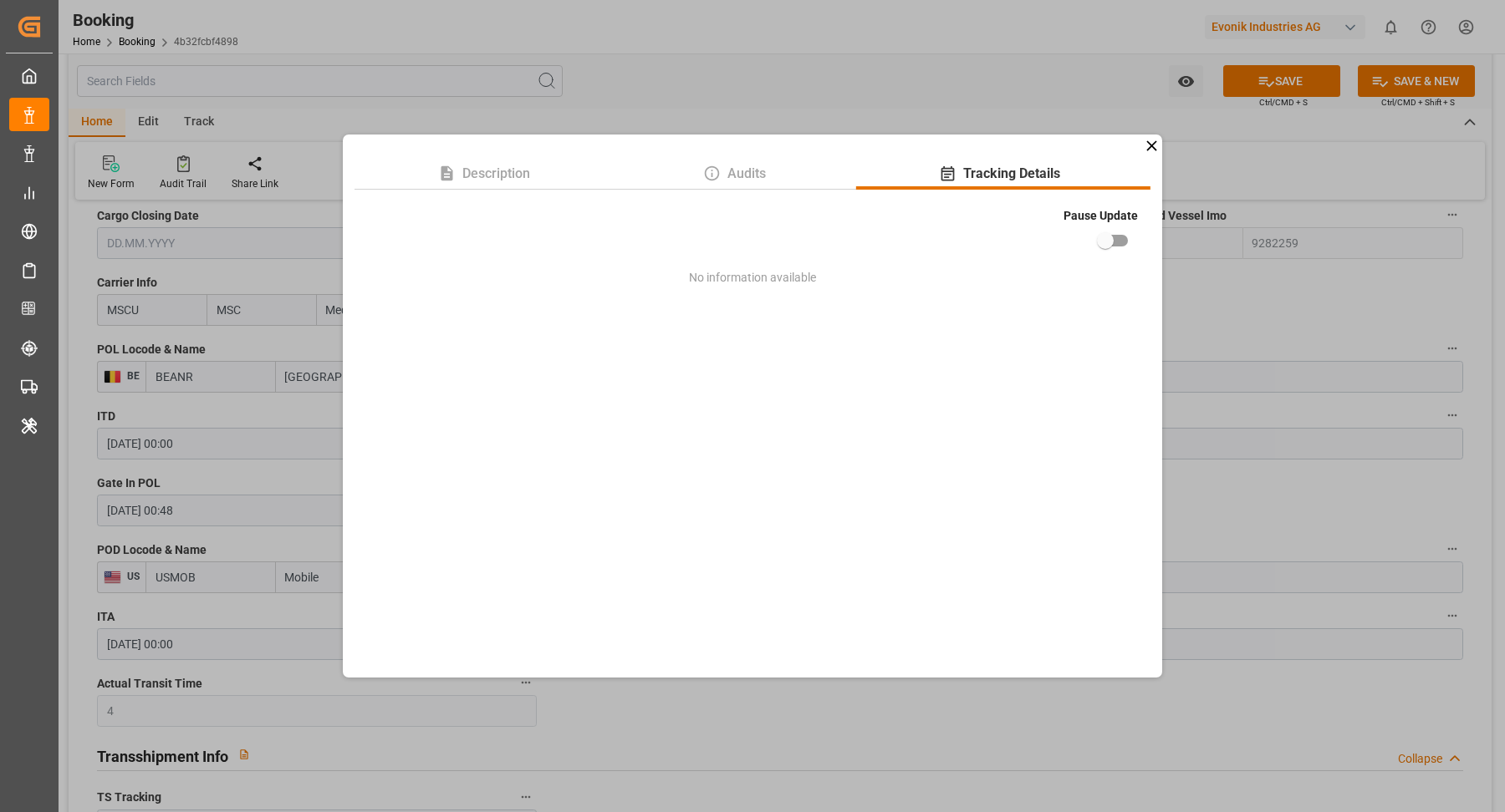
click at [1123, 244] on input "checkbox" at bounding box center [1105, 241] width 95 height 31
checkbox input "true"
click at [1281, 306] on div "Description Audits Tracking Details Pause Update No information available" at bounding box center [752, 406] width 1505 height 812
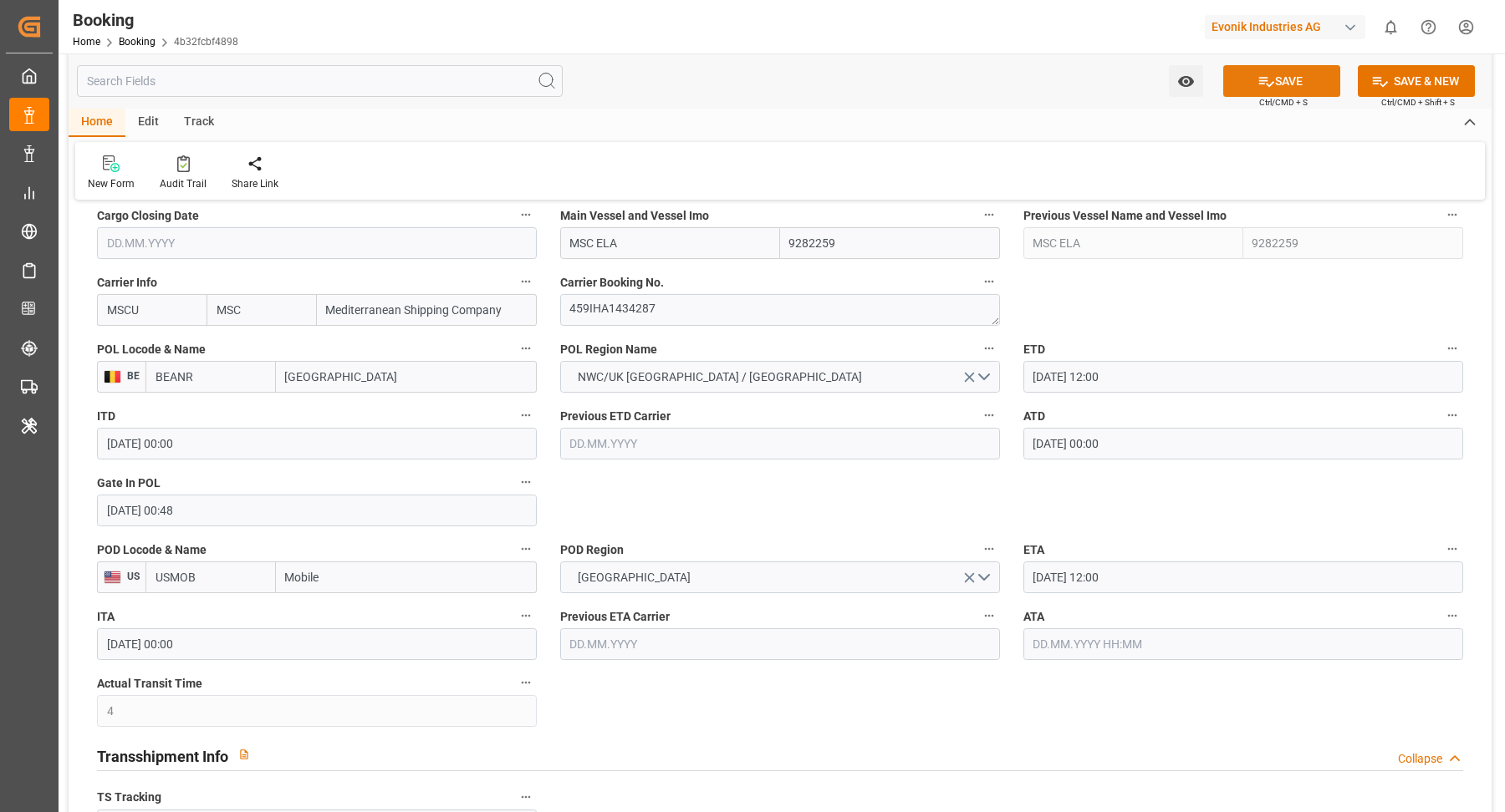
click at [1289, 82] on button "SAVE" at bounding box center [1281, 81] width 117 height 31
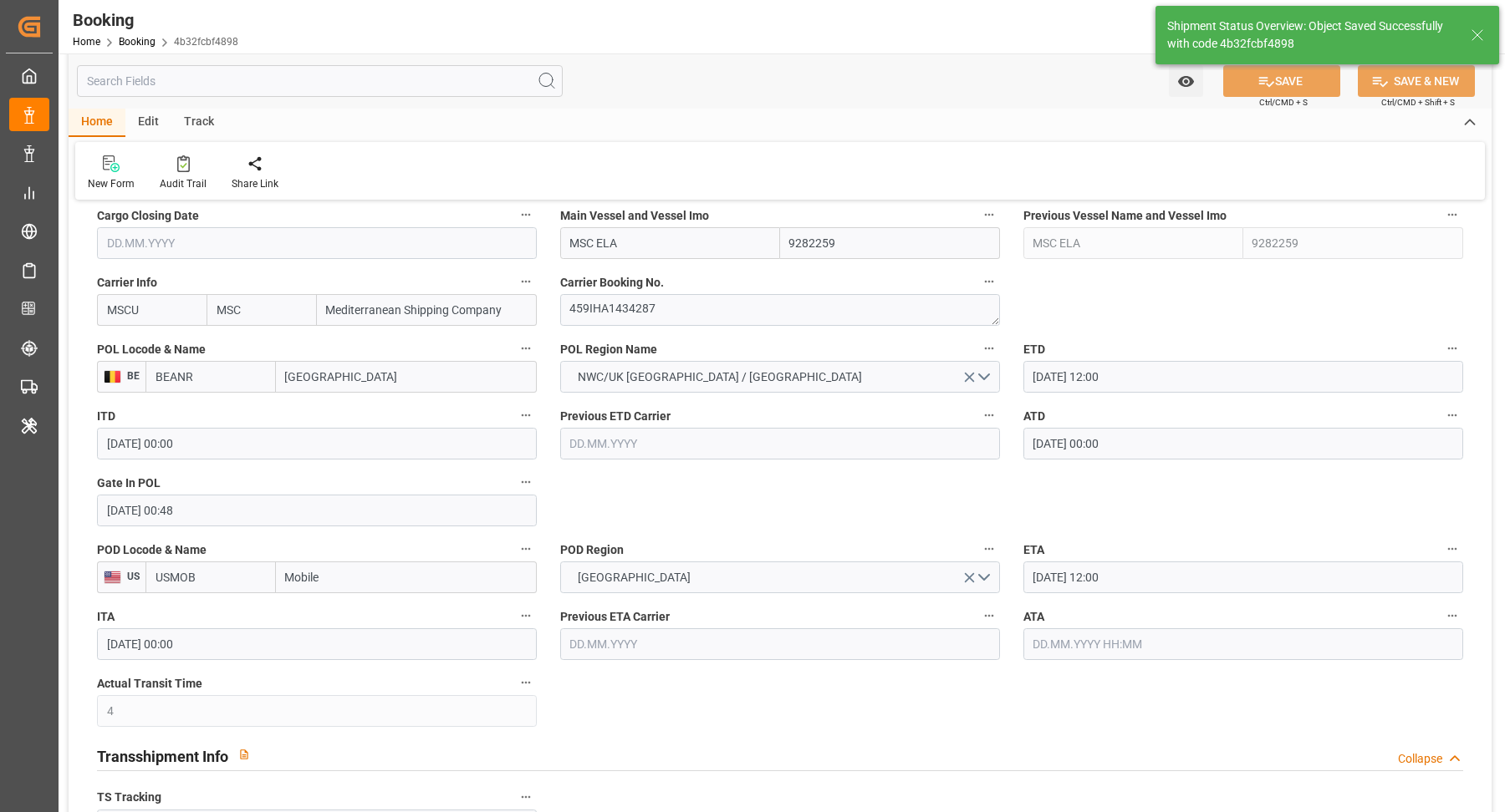
type textarea "Vasantha Kumar"
type input "29.09.2025 10:58"
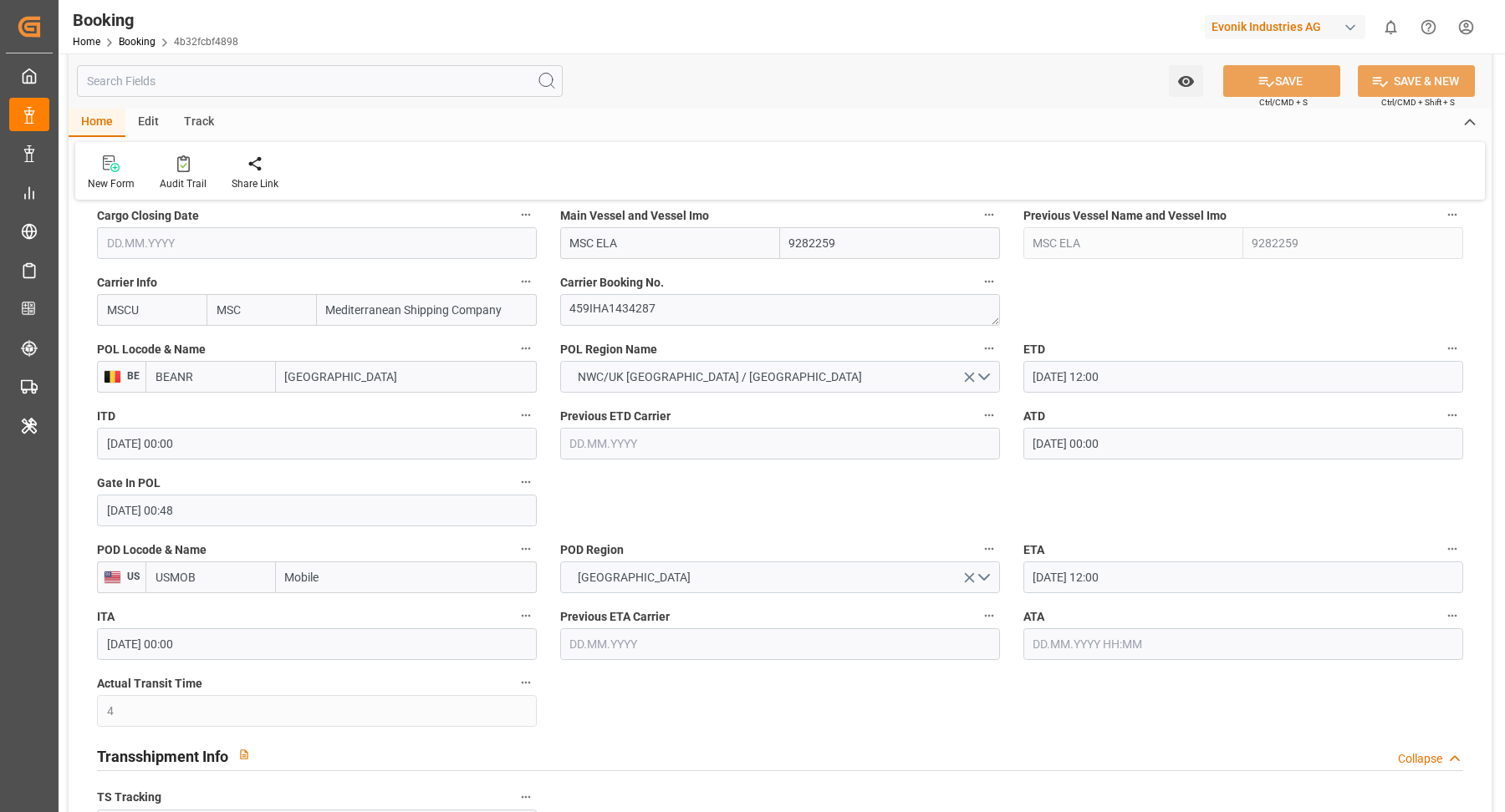
click at [1463, 604] on div "ATA" at bounding box center [1243, 632] width 463 height 67
click at [1453, 612] on icon "button" at bounding box center [1451, 616] width 13 height 13
click at [1411, 667] on li "Tracking Details" at bounding box center [1422, 669] width 134 height 28
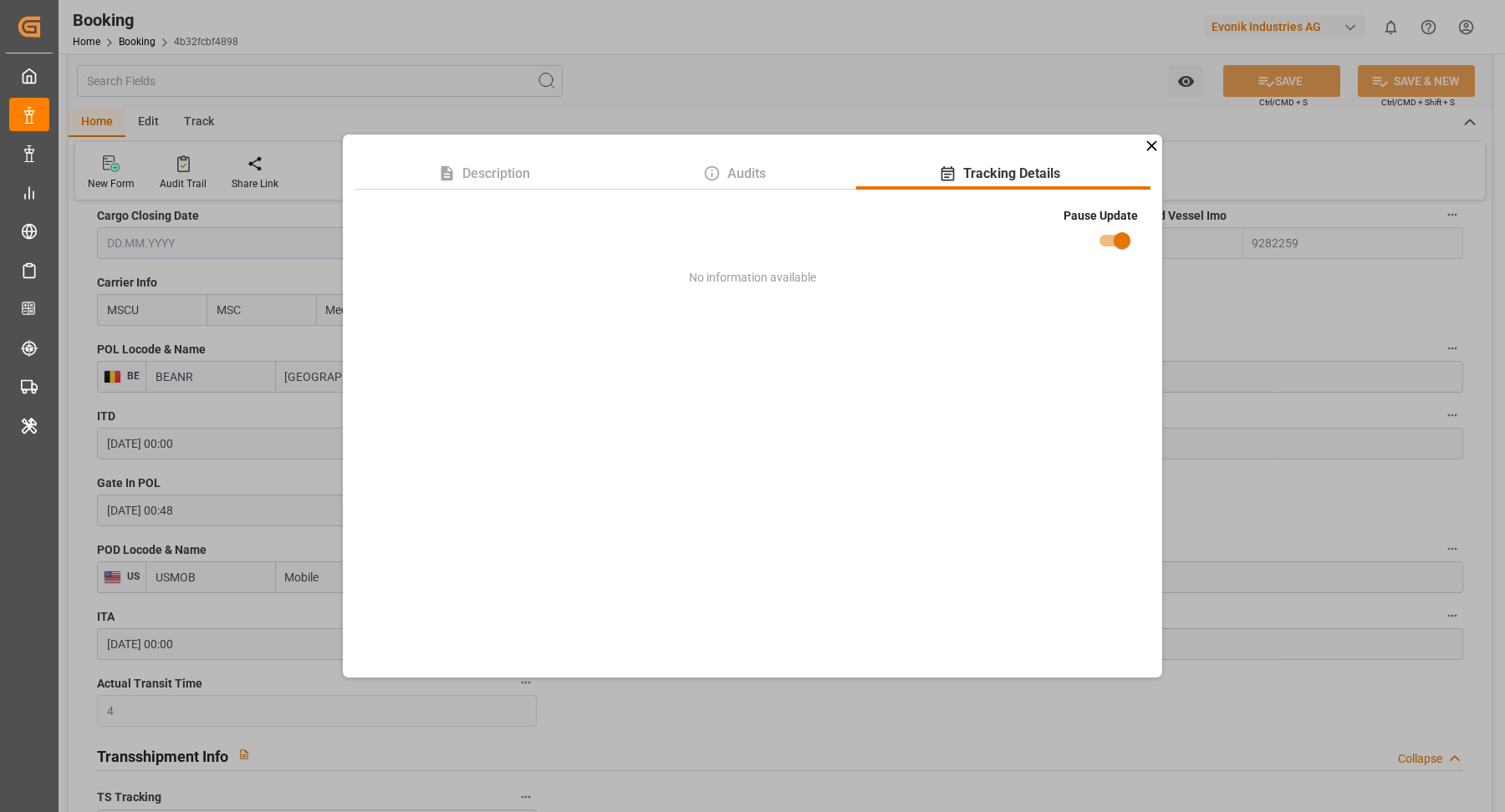
drag, startPoint x: 1258, startPoint y: 329, endPoint x: 1232, endPoint y: 304, distance: 36.1
click at [1258, 329] on div "Description Audits Tracking Details Pause Update No information available" at bounding box center [752, 406] width 1505 height 812
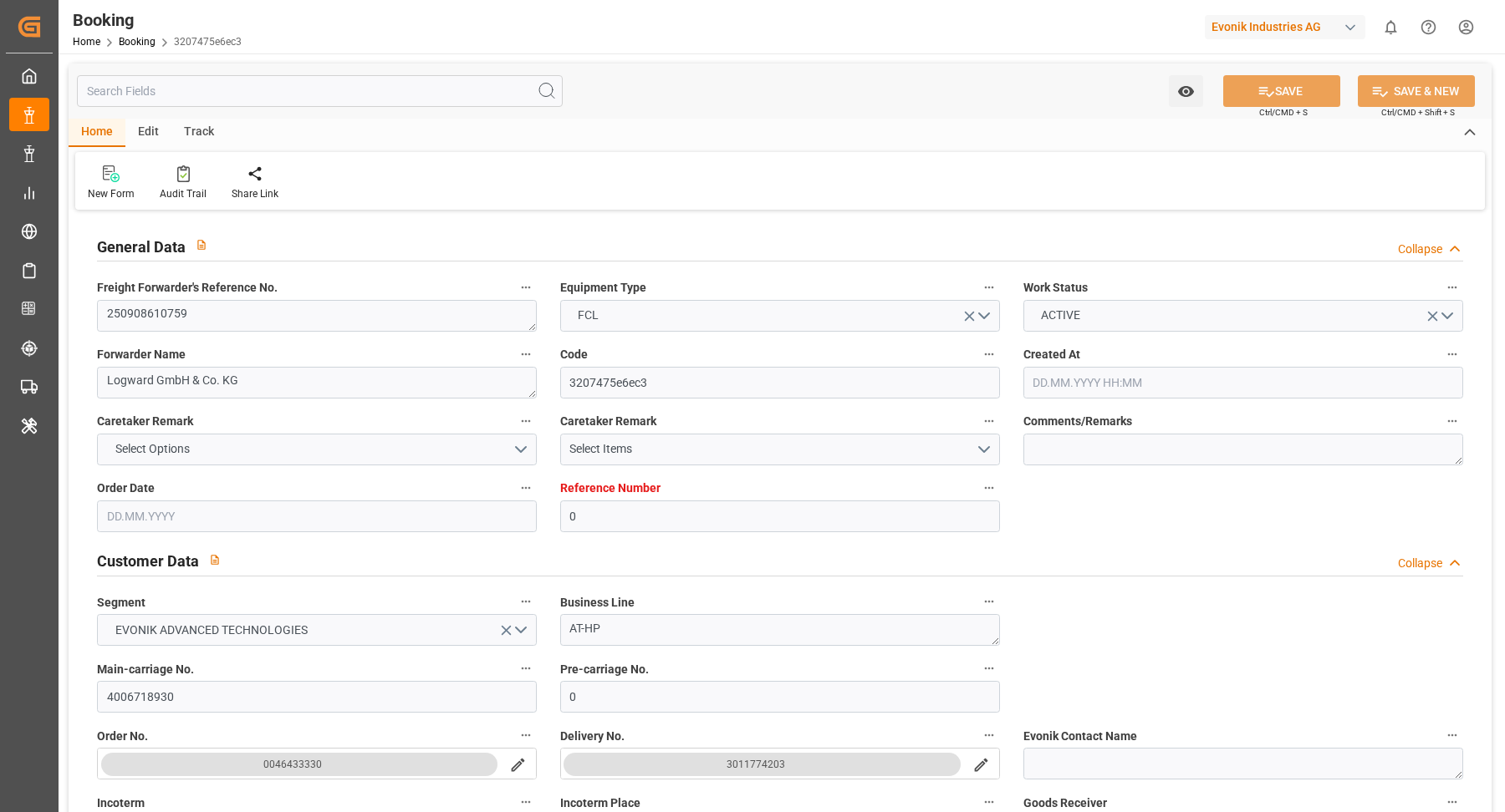
type input "0"
type input "9282259"
type input "MSC"
type input "Mediterranean Shipping Company"
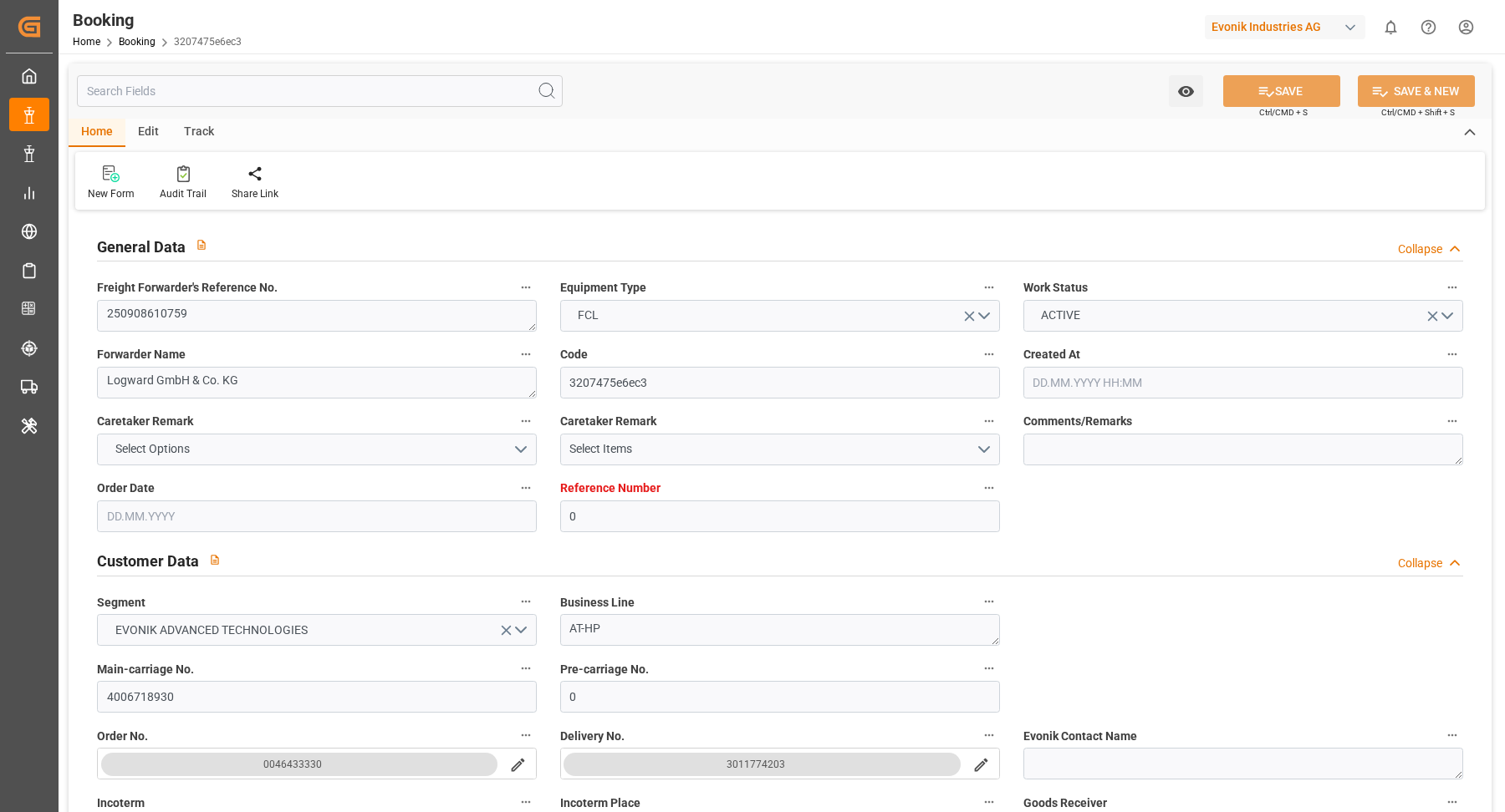
type input "BEANR"
type input "USMOB"
type input "4"
type input "0"
type input "BEANR"
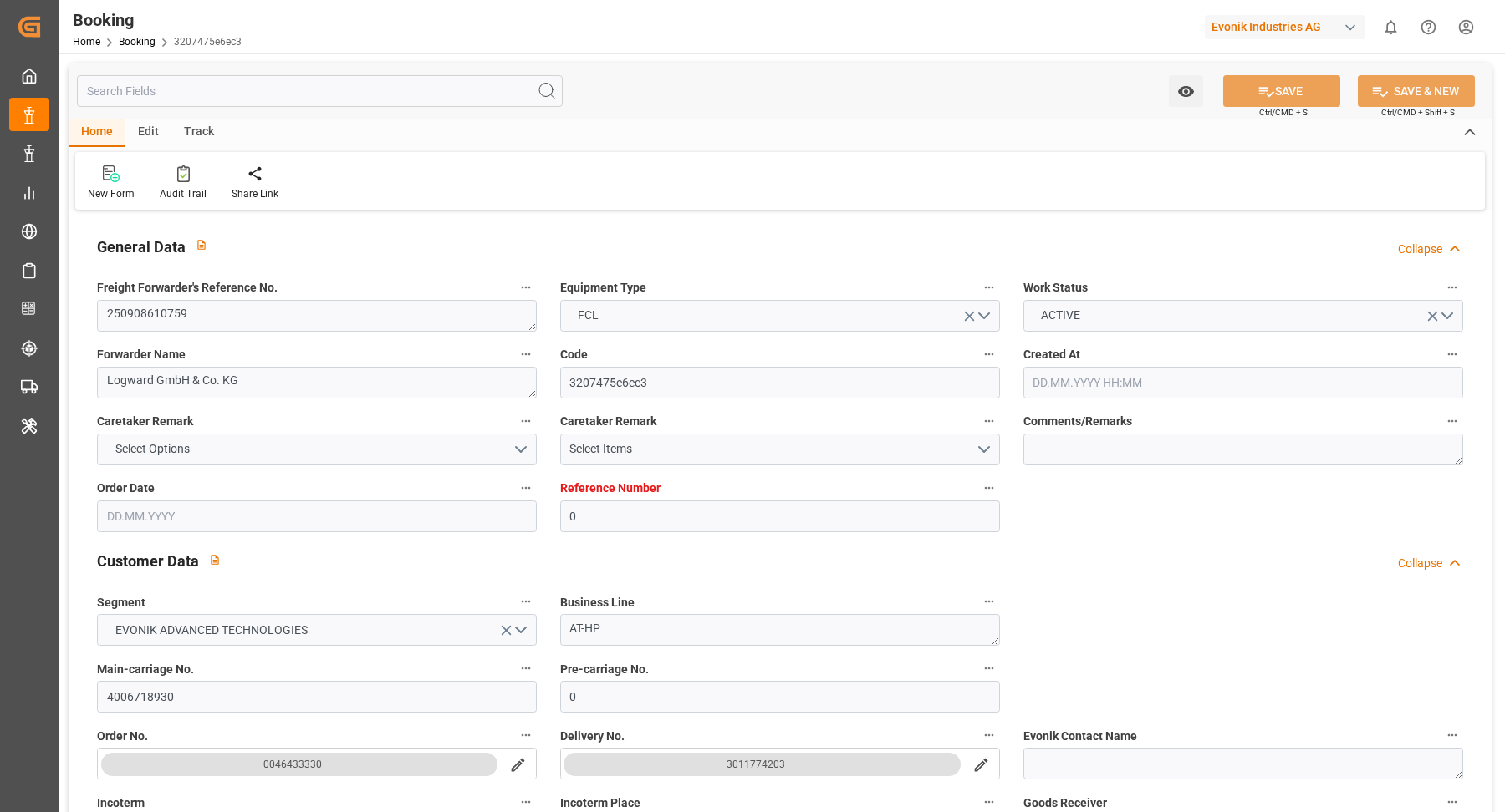
type input "USMOB"
type input "[DATE] 12:20"
type input "[DATE]"
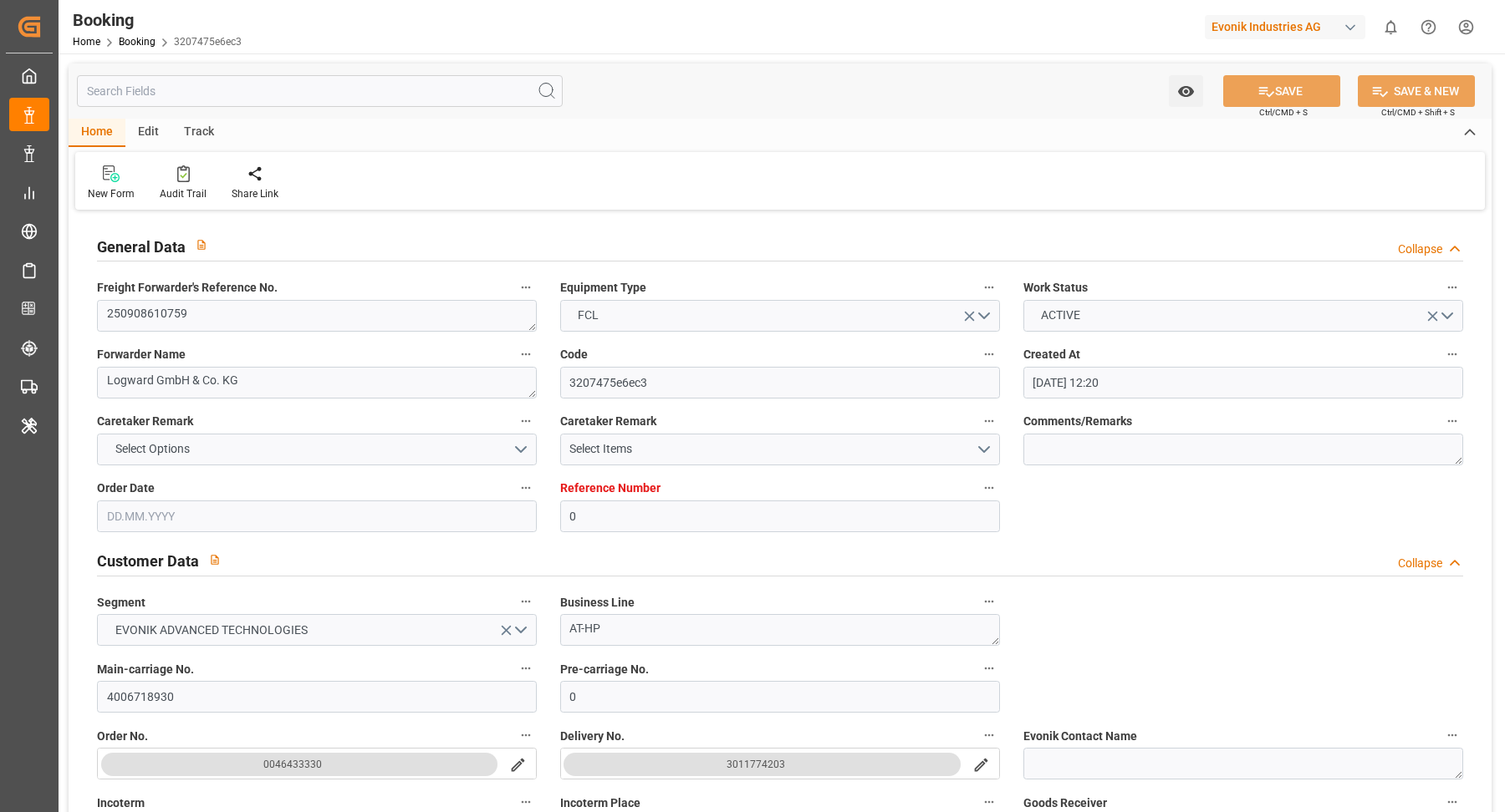
type input "[DATE] 00:02"
type input "[DATE] 00:00"
type input "[DATE] 00:01"
type input "[DATE] 12:00"
type input "[DATE] 00:00"
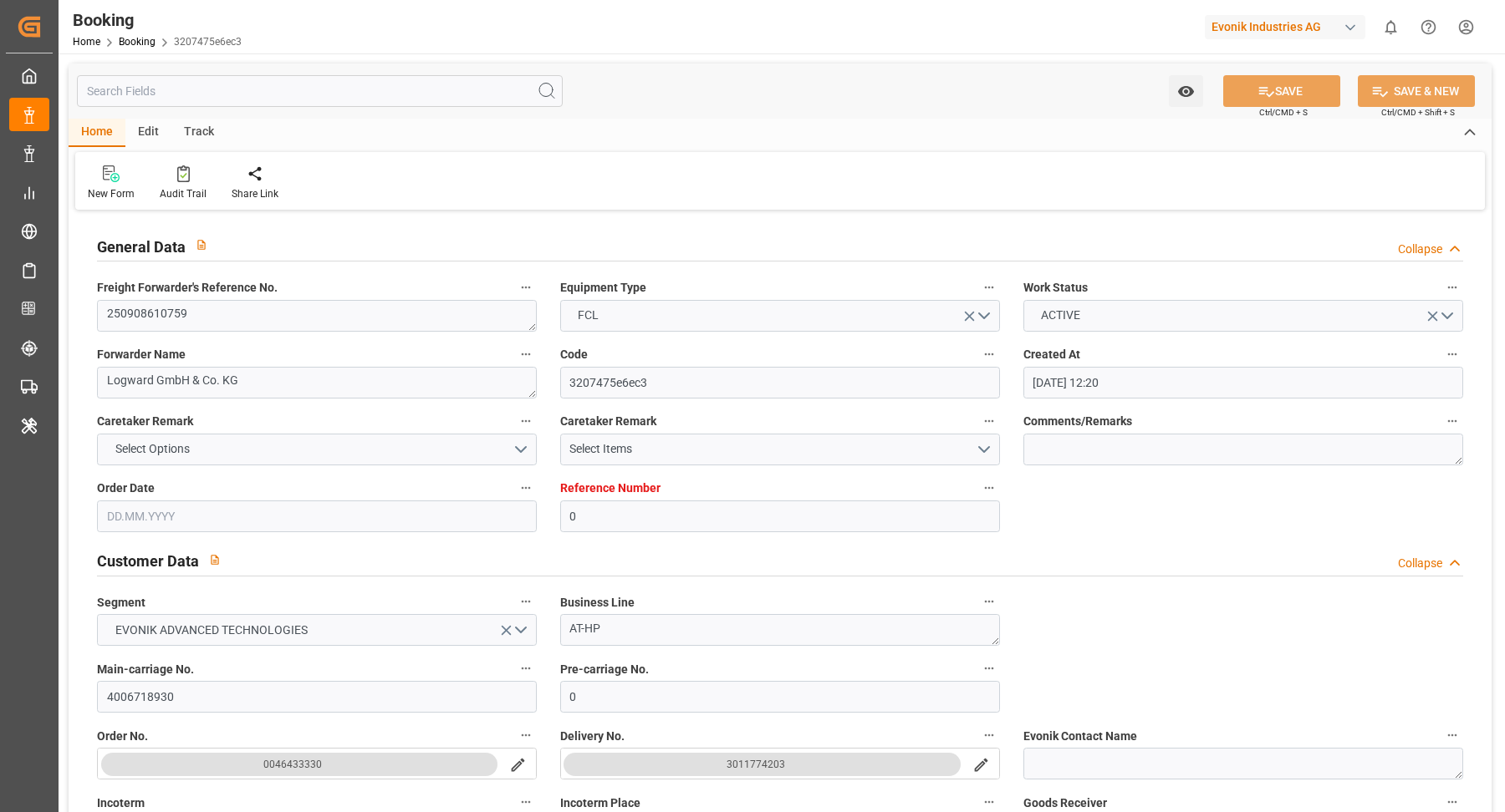
type input "[DATE] 00:00"
type input "[DATE] 00:48"
type input "16.10.2025 12:00"
type input "15.10.2025 00:00"
type input "24.09.2025 12:00"
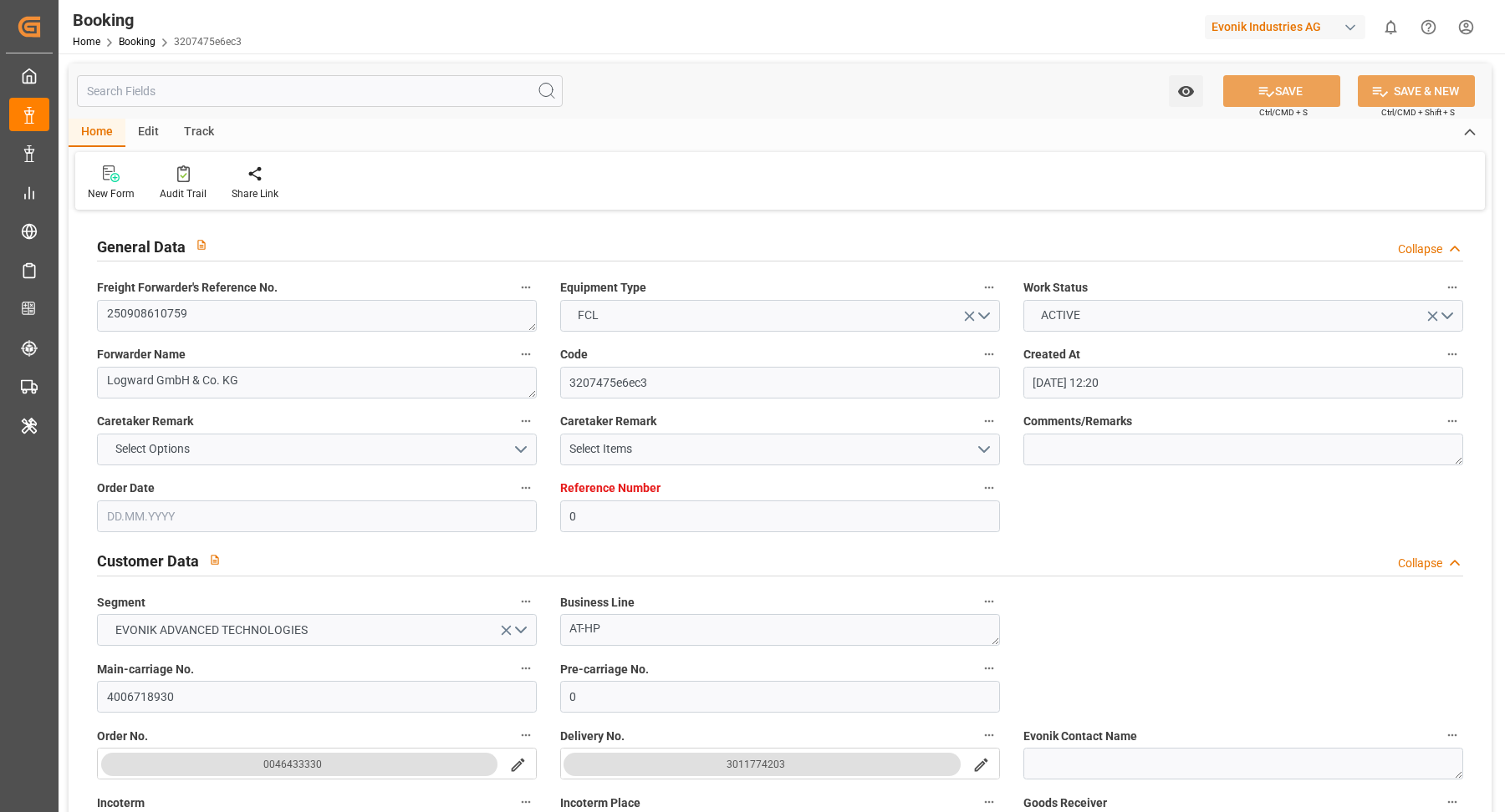
type input "29.09.2025 02:07"
type input "[DATE]"
type input "20.09.2025 00:01"
type input "21.09.2025 12:00"
type input "20.09.2025 00:12"
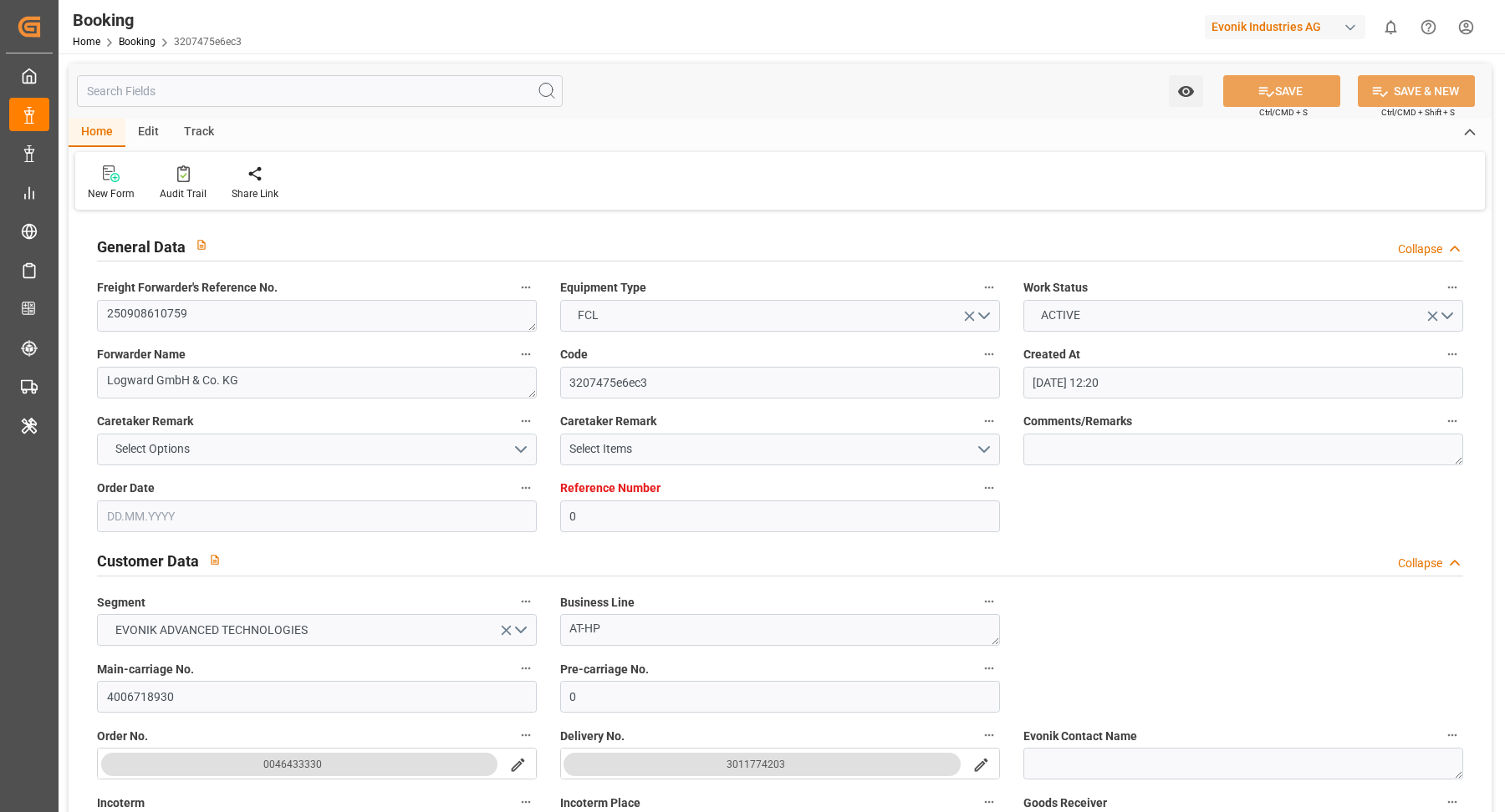
type input "[DATE] 12:00"
type input "[DATE] 02:57"
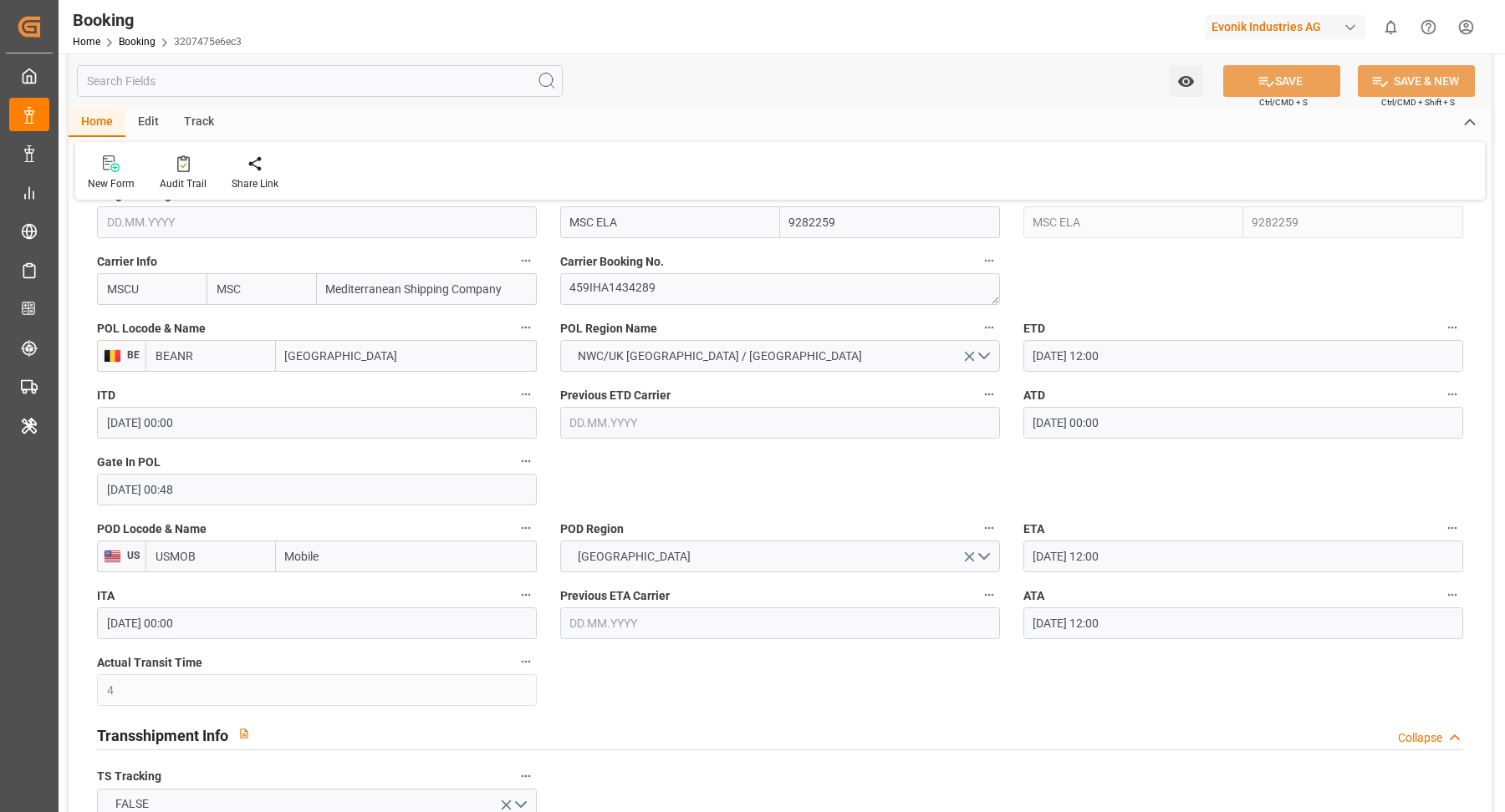
scroll to position [1251, 0]
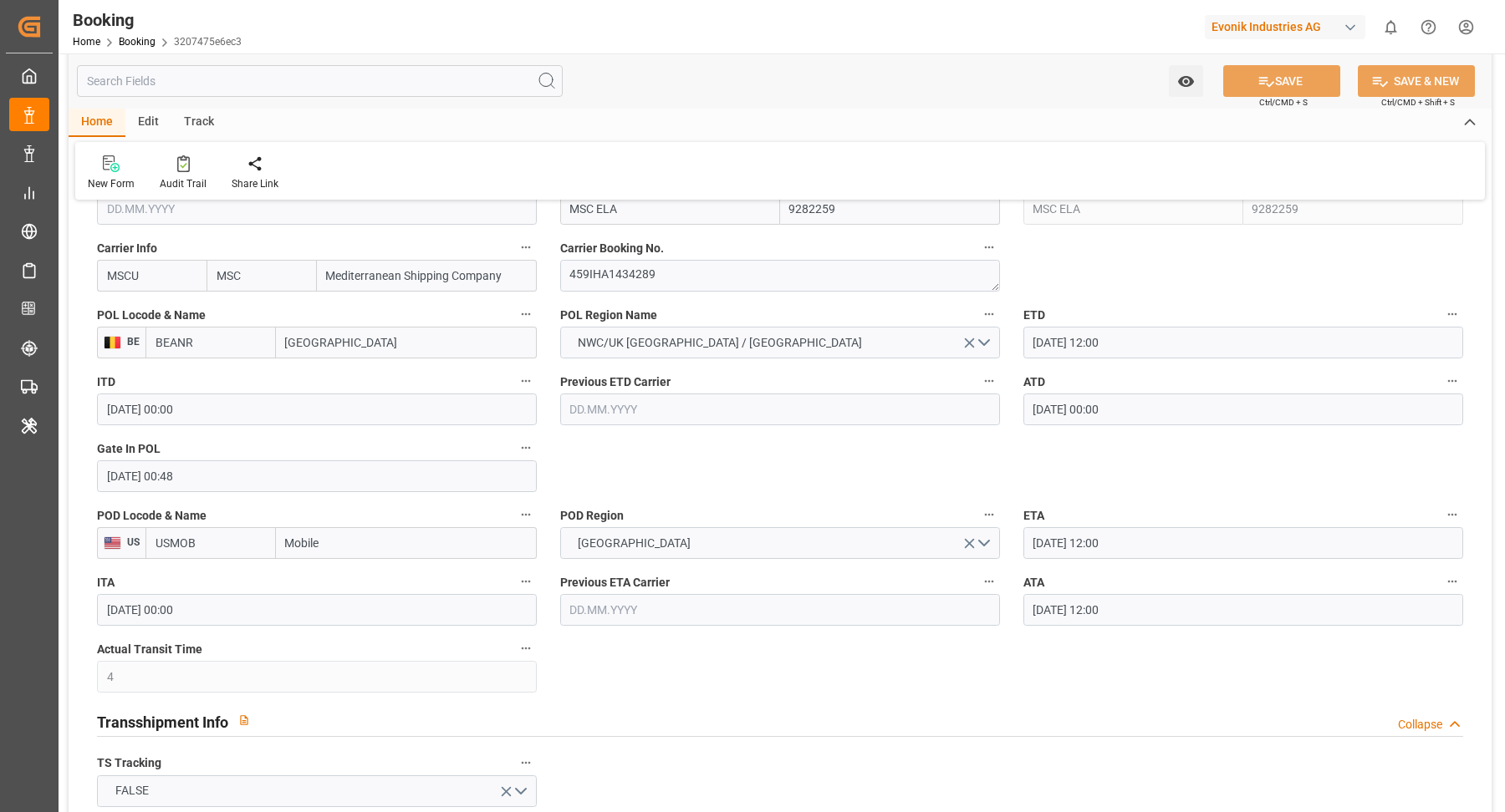
click at [1460, 586] on button "ATA" at bounding box center [1451, 581] width 21 height 21
click at [1436, 639] on li "Tracking Details" at bounding box center [1422, 635] width 134 height 28
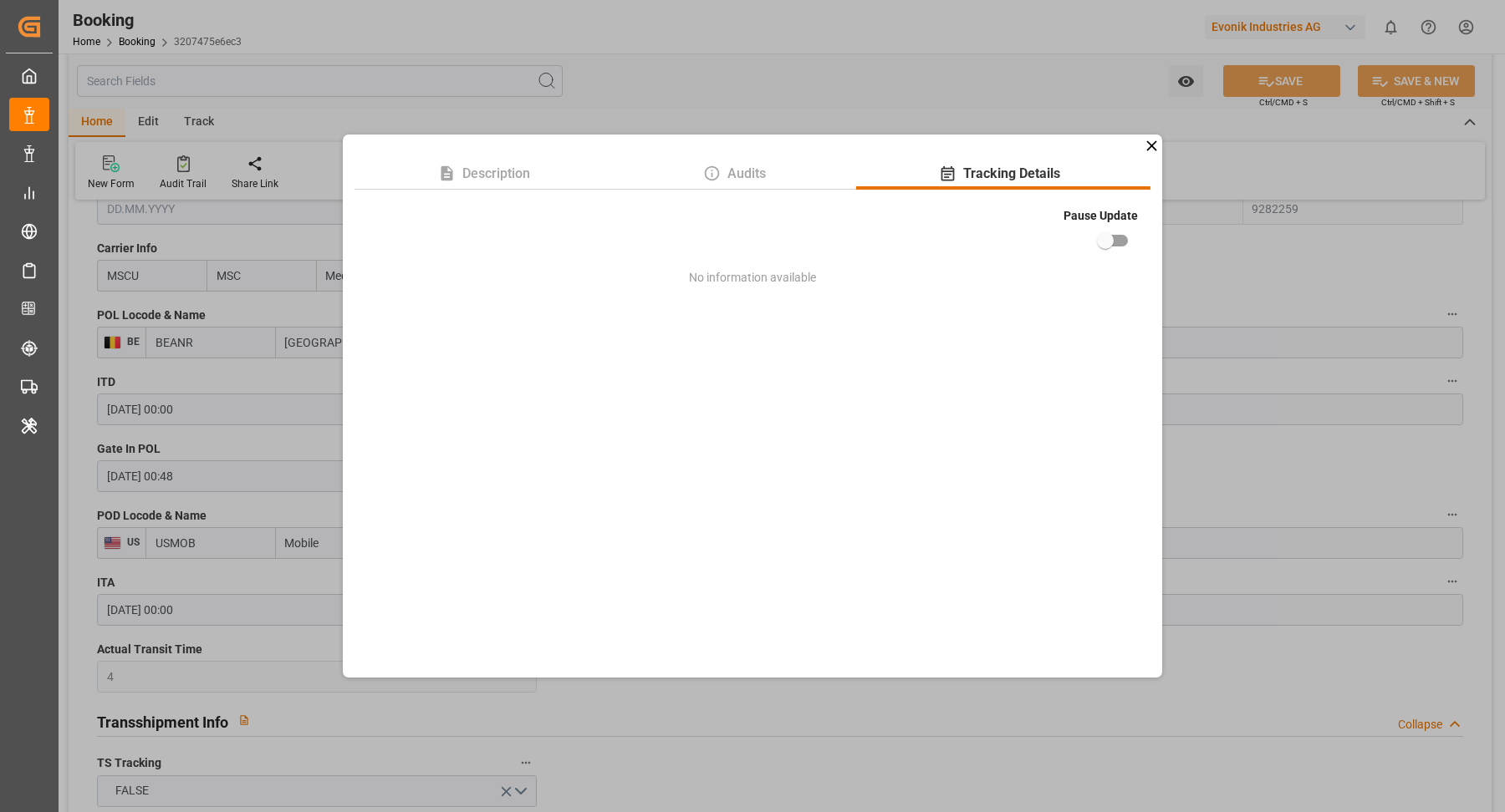
click at [1116, 243] on input "checkbox" at bounding box center [1105, 241] width 95 height 31
checkbox input "true"
click at [1286, 281] on div "Description Audits Tracking Details Pause Update No information available" at bounding box center [752, 406] width 1505 height 812
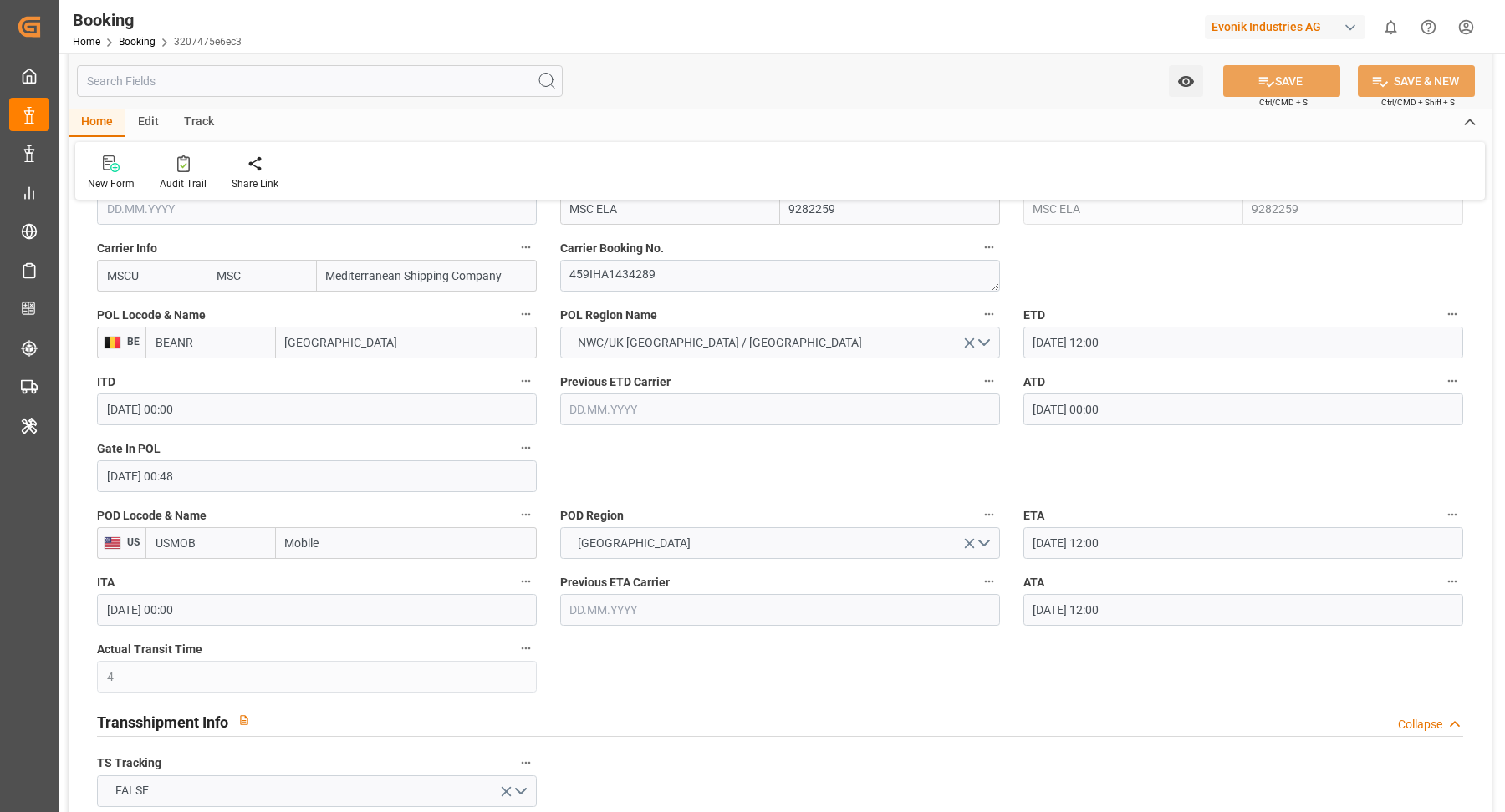
click at [1186, 596] on input "24.09.2025 12:00" at bounding box center [1243, 610] width 440 height 31
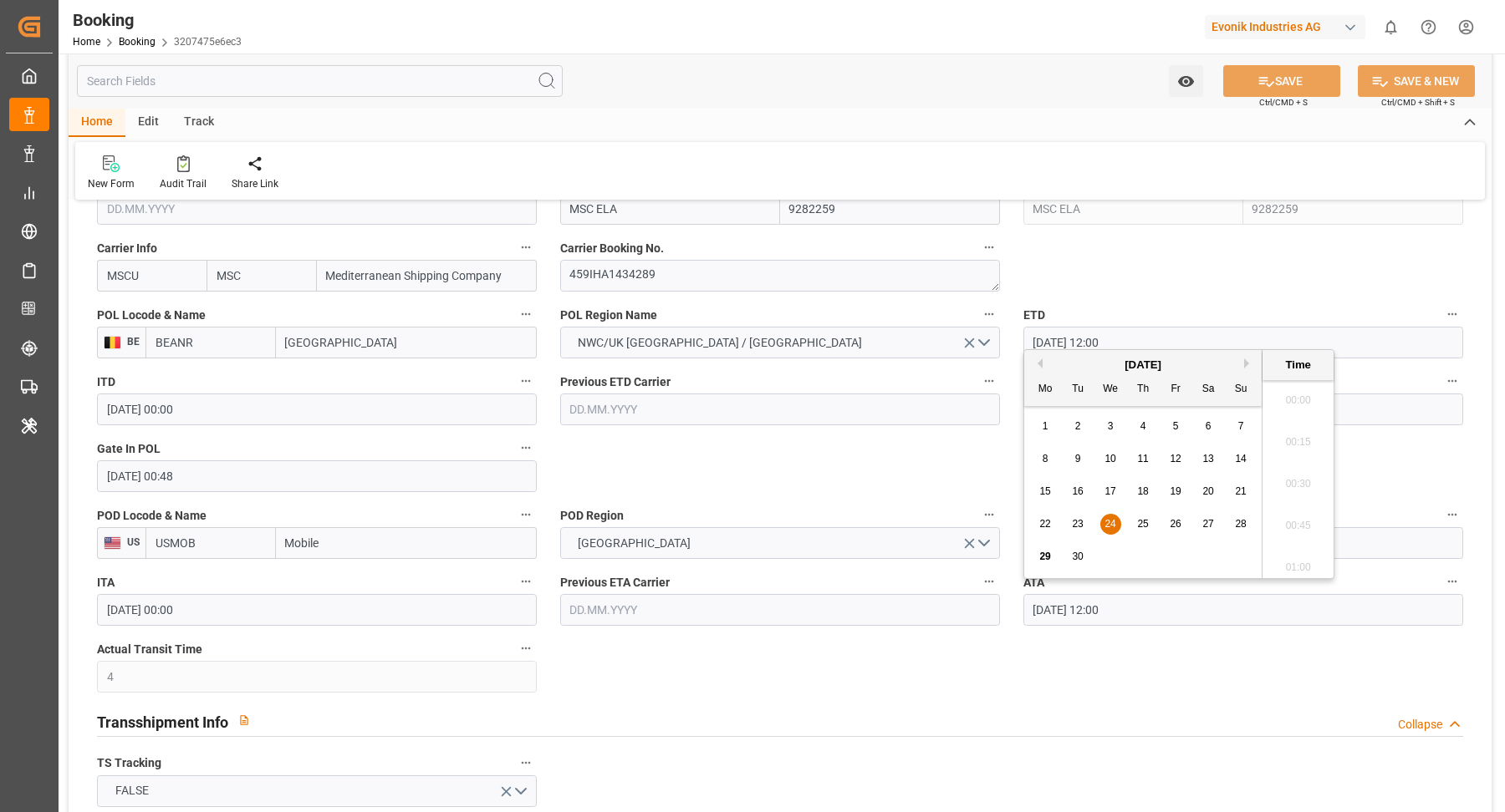
click at [1182, 604] on input "24.09.2025 12:00" at bounding box center [1243, 610] width 440 height 31
click at [1154, 304] on label "ETD" at bounding box center [1243, 315] width 440 height 23
click at [1441, 304] on button "ETD" at bounding box center [1451, 314] width 21 height 21
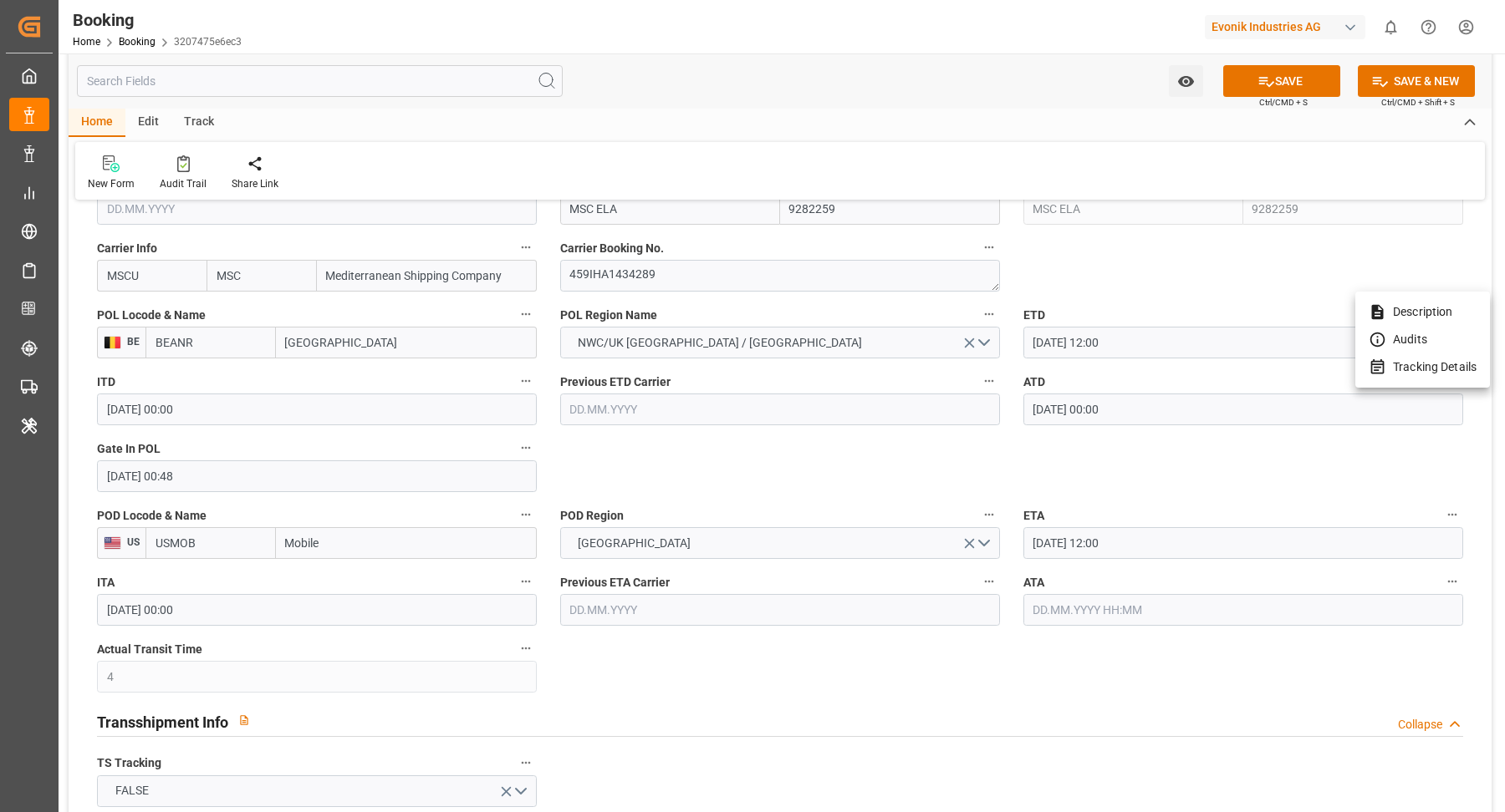
click at [1277, 83] on div at bounding box center [752, 406] width 1505 height 812
click at [1230, 90] on button "SAVE" at bounding box center [1281, 81] width 117 height 31
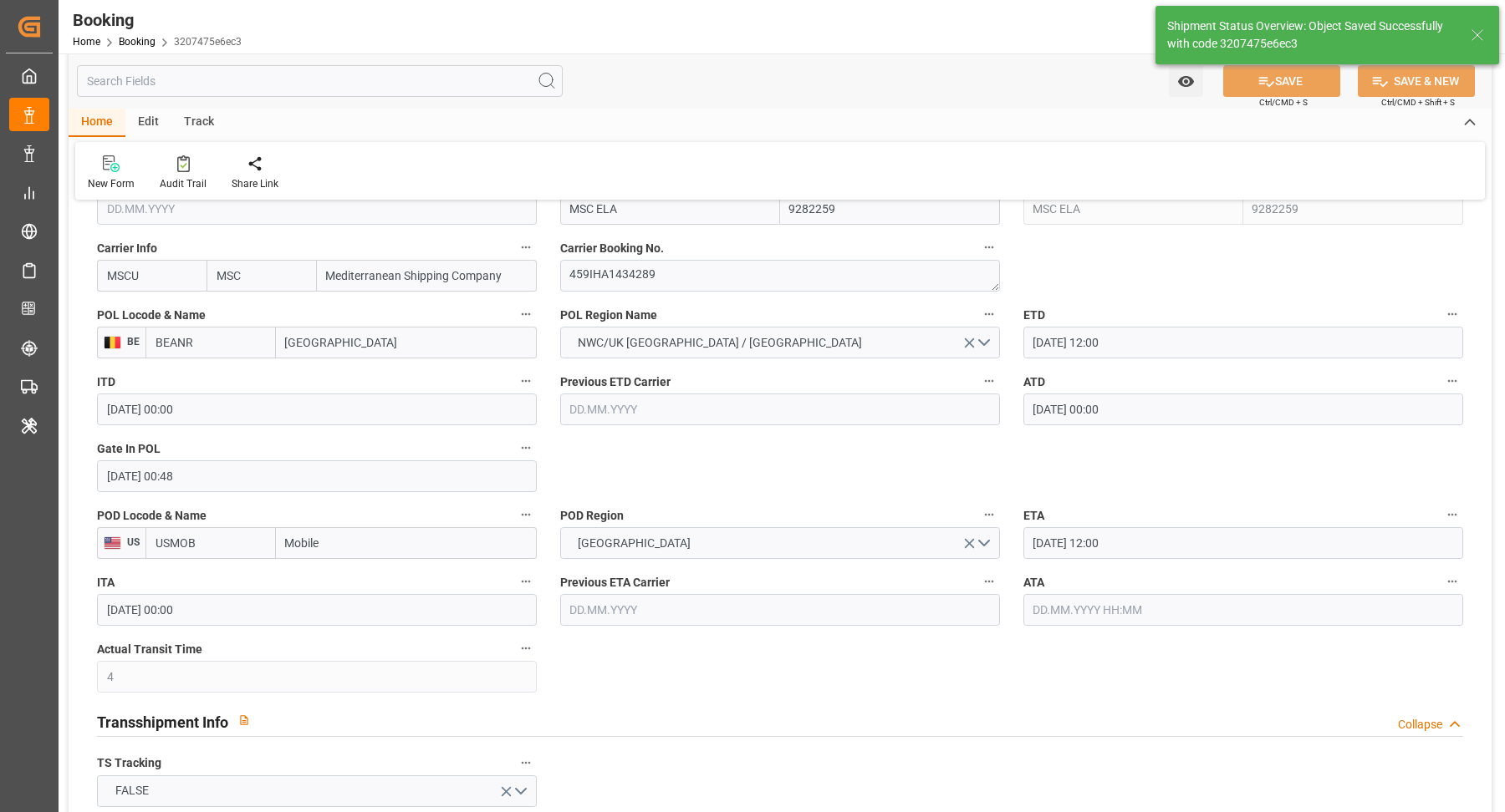
type textarea "Vasantha Kumar"
type input "29.09.2025 10:59"
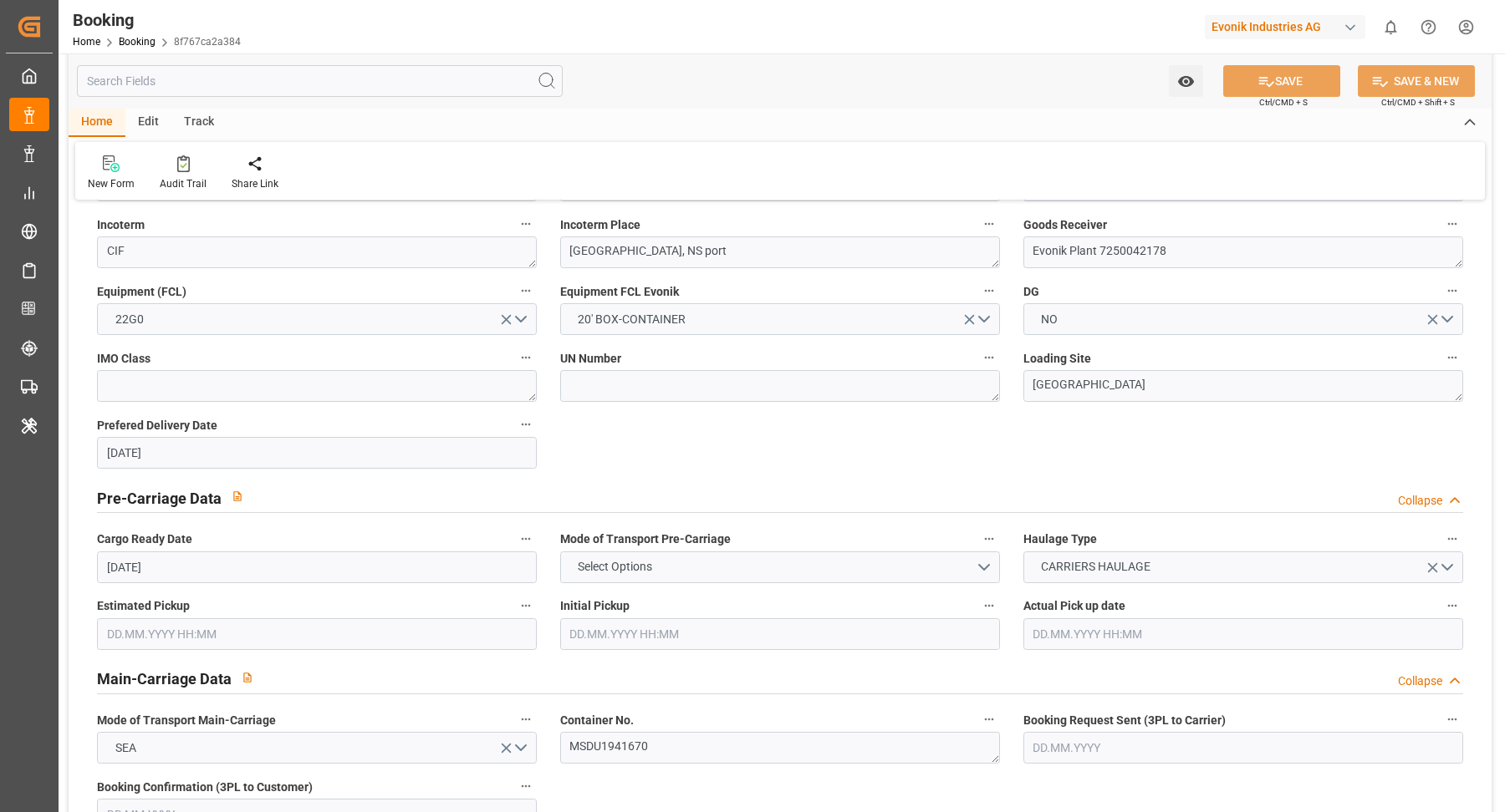
scroll to position [1272, 0]
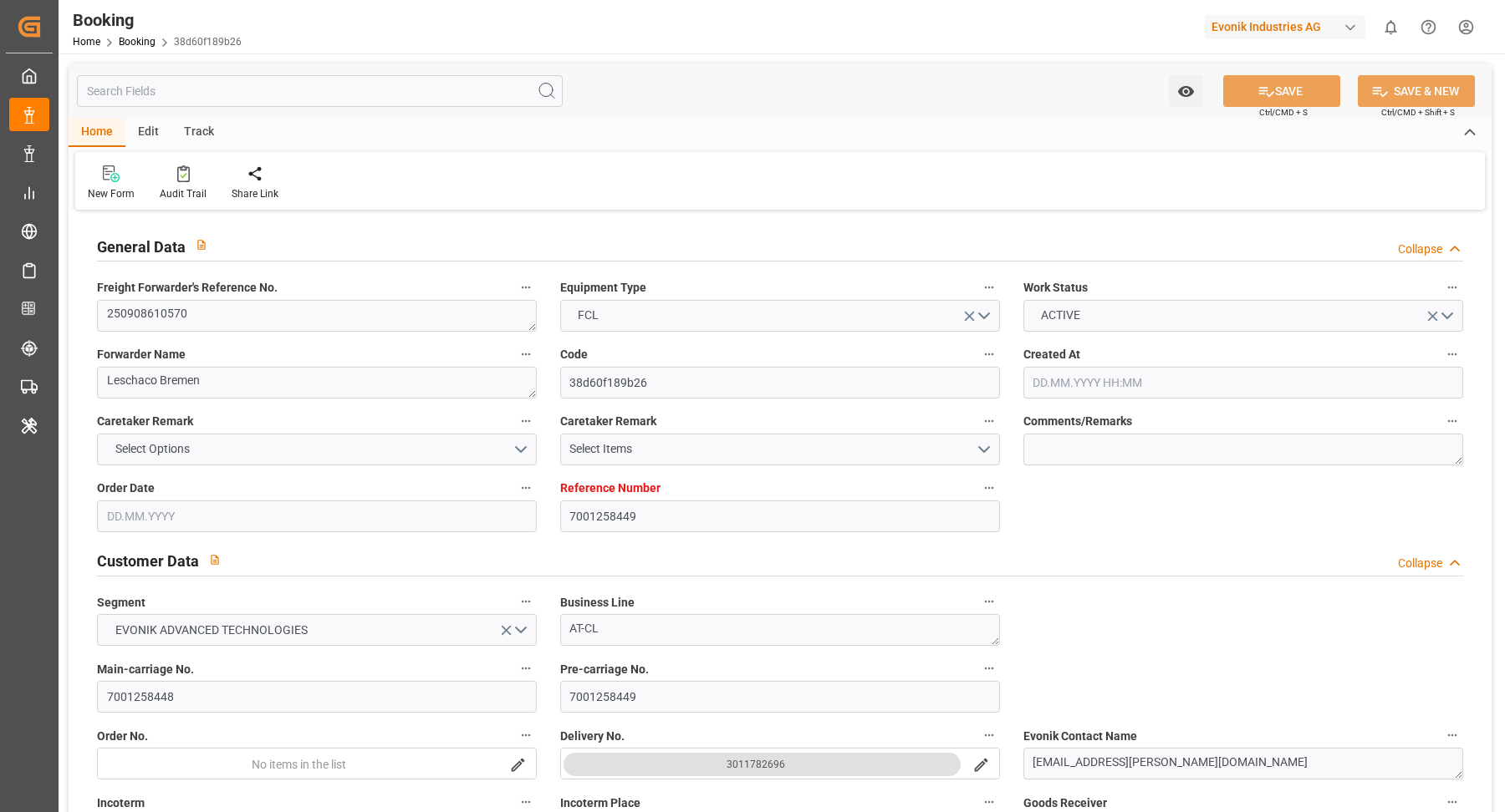
type input "7001258449"
type input "9282259"
type input "MSC"
type input "Mediterranean Shipping Company"
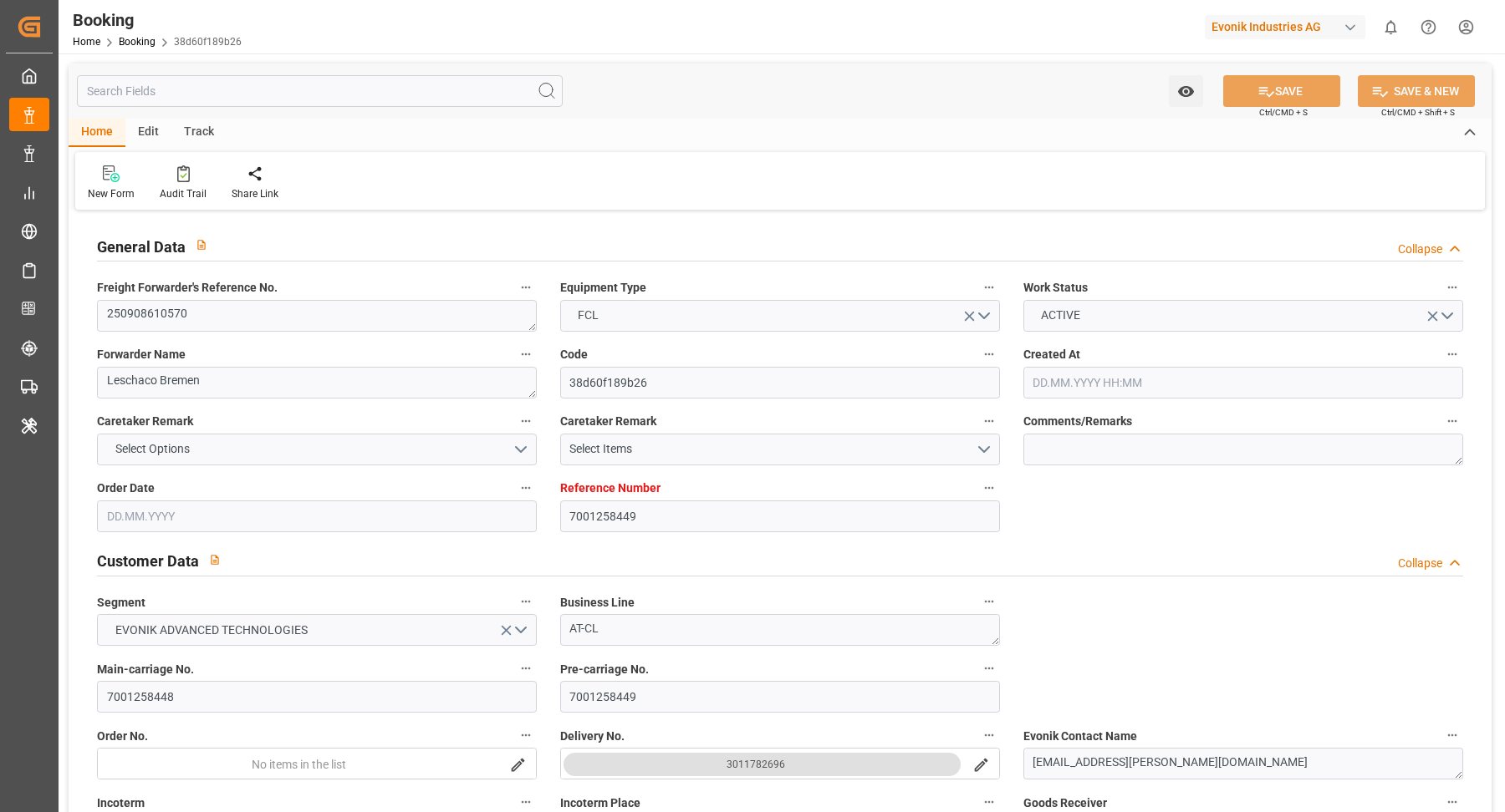
type input "NLRTM"
type input "USMOB"
type input "2"
type input "0"
type input "NLRTM"
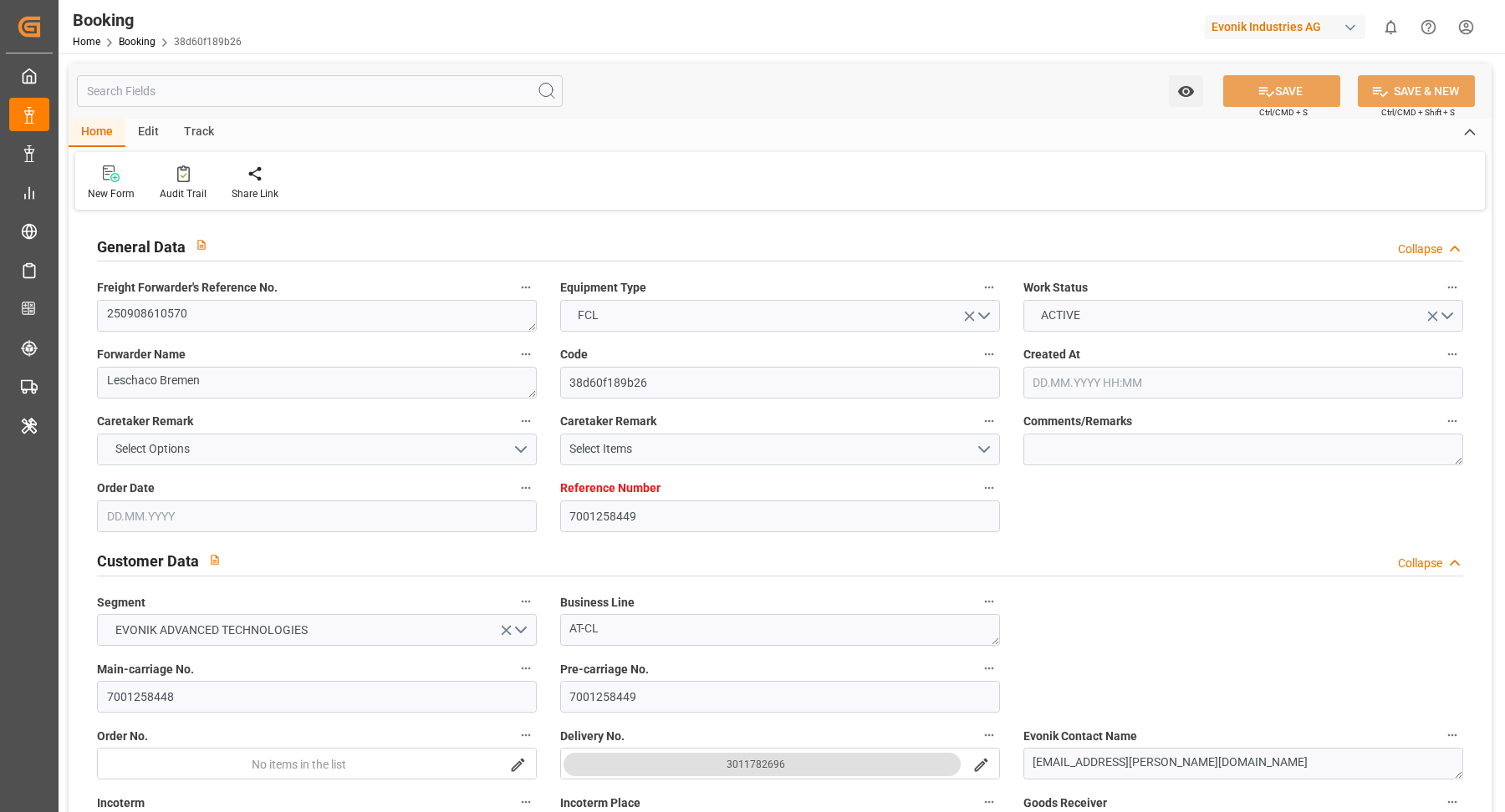
type input "USMOB"
type input "[DATE] 08:50"
type input "[DATE]"
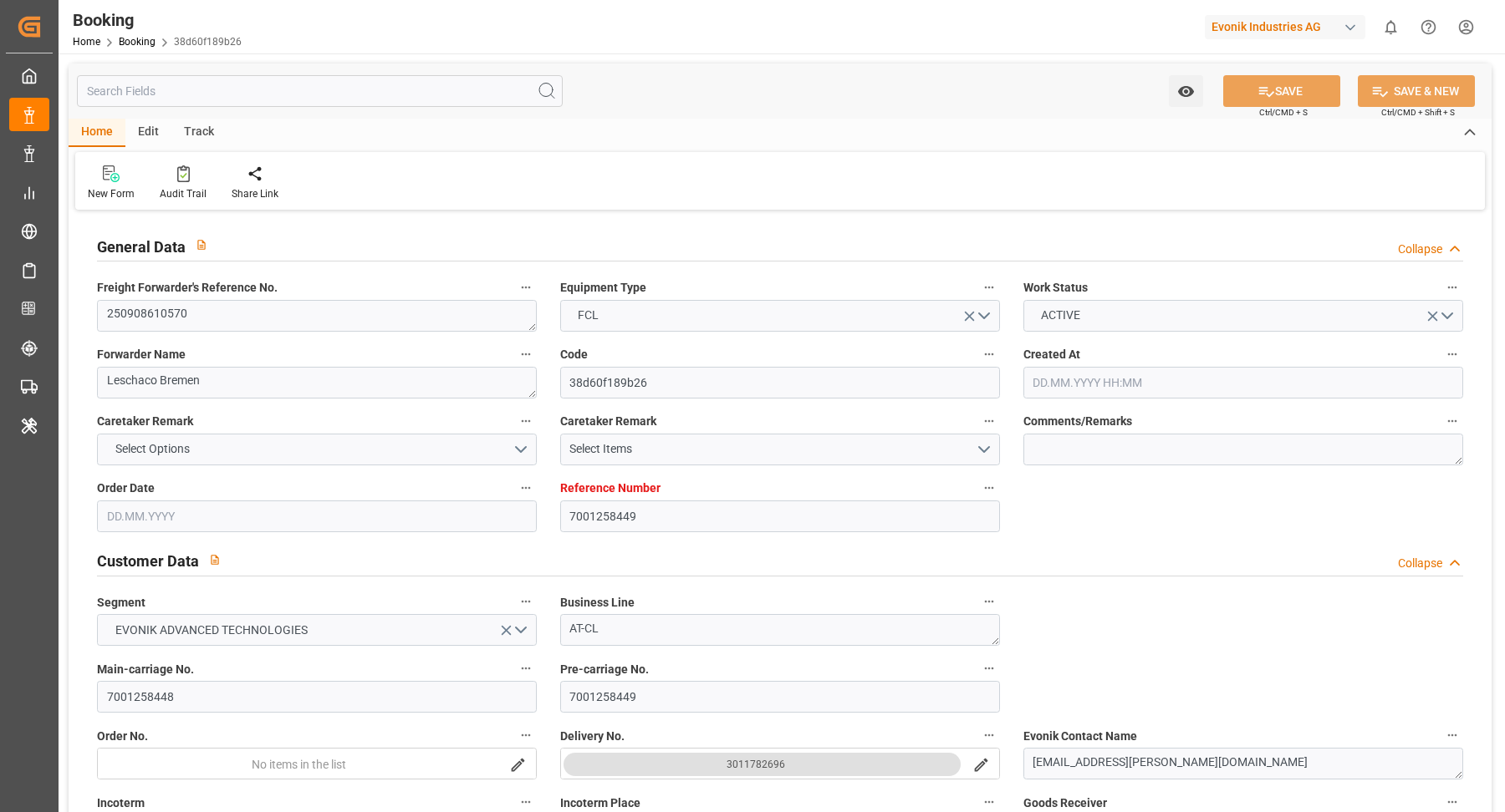
type input "[DATE] 00:00"
type input "12.09.2025 00:00"
type input "09.09.2025 00:00"
type input "27.08.2025"
type input "02.09.2025"
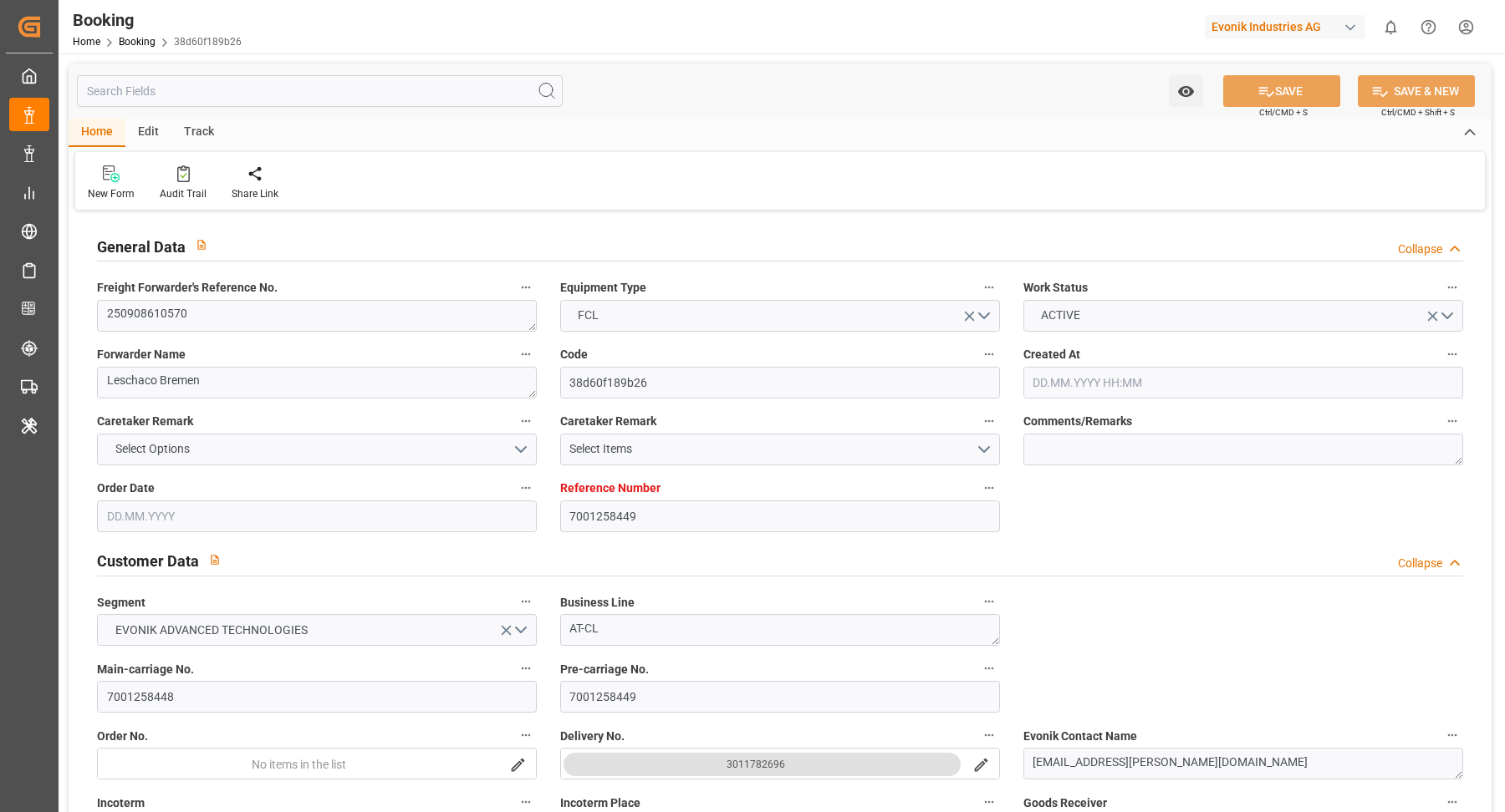
type input "22.09.2025 12:00"
type input "[DATE] 00:00"
type input "22.09.2025 01:00"
type input "18.09.2025 12:00"
type input "16.10.2025 12:00"
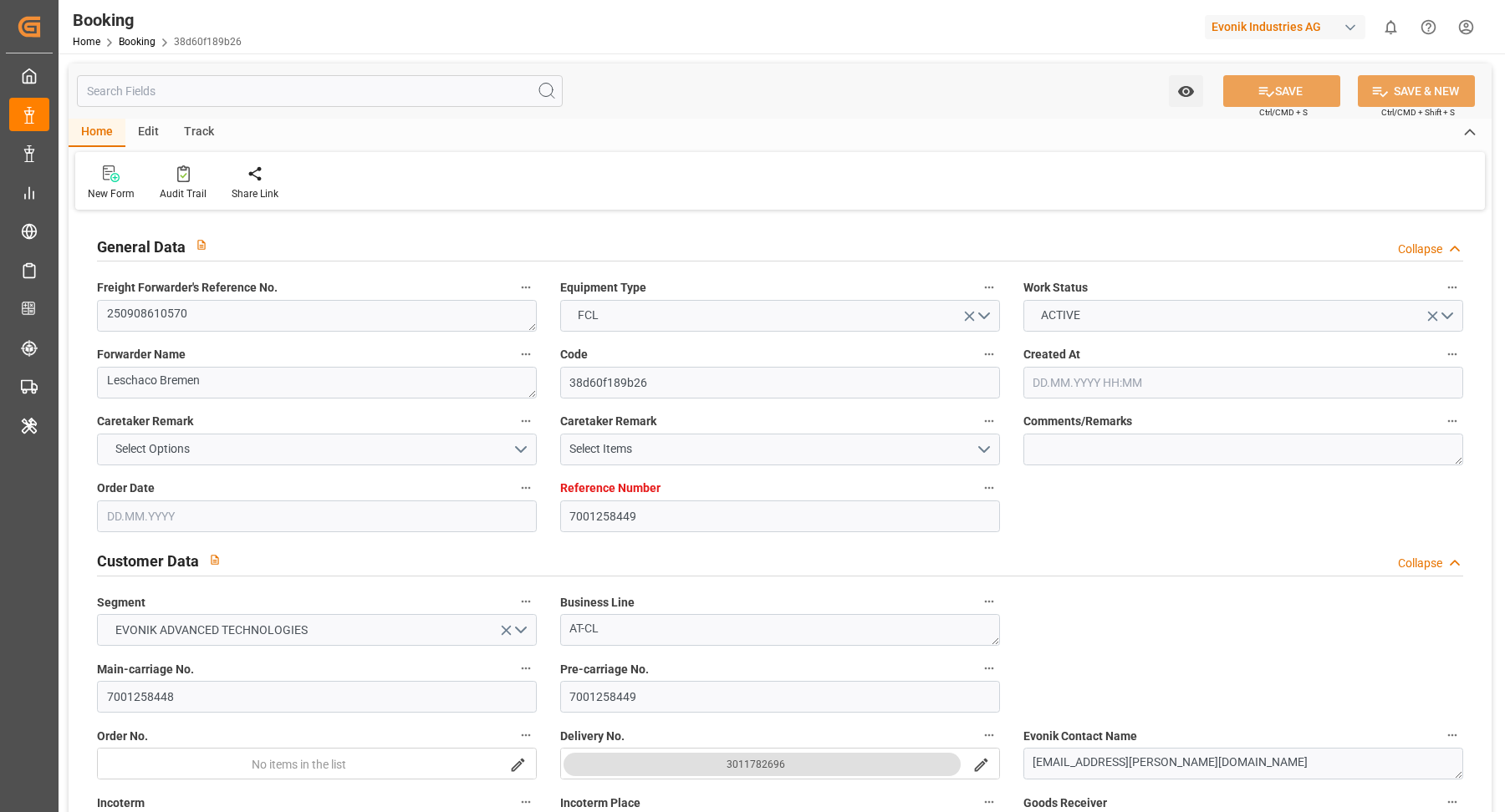
type input "24.10.2025 00:00"
type input "24.09.2025 12:00"
type input "29.09.2025 05:29"
type input "29.09.2025"
type input "09.09.2025 12:00"
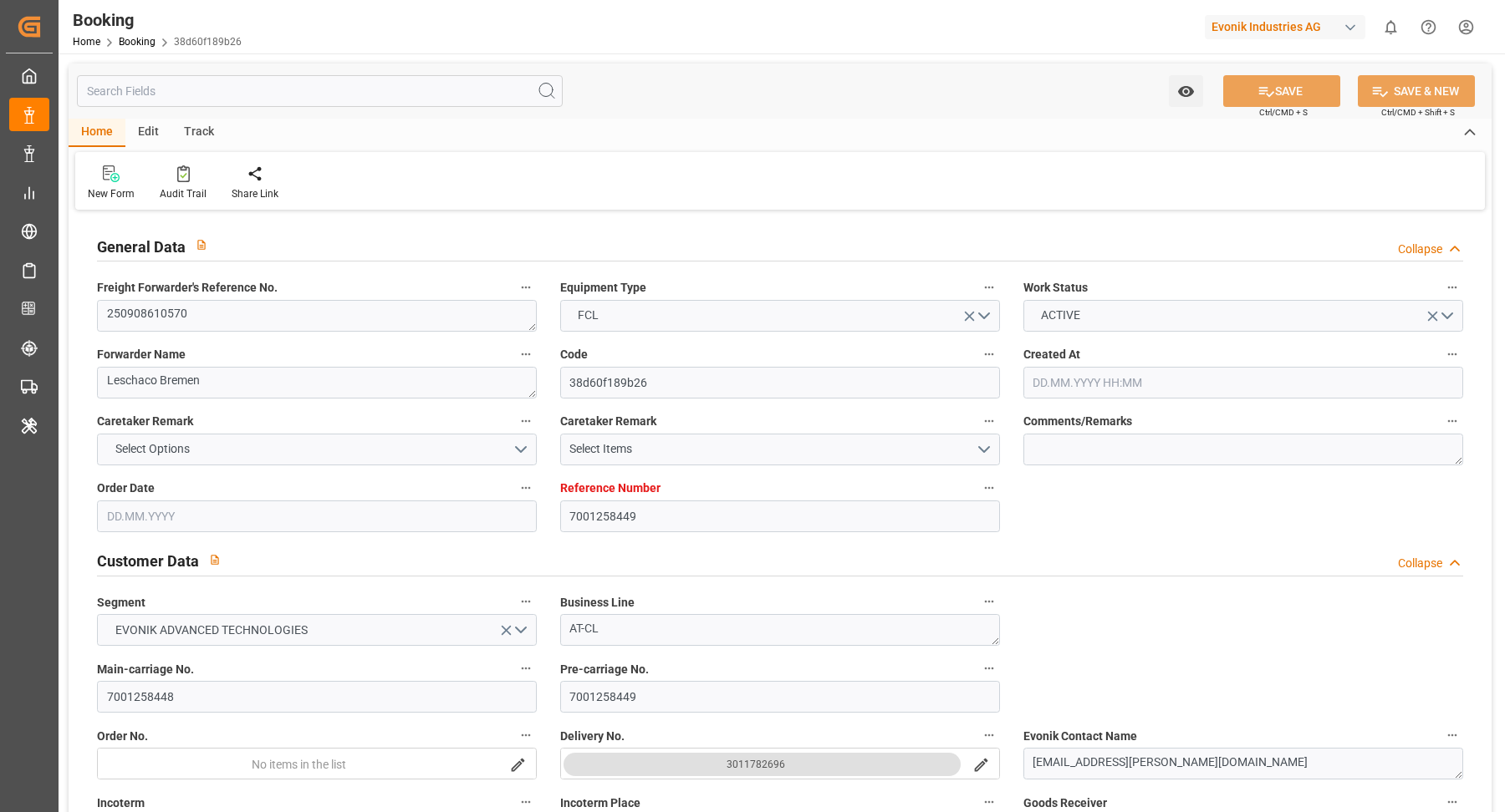
type input "09.09.2025 12:00"
type input "18.09.2025 12:00"
type input "22.09.2025 00:02"
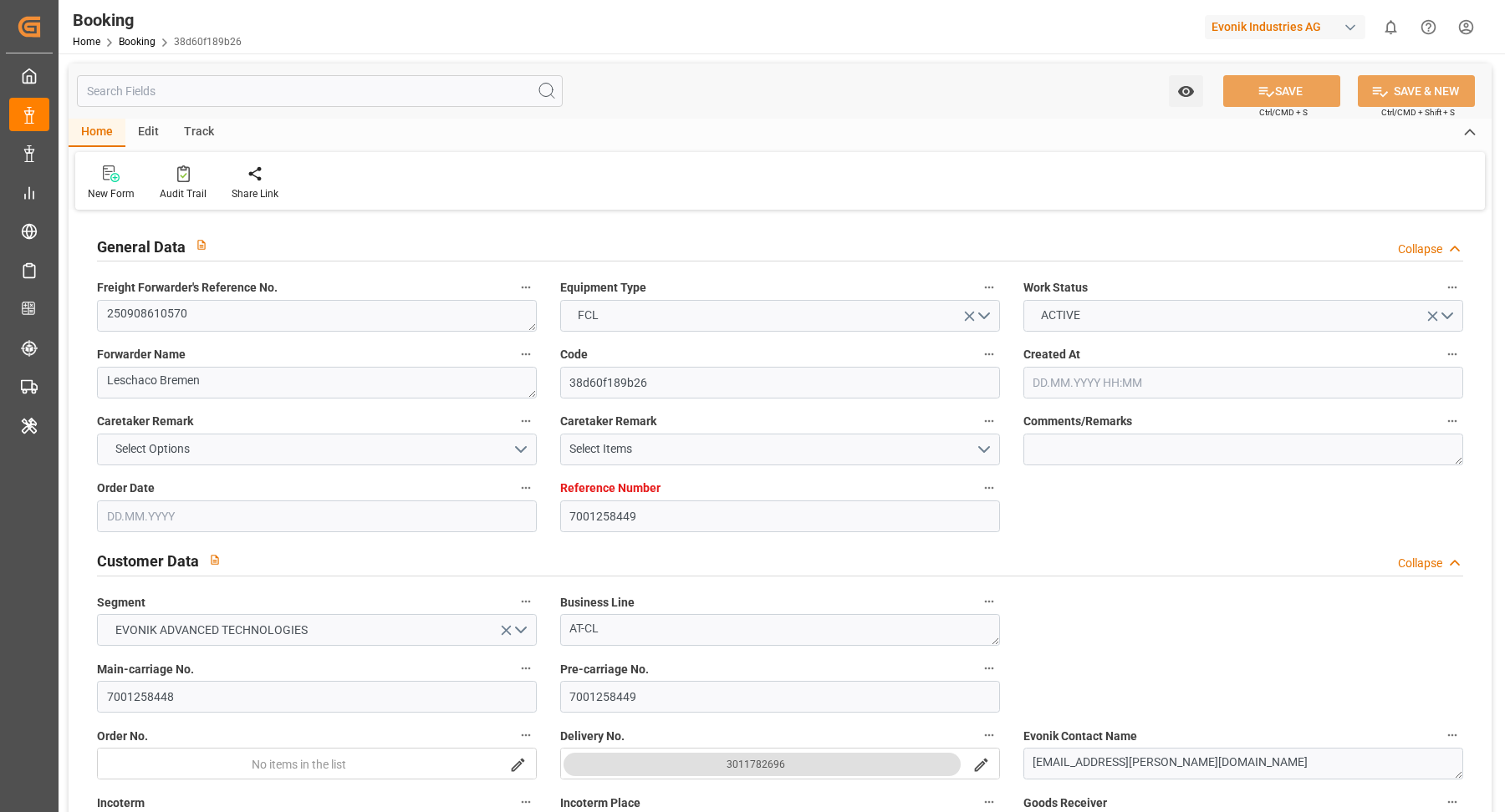
type input "22.09.2025 00:01"
type input "22.09.2025 06:04"
type input "16.10.2025 12:00"
type input "17.10.2025 02:57"
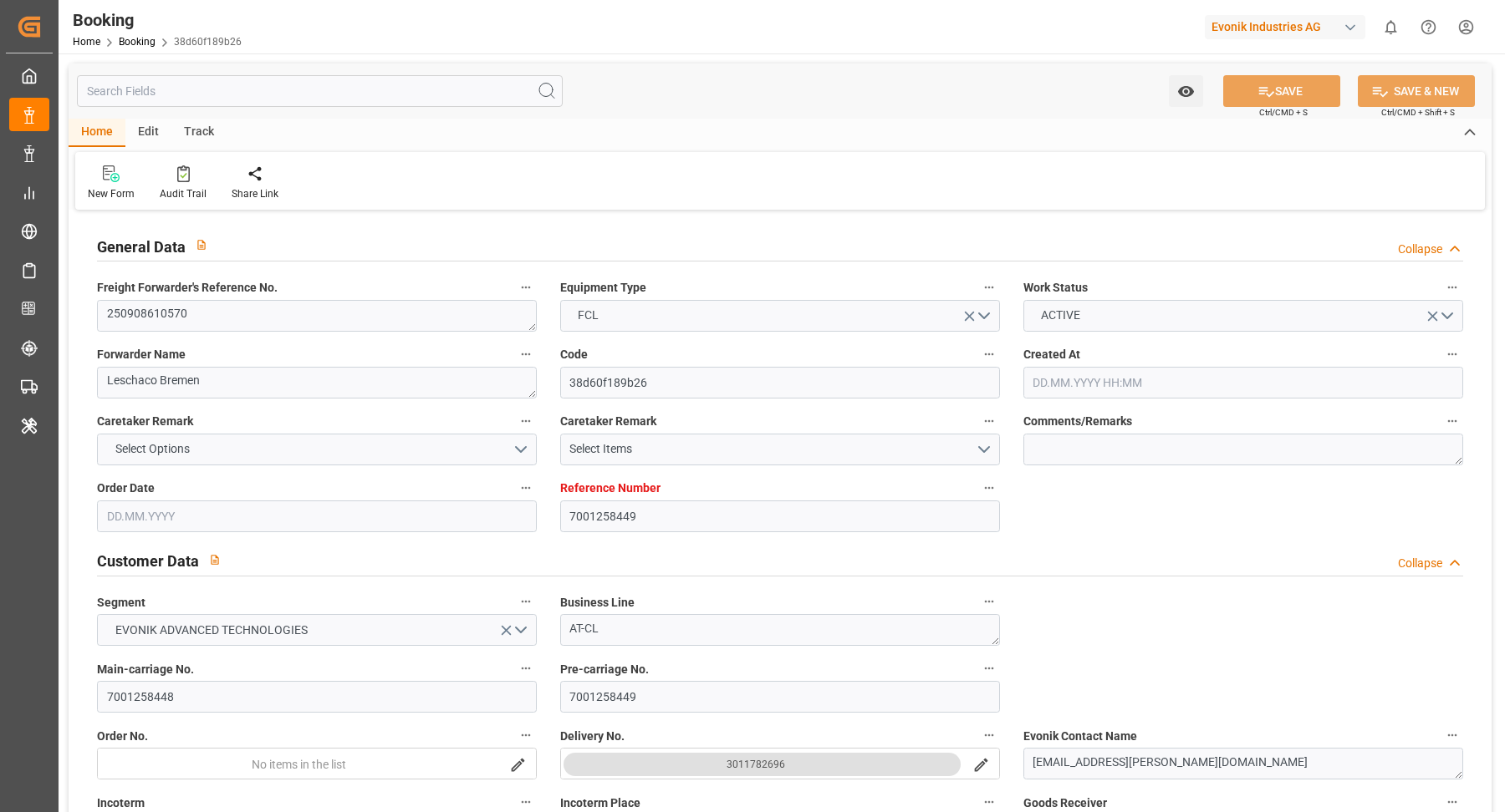
type input "21.10.2025 02:57"
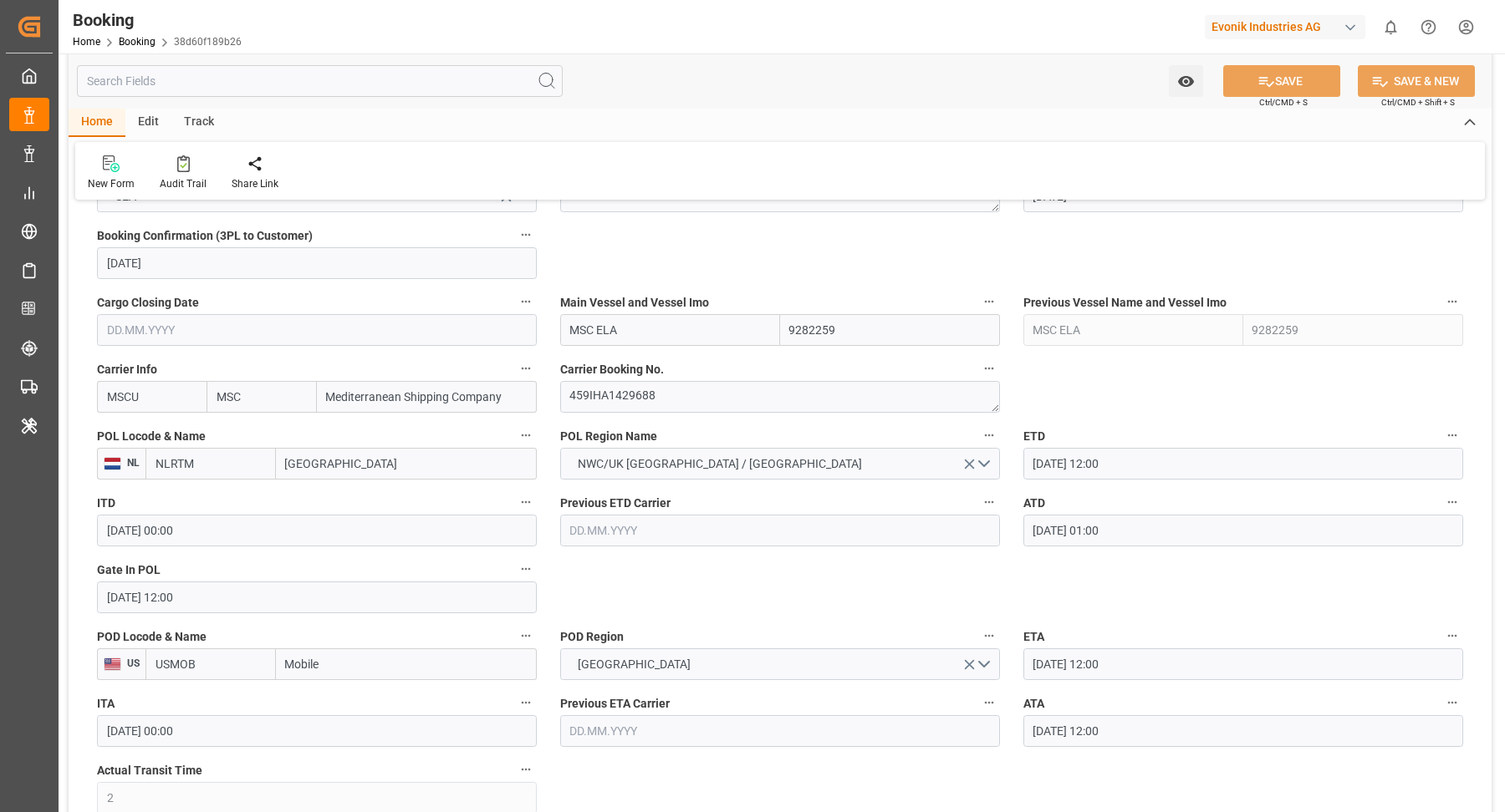
scroll to position [1493, 0]
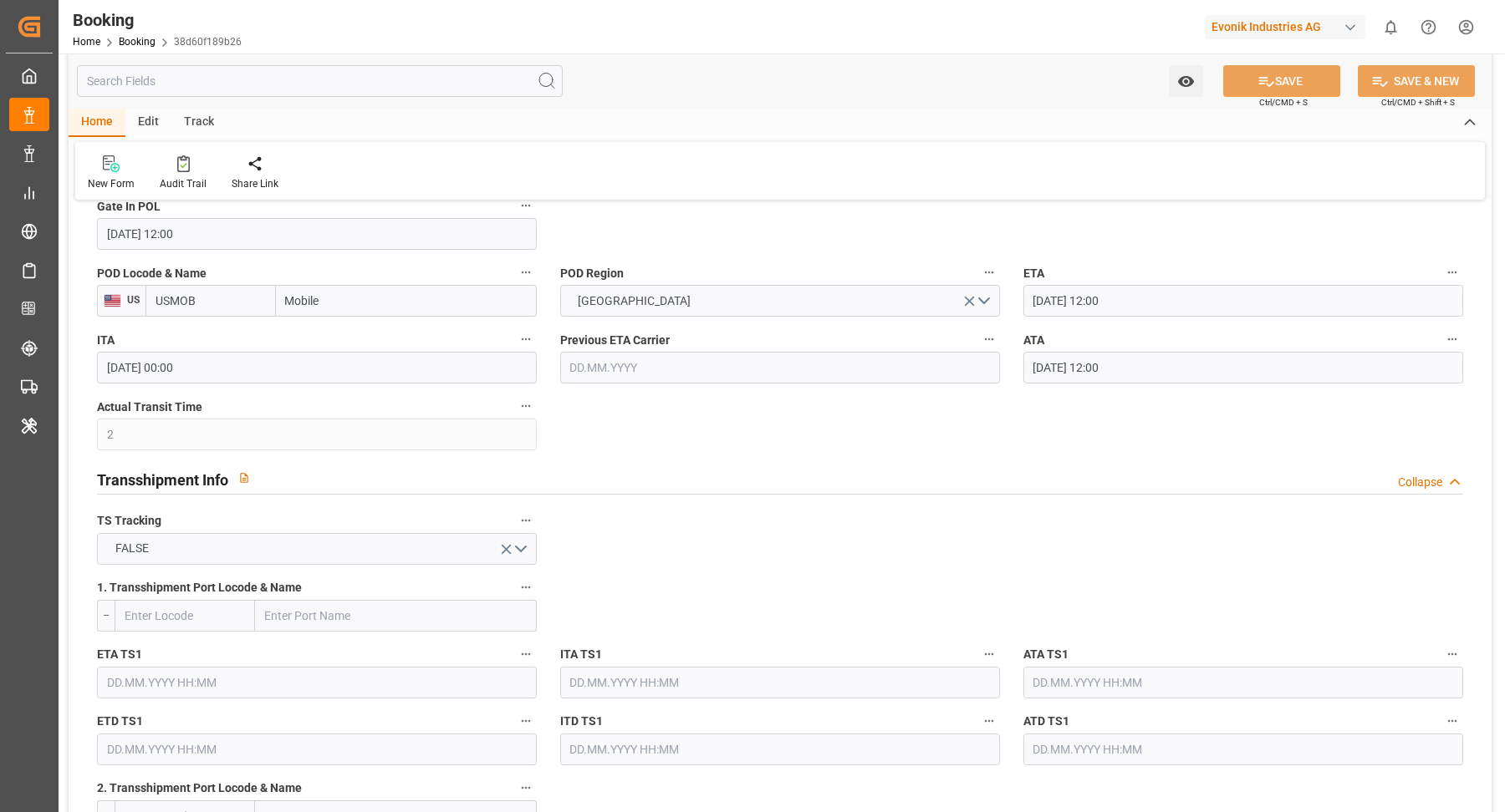
click at [1156, 369] on input "24.09.2025 12:00" at bounding box center [1243, 368] width 440 height 31
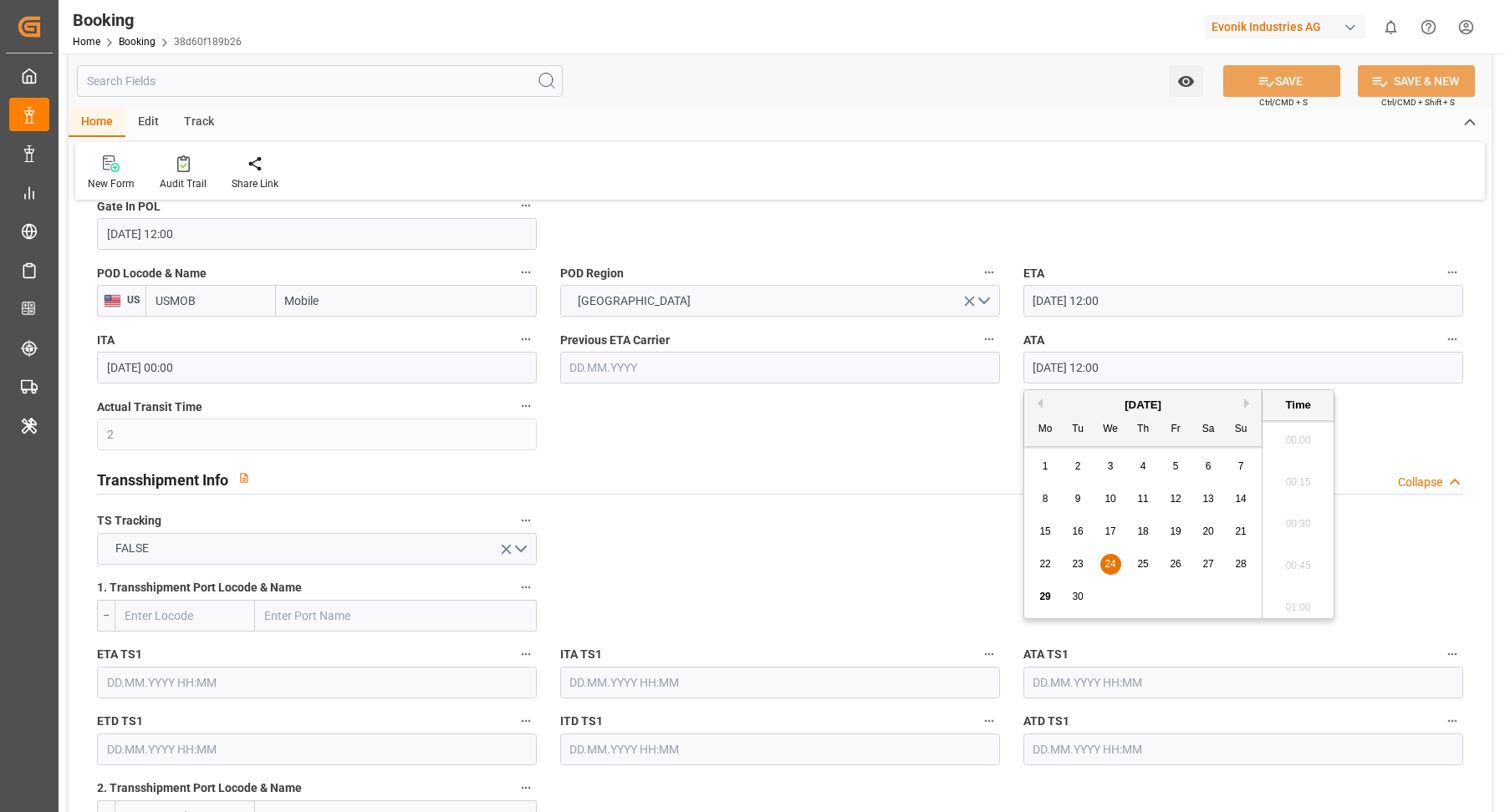
scroll to position [1927, 0]
click at [1440, 346] on label "ATA" at bounding box center [1243, 340] width 440 height 23
click at [1441, 346] on button "ATA" at bounding box center [1451, 339] width 21 height 21
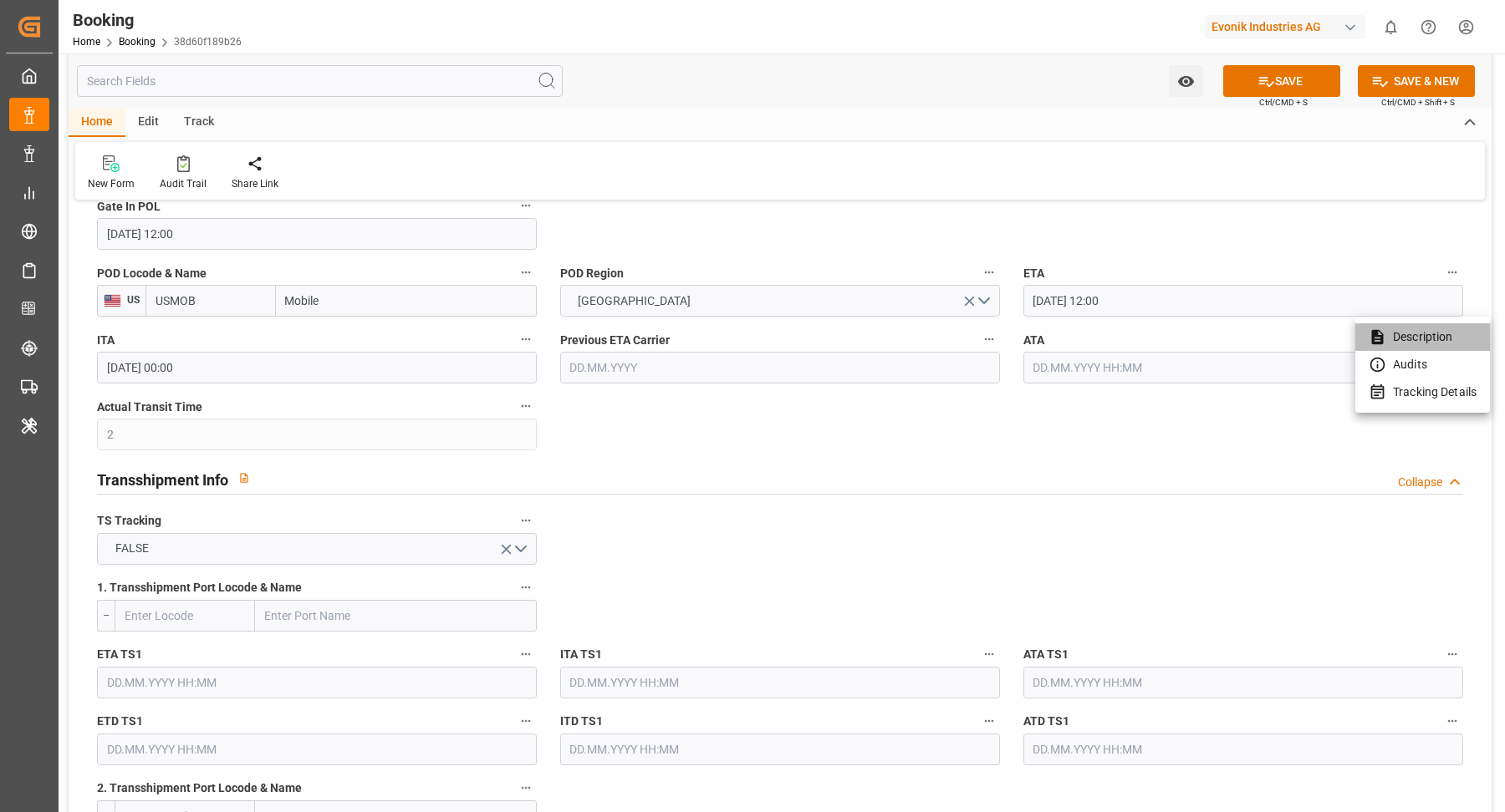
click at [1459, 344] on li "Description" at bounding box center [1422, 337] width 134 height 28
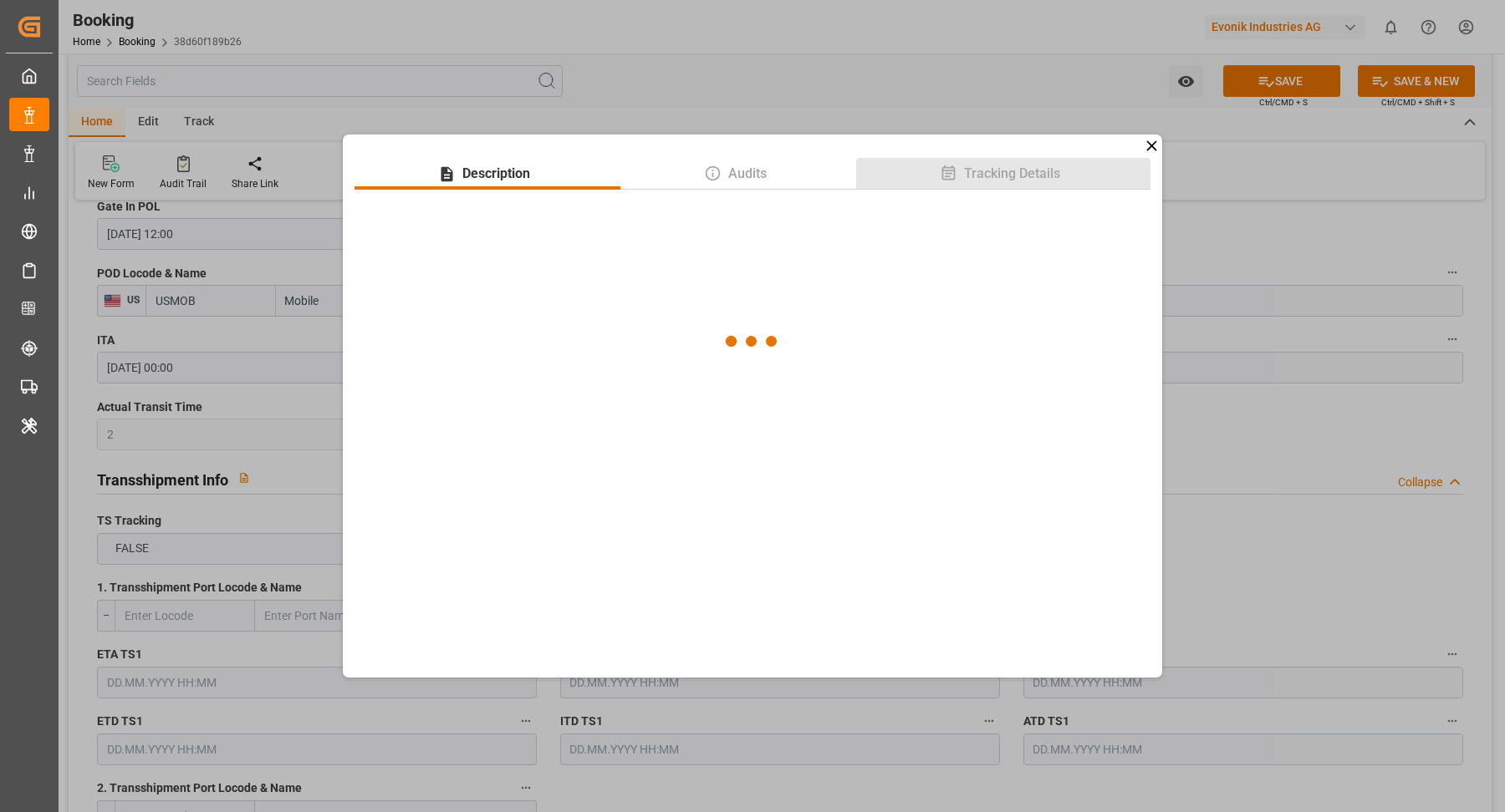
click at [1023, 169] on span "Tracking Details" at bounding box center [1011, 174] width 109 height 20
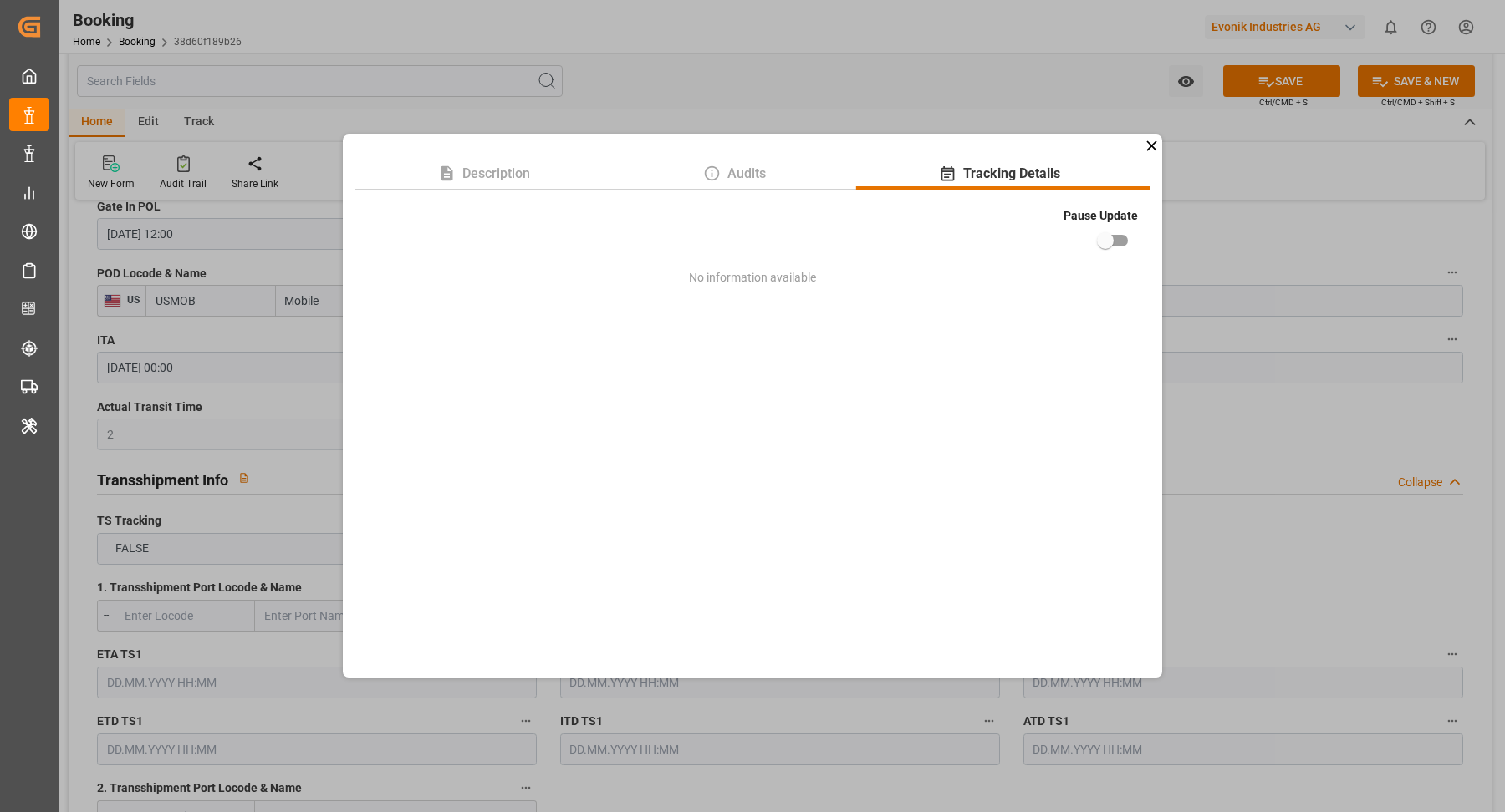
click at [1109, 253] on input "checkbox" at bounding box center [1105, 241] width 95 height 31
checkbox input "true"
click at [1290, 243] on div "Description Audits Tracking Details Pause Update No information available" at bounding box center [752, 406] width 1505 height 812
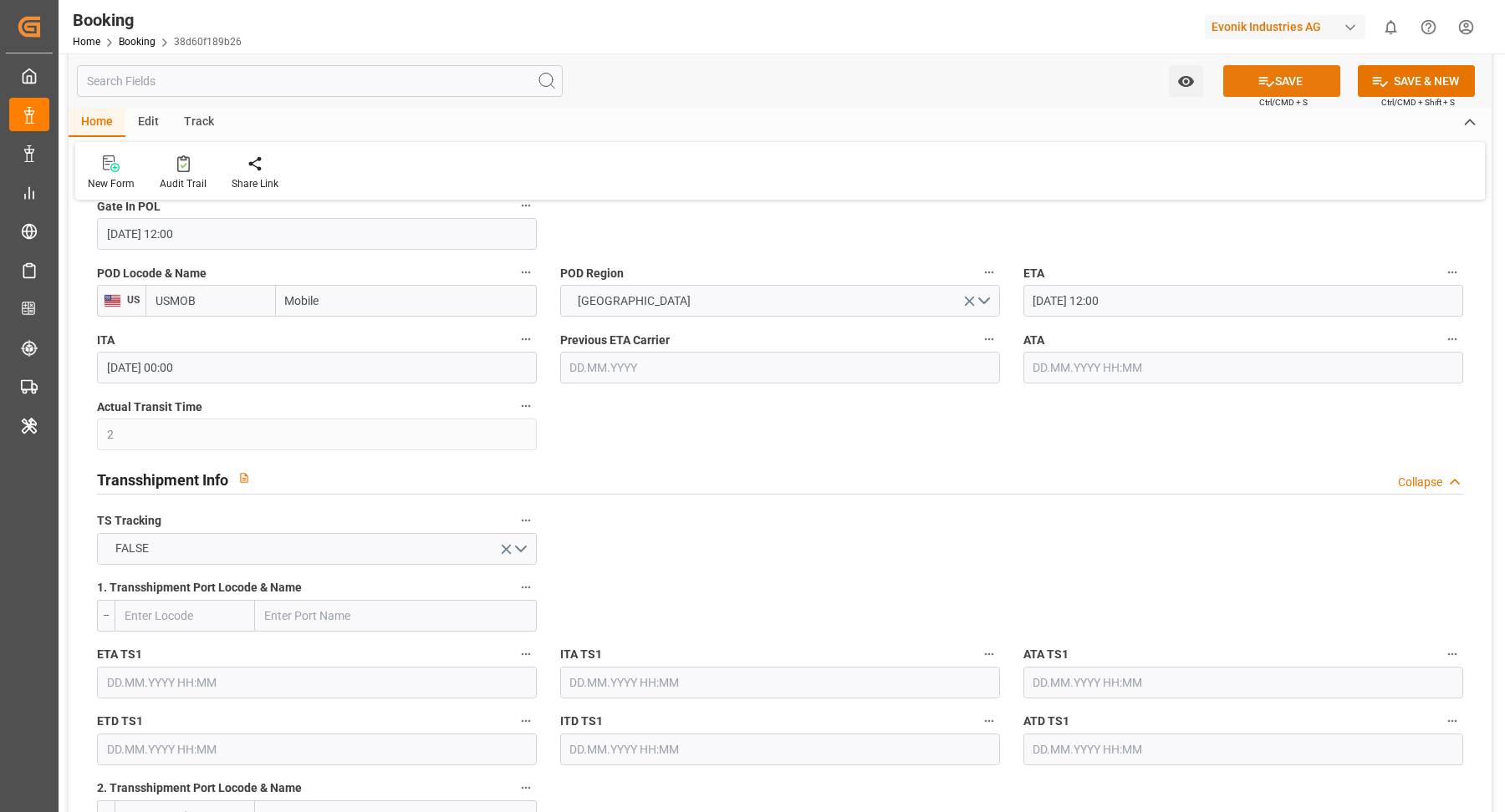
click at [1295, 82] on button "SAVE" at bounding box center [1281, 81] width 117 height 31
click at [181, 175] on div "Audit Trail" at bounding box center [183, 173] width 72 height 37
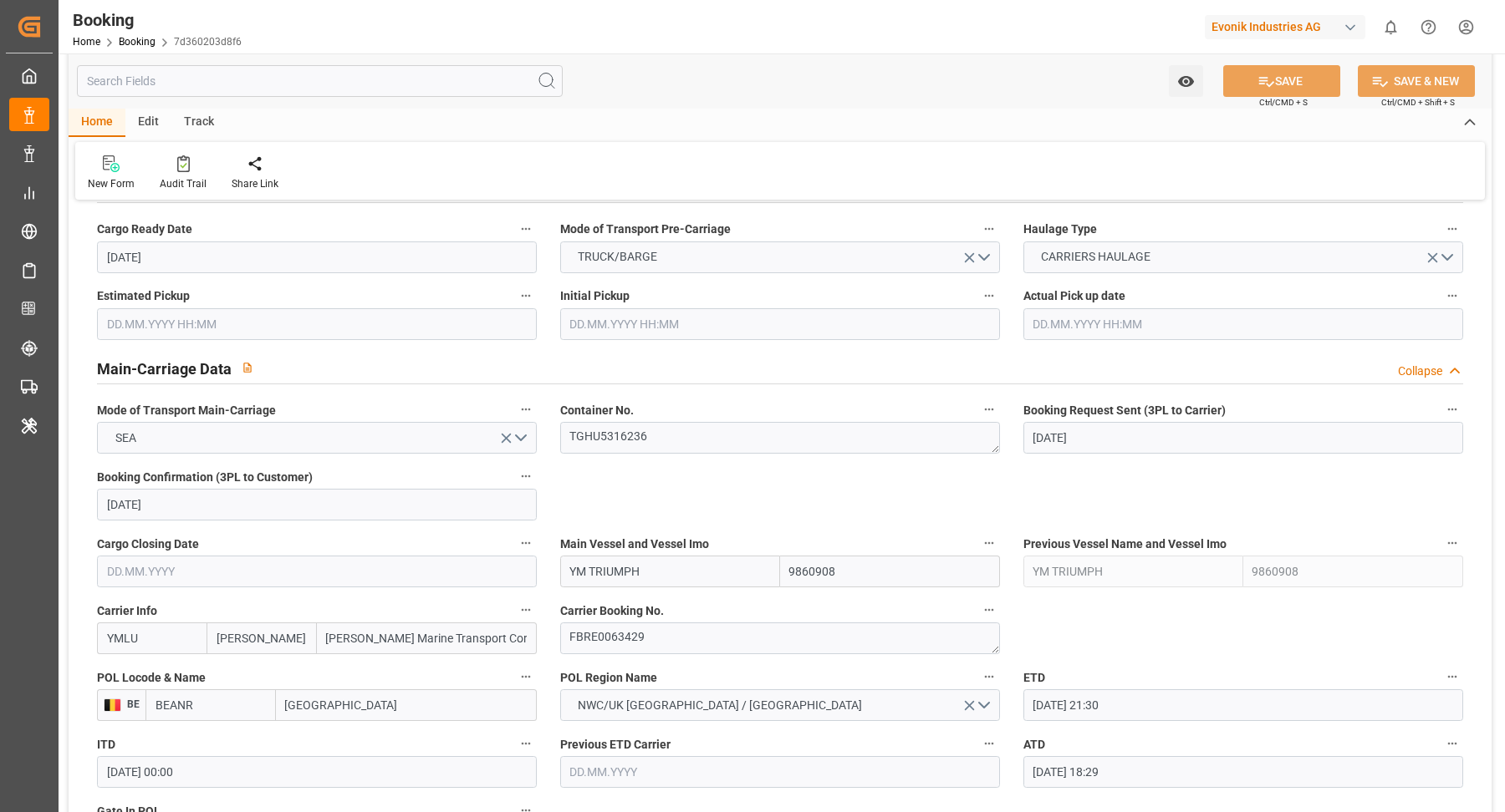
scroll to position [1438, 0]
